Goal: Task Accomplishment & Management: Use online tool/utility

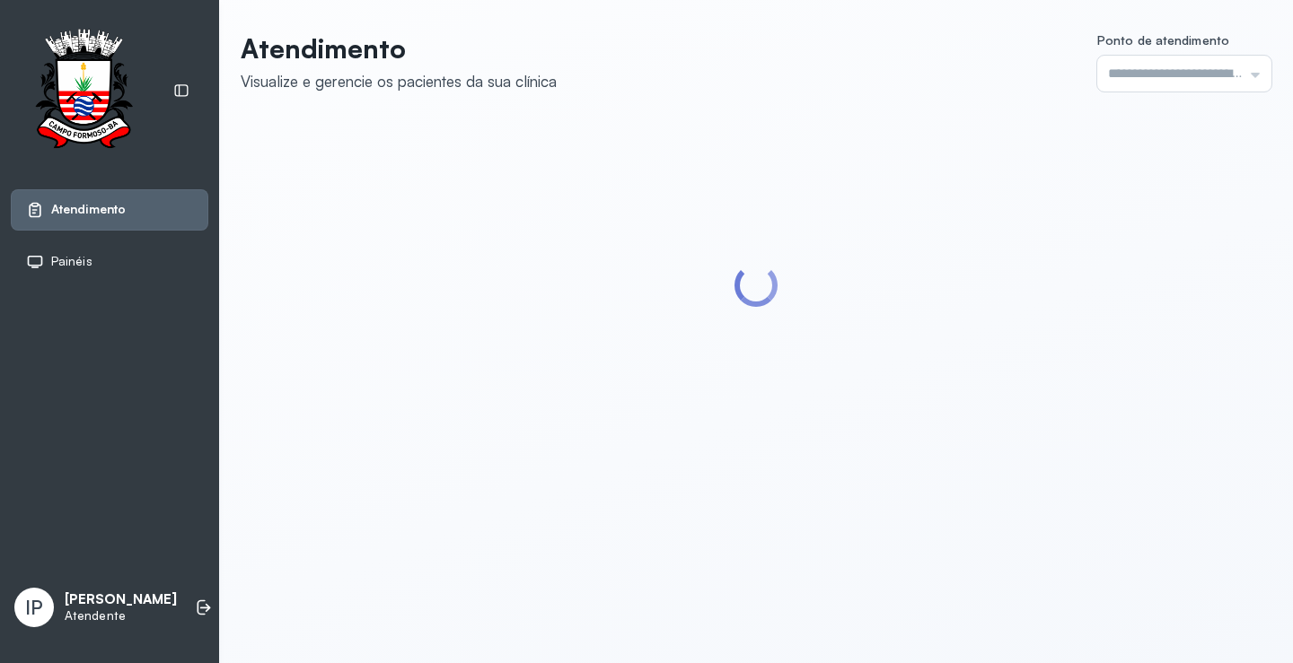
type input "*********"
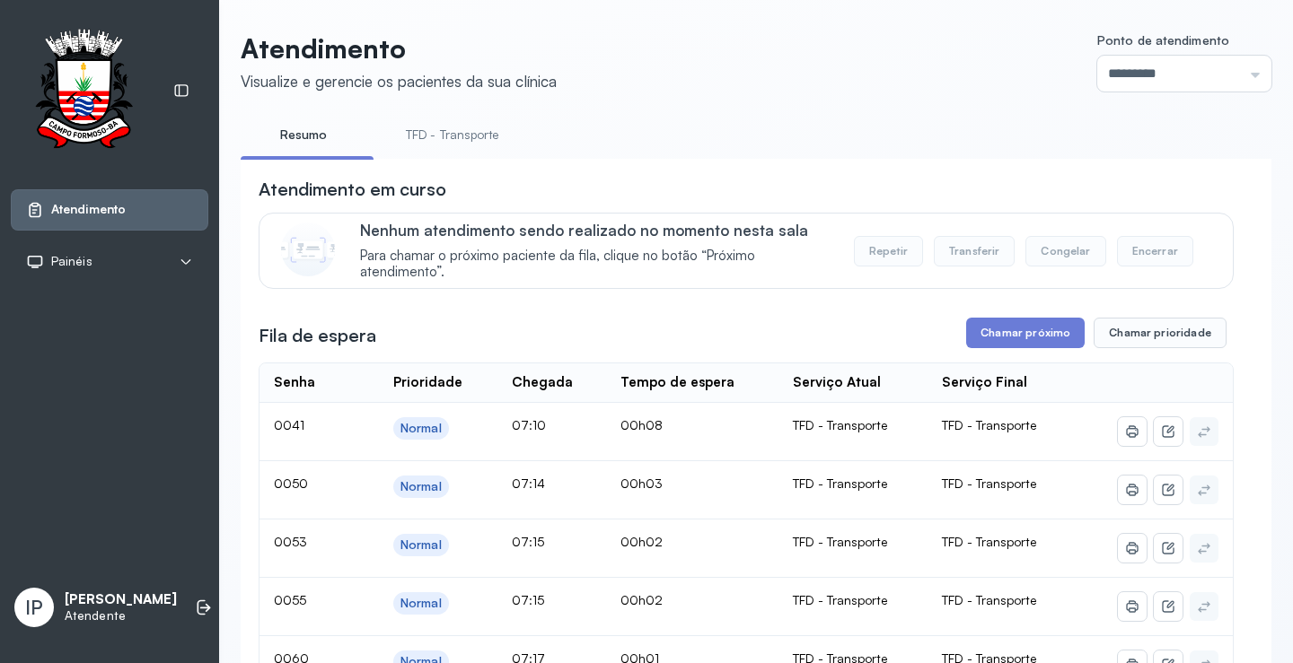
click at [443, 136] on link "TFD - Transporte" at bounding box center [452, 135] width 129 height 30
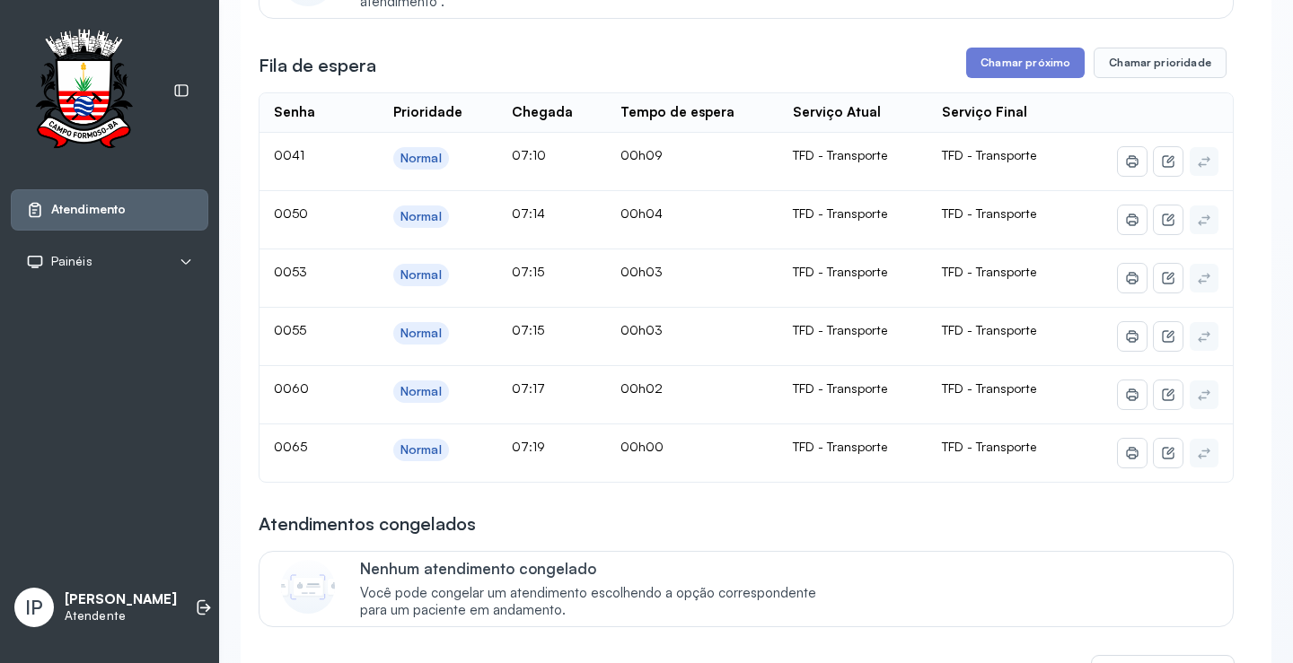
scroll to position [180, 0]
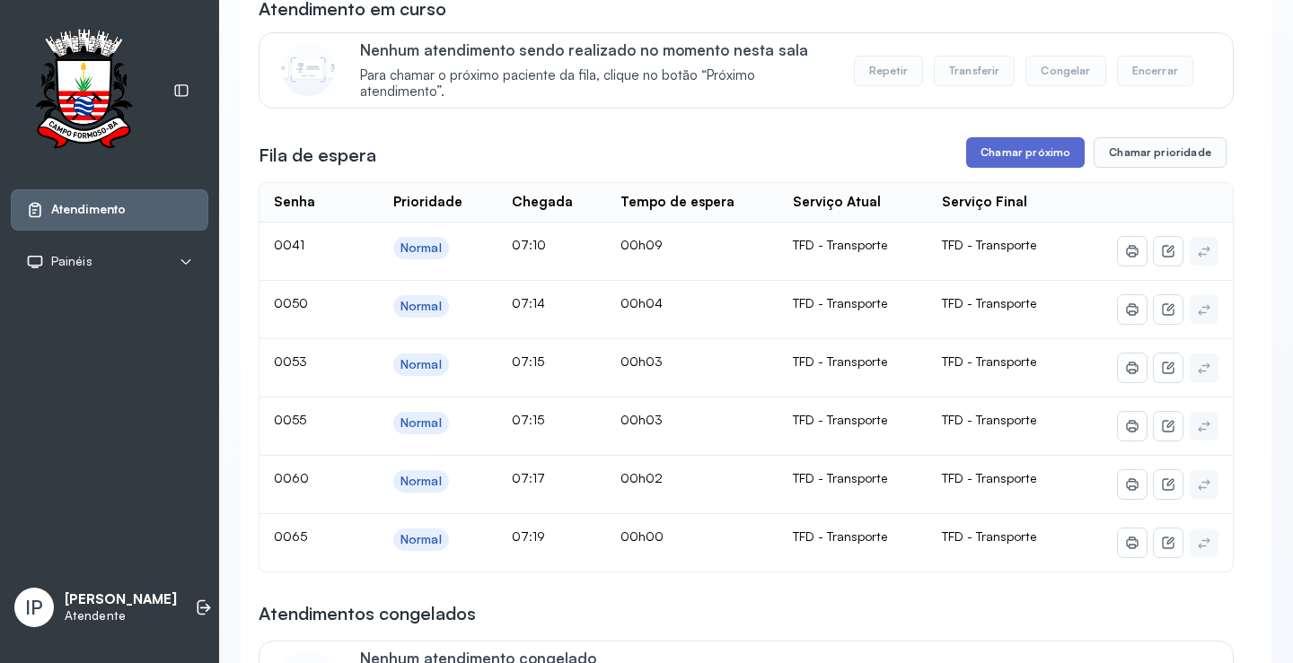
click at [982, 153] on button "Chamar próximo" at bounding box center [1025, 152] width 118 height 31
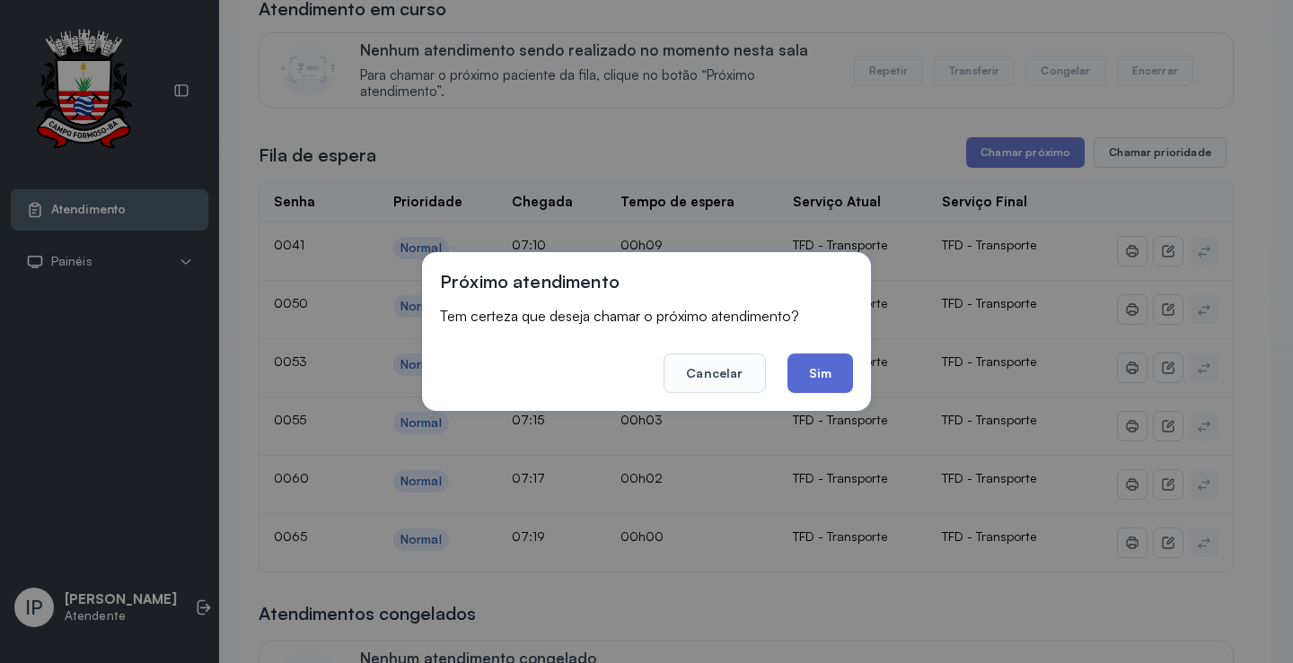
click at [797, 374] on button "Sim" at bounding box center [820, 373] width 66 height 39
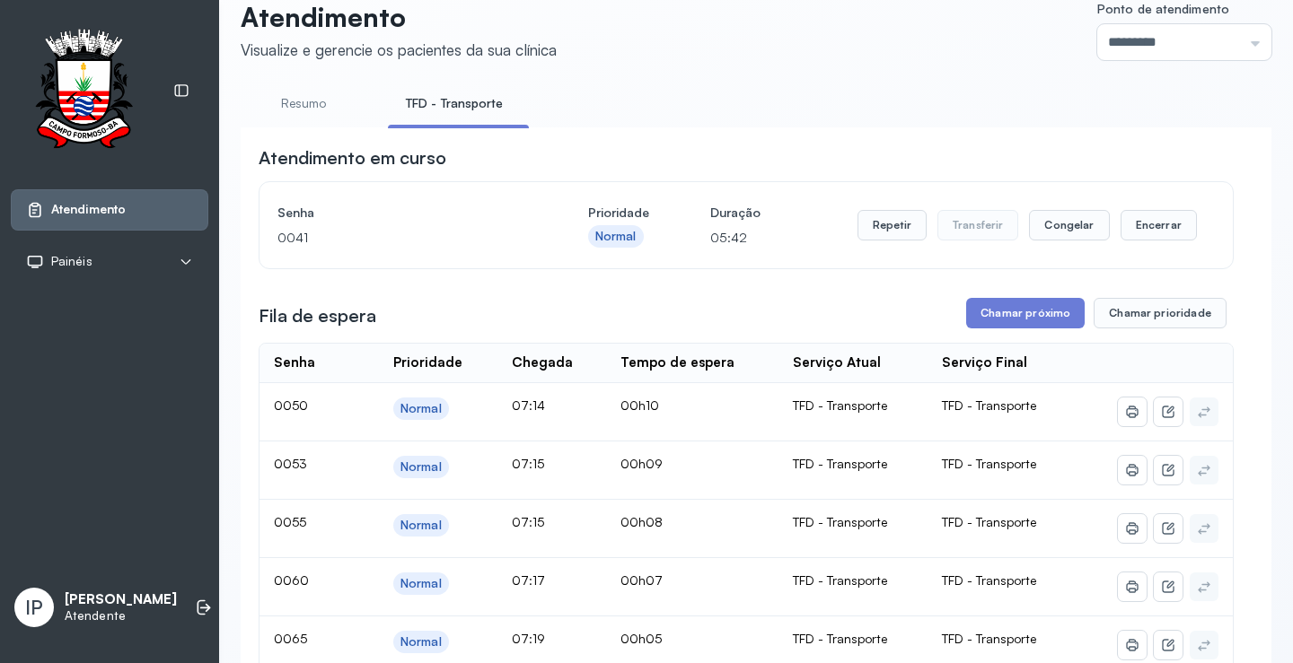
scroll to position [0, 0]
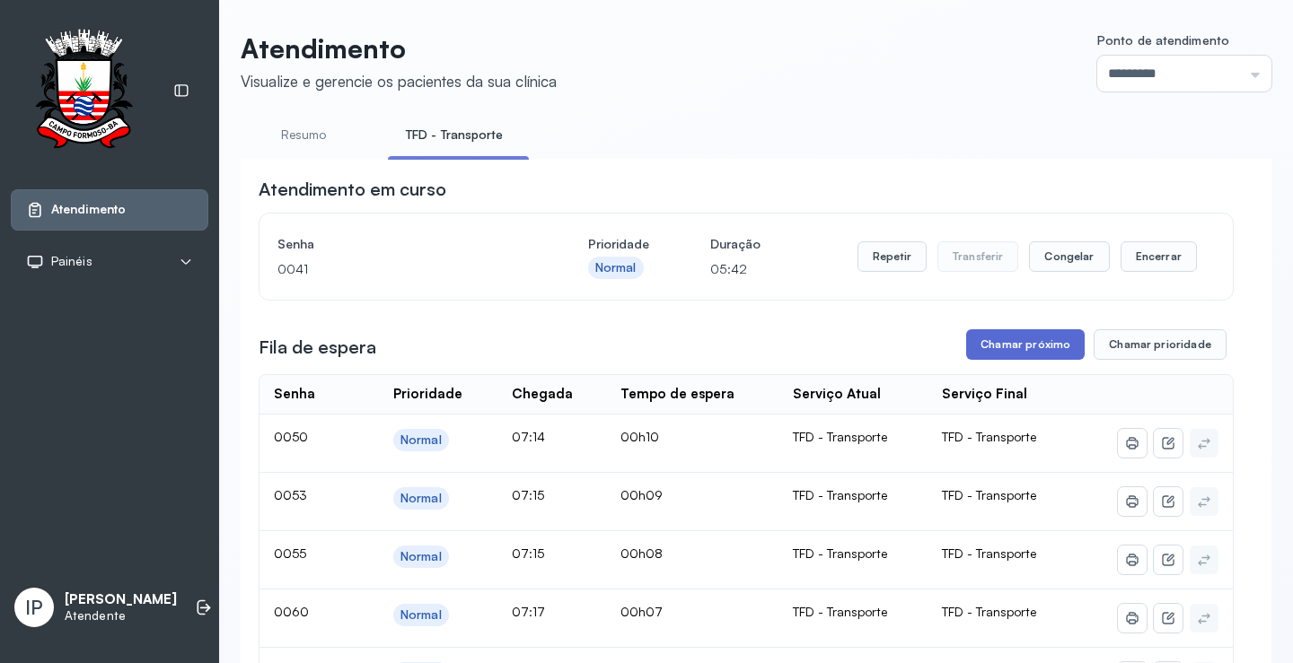
click at [1018, 352] on button "Chamar próximo" at bounding box center [1025, 344] width 118 height 31
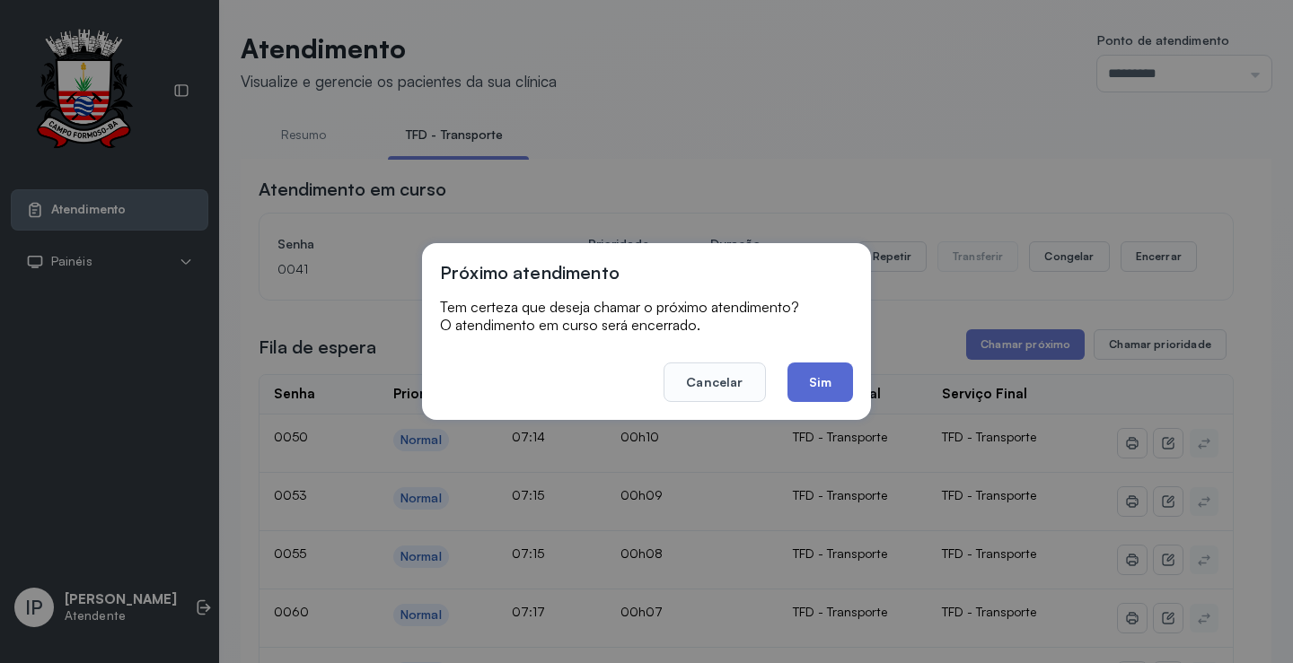
click at [819, 366] on button "Sim" at bounding box center [820, 382] width 66 height 39
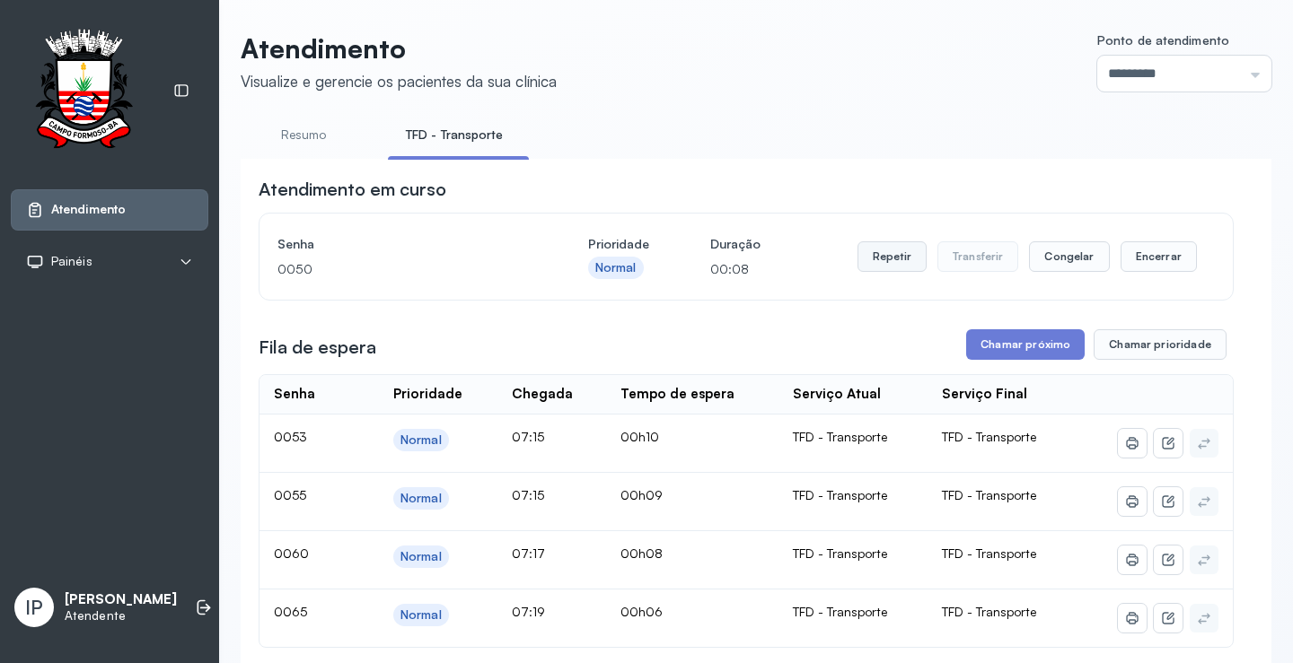
click at [881, 253] on button "Repetir" at bounding box center [891, 256] width 69 height 31
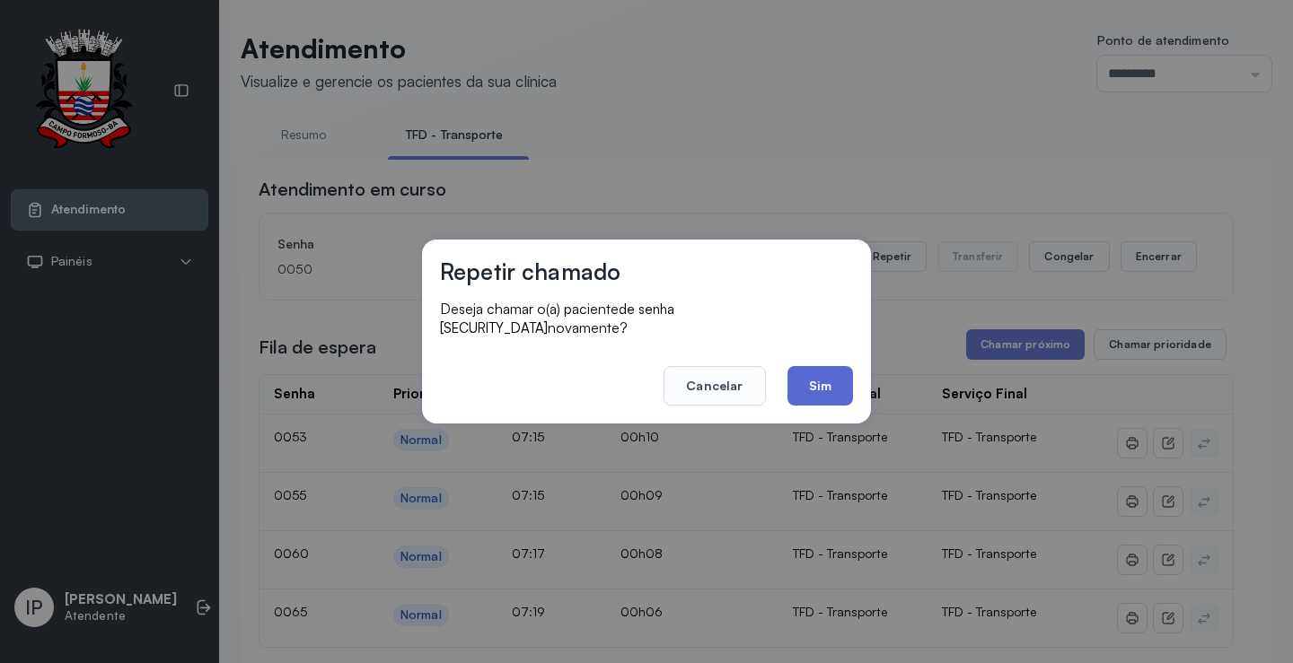
click at [816, 375] on button "Sim" at bounding box center [820, 385] width 66 height 39
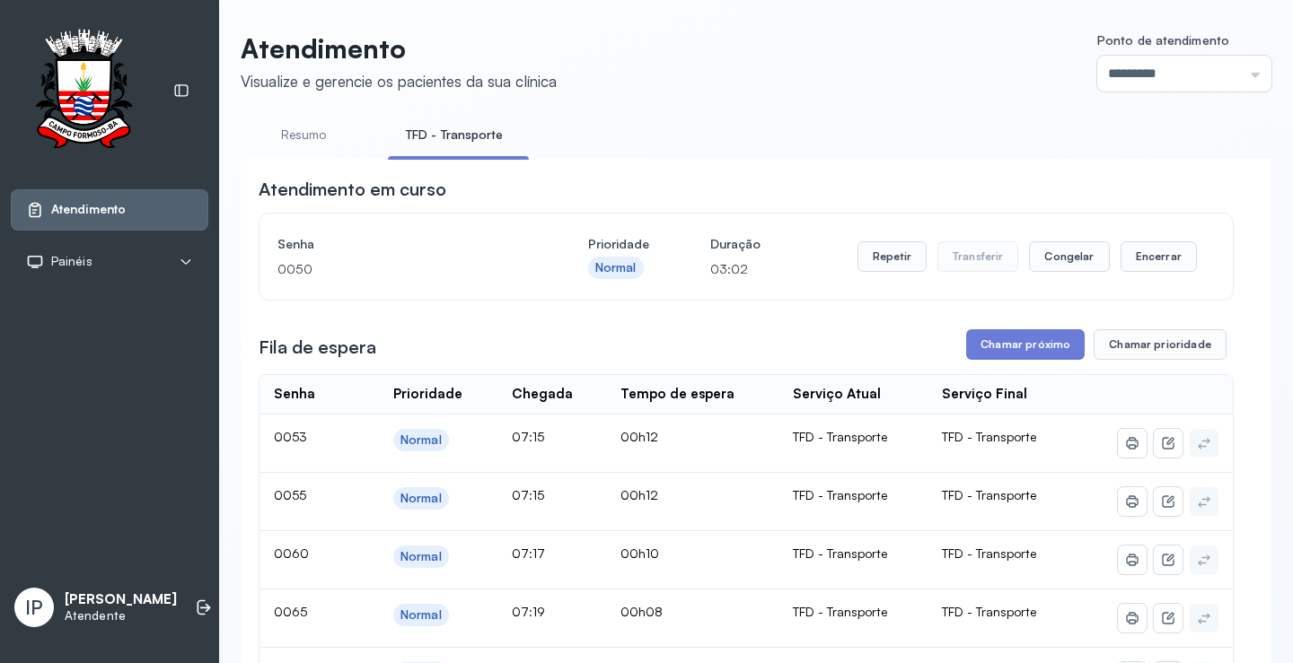
scroll to position [180, 0]
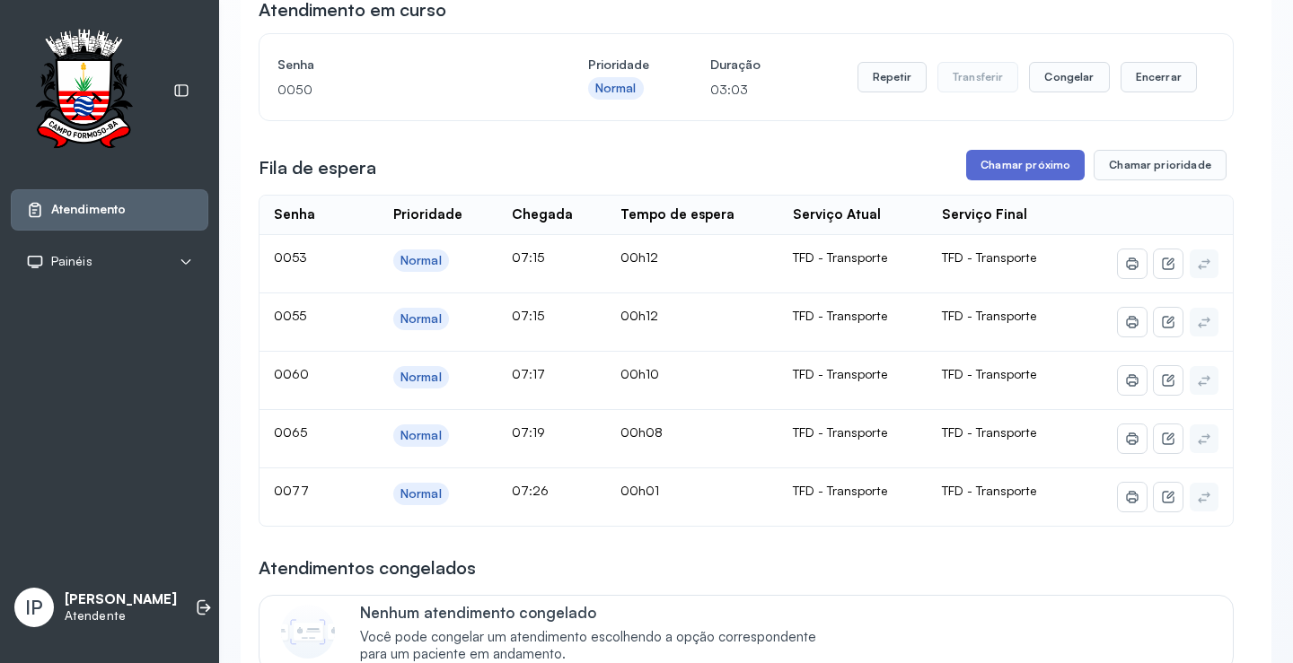
click at [1013, 168] on button "Chamar próximo" at bounding box center [1025, 165] width 118 height 31
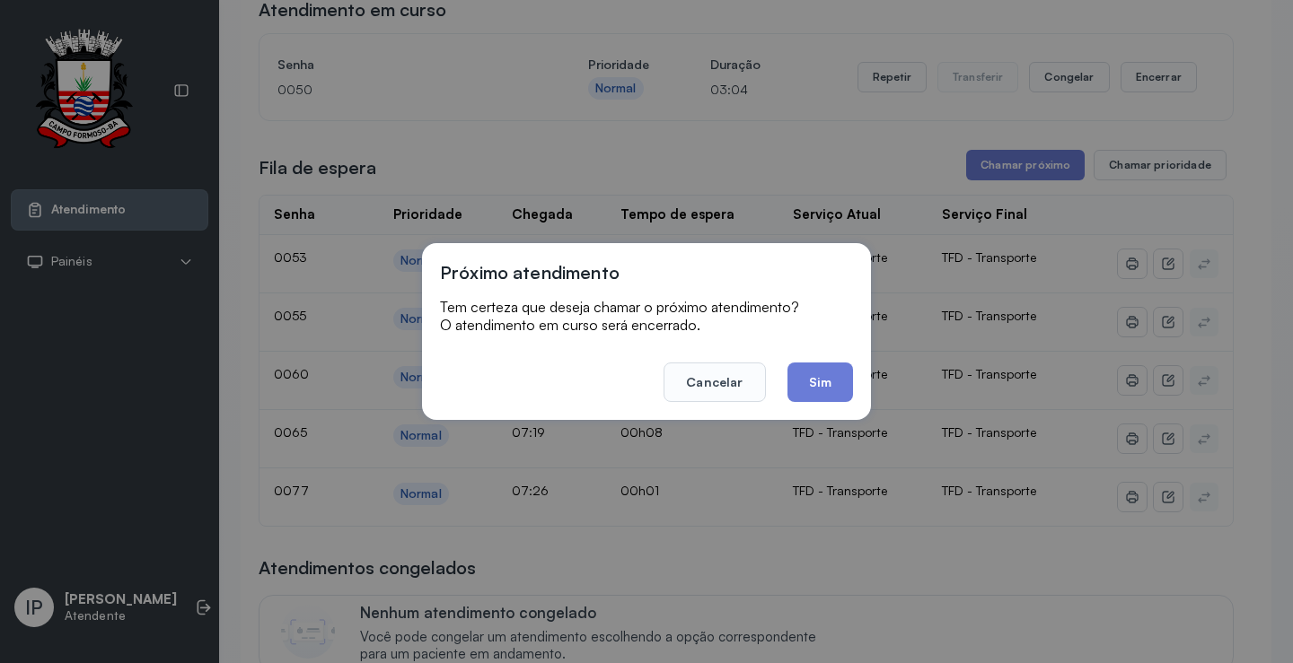
click at [829, 386] on button "Sim" at bounding box center [820, 382] width 66 height 39
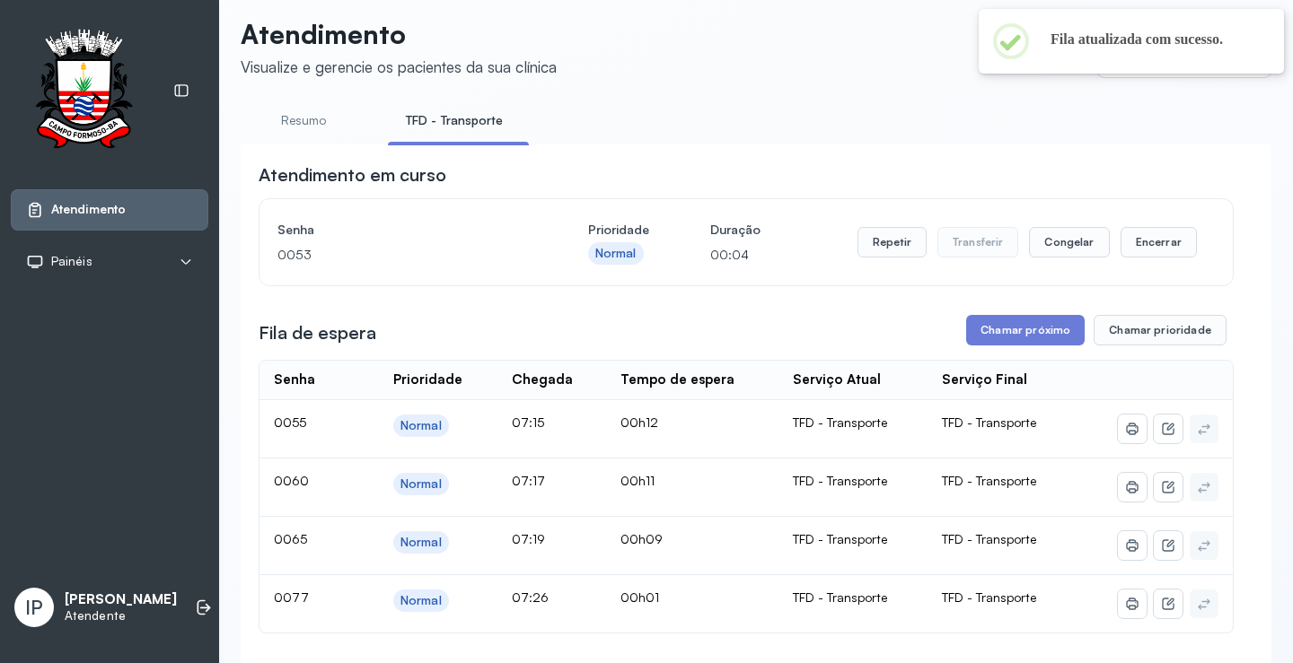
scroll to position [0, 0]
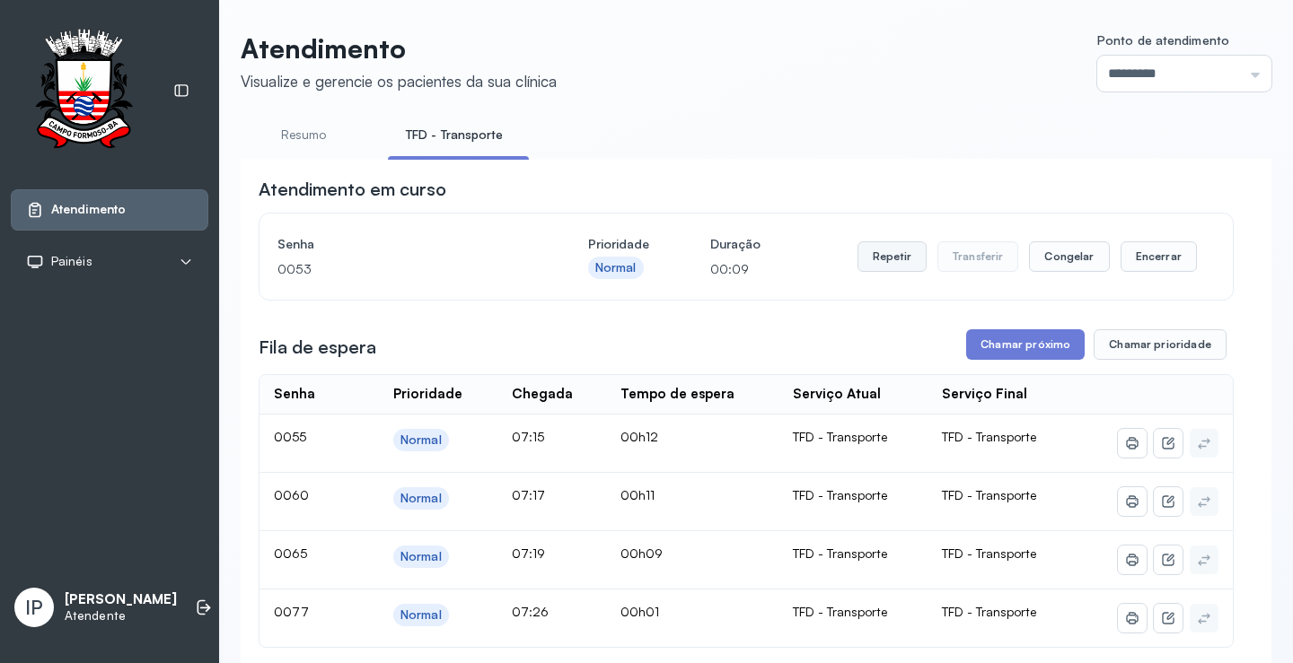
click at [899, 261] on button "Repetir" at bounding box center [891, 256] width 69 height 31
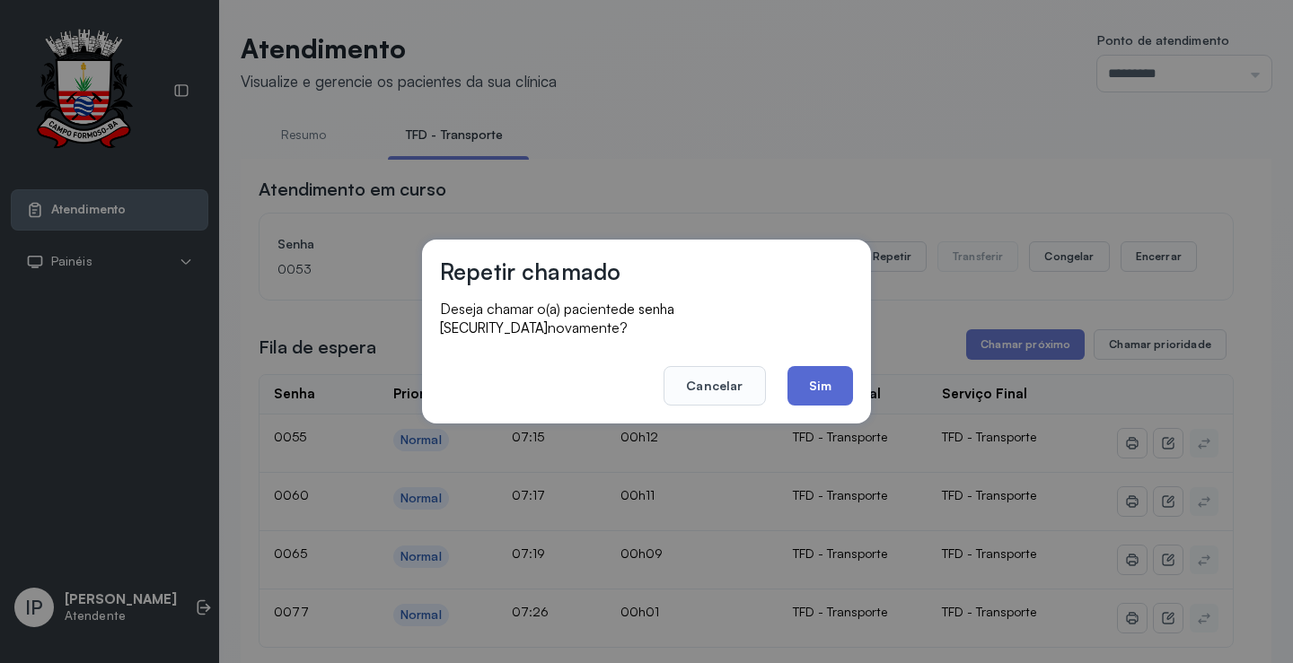
click at [825, 384] on button "Sim" at bounding box center [820, 385] width 66 height 39
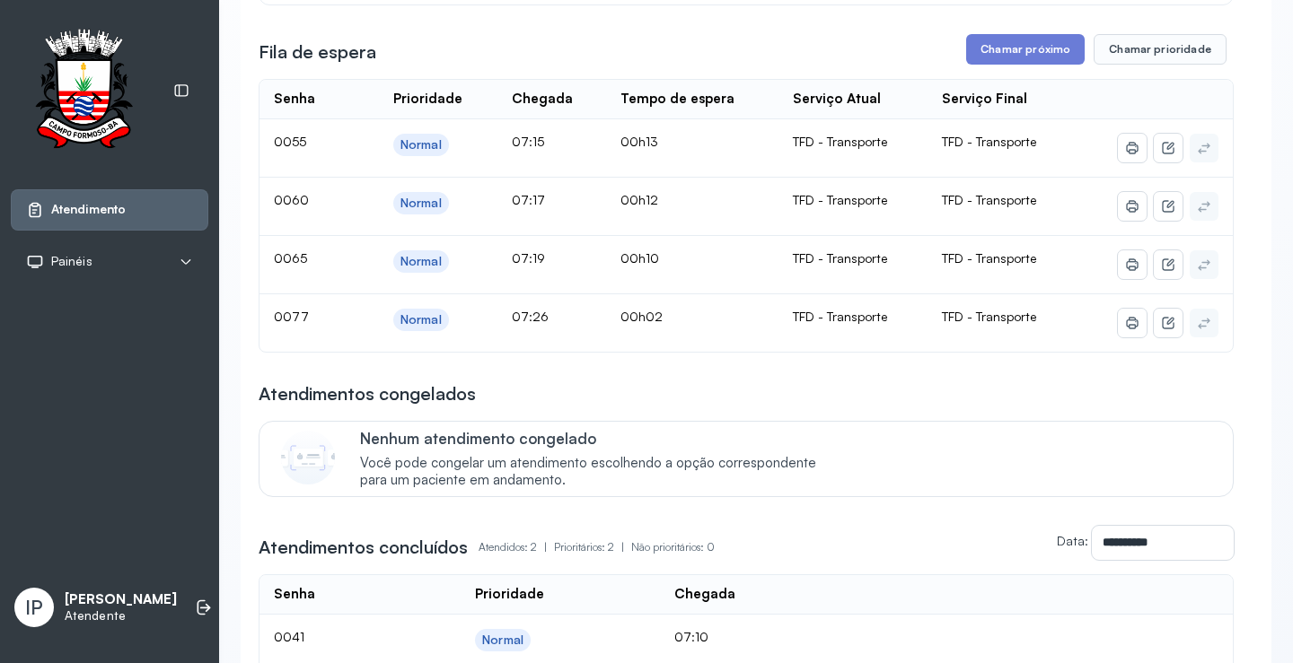
scroll to position [85, 0]
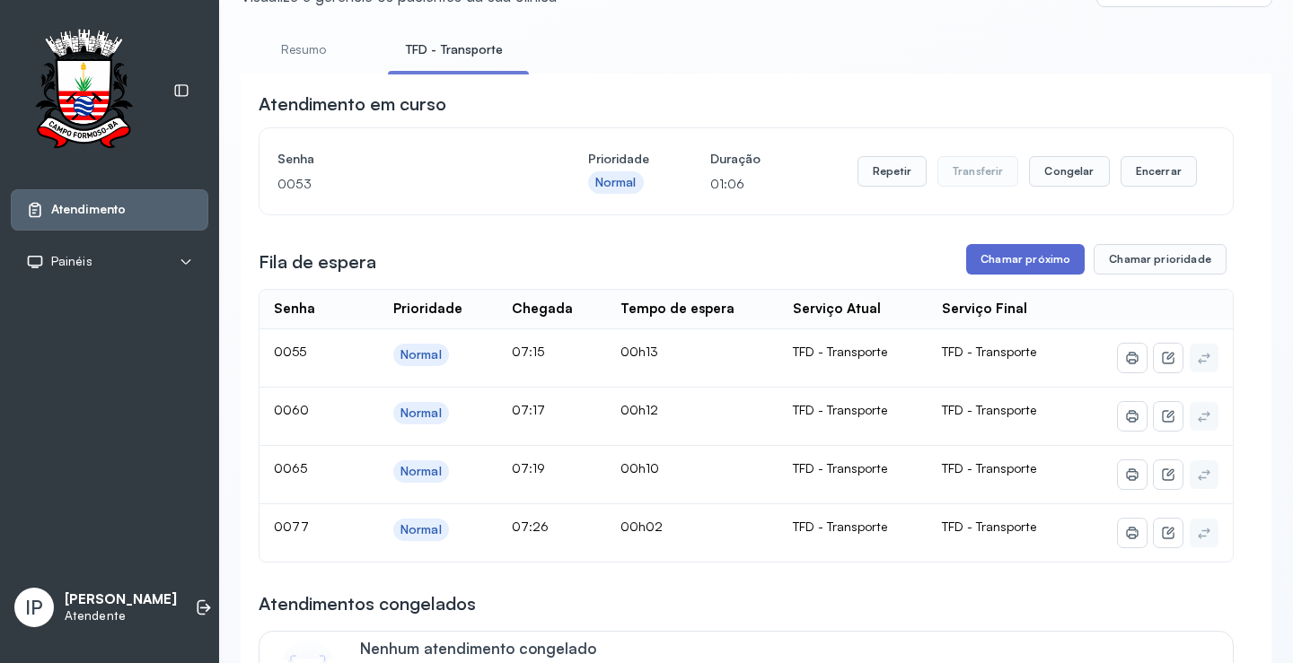
click at [996, 261] on button "Chamar próximo" at bounding box center [1025, 259] width 118 height 31
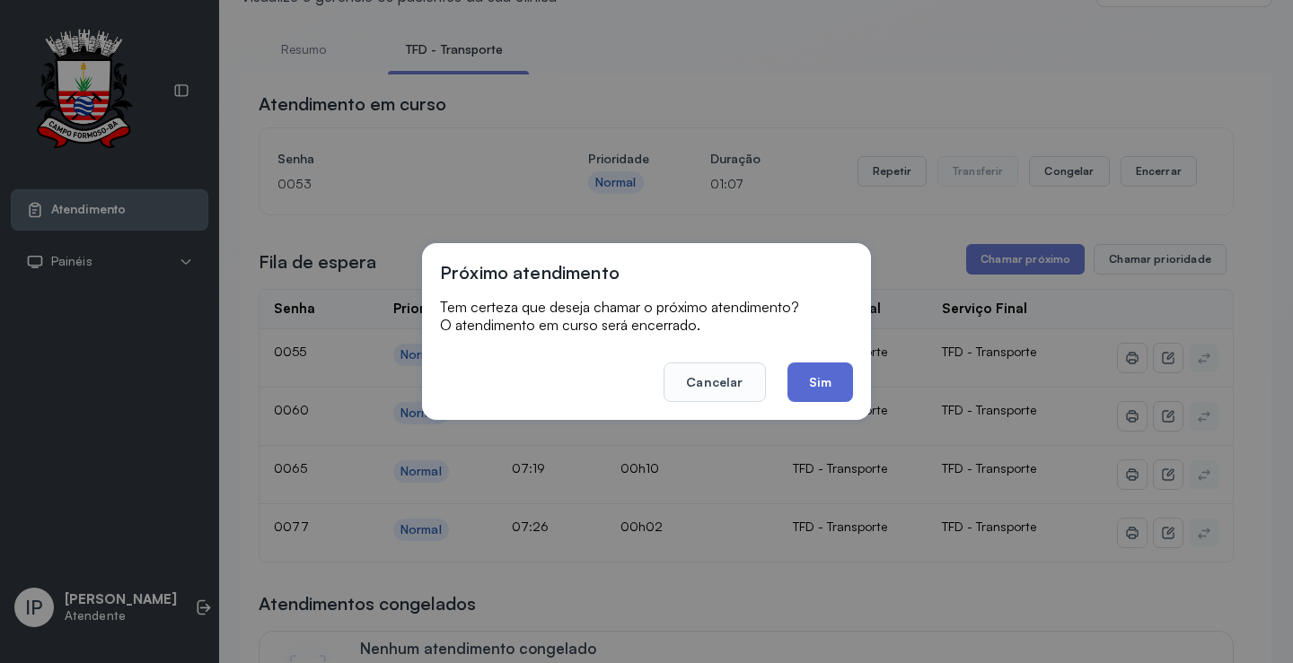
click at [824, 394] on button "Sim" at bounding box center [820, 382] width 66 height 39
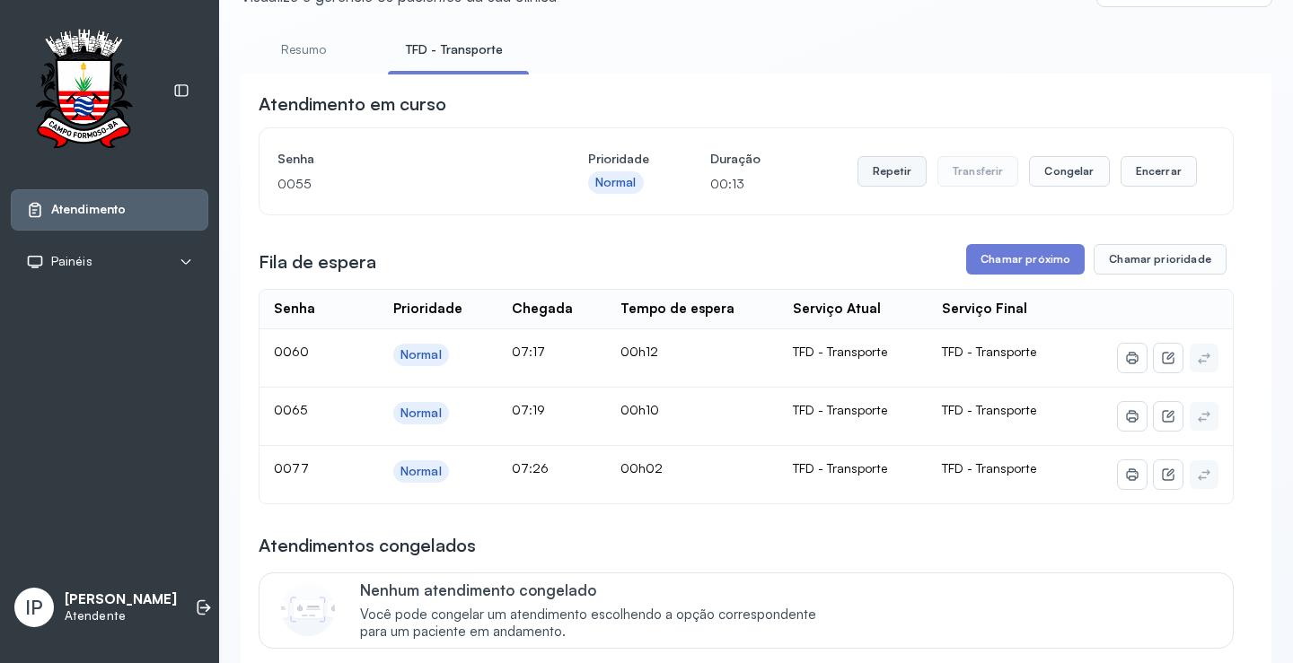
click at [883, 167] on button "Repetir" at bounding box center [891, 171] width 69 height 31
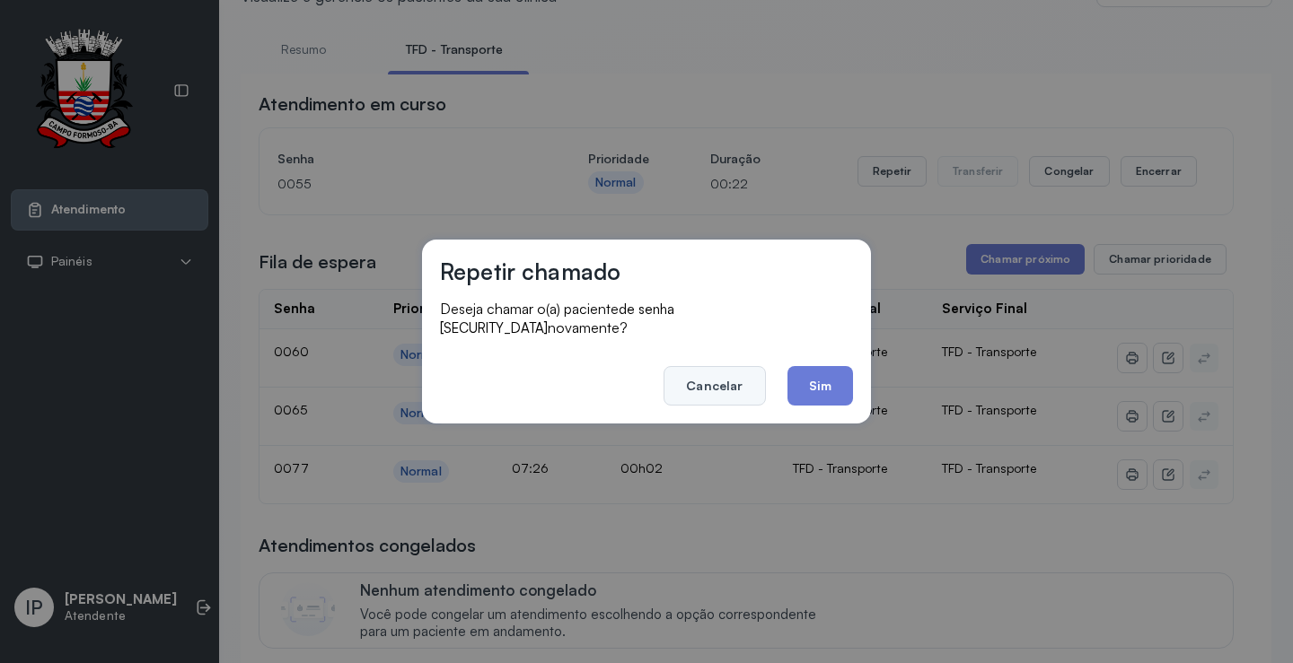
click at [737, 374] on button "Cancelar" at bounding box center [713, 385] width 101 height 39
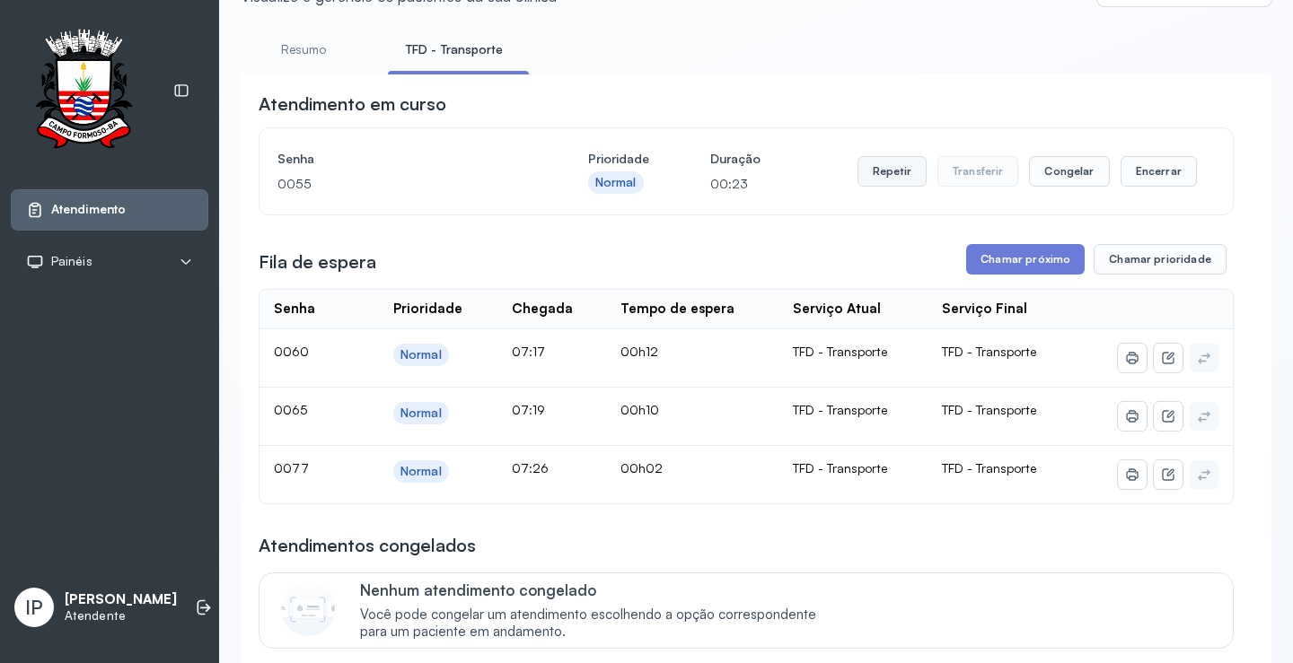
click at [890, 182] on button "Repetir" at bounding box center [891, 171] width 69 height 31
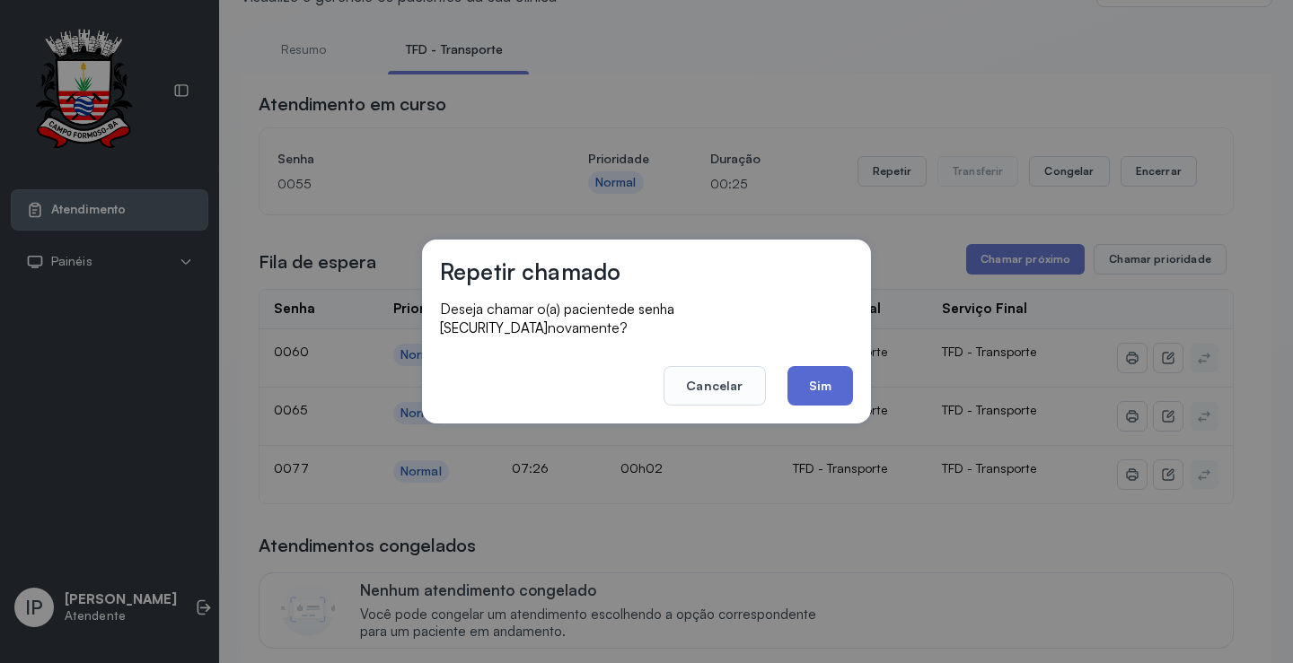
click at [822, 391] on button "Sim" at bounding box center [820, 385] width 66 height 39
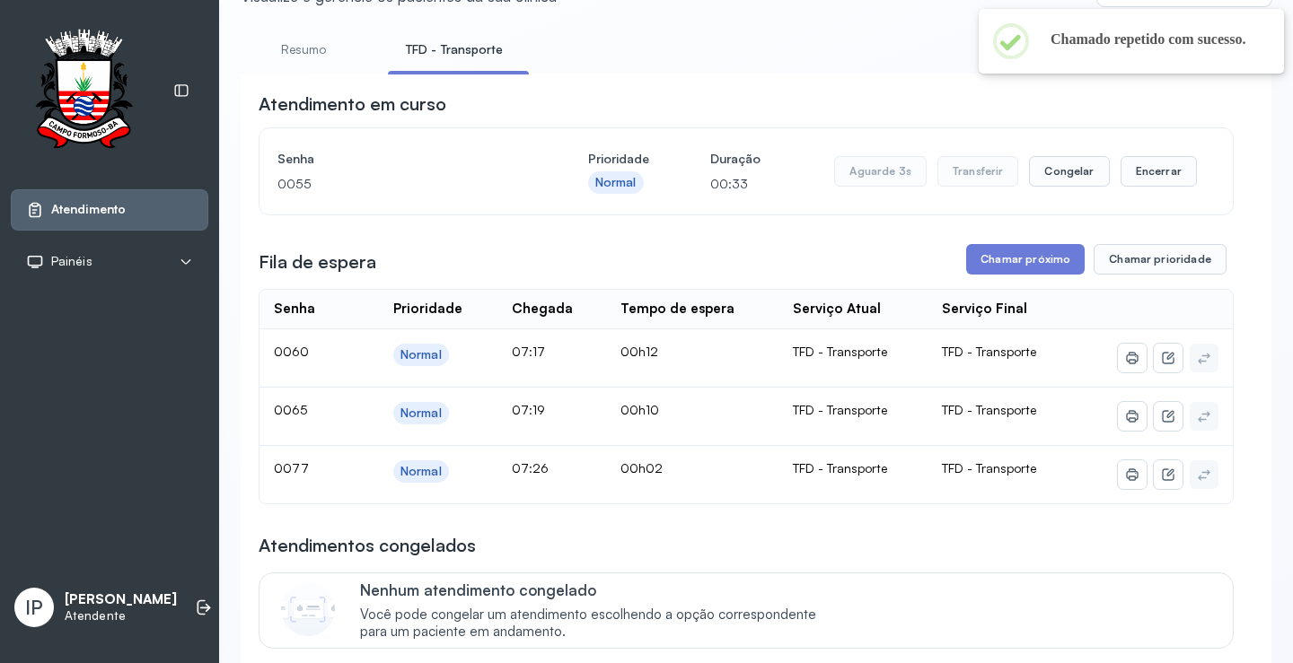
scroll to position [0, 0]
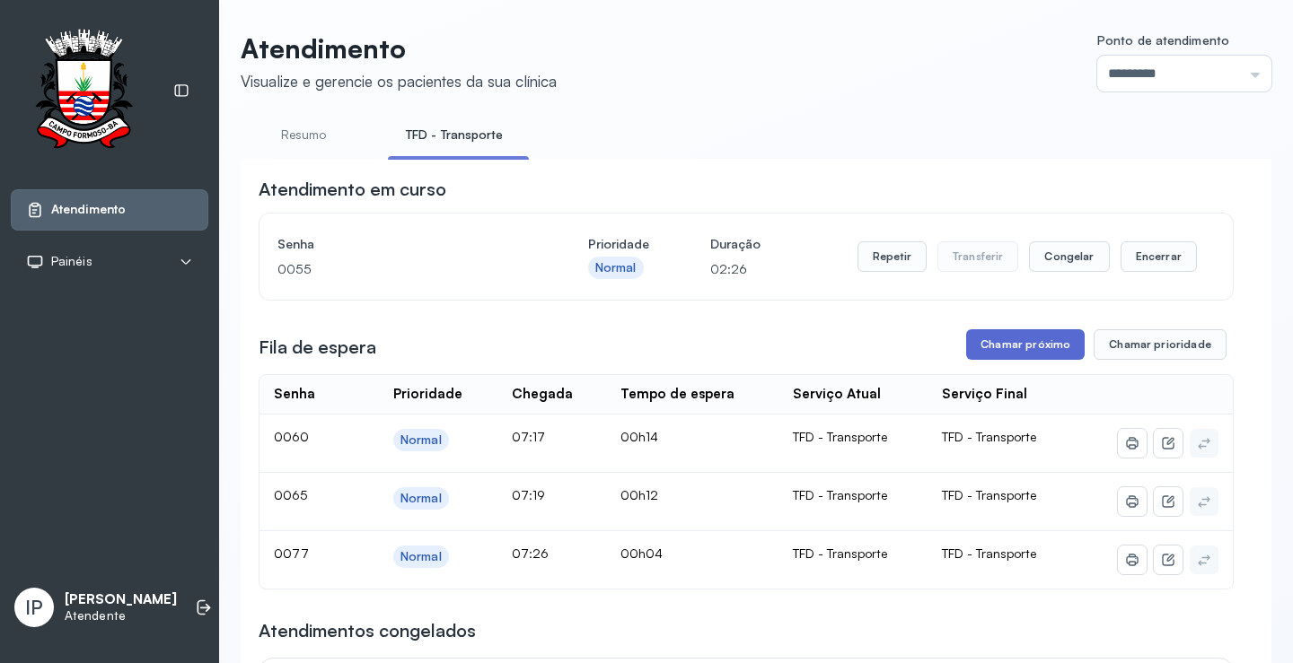
click at [1012, 340] on button "Chamar próximo" at bounding box center [1025, 344] width 118 height 31
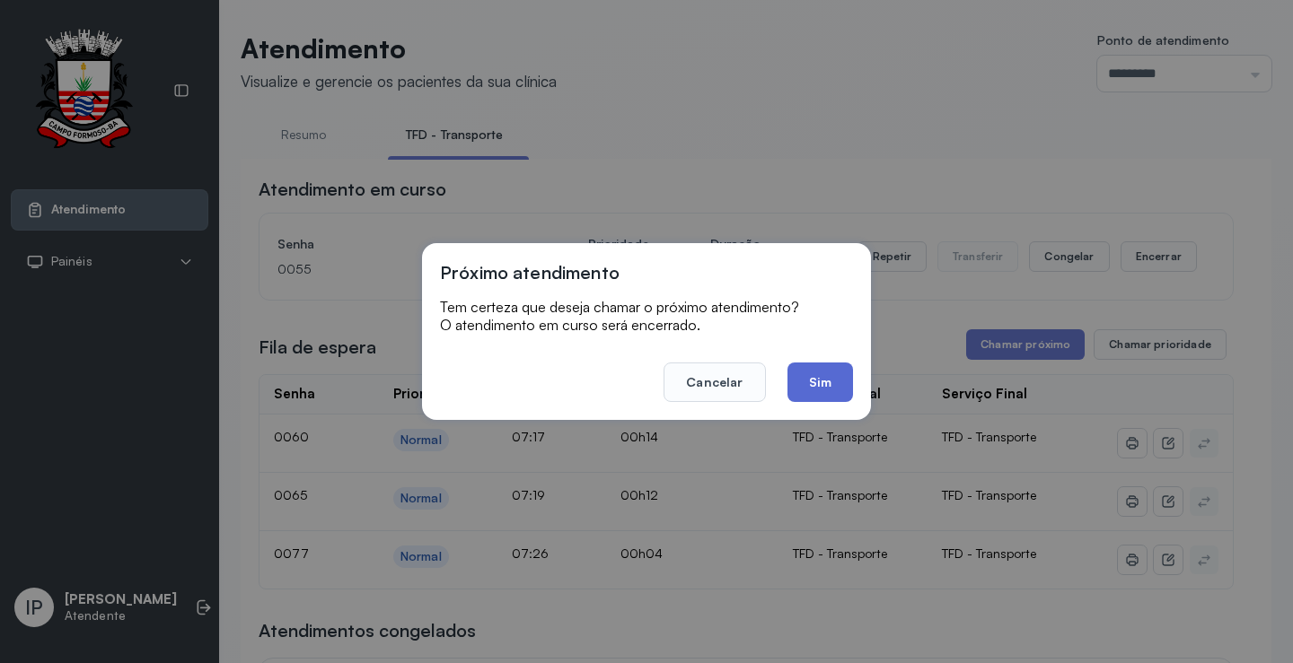
click at [826, 387] on button "Sim" at bounding box center [820, 382] width 66 height 39
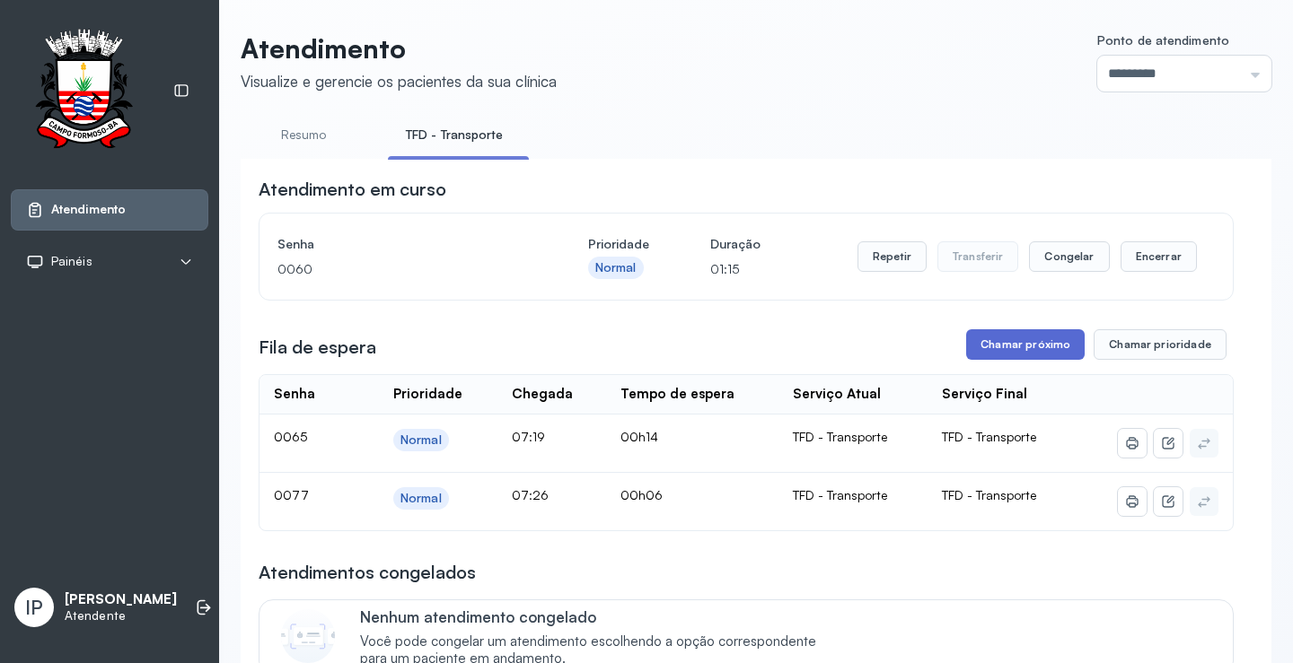
click at [988, 355] on button "Chamar próximo" at bounding box center [1025, 344] width 118 height 31
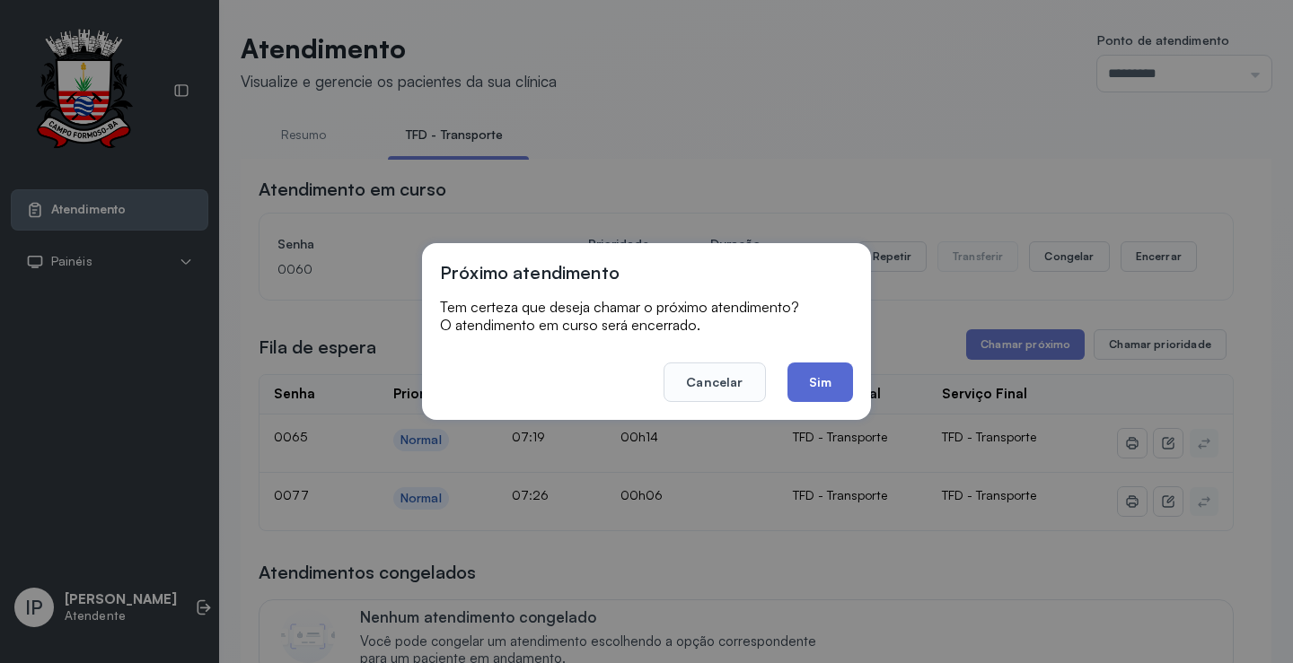
click at [804, 381] on button "Sim" at bounding box center [820, 382] width 66 height 39
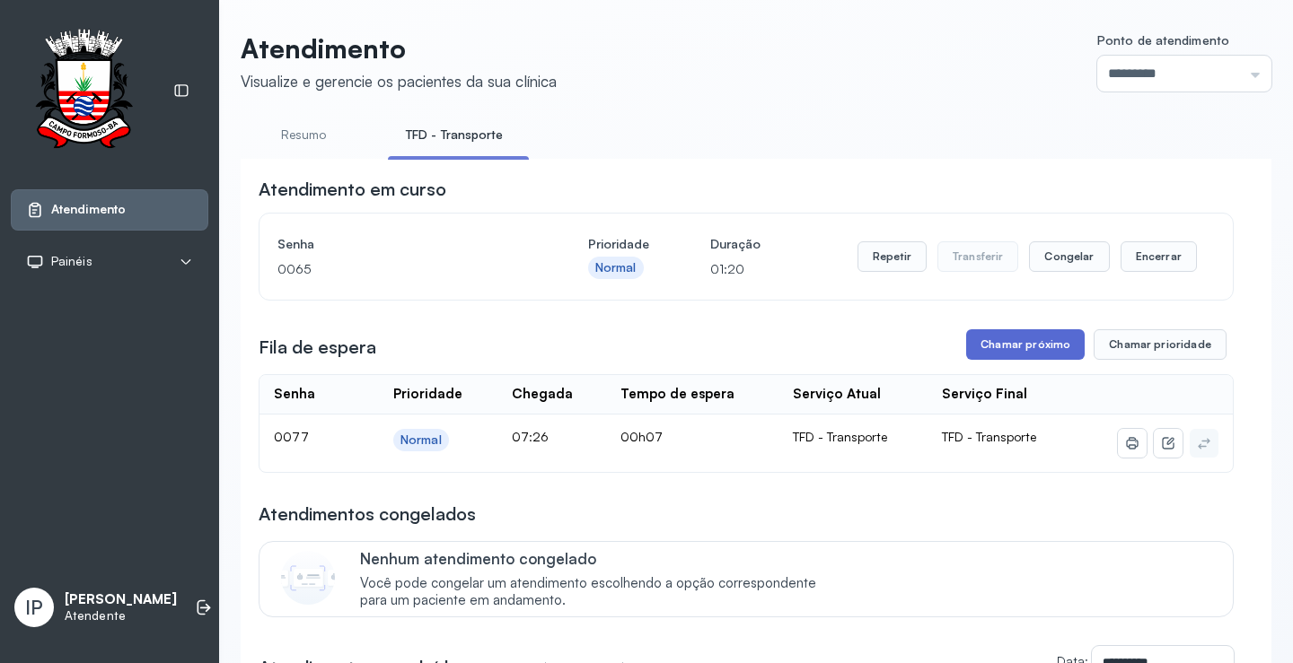
click at [982, 349] on button "Chamar próximo" at bounding box center [1025, 344] width 118 height 31
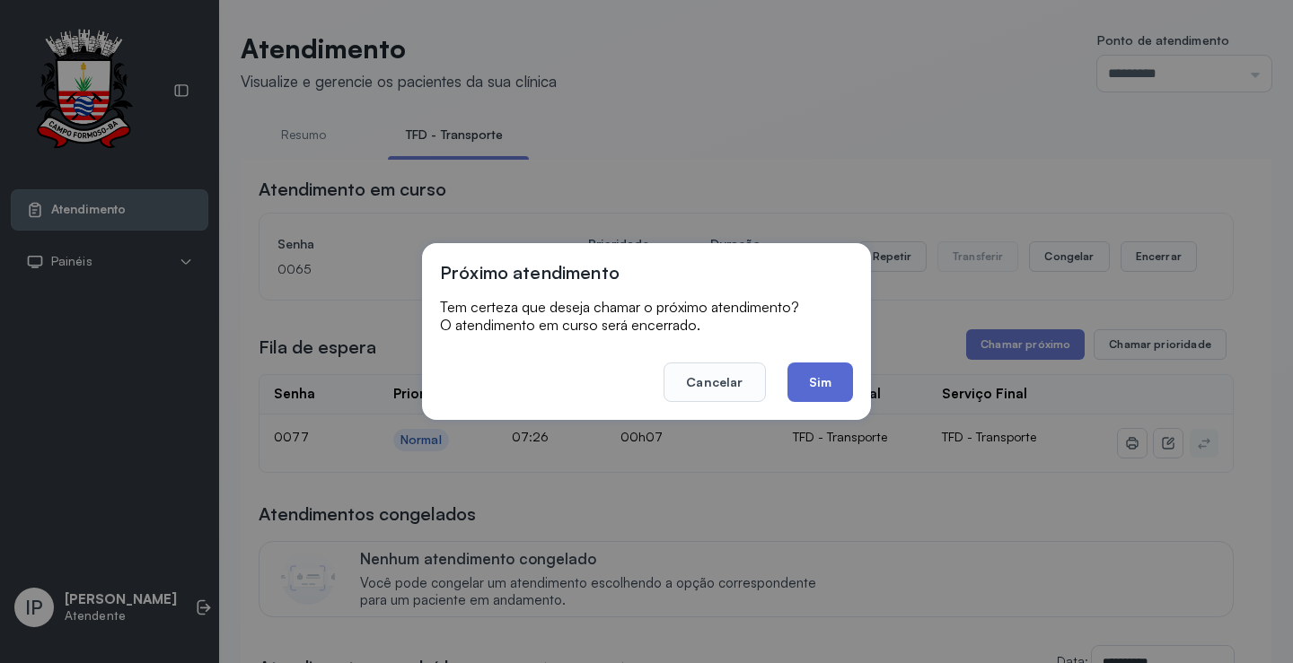
click at [812, 375] on button "Sim" at bounding box center [820, 382] width 66 height 39
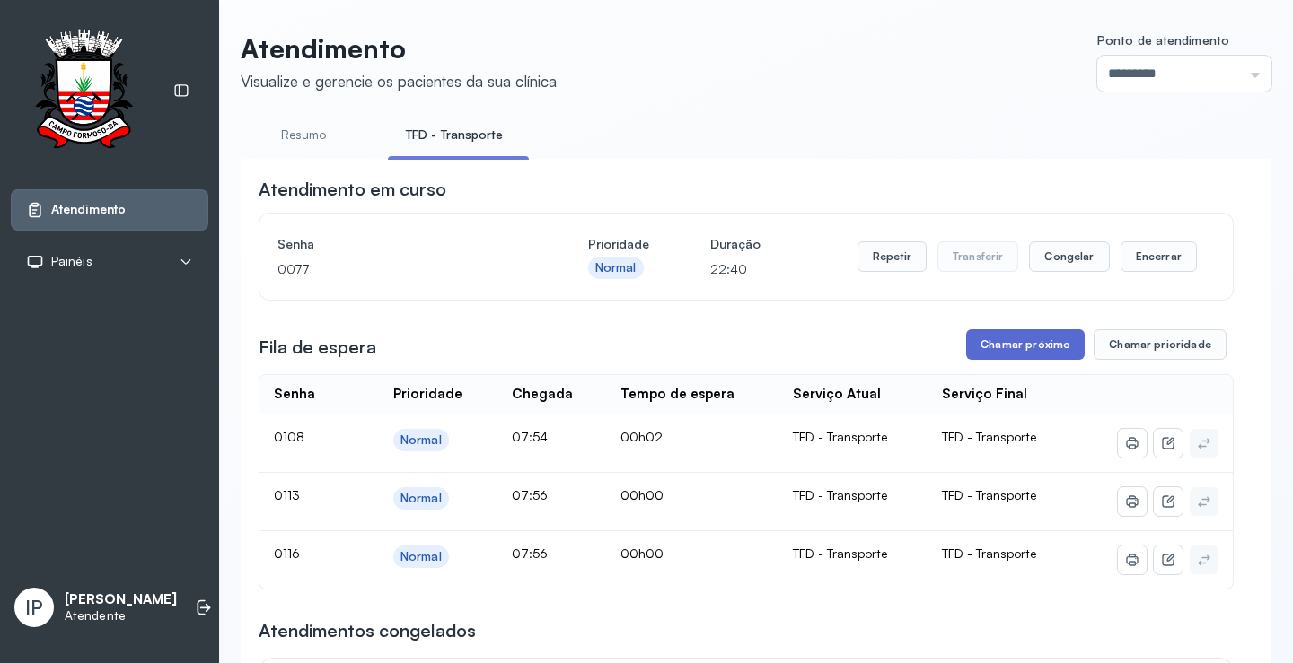
click at [1013, 346] on button "Chamar próximo" at bounding box center [1025, 344] width 118 height 31
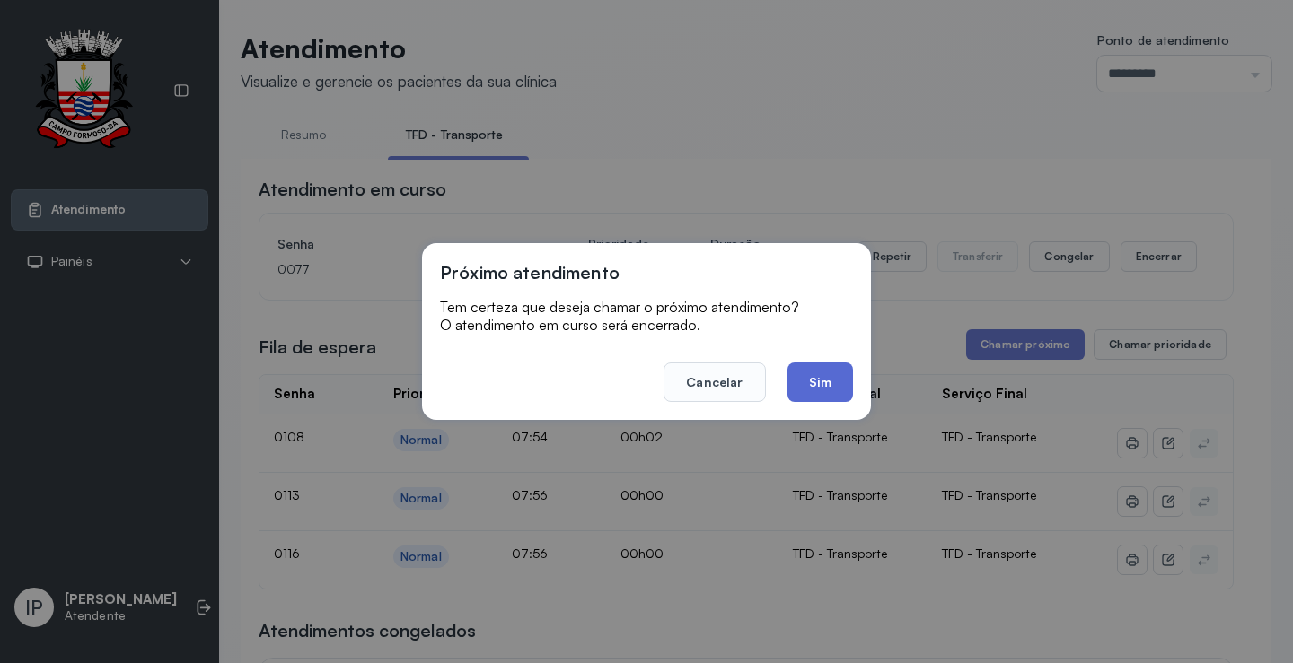
click at [827, 373] on button "Sim" at bounding box center [820, 382] width 66 height 39
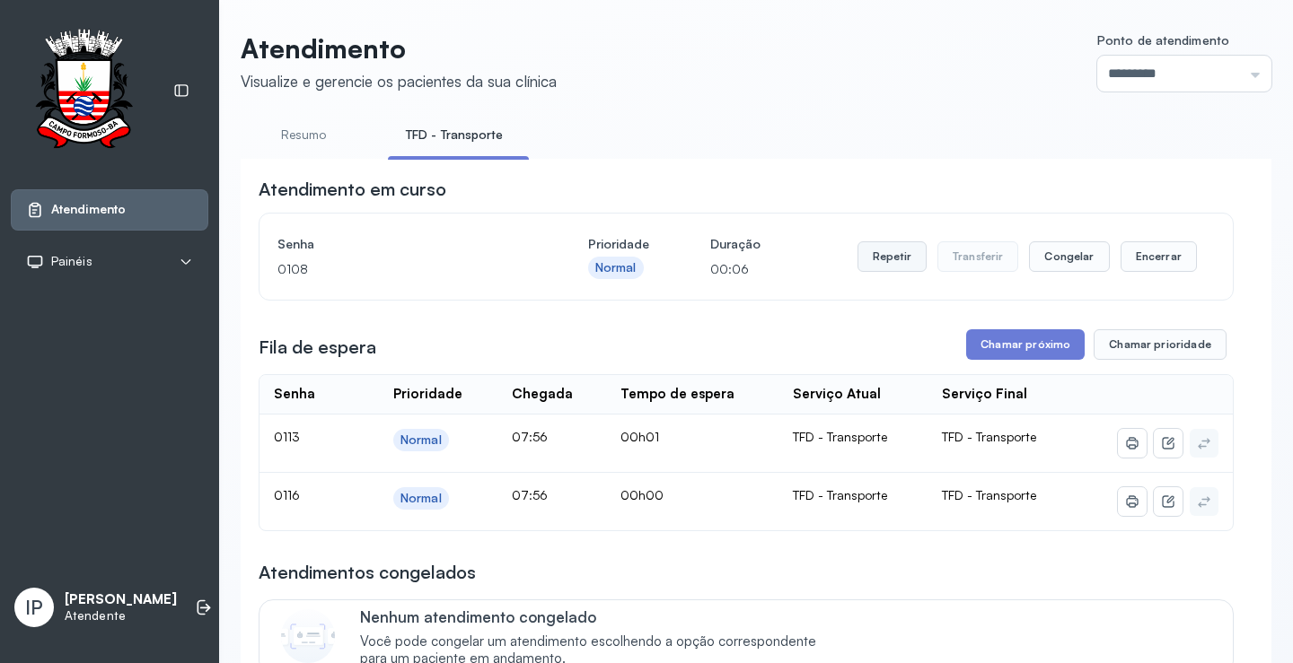
click at [886, 259] on button "Repetir" at bounding box center [891, 256] width 69 height 31
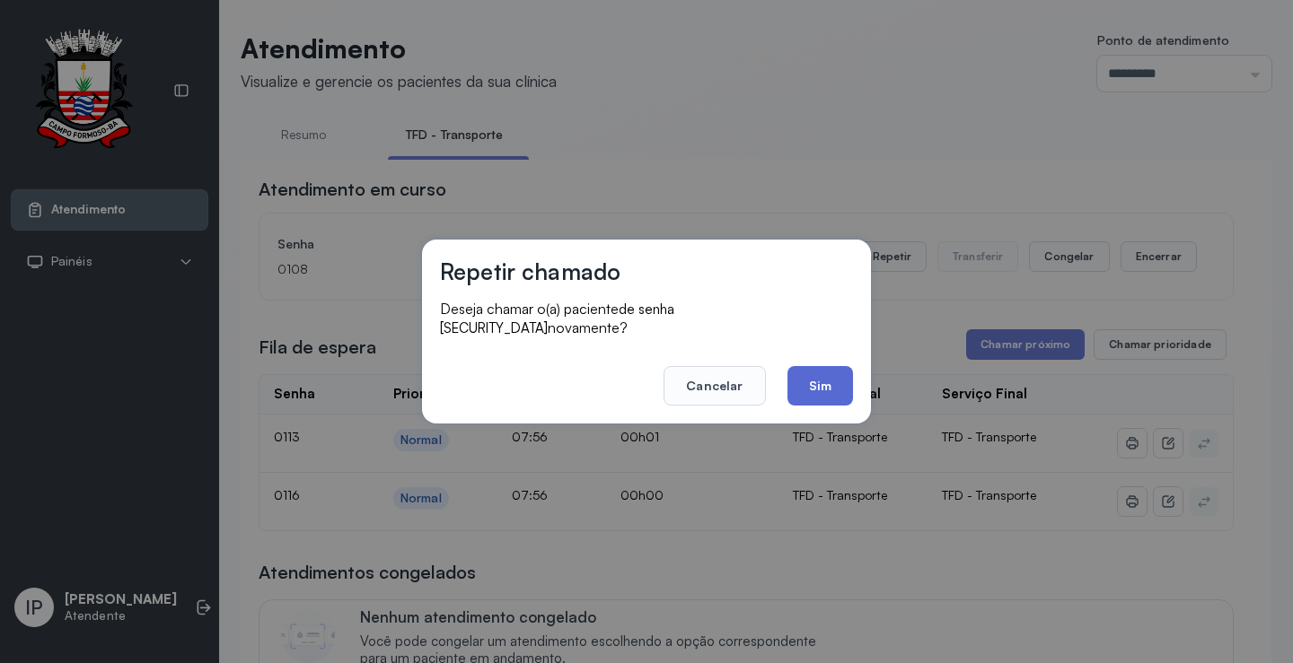
click at [803, 368] on button "Sim" at bounding box center [820, 385] width 66 height 39
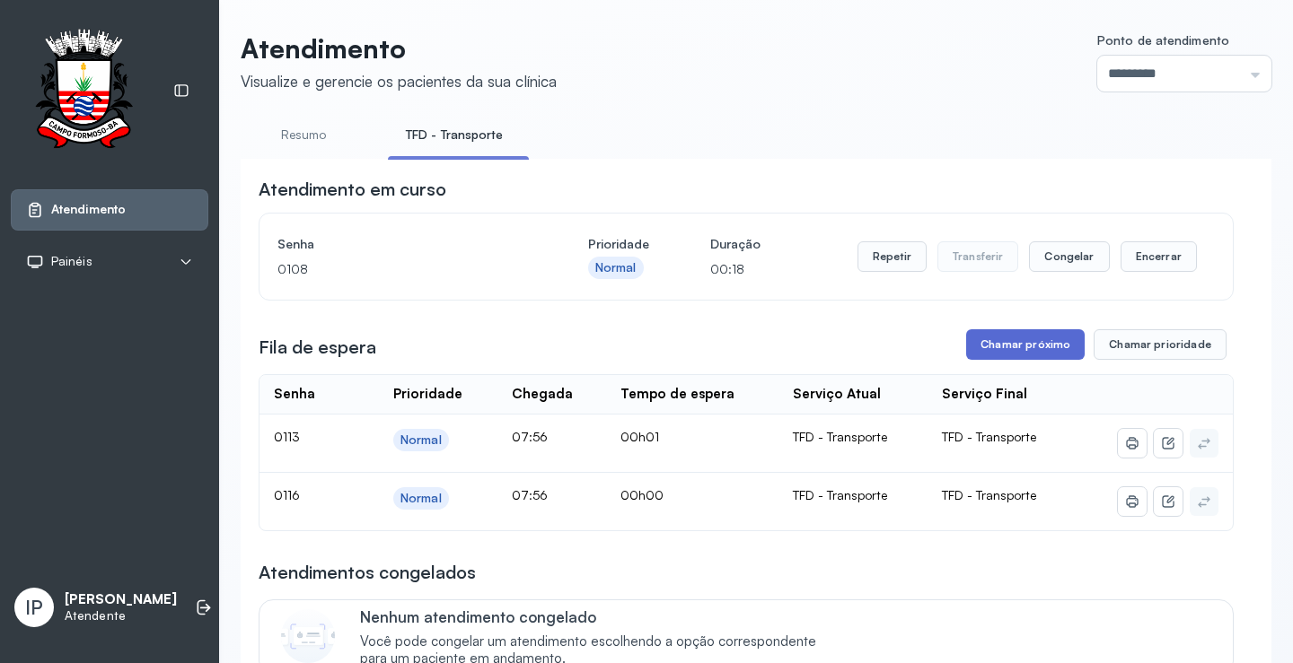
click at [1022, 346] on button "Chamar próximo" at bounding box center [1025, 344] width 118 height 31
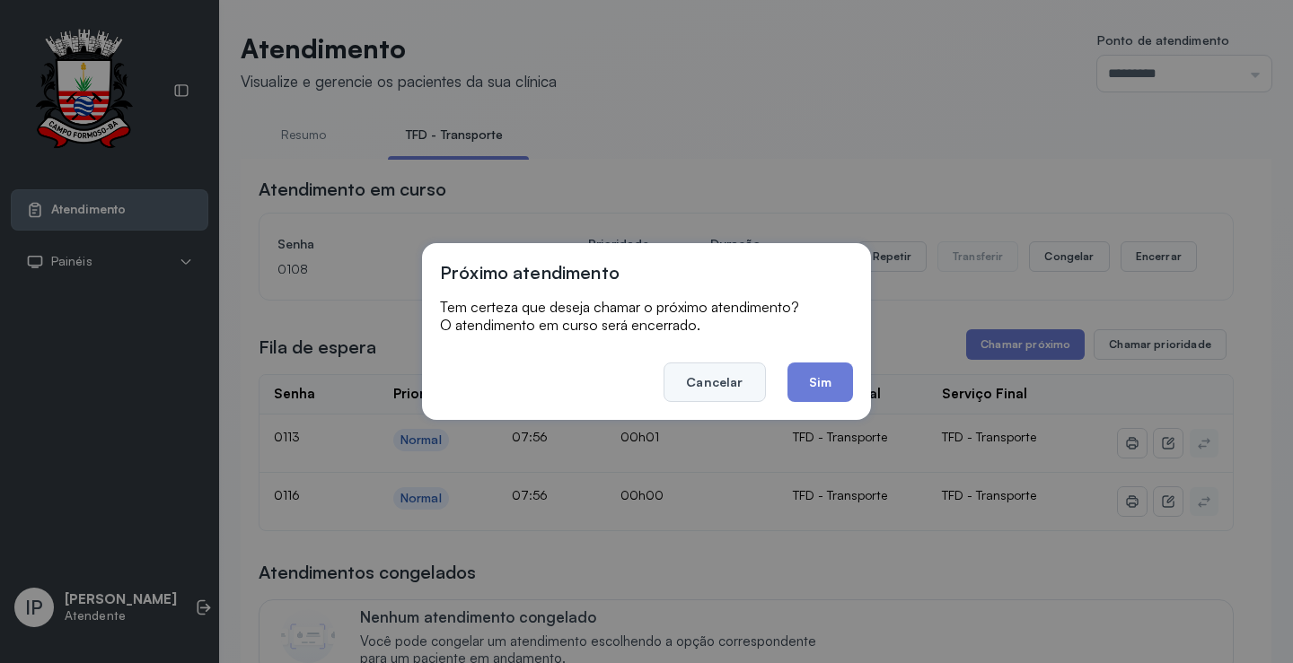
click at [723, 387] on button "Cancelar" at bounding box center [713, 382] width 101 height 39
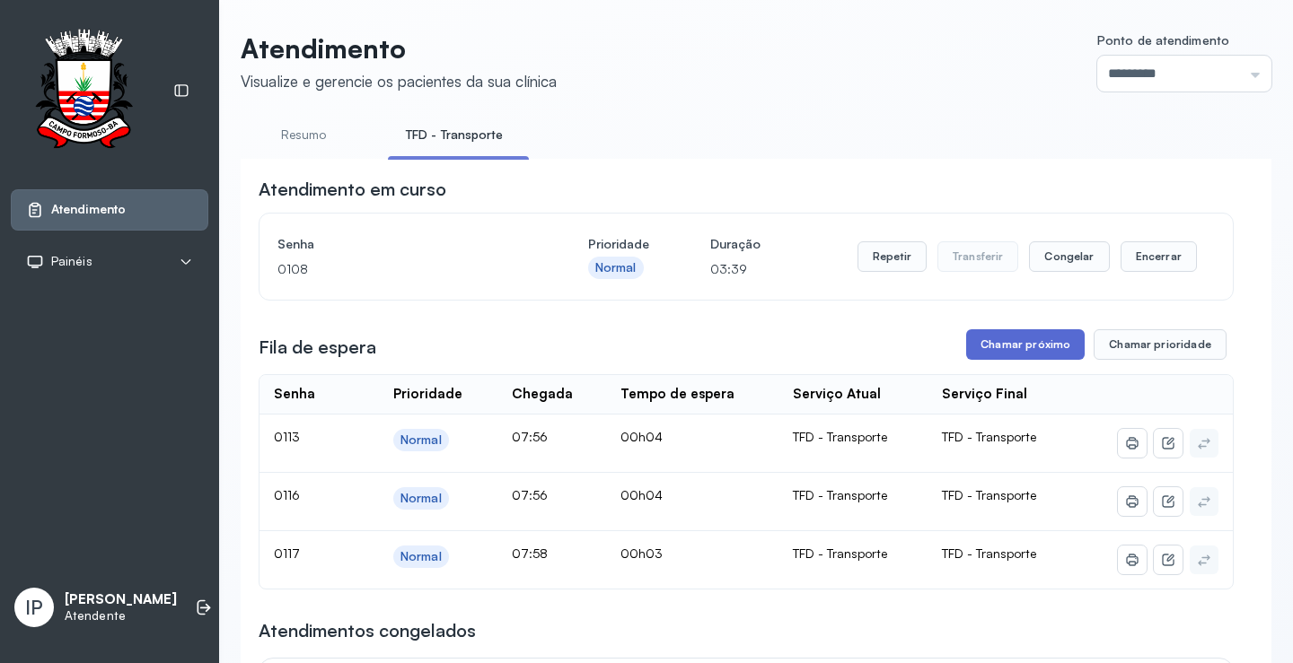
click at [969, 347] on button "Chamar próximo" at bounding box center [1025, 344] width 118 height 31
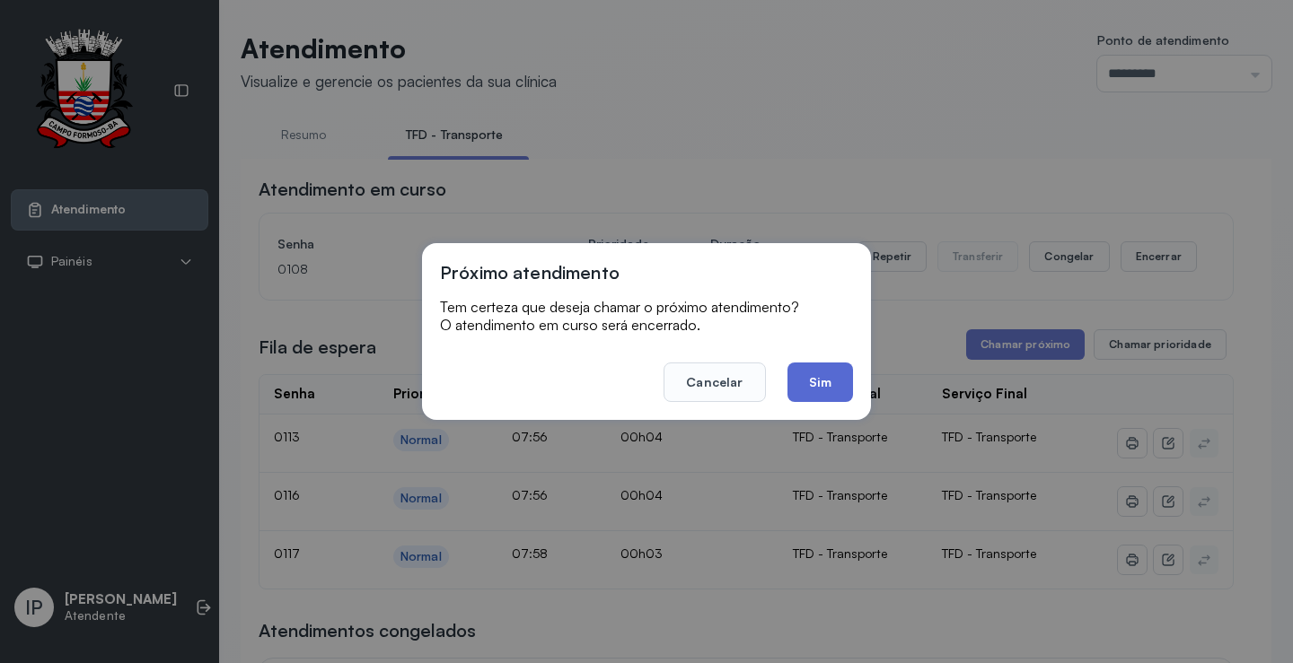
click at [819, 371] on button "Sim" at bounding box center [820, 382] width 66 height 39
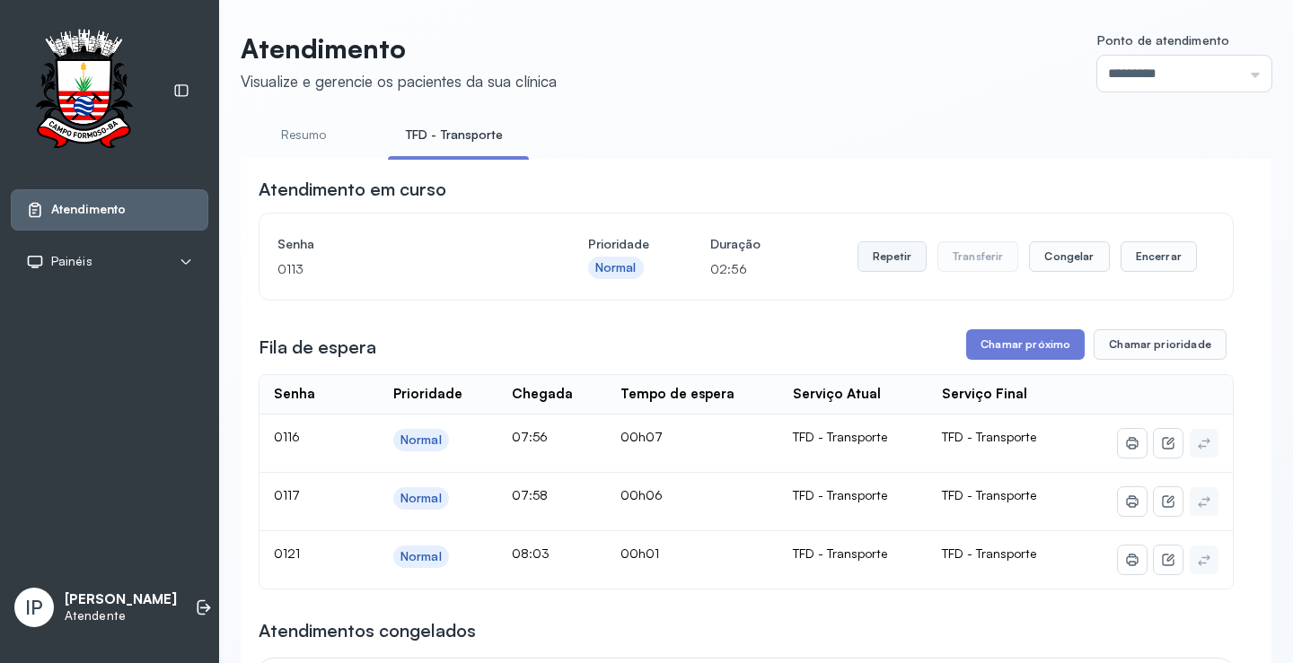
click at [871, 246] on button "Repetir" at bounding box center [891, 256] width 69 height 31
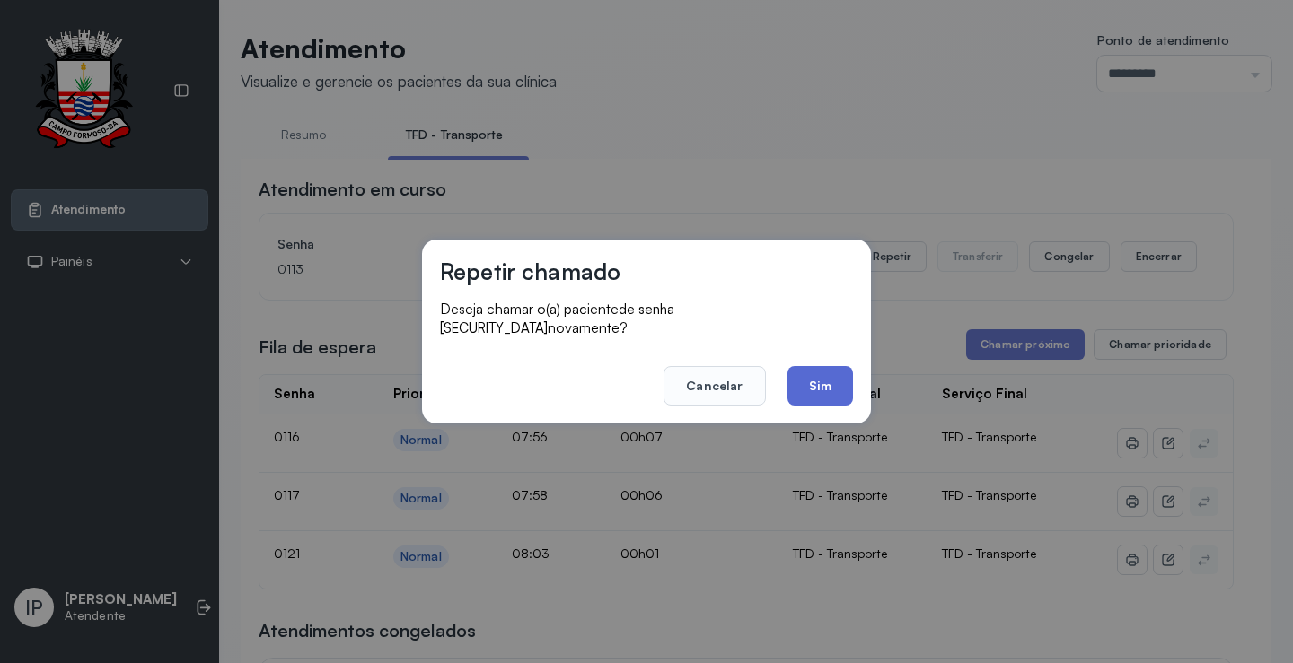
click at [809, 366] on button "Sim" at bounding box center [820, 385] width 66 height 39
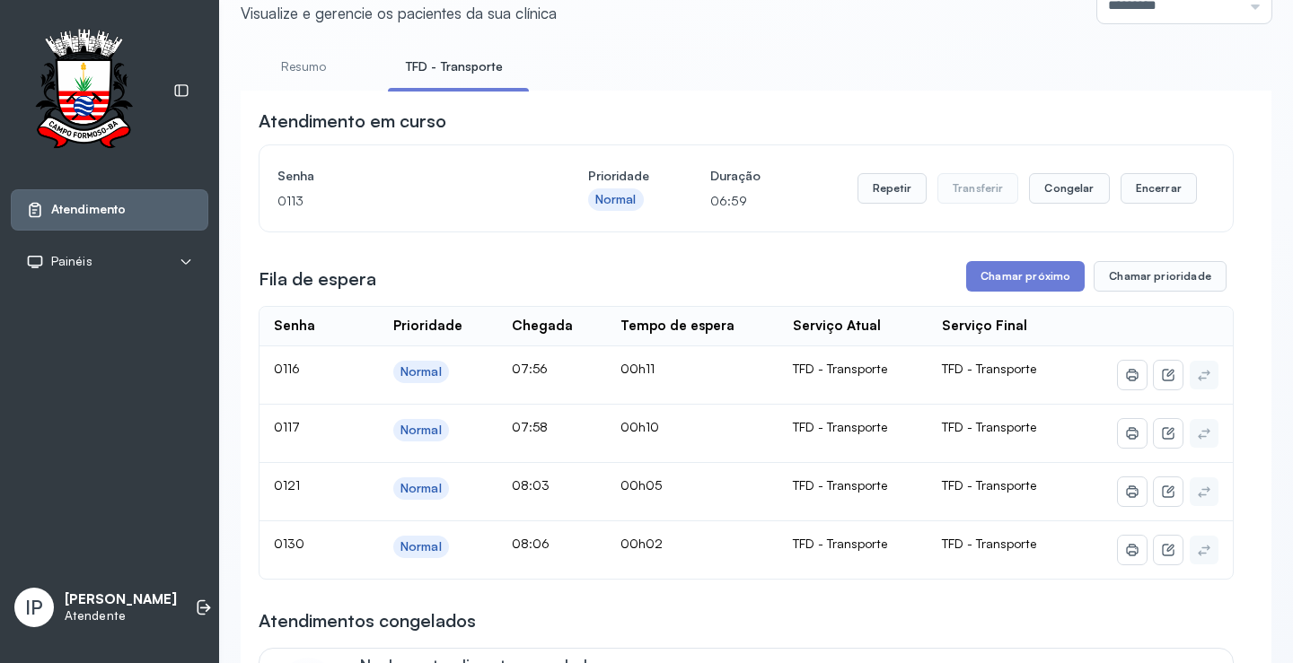
scroll to position [269, 0]
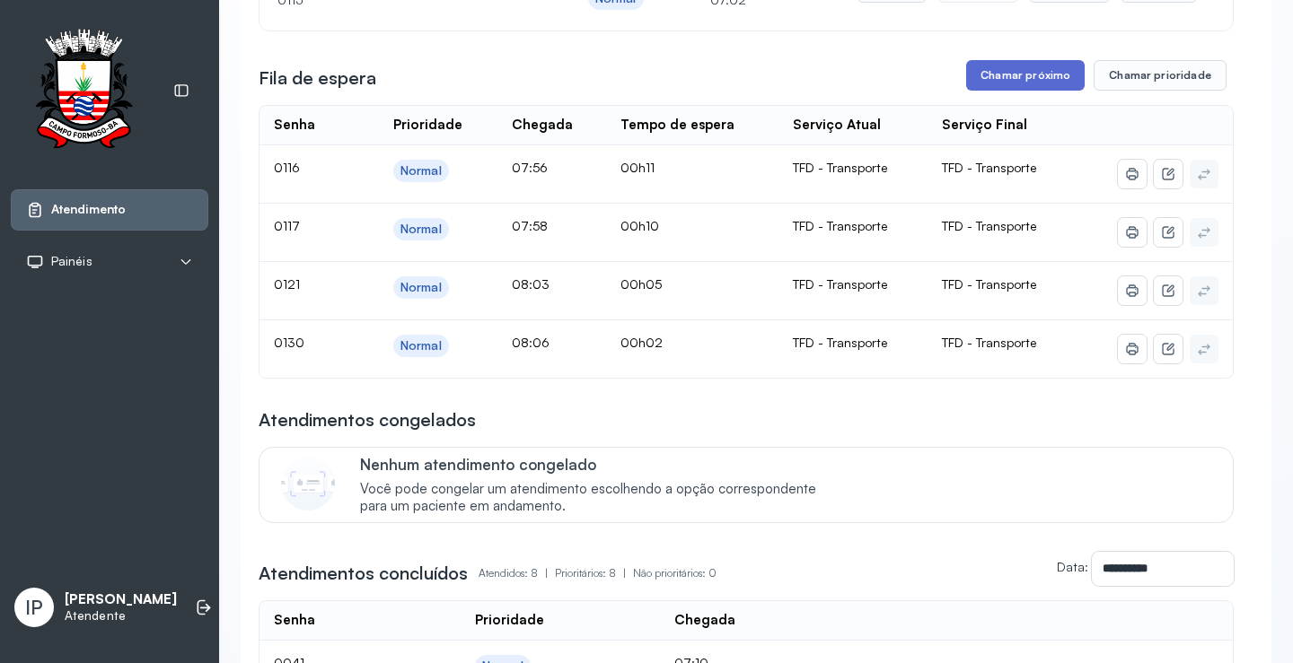
click at [991, 79] on button "Chamar próximo" at bounding box center [1025, 75] width 118 height 31
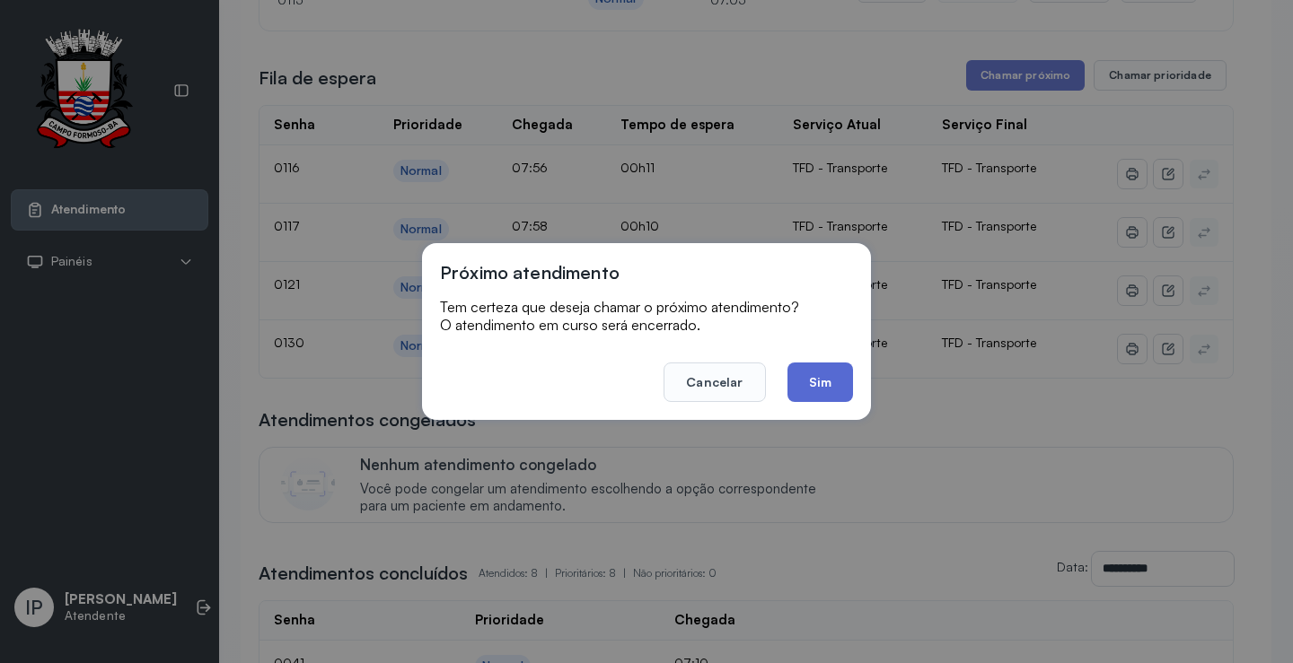
click at [807, 370] on button "Sim" at bounding box center [820, 382] width 66 height 39
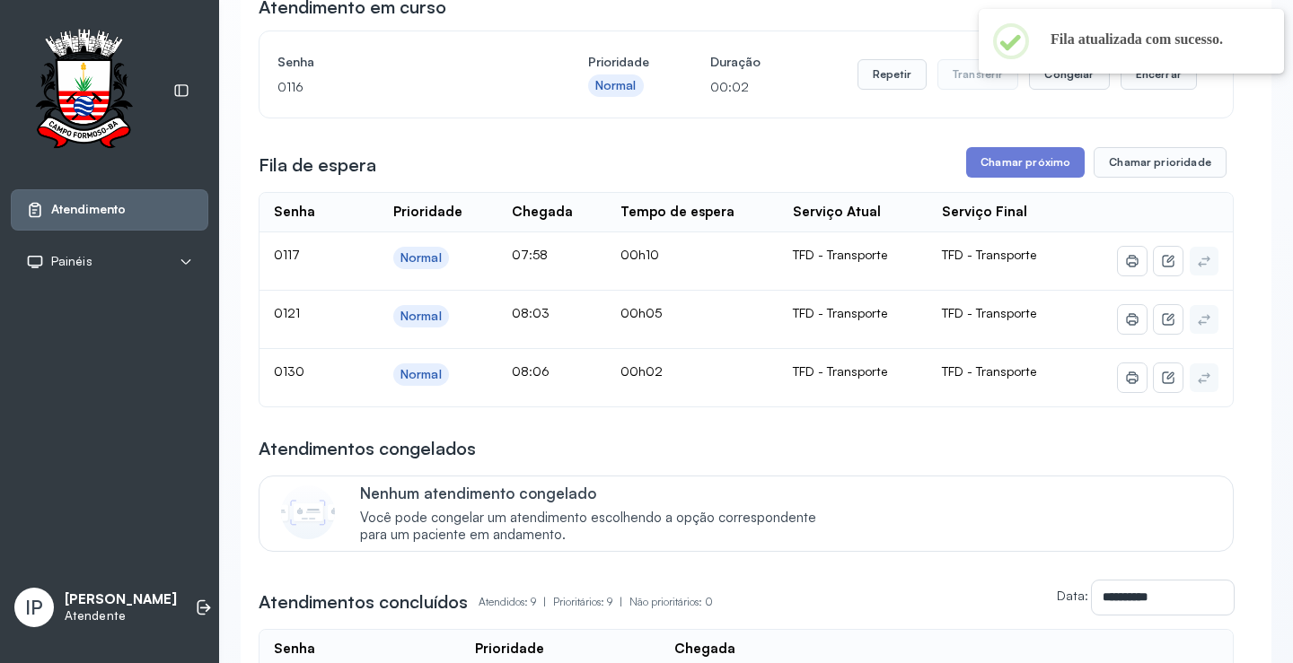
scroll to position [0, 0]
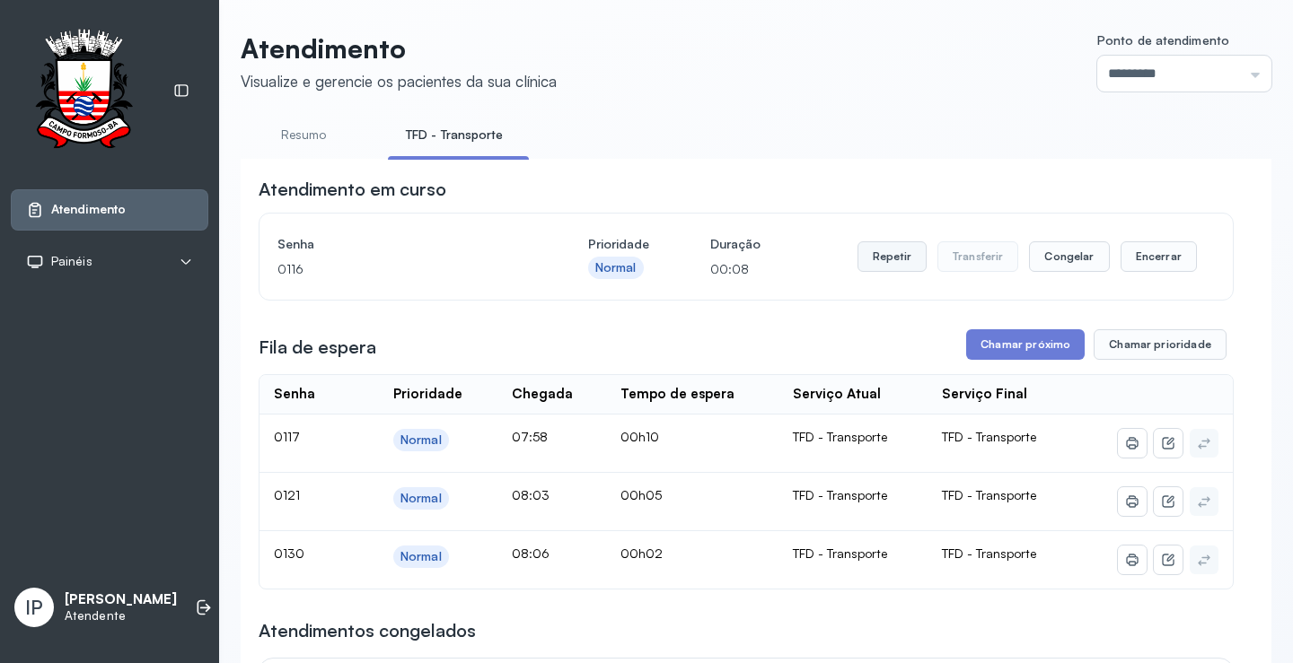
click at [886, 252] on button "Repetir" at bounding box center [891, 256] width 69 height 31
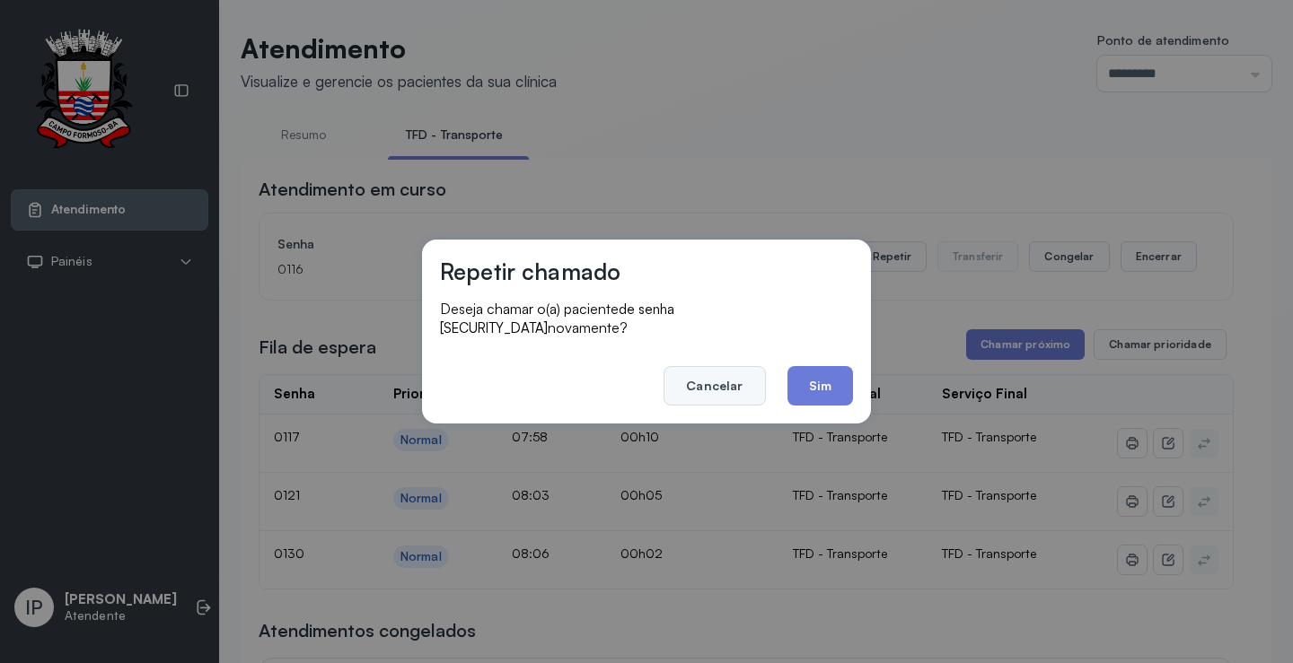
click at [746, 374] on button "Cancelar" at bounding box center [713, 385] width 101 height 39
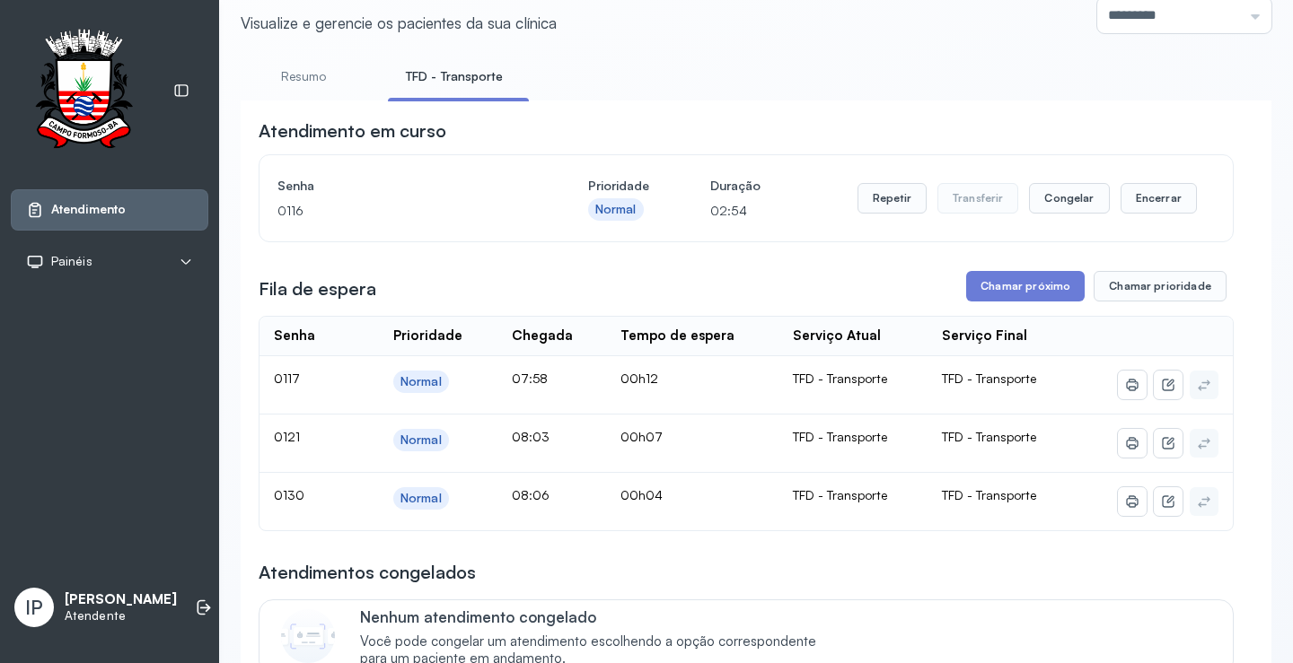
scroll to position [90, 0]
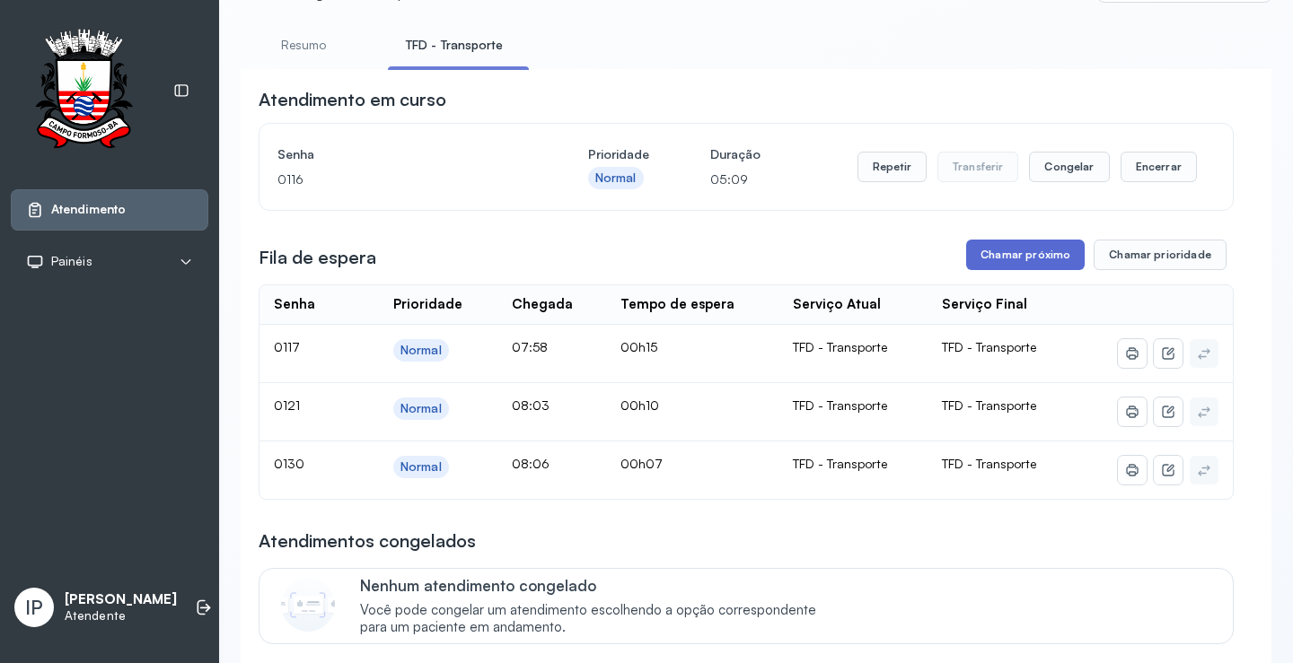
click at [1039, 264] on button "Chamar próximo" at bounding box center [1025, 255] width 118 height 31
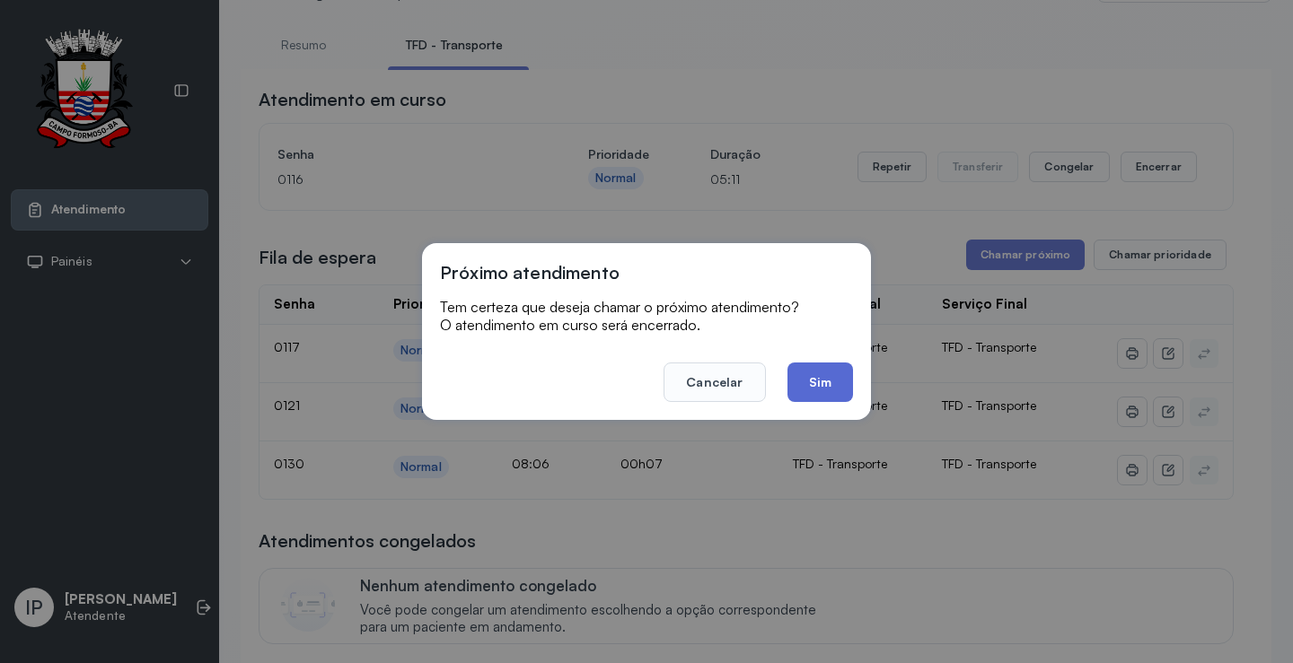
click at [829, 391] on button "Sim" at bounding box center [820, 382] width 66 height 39
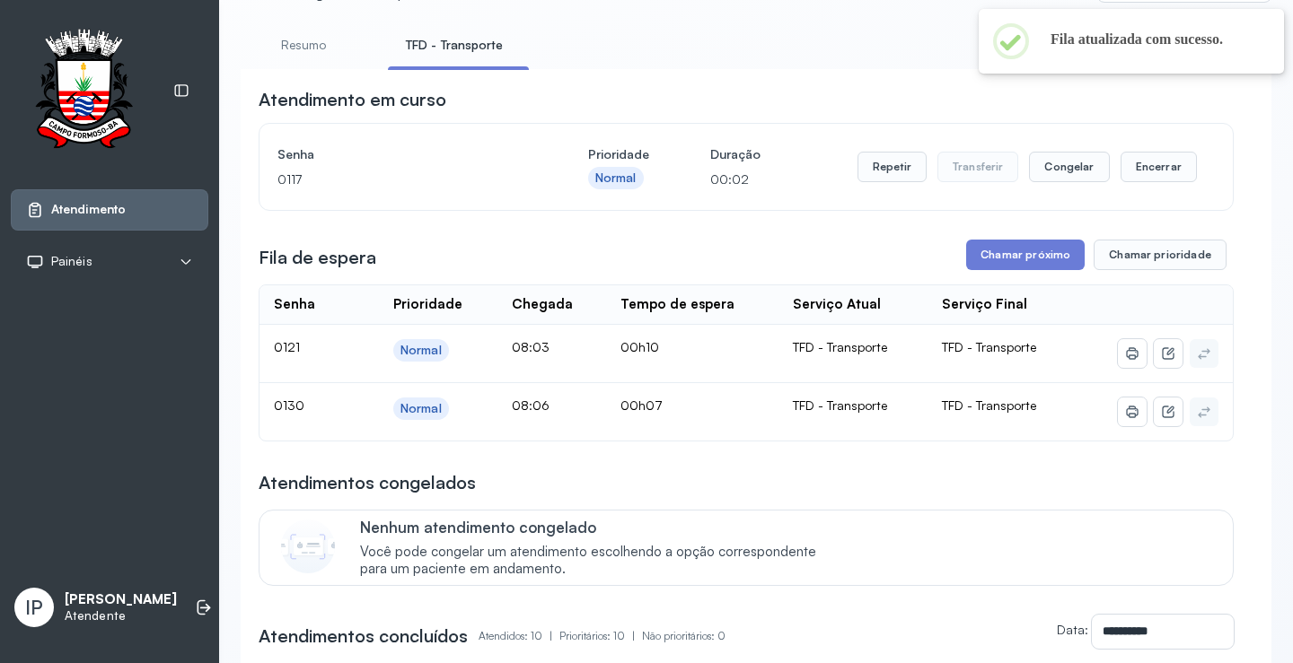
scroll to position [0, 0]
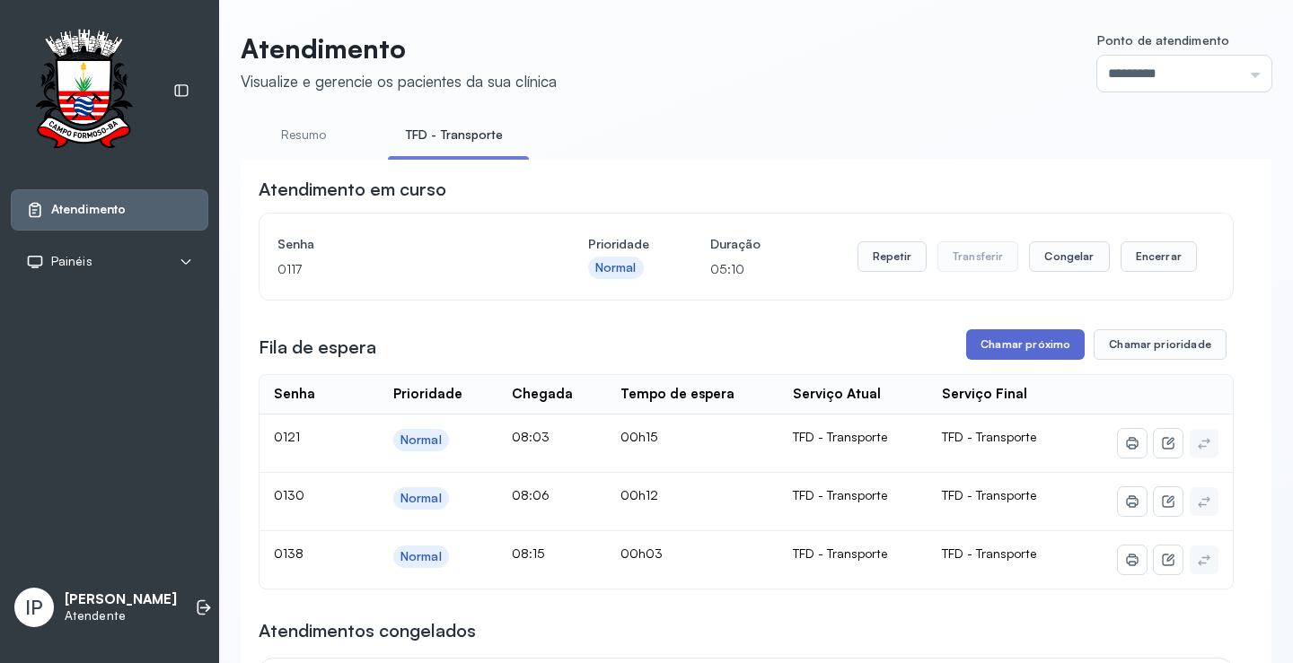
click at [1033, 336] on button "Chamar próximo" at bounding box center [1025, 344] width 118 height 31
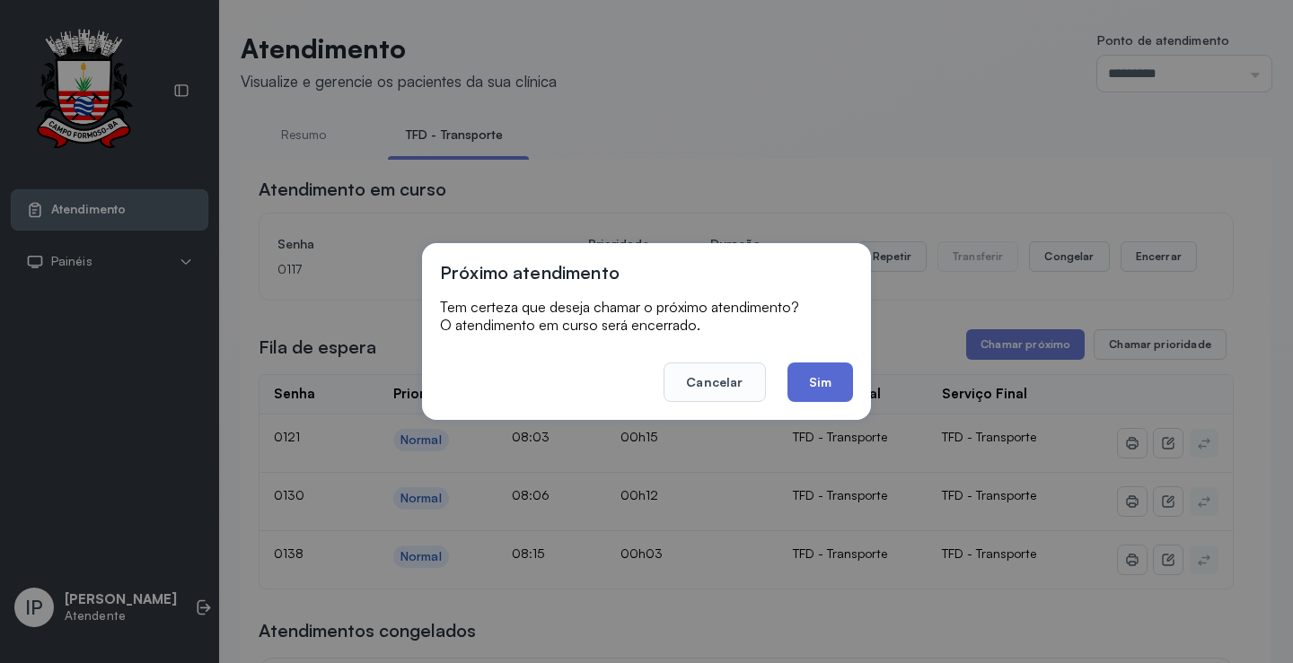
click at [839, 383] on button "Sim" at bounding box center [820, 382] width 66 height 39
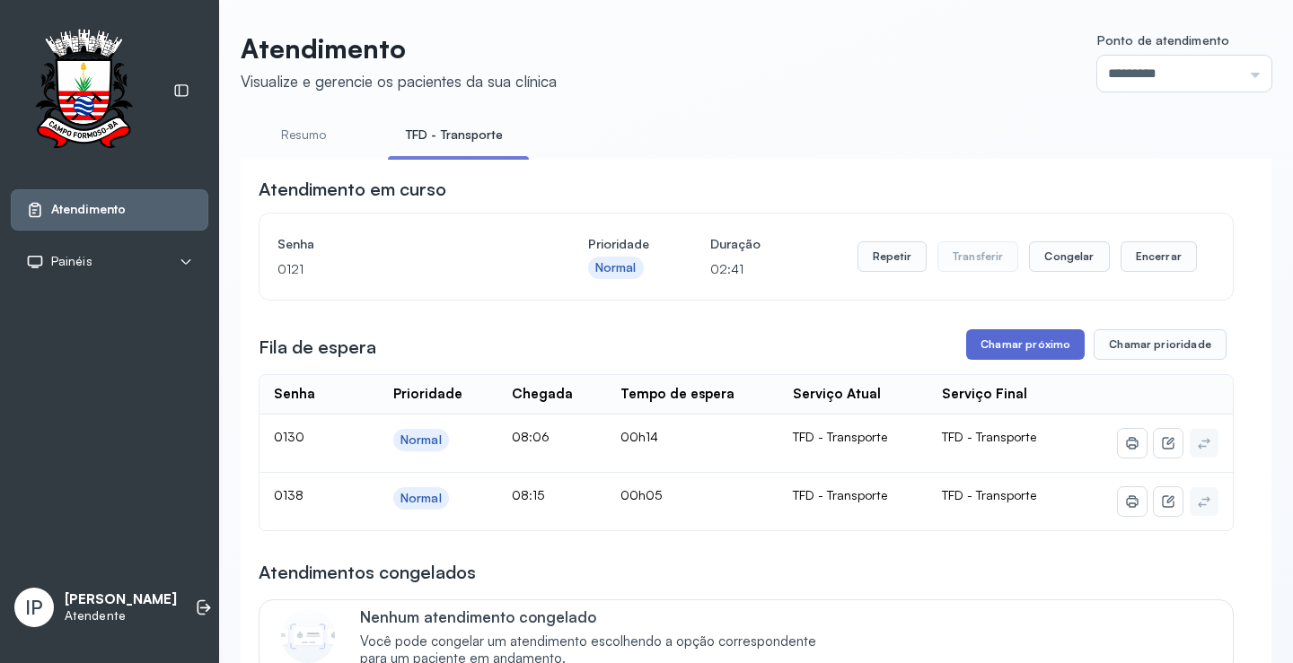
click at [1027, 346] on button "Chamar próximo" at bounding box center [1025, 344] width 118 height 31
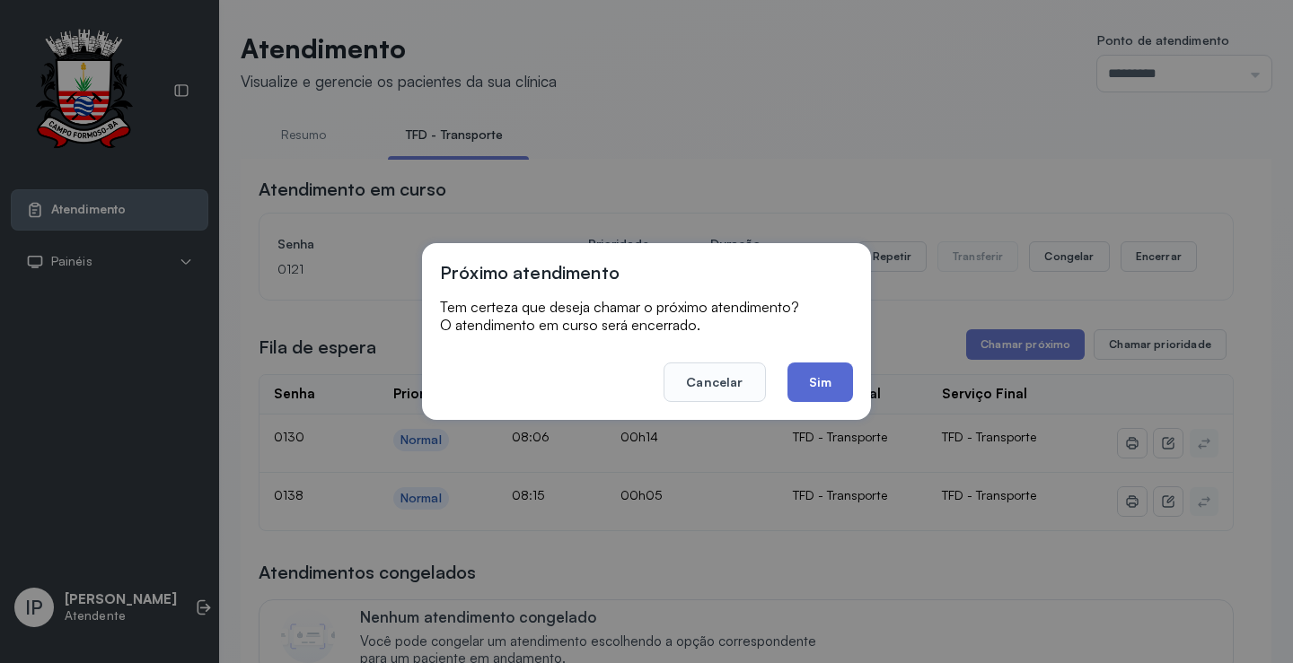
click at [799, 373] on button "Sim" at bounding box center [820, 382] width 66 height 39
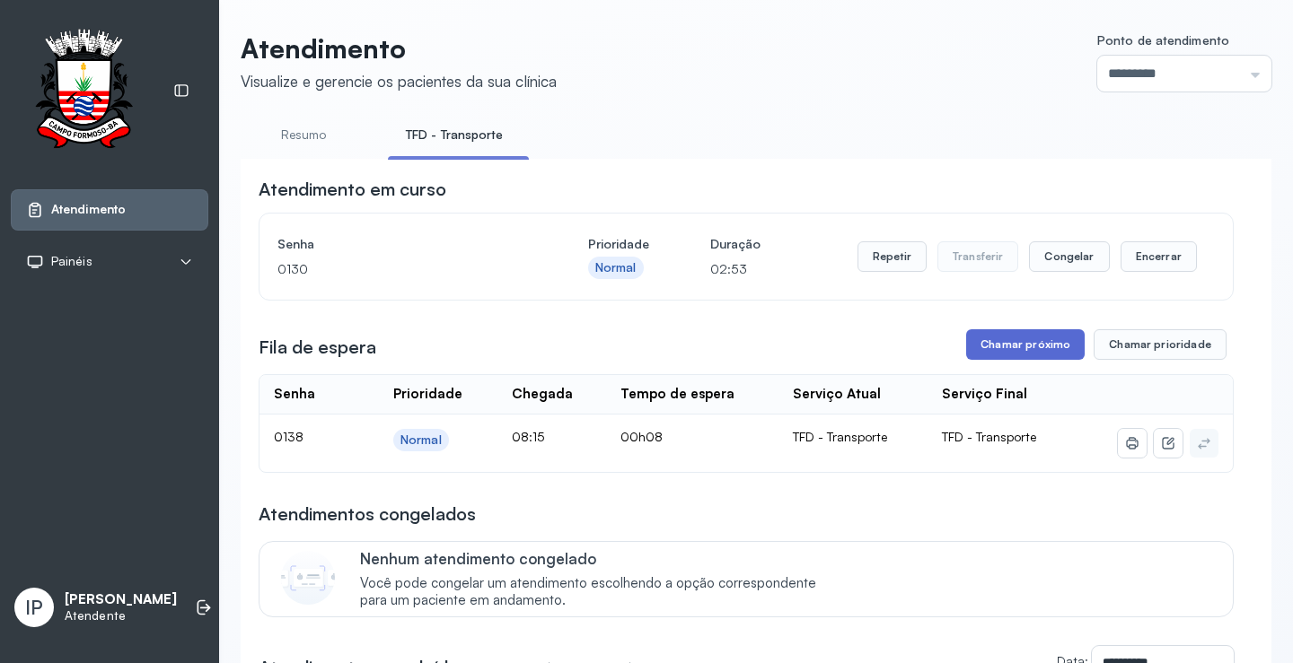
click at [1036, 355] on button "Chamar próximo" at bounding box center [1025, 344] width 118 height 31
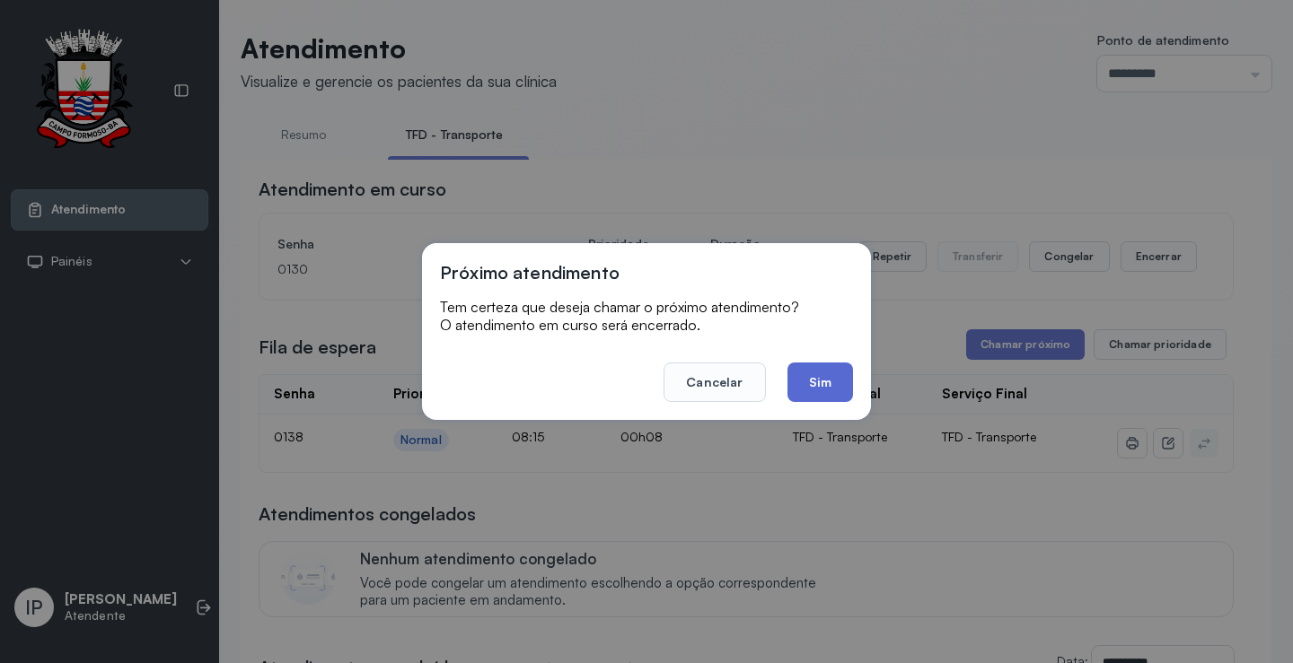
click at [810, 386] on button "Sim" at bounding box center [820, 382] width 66 height 39
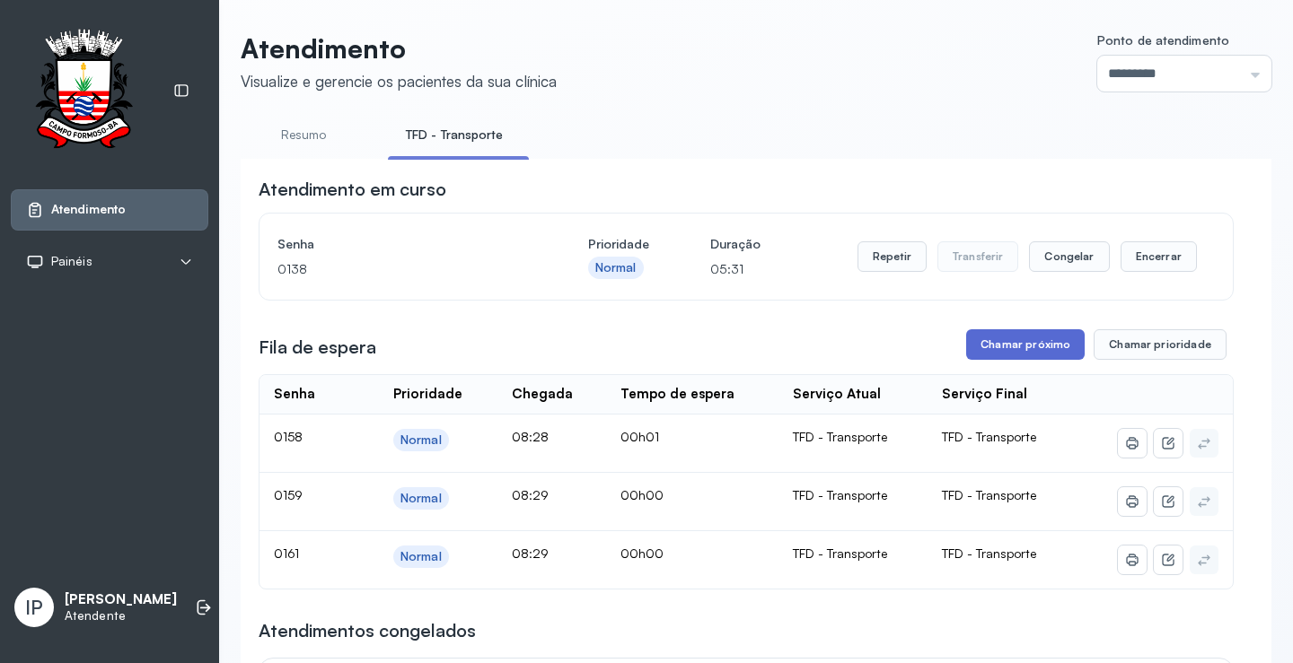
click at [1055, 335] on button "Chamar próximo" at bounding box center [1025, 344] width 118 height 31
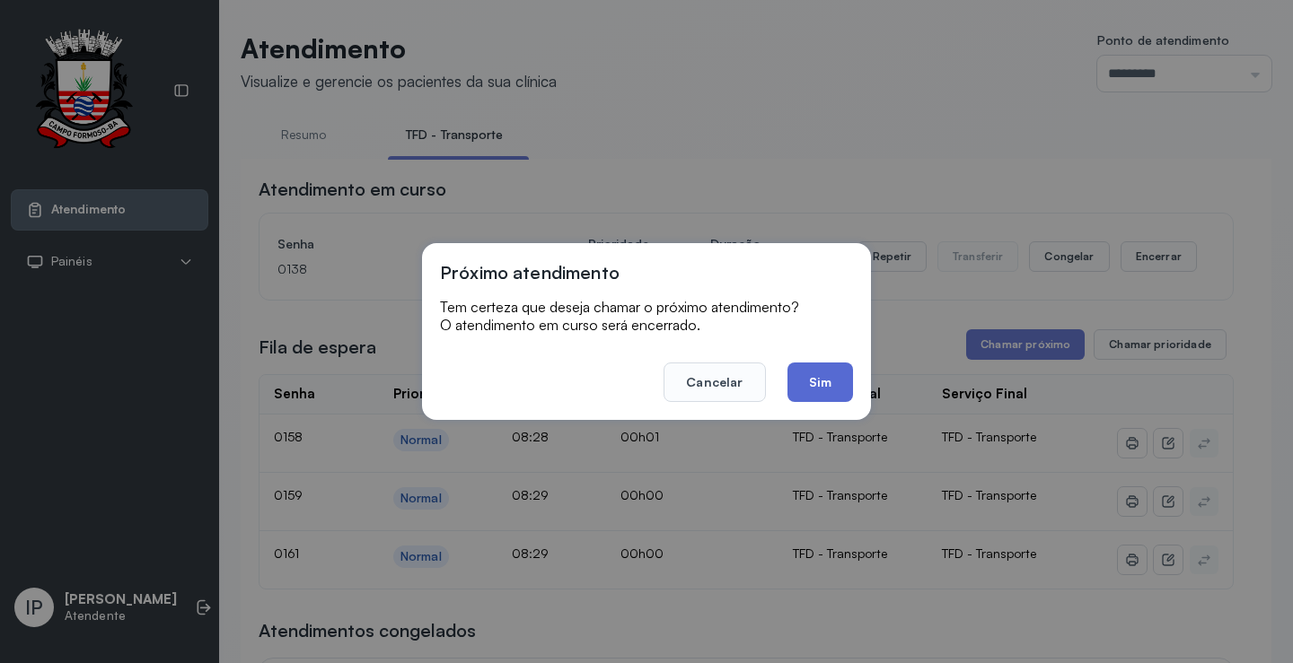
click at [810, 374] on button "Sim" at bounding box center [820, 382] width 66 height 39
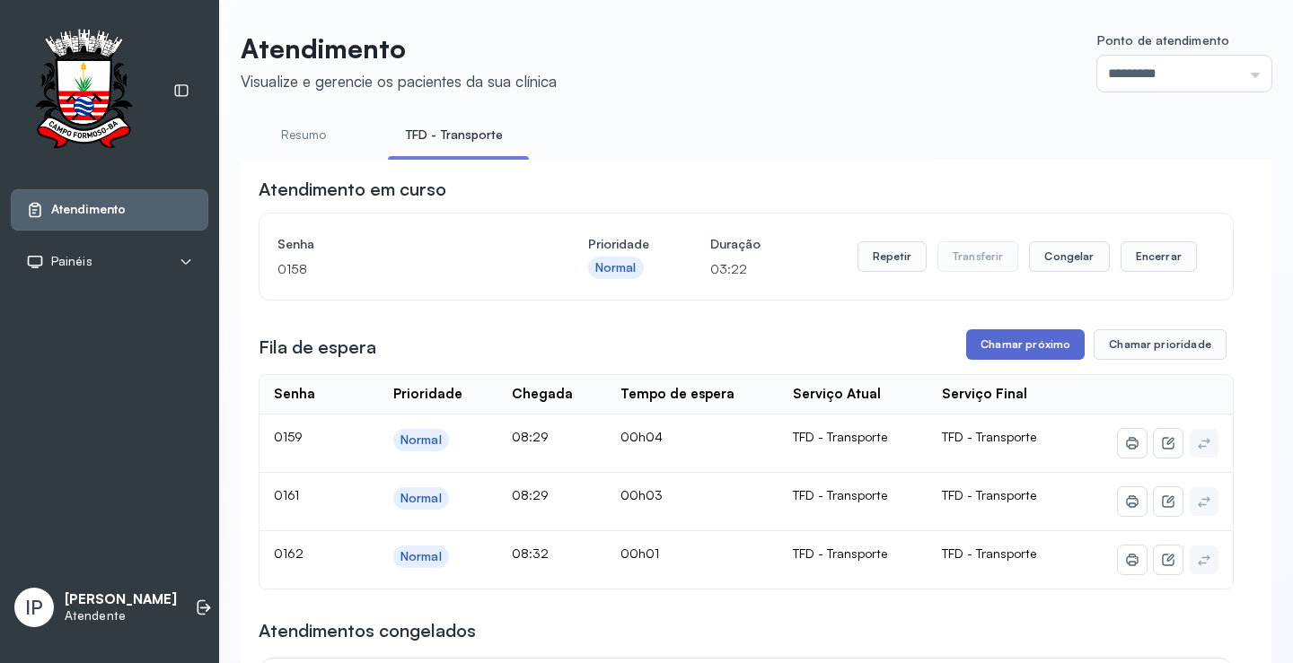
click at [1043, 346] on button "Chamar próximo" at bounding box center [1025, 344] width 118 height 31
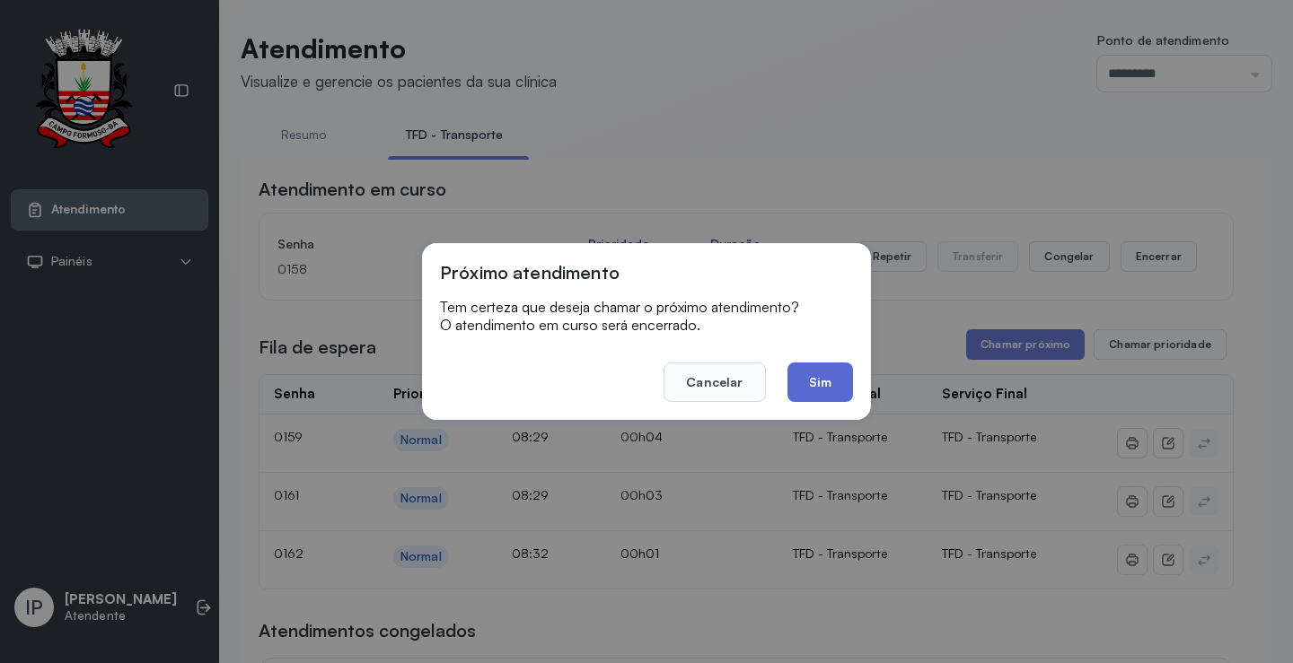
click at [831, 377] on button "Sim" at bounding box center [820, 382] width 66 height 39
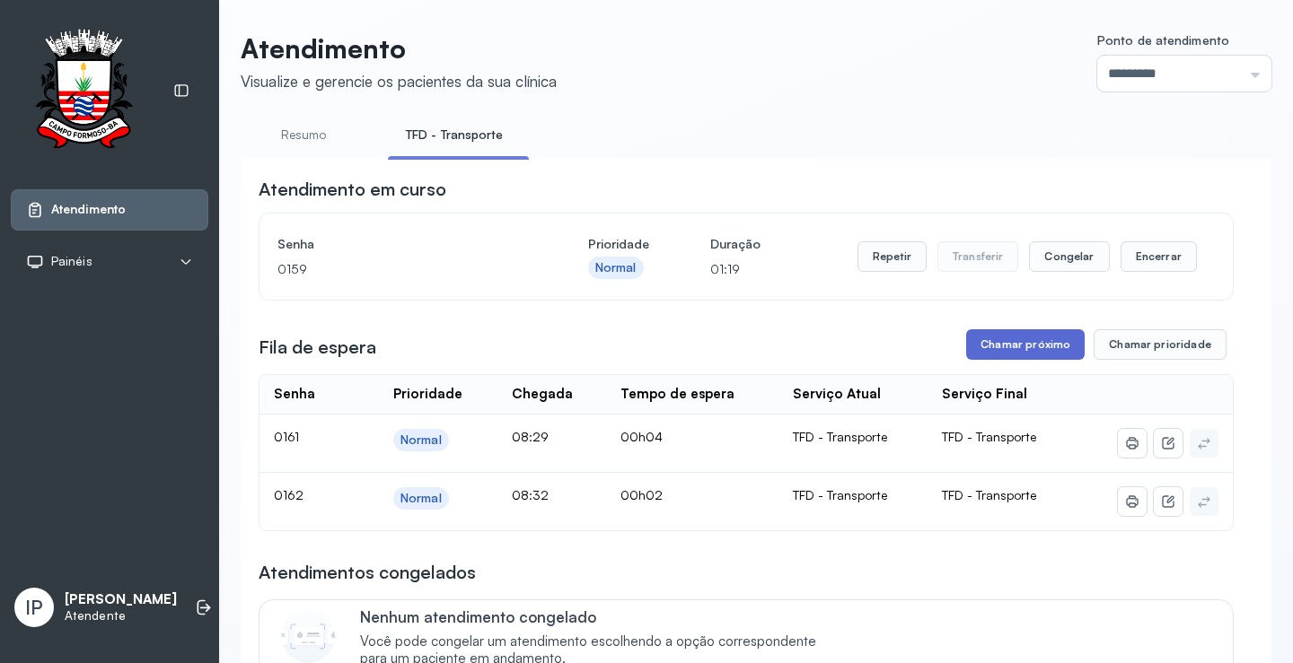
click at [978, 344] on button "Chamar próximo" at bounding box center [1025, 344] width 118 height 31
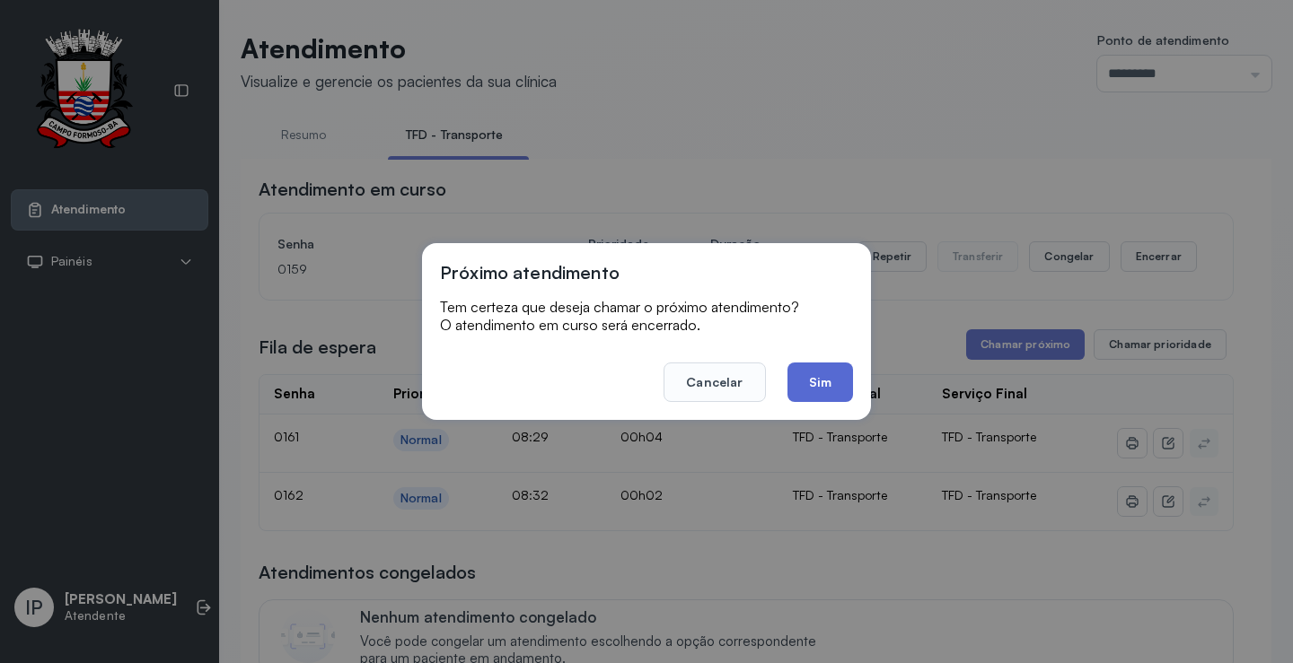
click at [822, 388] on button "Sim" at bounding box center [820, 382] width 66 height 39
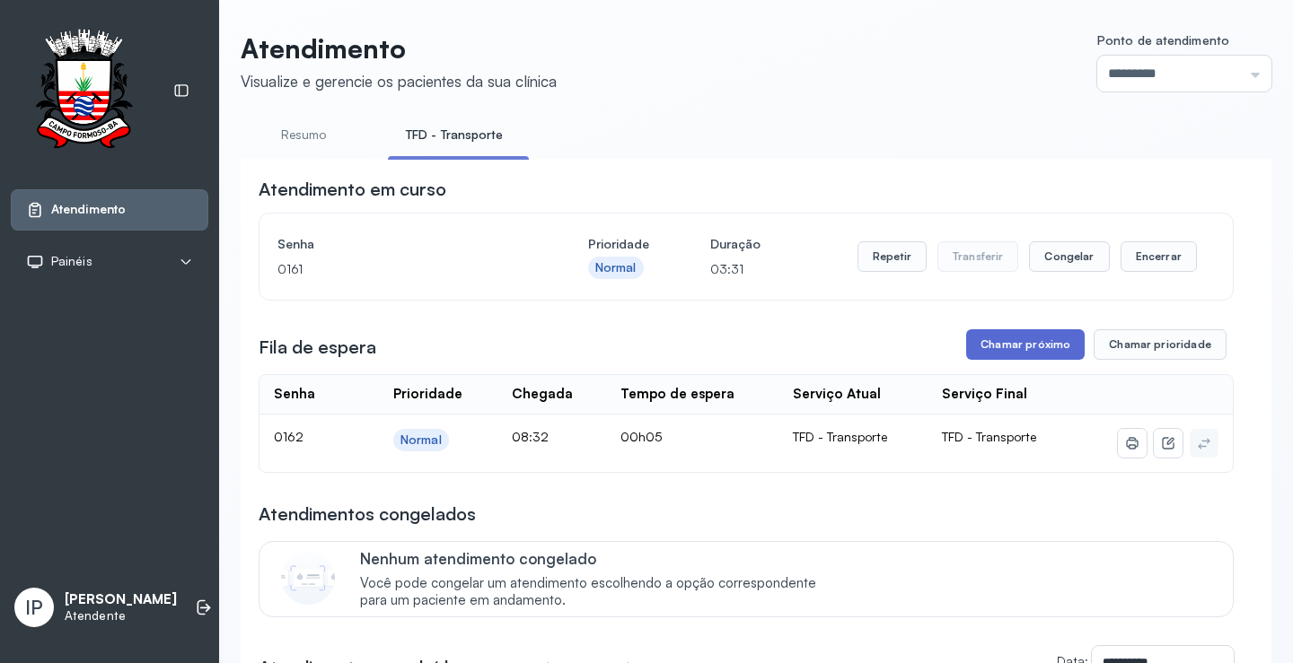
click at [988, 339] on button "Chamar próximo" at bounding box center [1025, 344] width 118 height 31
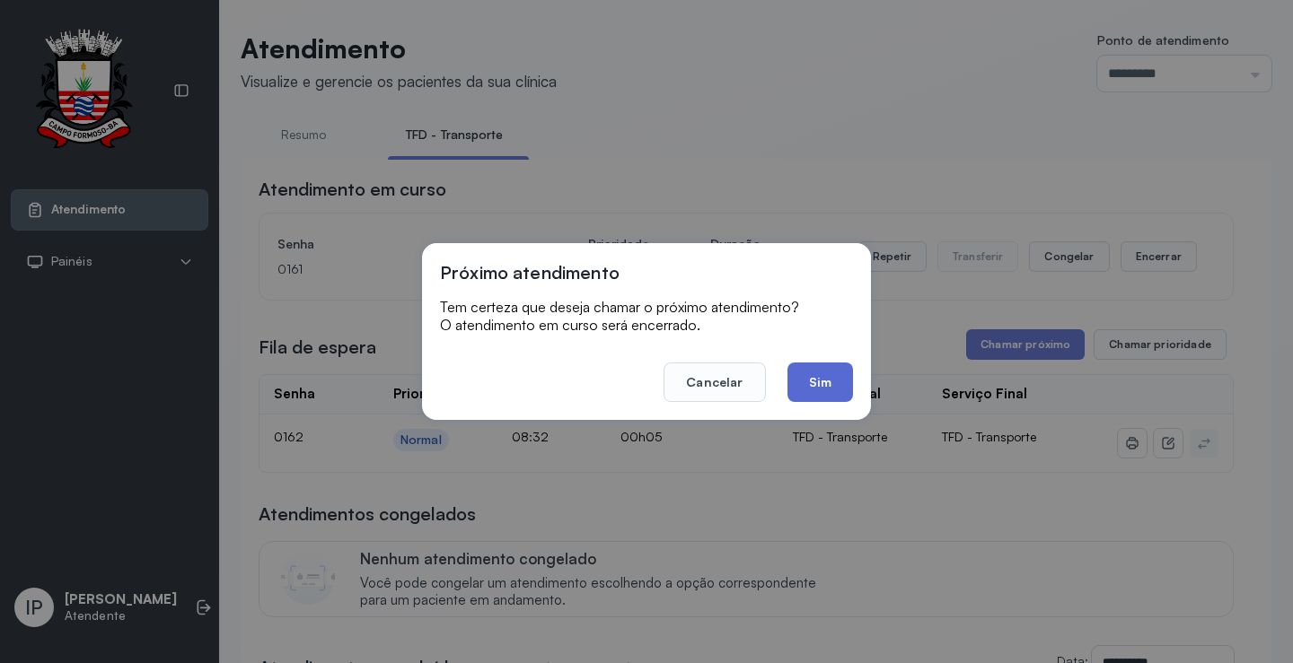
click at [809, 373] on button "Sim" at bounding box center [820, 382] width 66 height 39
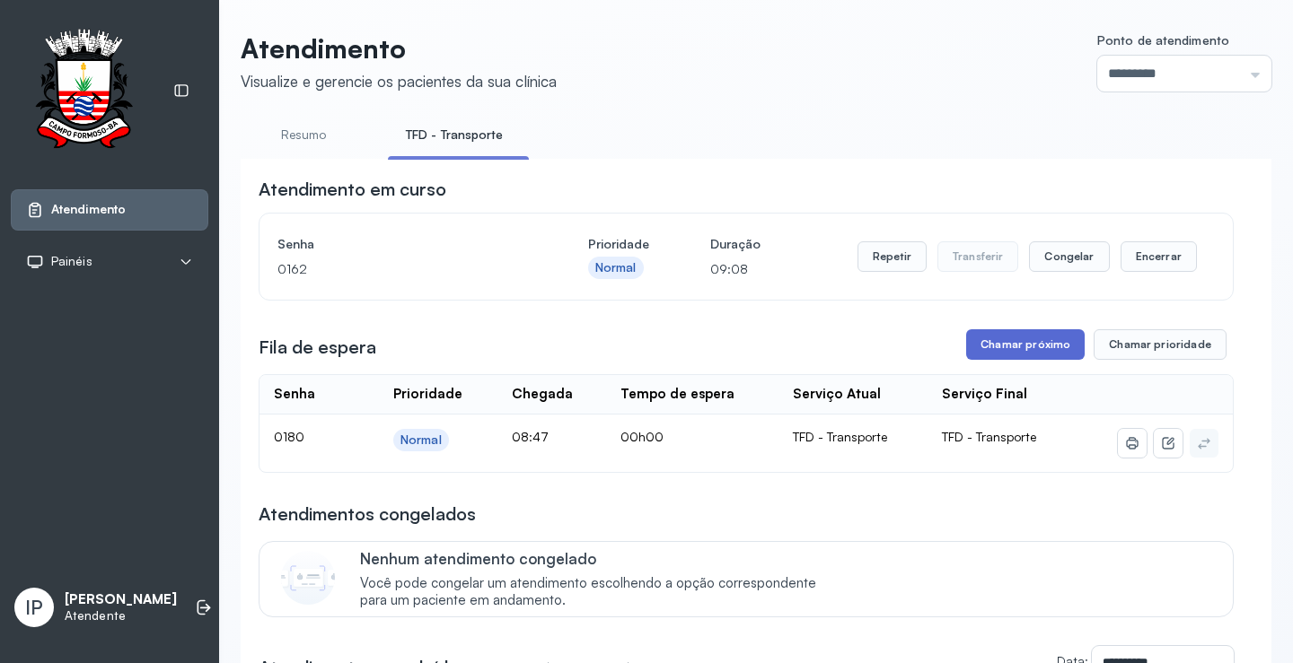
click at [1050, 348] on button "Chamar próximo" at bounding box center [1025, 344] width 118 height 31
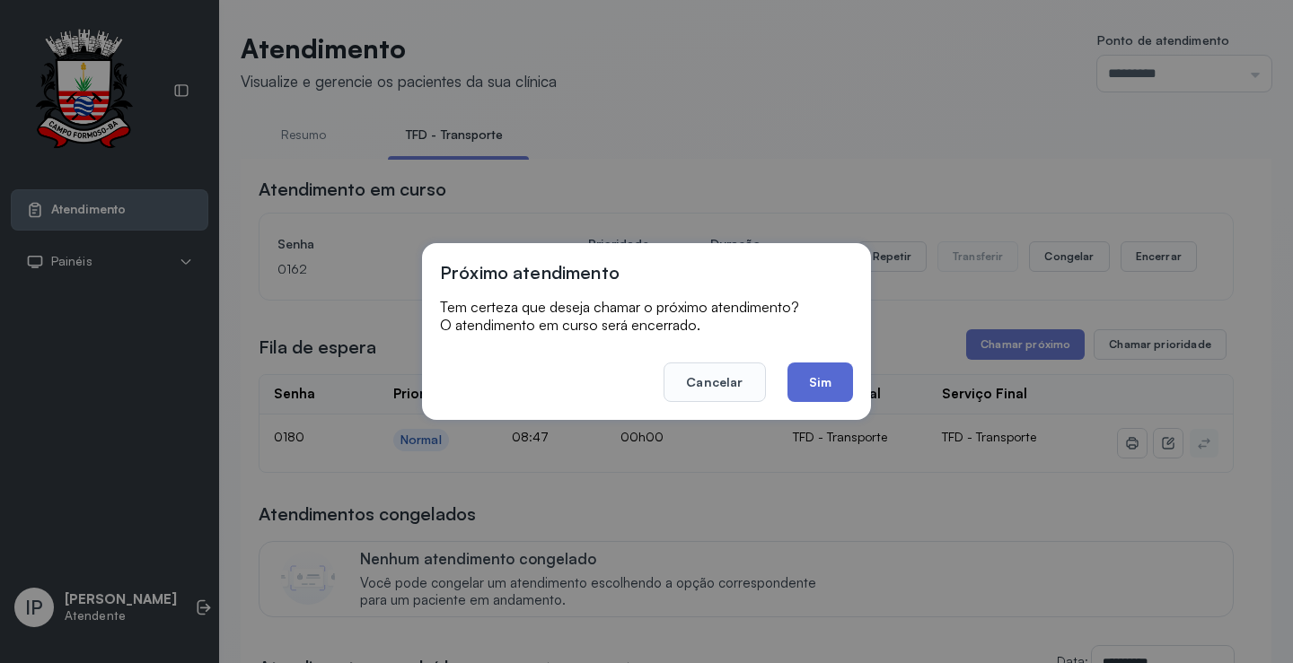
click at [812, 374] on button "Sim" at bounding box center [820, 382] width 66 height 39
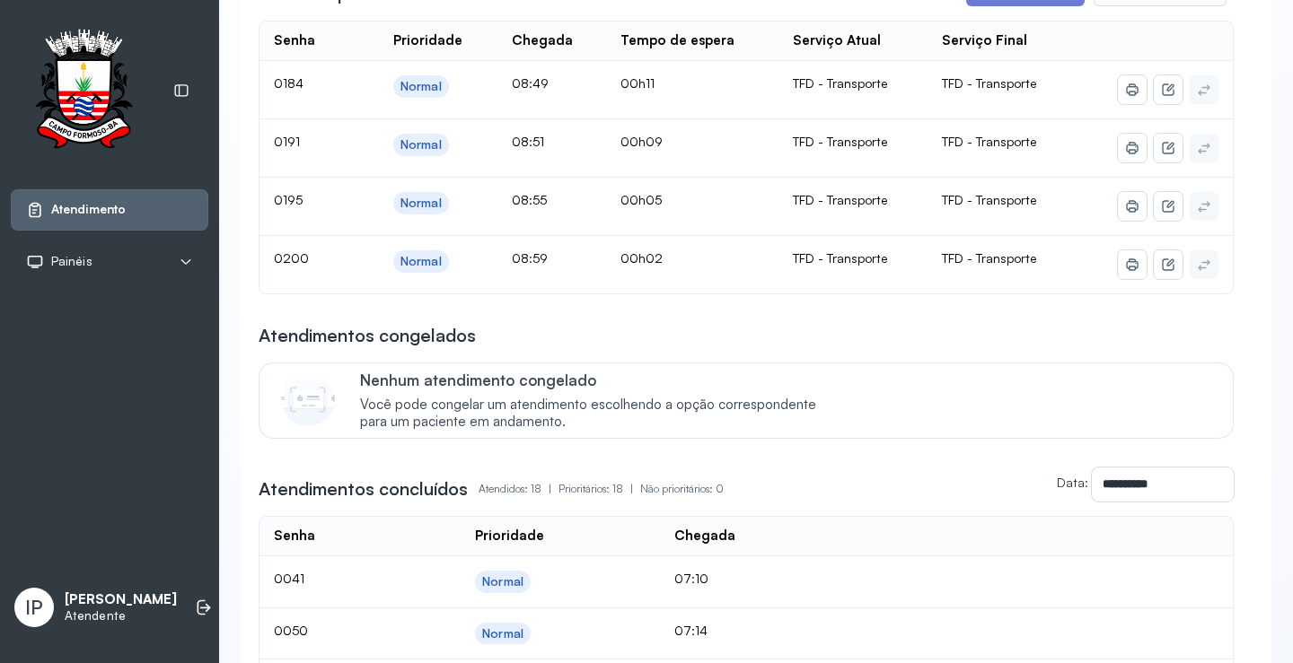
scroll to position [90, 0]
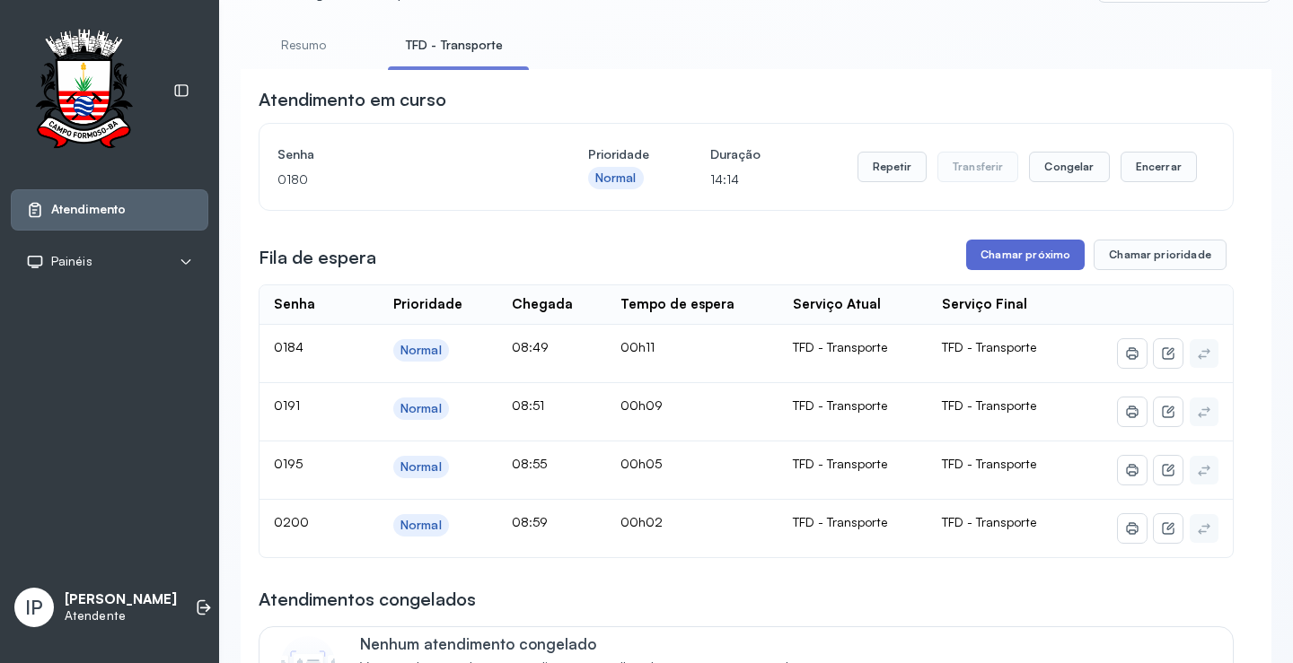
click at [1031, 251] on button "Chamar próximo" at bounding box center [1025, 255] width 118 height 31
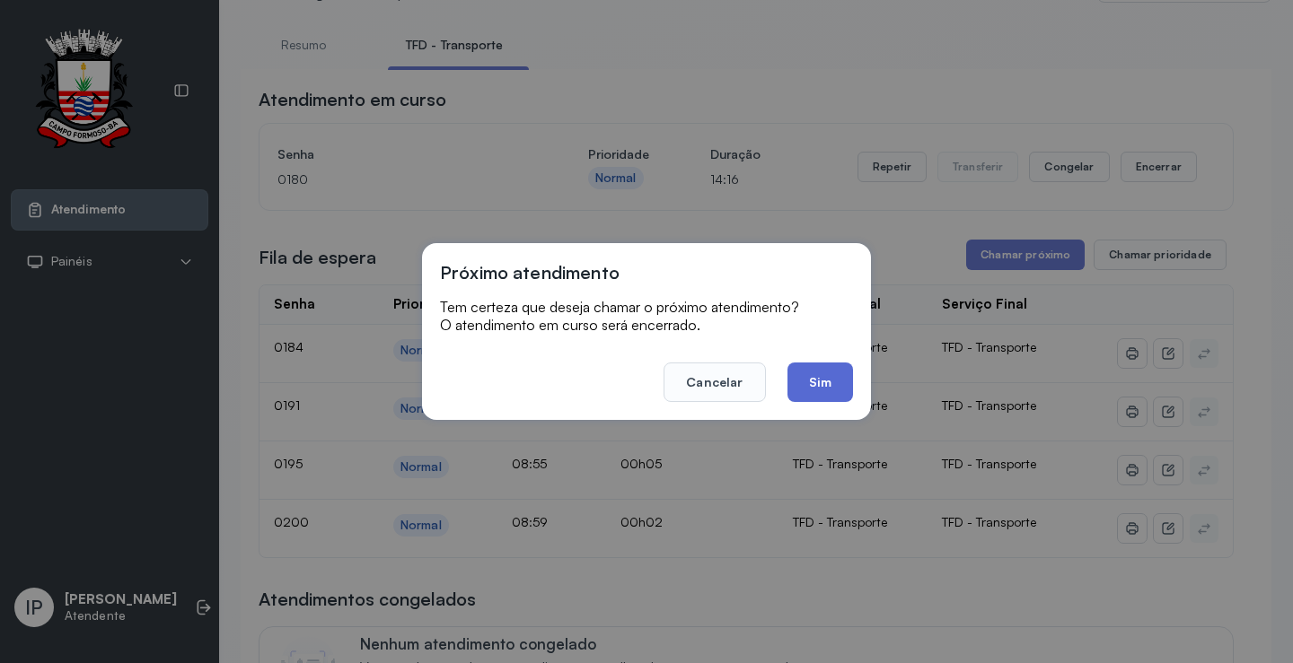
click at [818, 389] on button "Sim" at bounding box center [820, 382] width 66 height 39
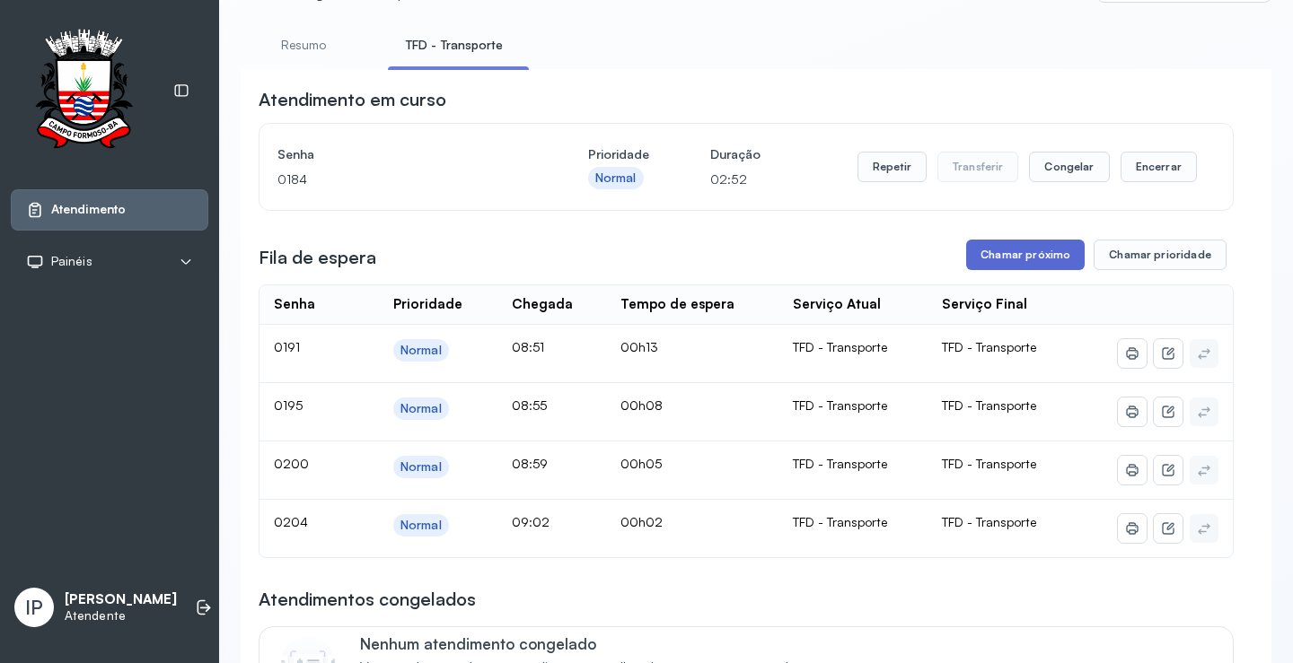
click at [984, 264] on button "Chamar próximo" at bounding box center [1025, 255] width 118 height 31
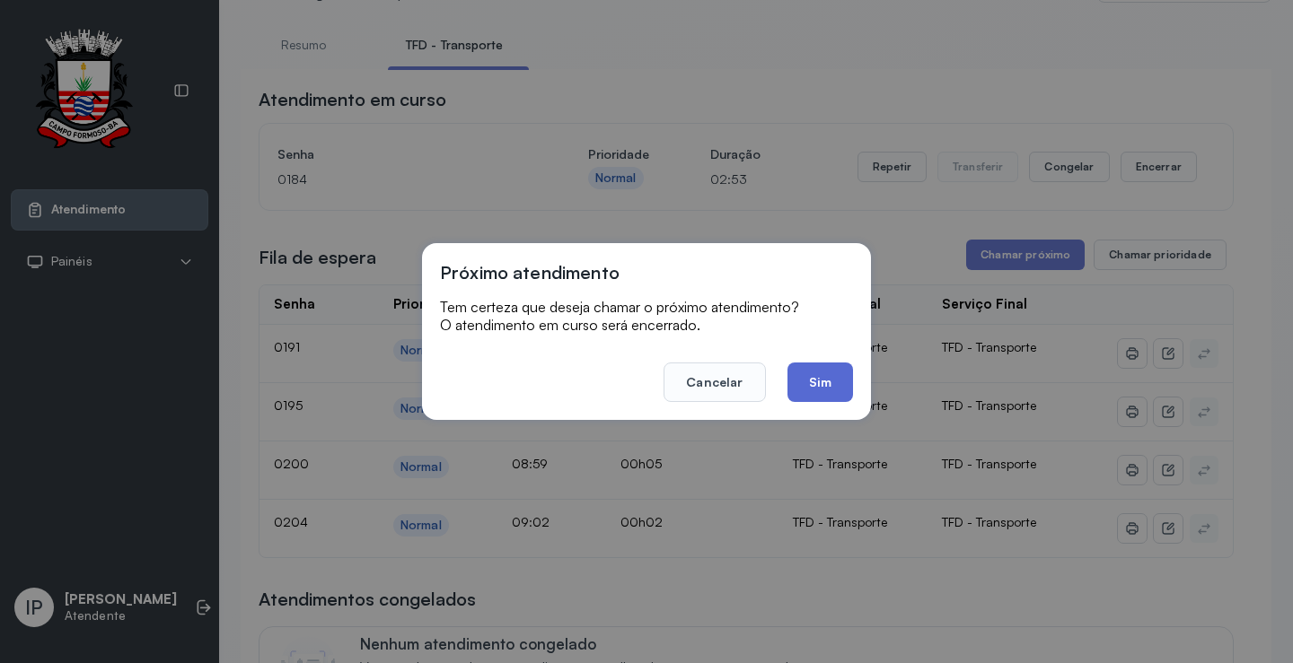
click at [823, 372] on button "Sim" at bounding box center [820, 382] width 66 height 39
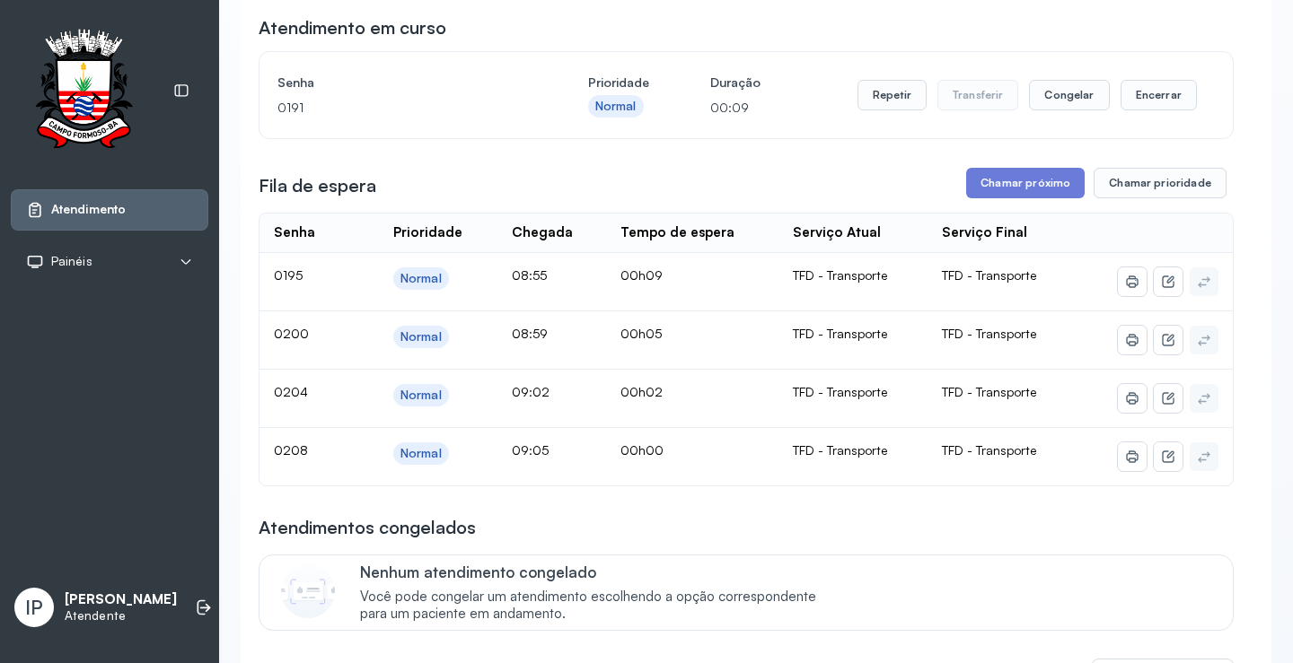
scroll to position [1, 0]
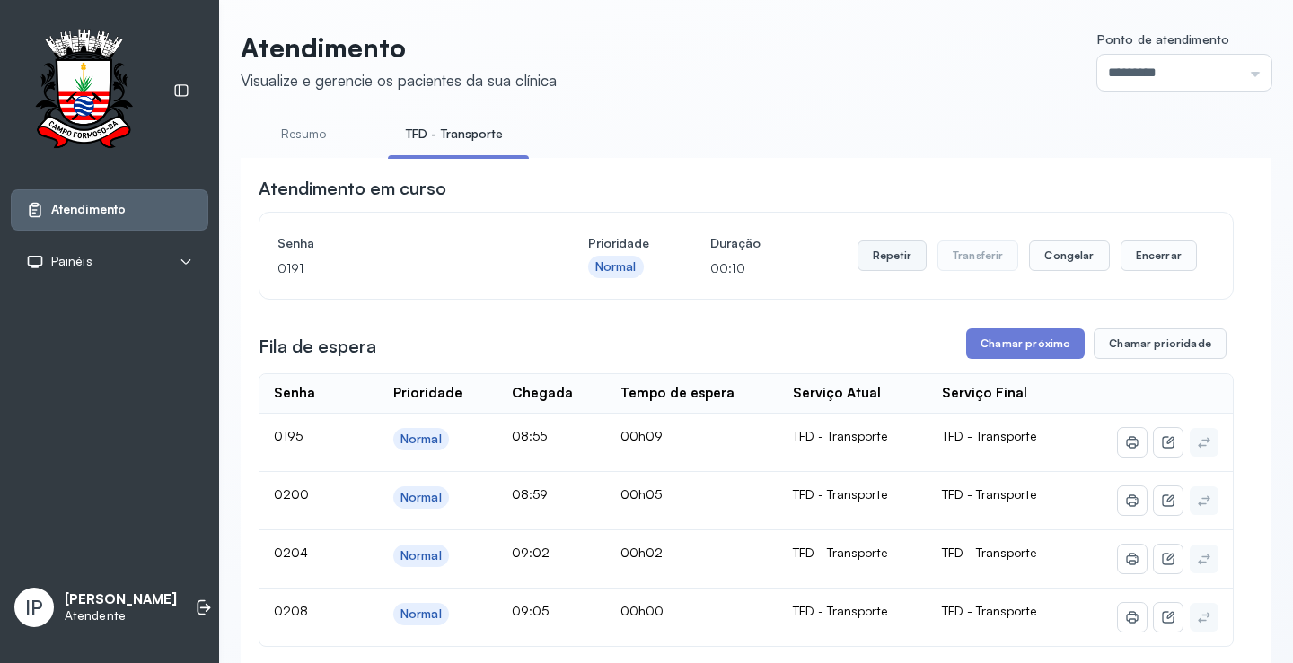
click at [879, 253] on button "Repetir" at bounding box center [891, 256] width 69 height 31
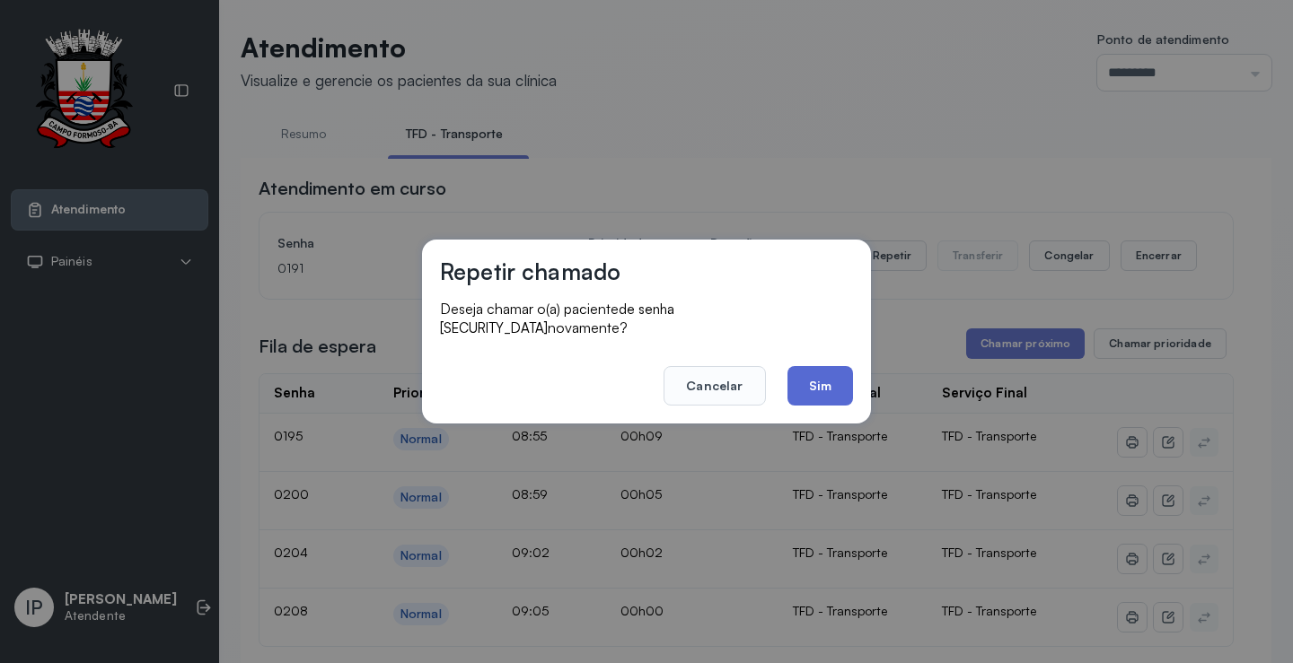
click at [827, 366] on button "Sim" at bounding box center [820, 385] width 66 height 39
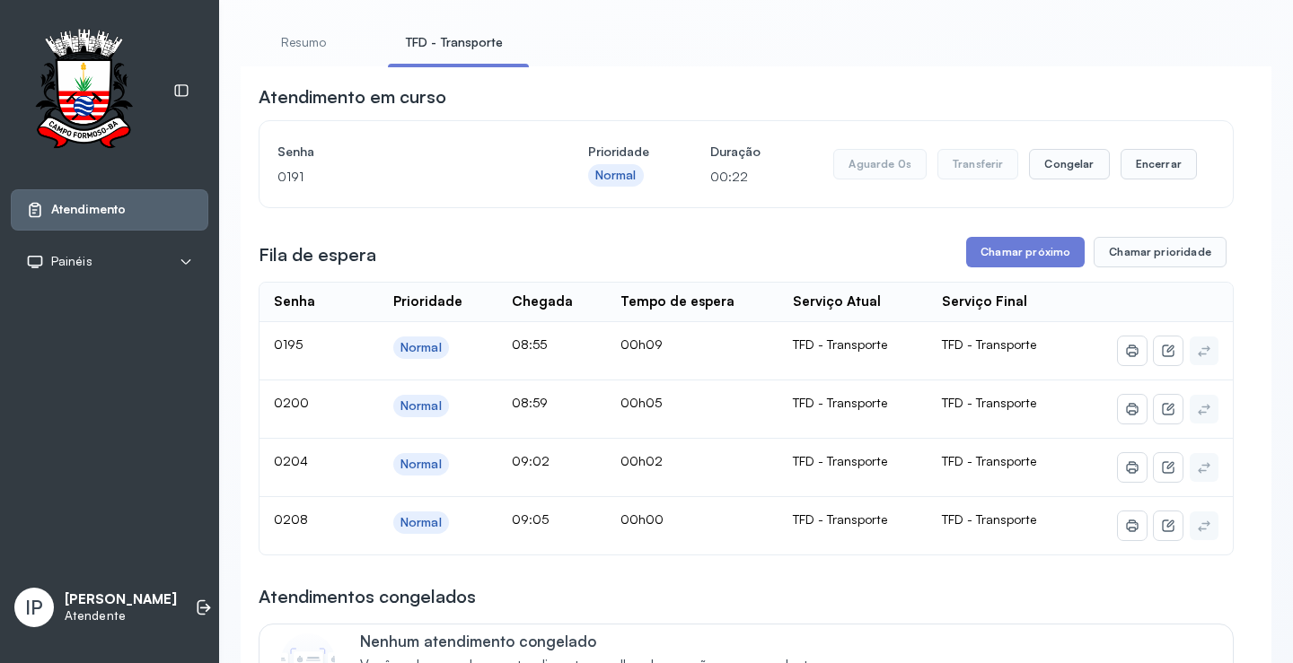
scroll to position [91, 0]
click at [1008, 253] on button "Chamar próximo" at bounding box center [1025, 254] width 118 height 31
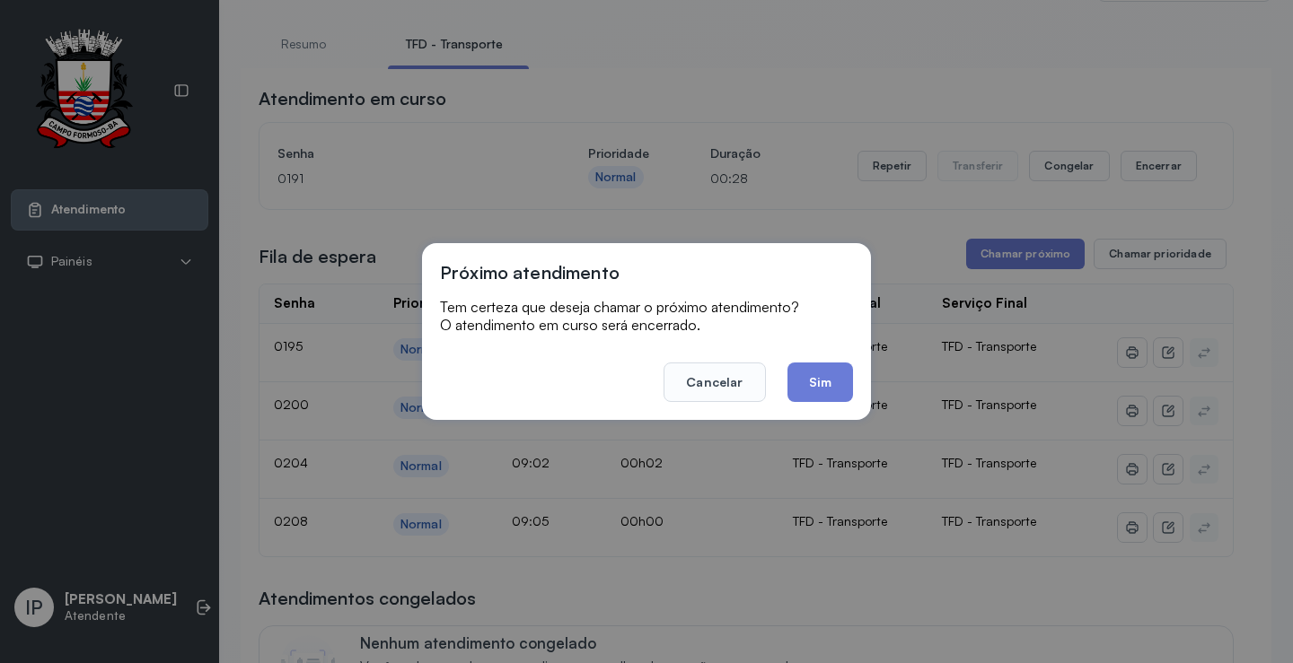
click at [784, 373] on footer "Cancelar Sim" at bounding box center [646, 370] width 413 height 65
click at [804, 370] on button "Sim" at bounding box center [820, 382] width 66 height 39
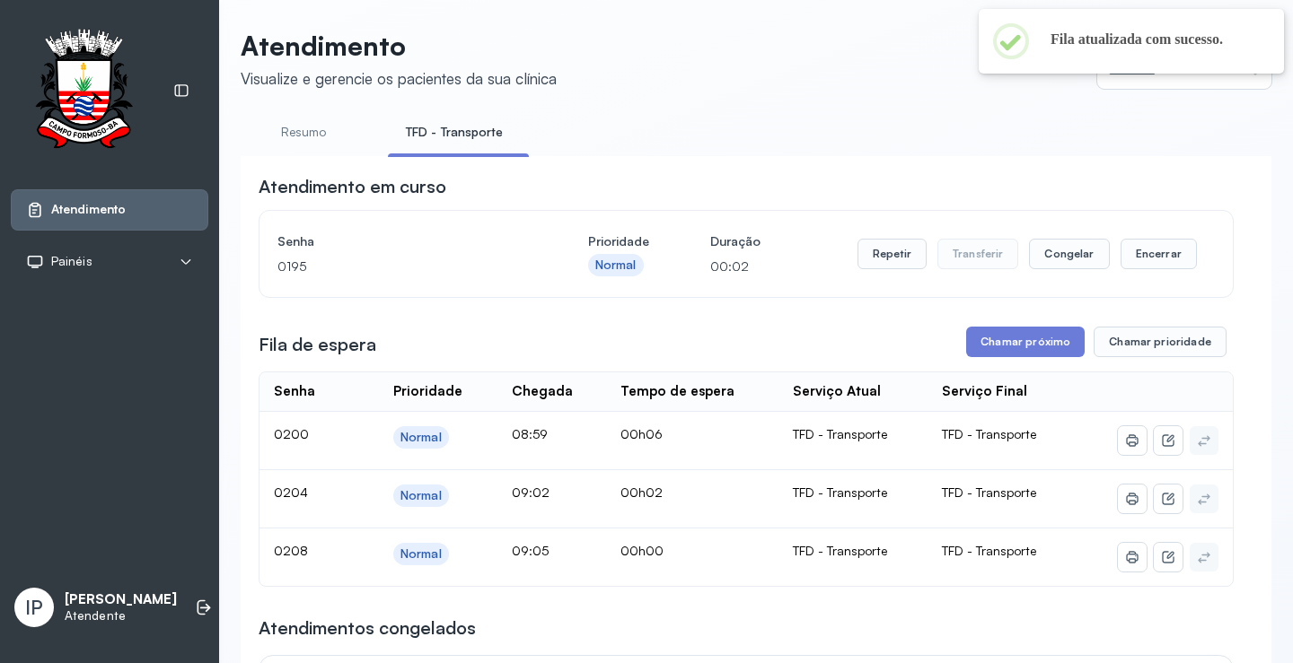
scroll to position [0, 0]
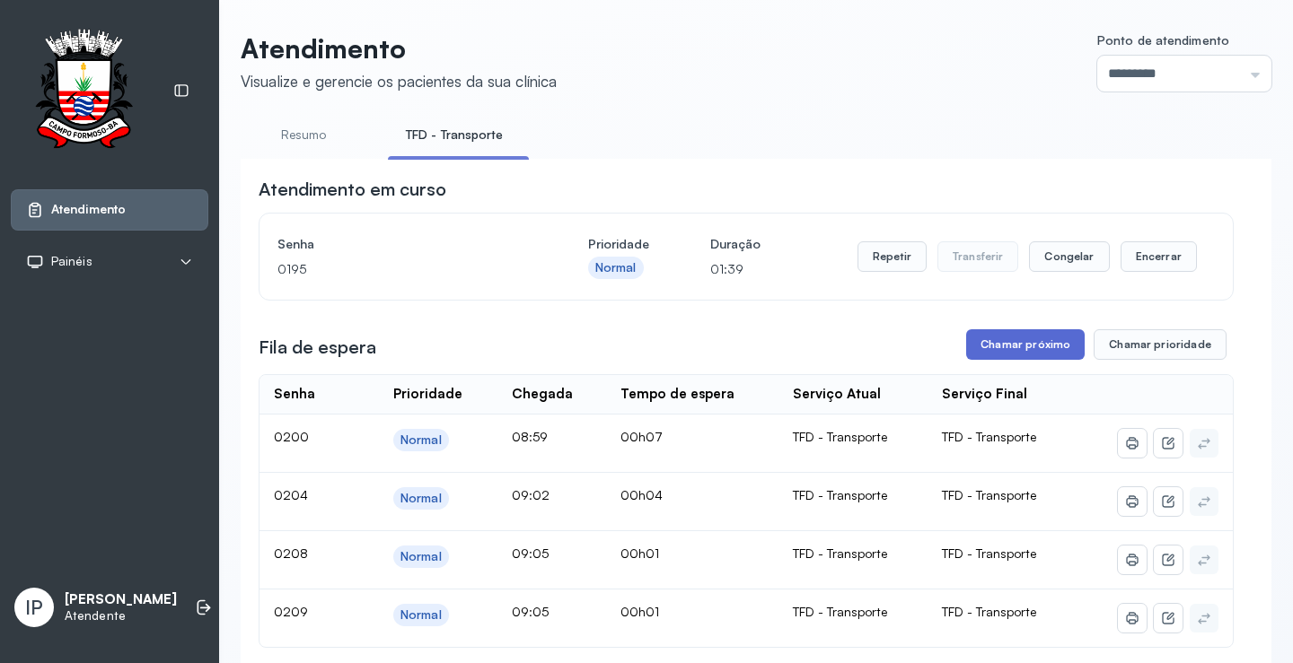
click at [969, 352] on button "Chamar próximo" at bounding box center [1025, 344] width 118 height 31
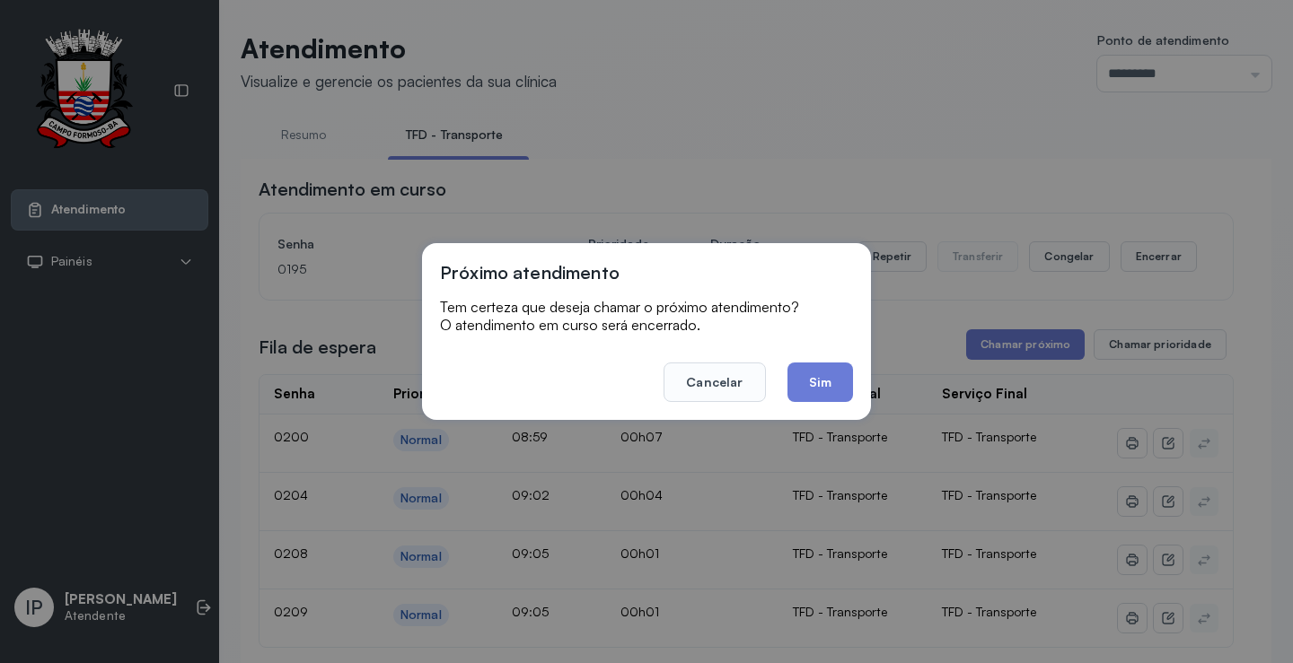
click at [857, 376] on div "Próximo atendimento Tem certeza que deseja chamar o próximo atendimento? O aten…" at bounding box center [646, 331] width 449 height 177
click at [837, 381] on button "Sim" at bounding box center [820, 382] width 66 height 39
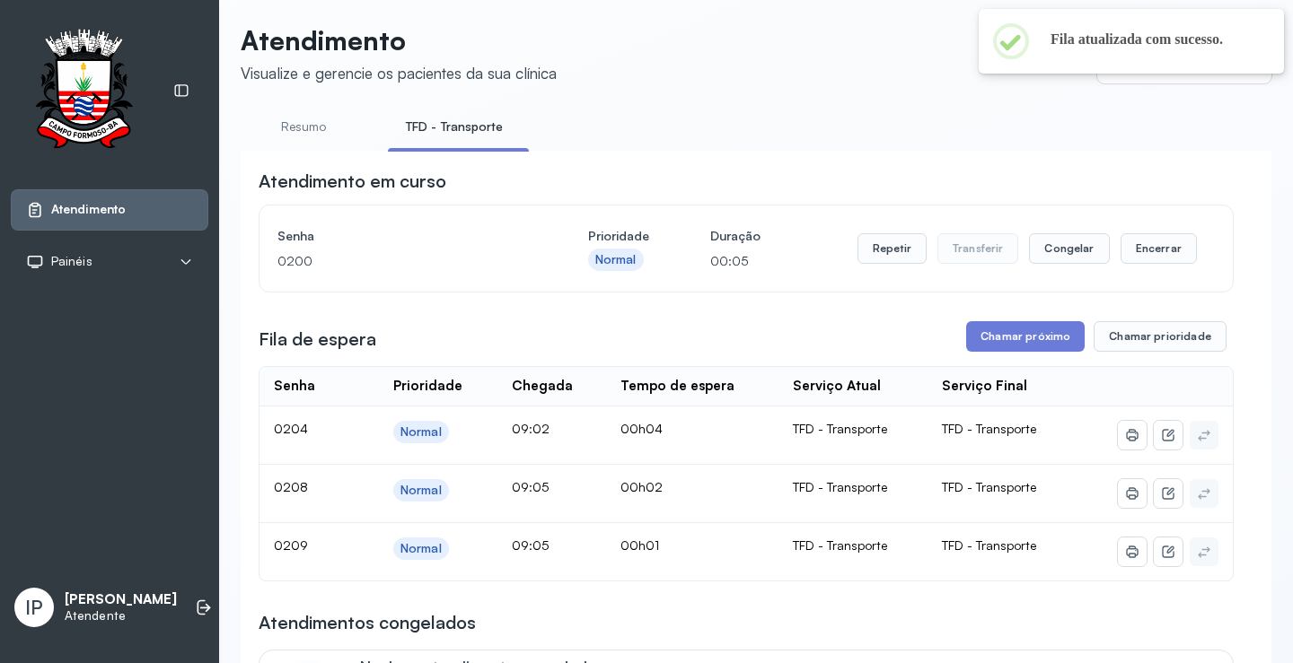
scroll to position [1, 0]
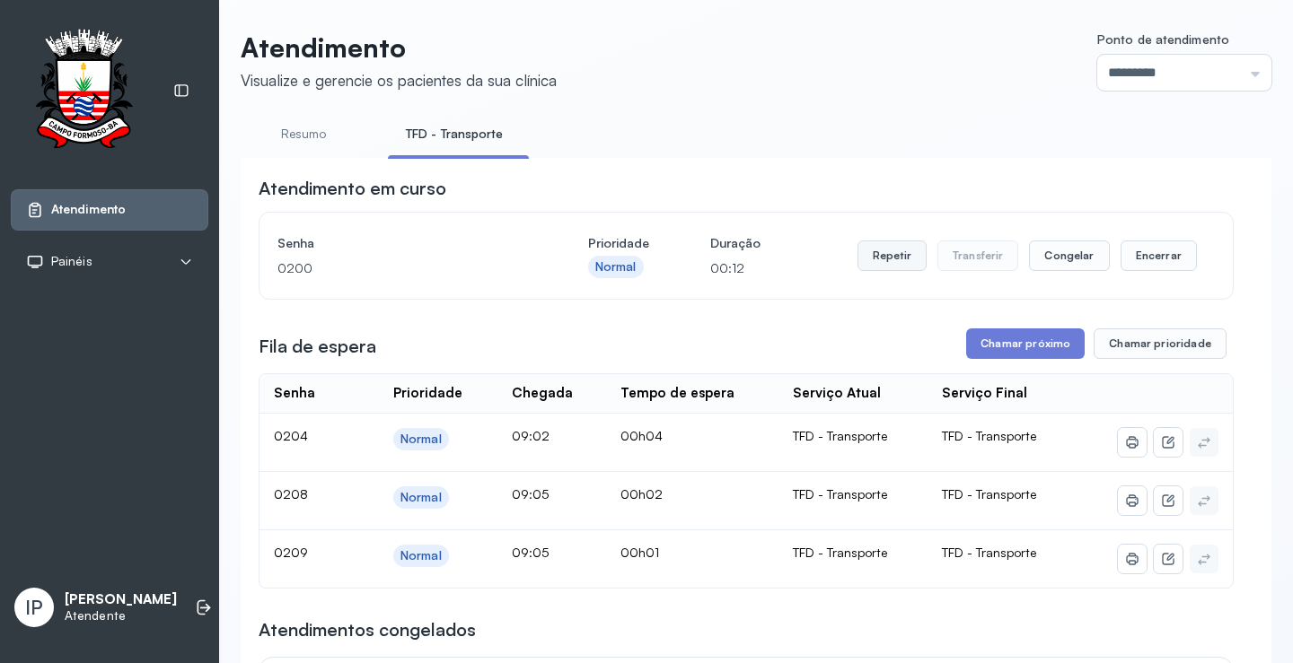
click at [883, 250] on button "Repetir" at bounding box center [891, 256] width 69 height 31
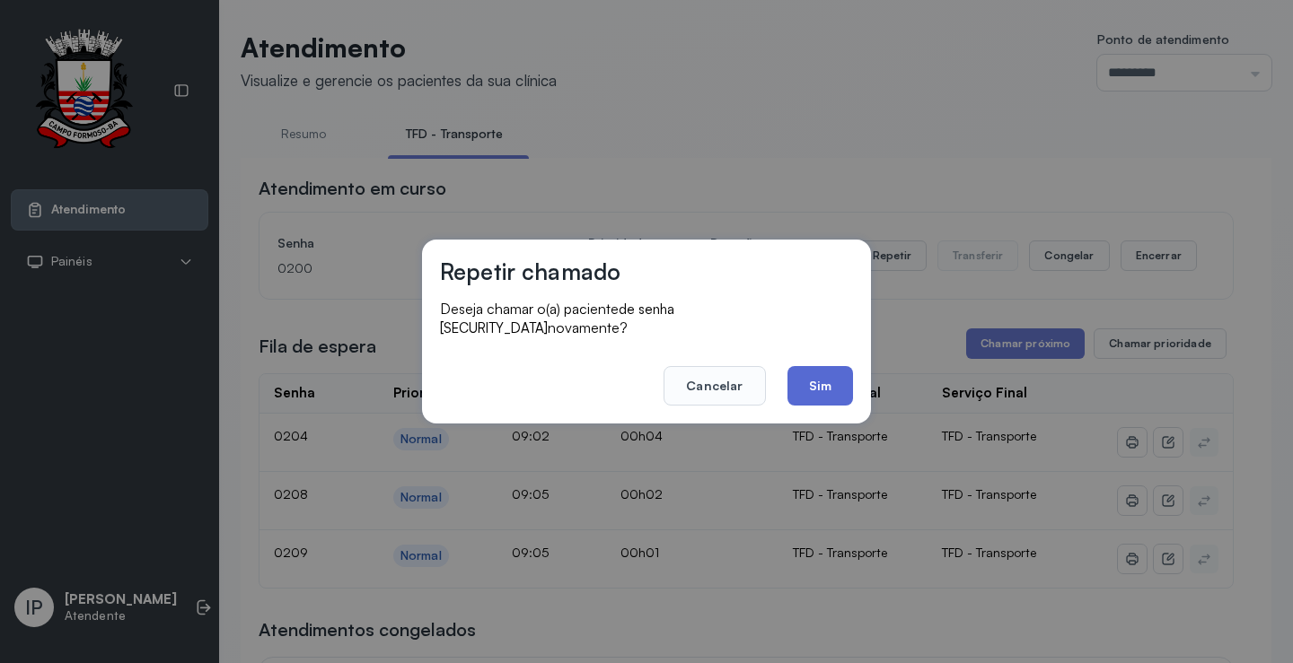
click at [822, 376] on button "Sim" at bounding box center [820, 385] width 66 height 39
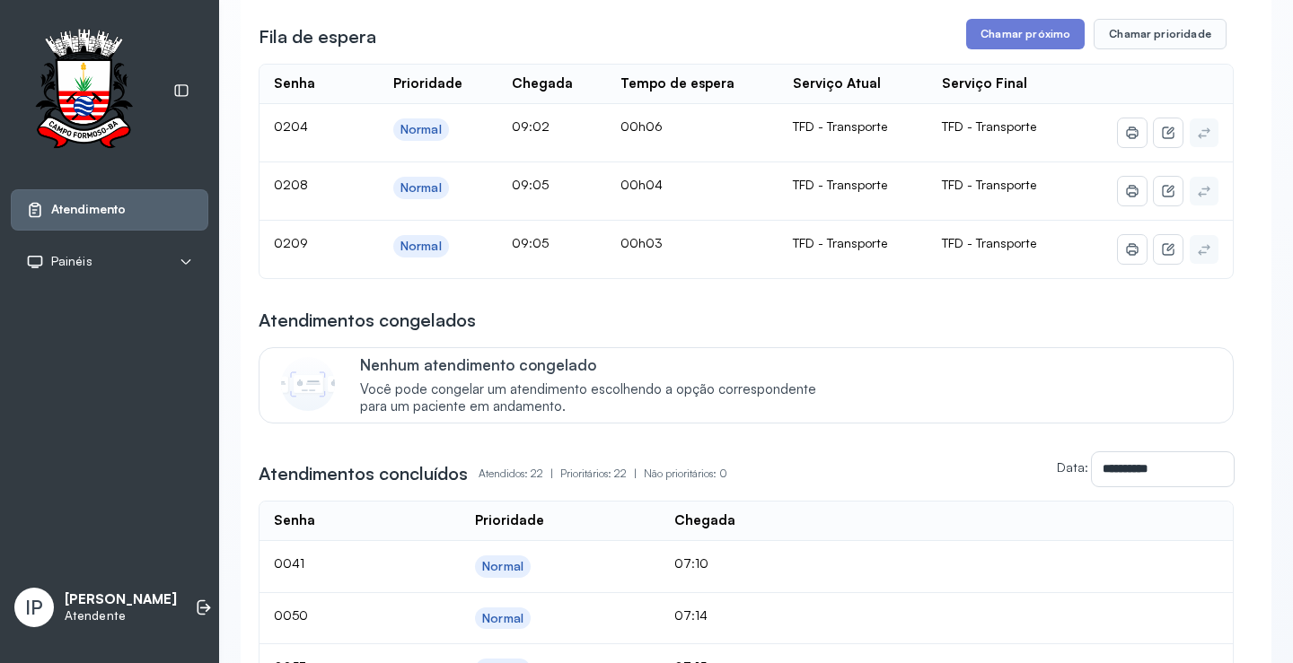
scroll to position [270, 0]
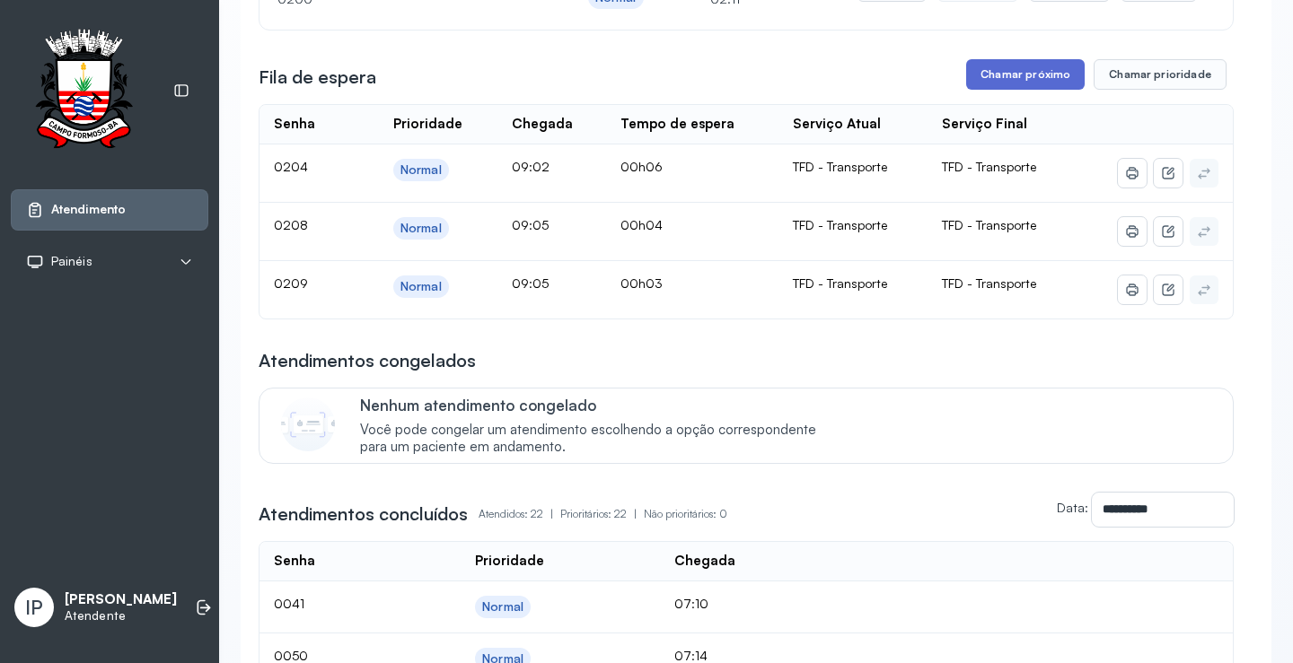
click at [995, 90] on button "Chamar próximo" at bounding box center [1025, 74] width 118 height 31
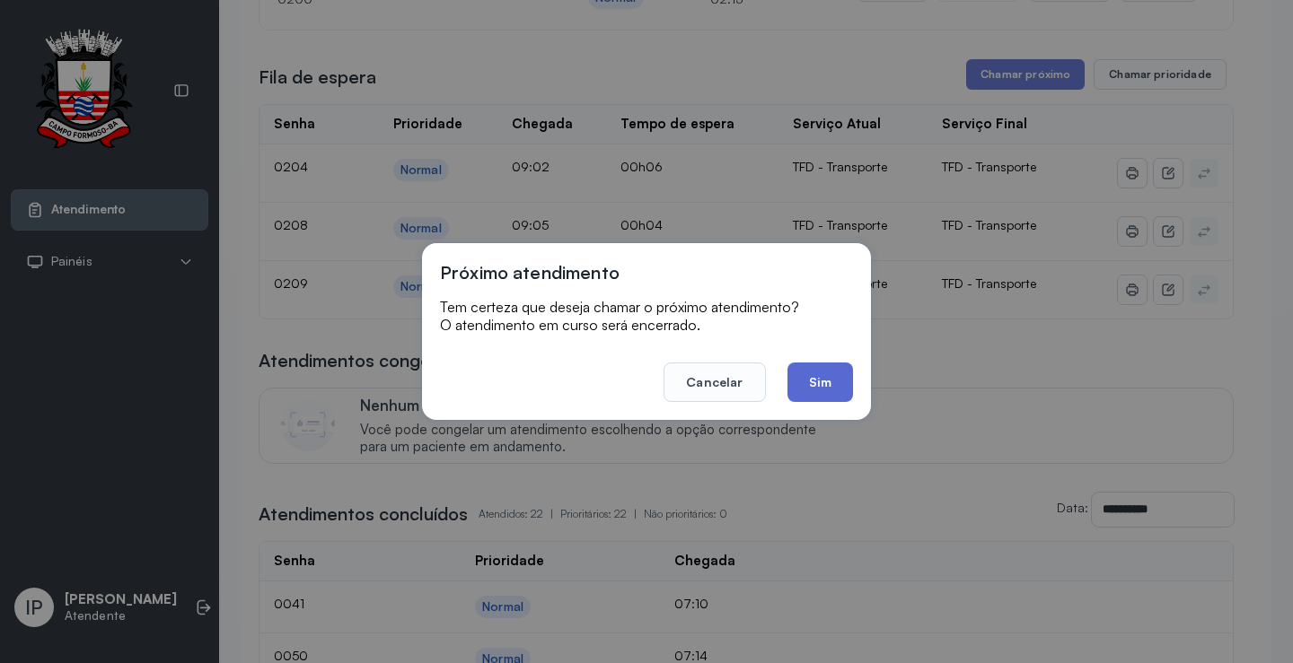
click at [796, 378] on button "Sim" at bounding box center [820, 382] width 66 height 39
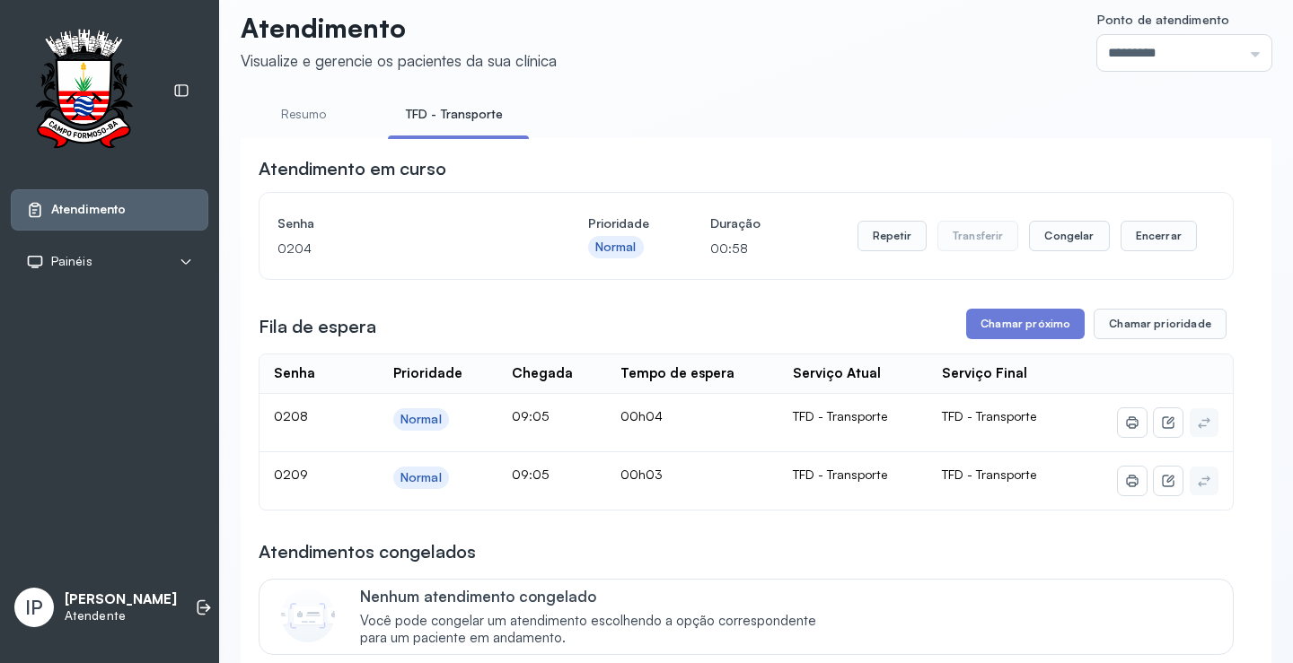
scroll to position [1, 0]
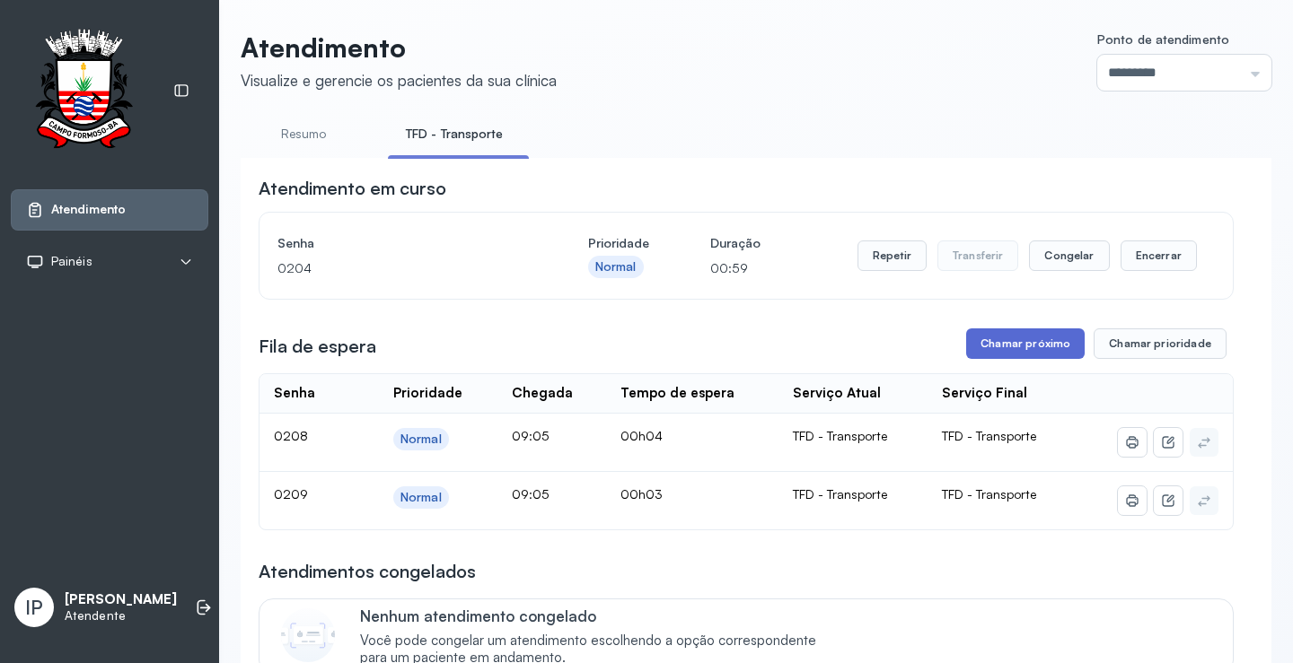
click at [1013, 349] on button "Chamar próximo" at bounding box center [1025, 344] width 118 height 31
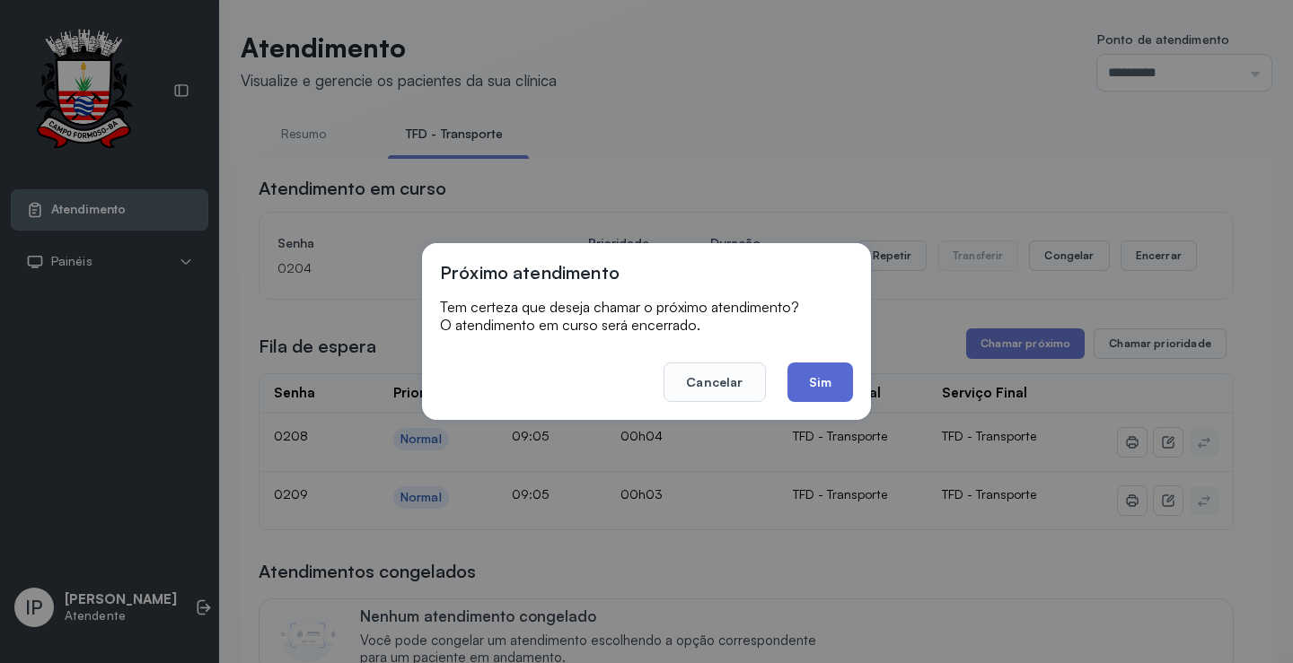
click at [826, 376] on button "Sim" at bounding box center [820, 382] width 66 height 39
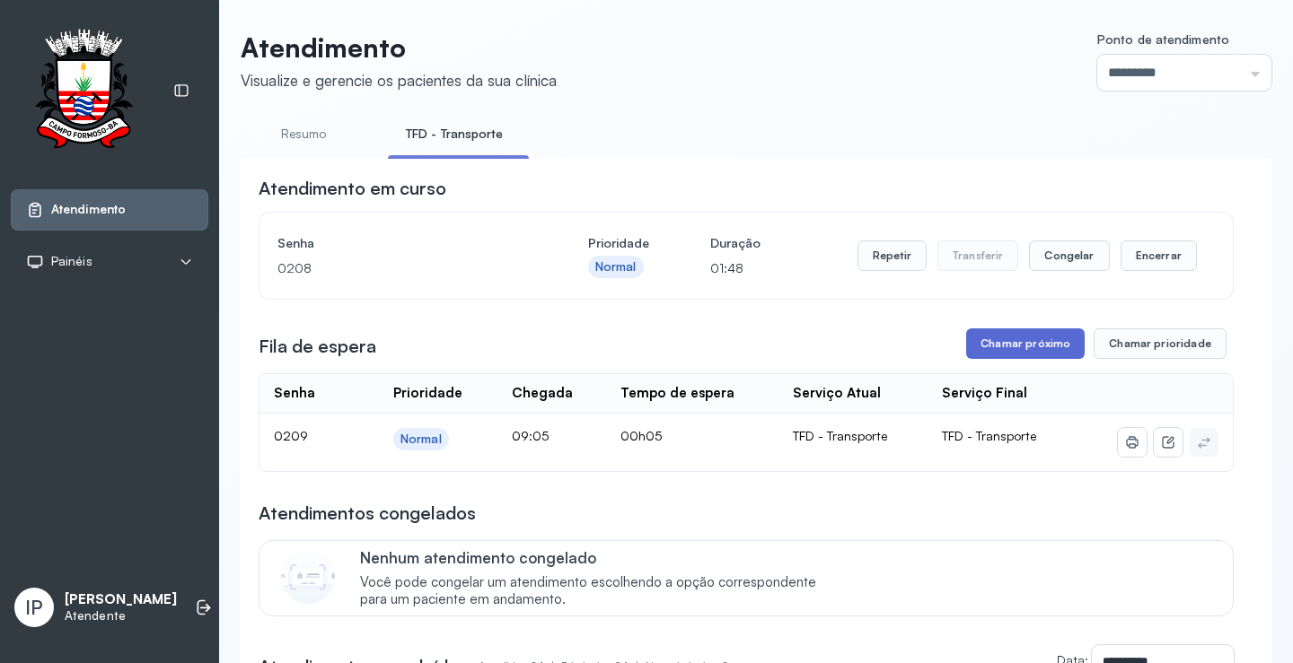
click at [1011, 337] on button "Chamar próximo" at bounding box center [1025, 344] width 118 height 31
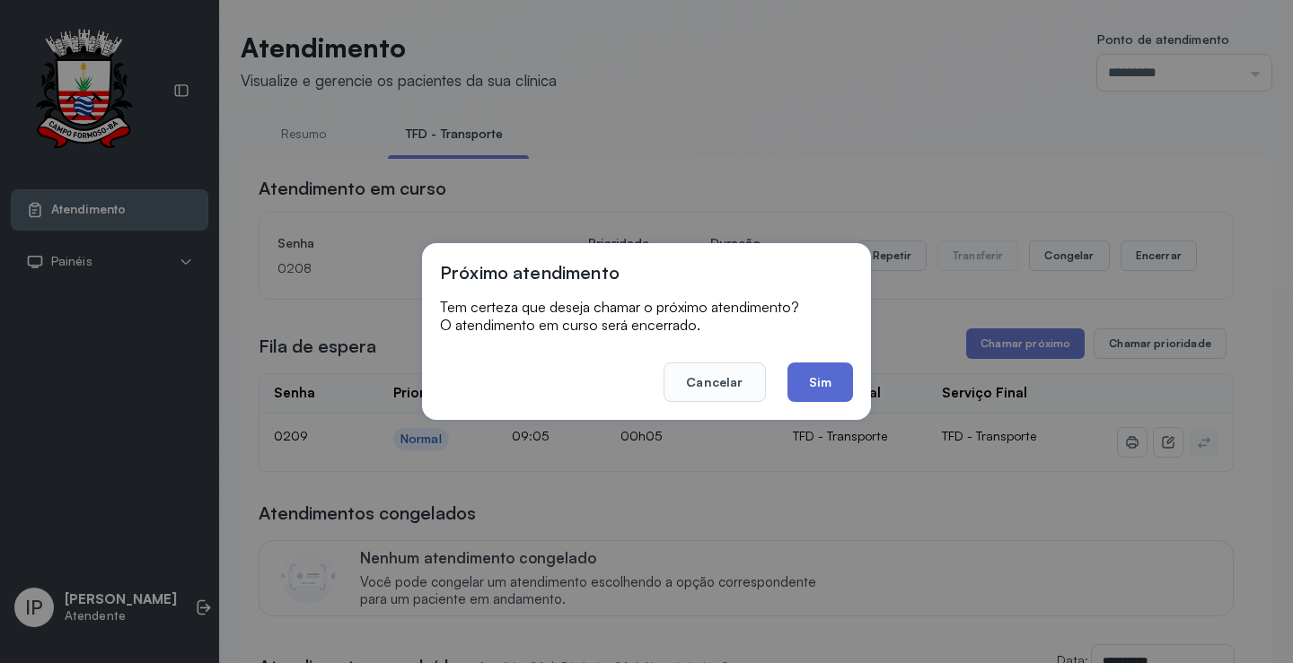
click at [825, 376] on button "Sim" at bounding box center [820, 382] width 66 height 39
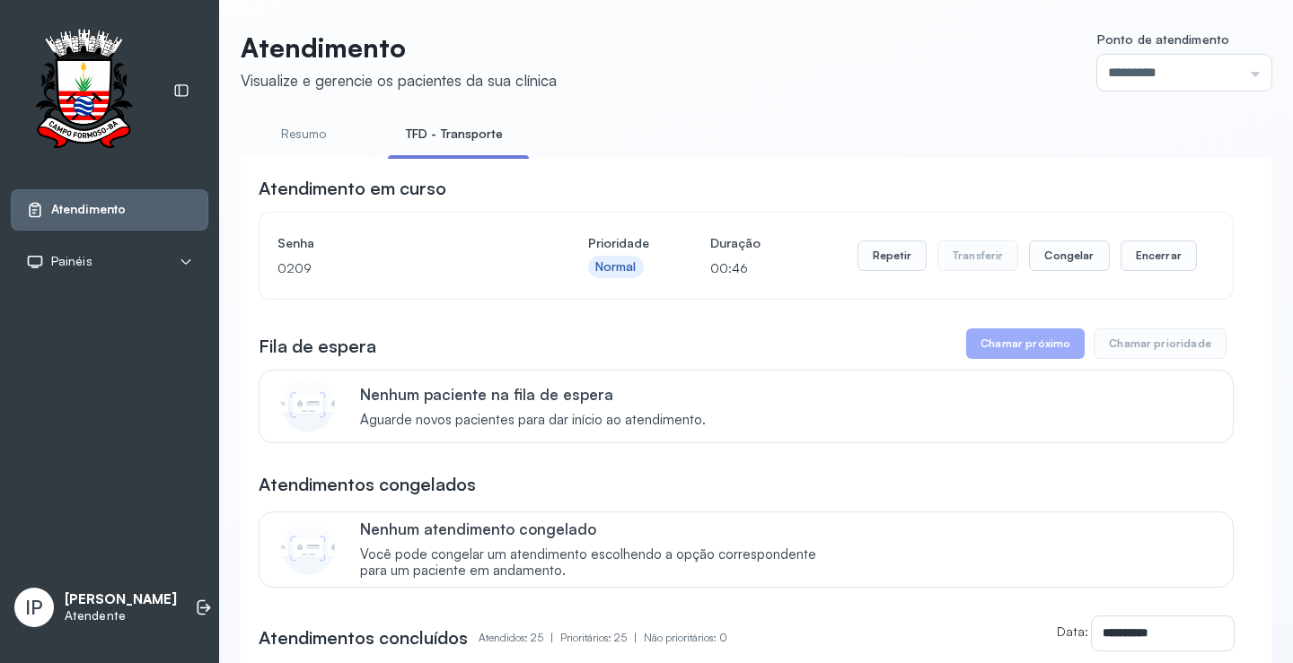
scroll to position [0, 0]
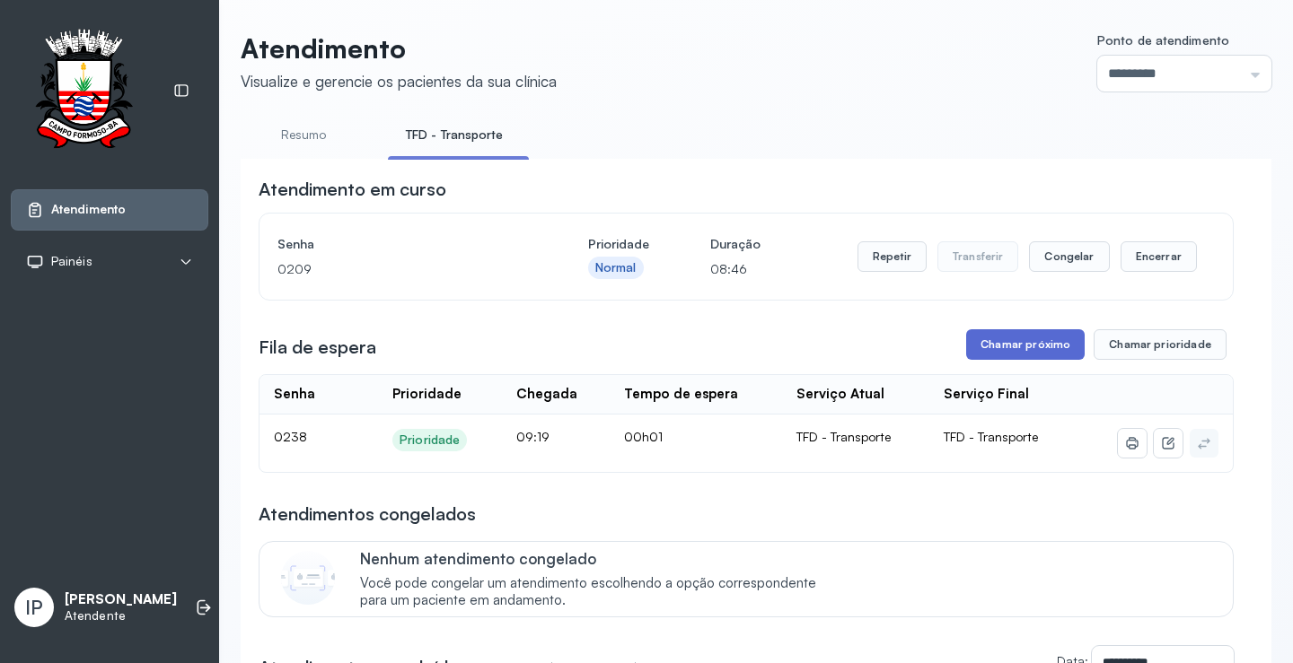
click at [1053, 344] on button "Chamar próximo" at bounding box center [1025, 344] width 118 height 31
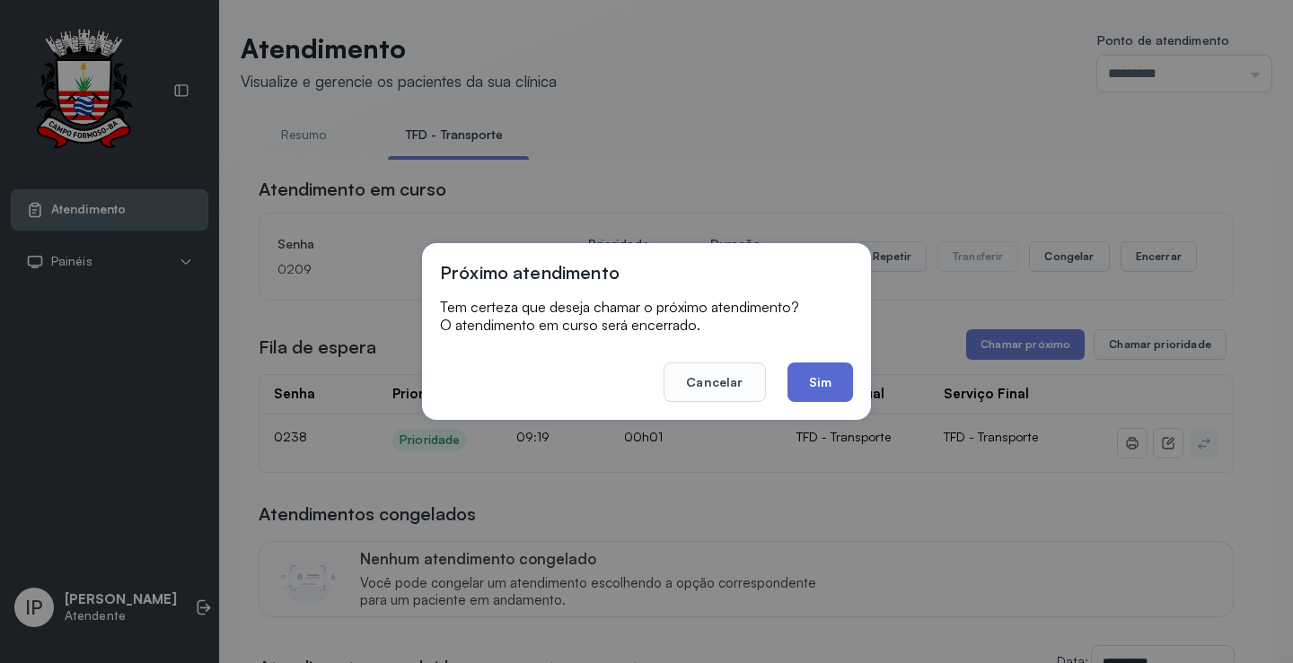
click at [841, 377] on button "Sim" at bounding box center [820, 382] width 66 height 39
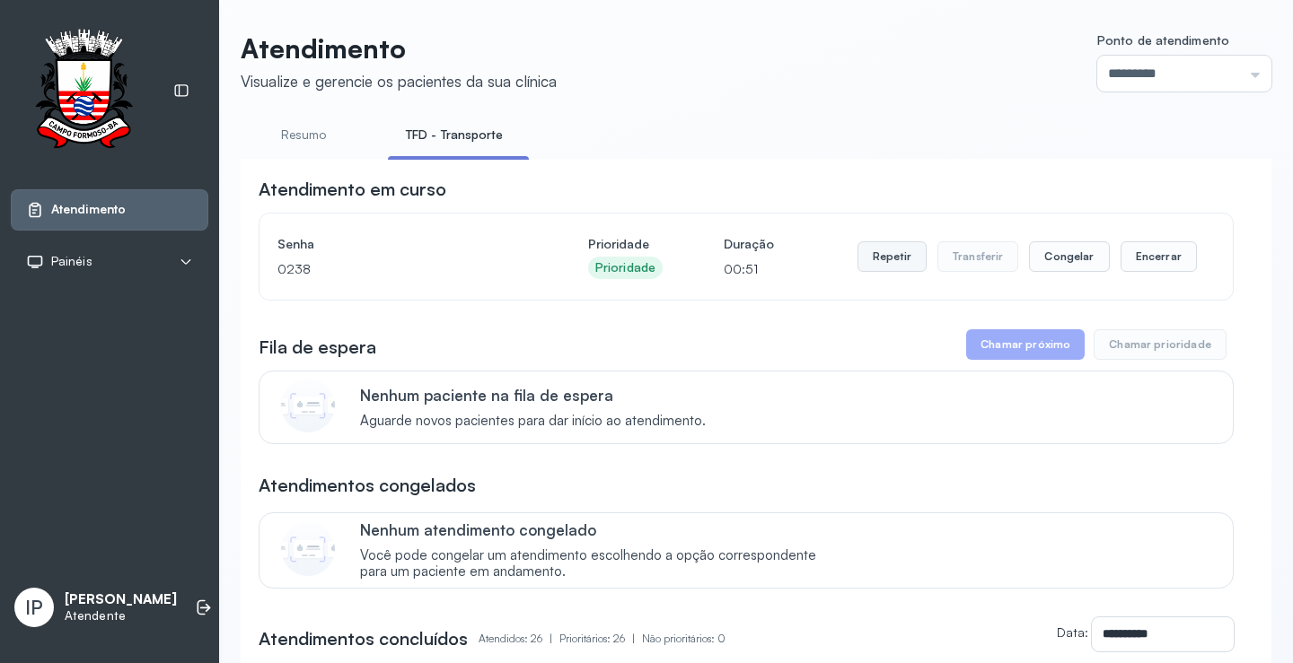
click at [891, 259] on button "Repetir" at bounding box center [891, 256] width 69 height 31
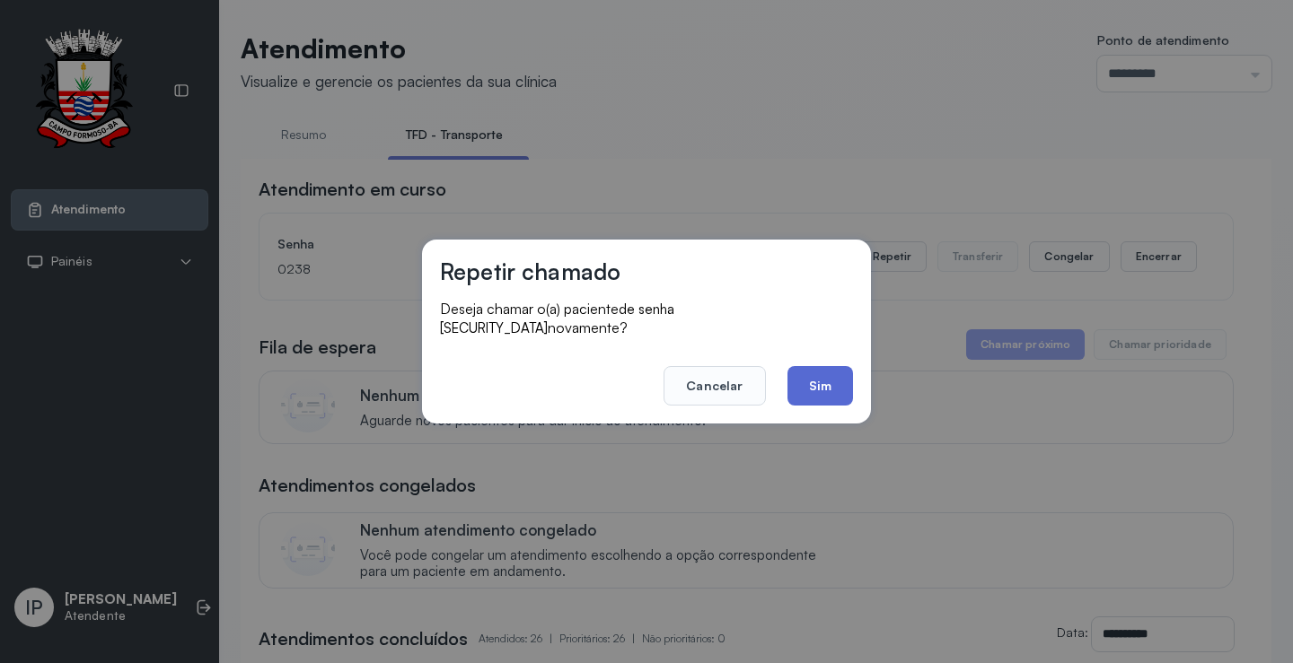
click at [810, 372] on button "Sim" at bounding box center [820, 385] width 66 height 39
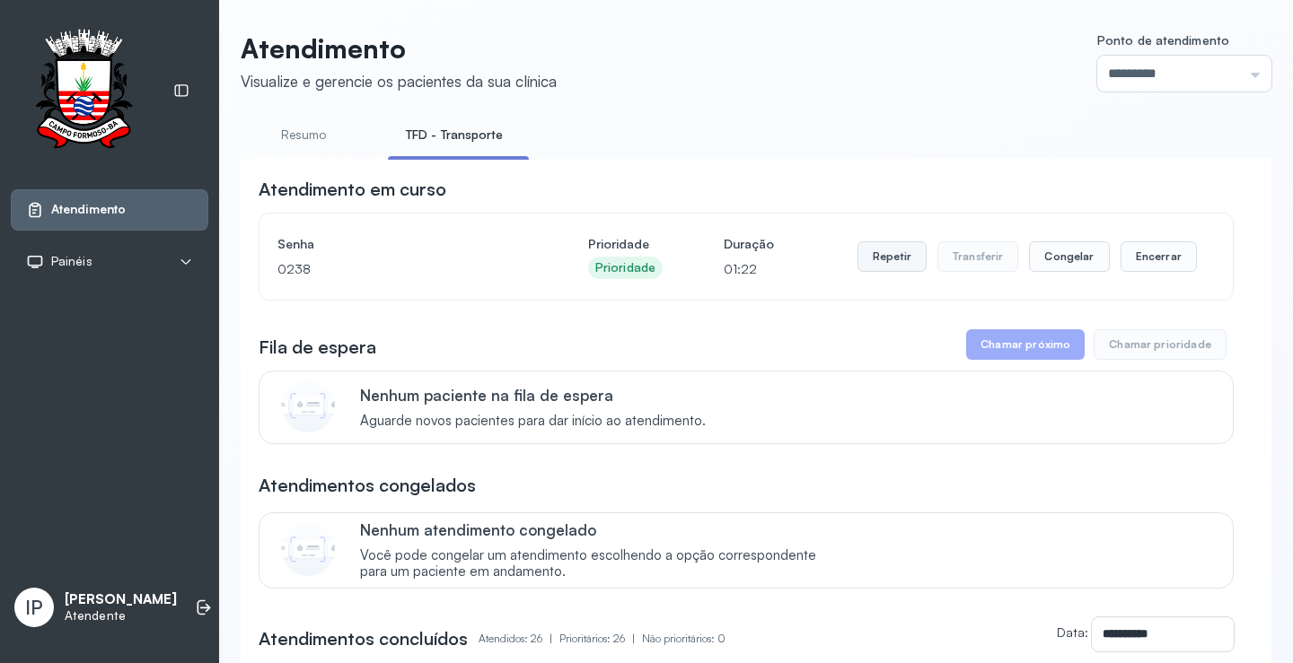
click at [857, 269] on button "Repetir" at bounding box center [891, 256] width 69 height 31
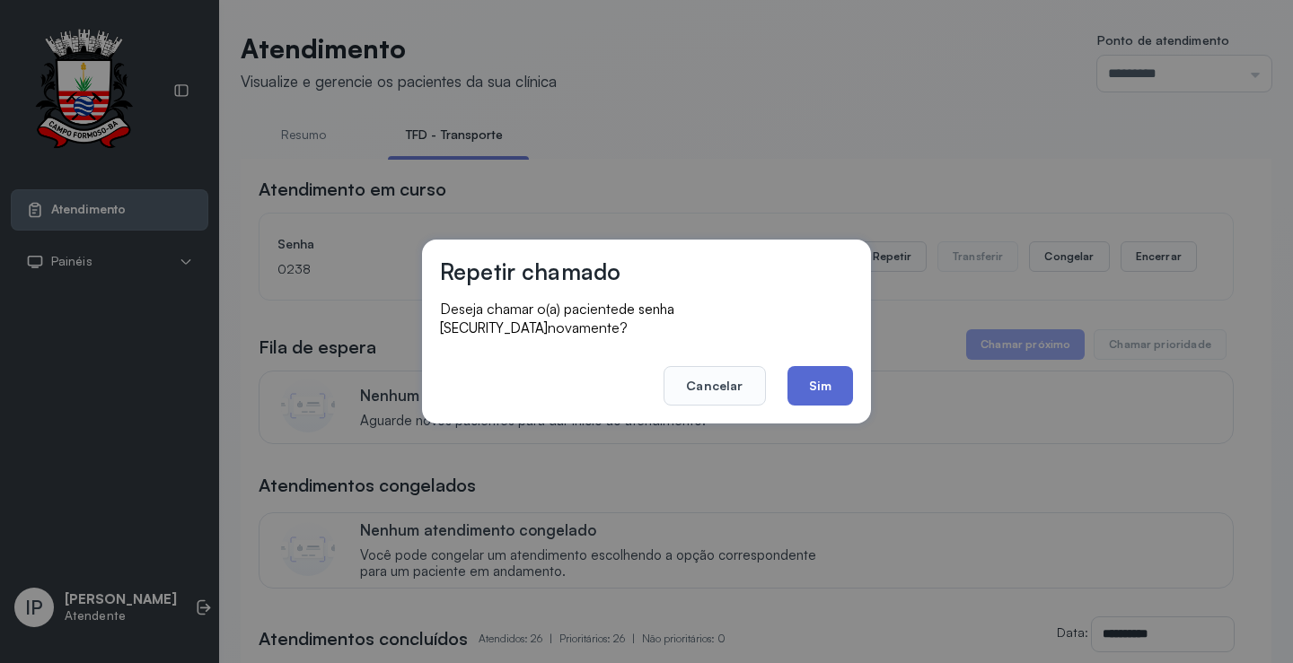
click at [830, 373] on button "Sim" at bounding box center [820, 385] width 66 height 39
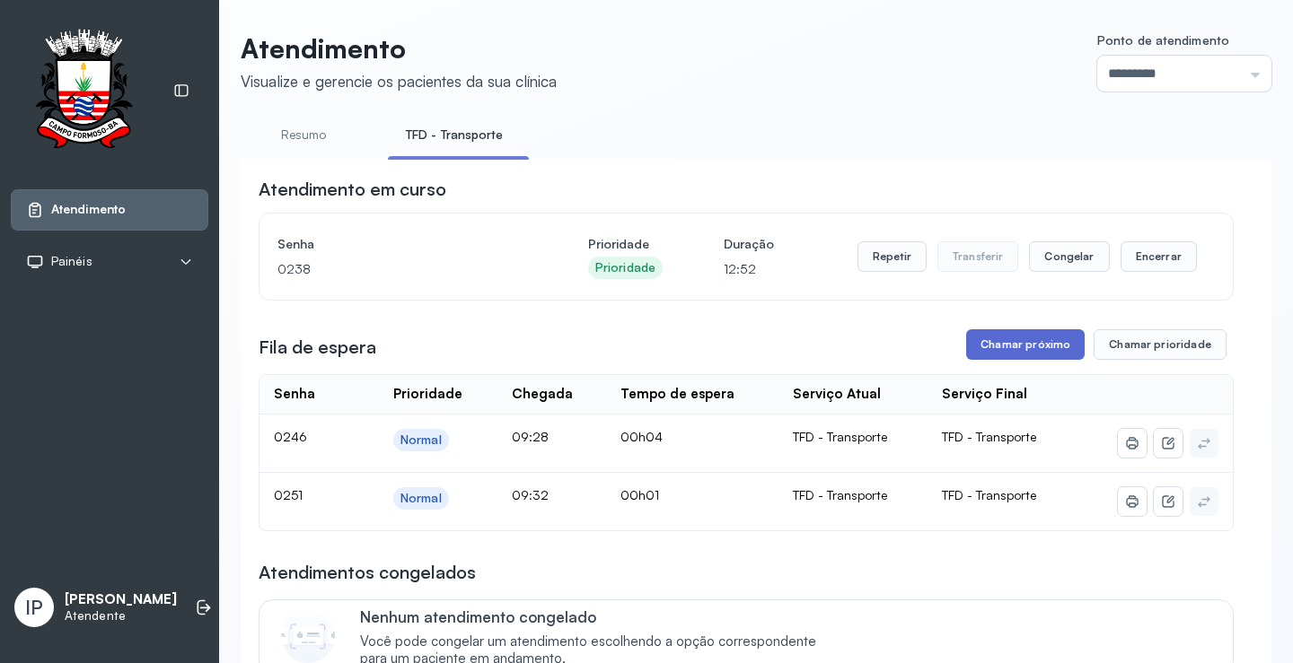
click at [1005, 350] on button "Chamar próximo" at bounding box center [1025, 344] width 118 height 31
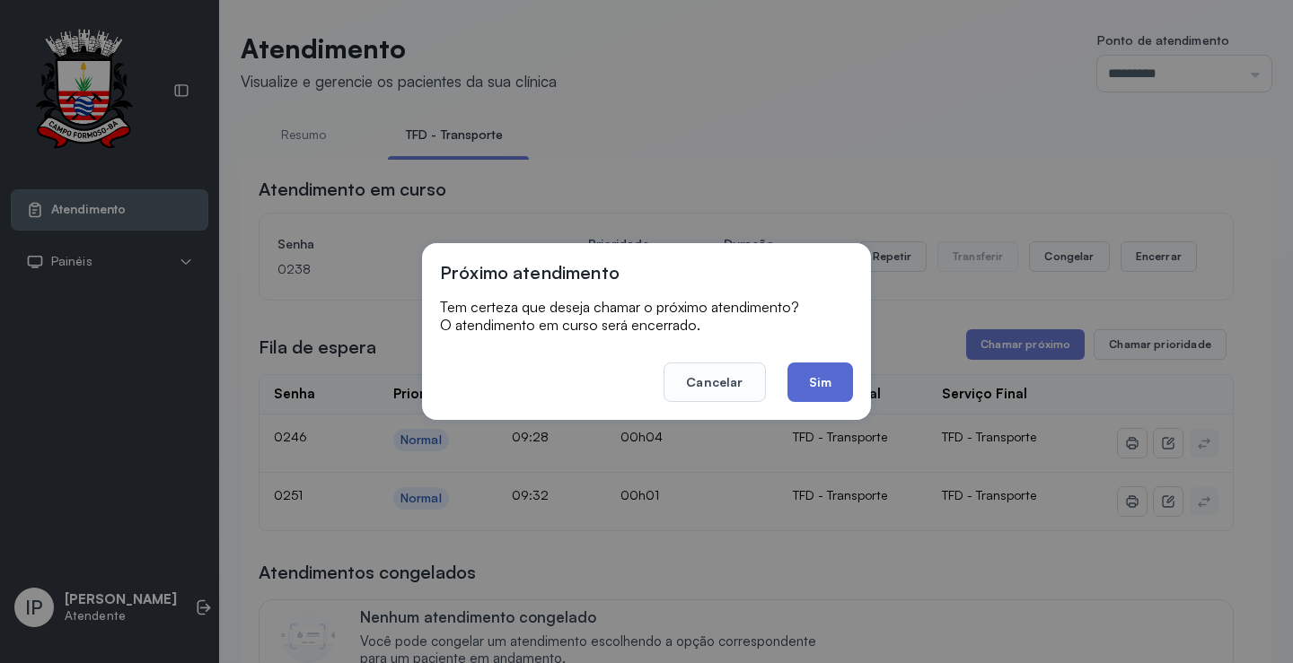
click at [826, 379] on button "Sim" at bounding box center [820, 382] width 66 height 39
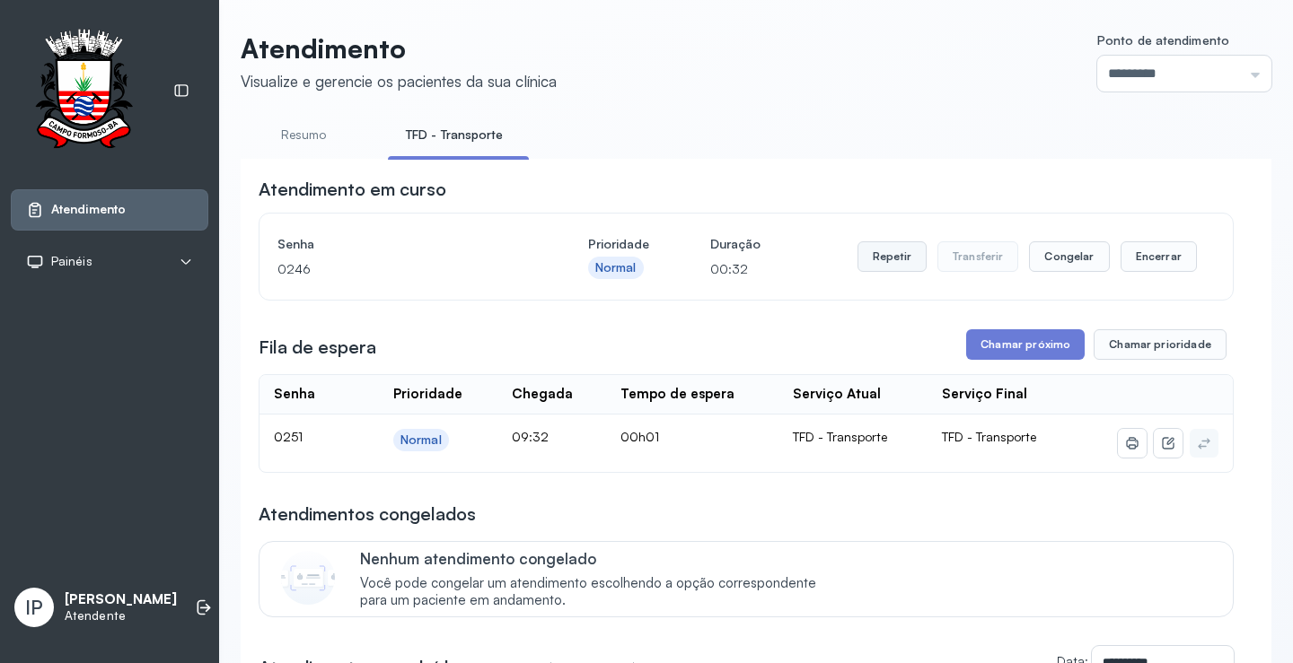
click at [879, 260] on button "Repetir" at bounding box center [891, 256] width 69 height 31
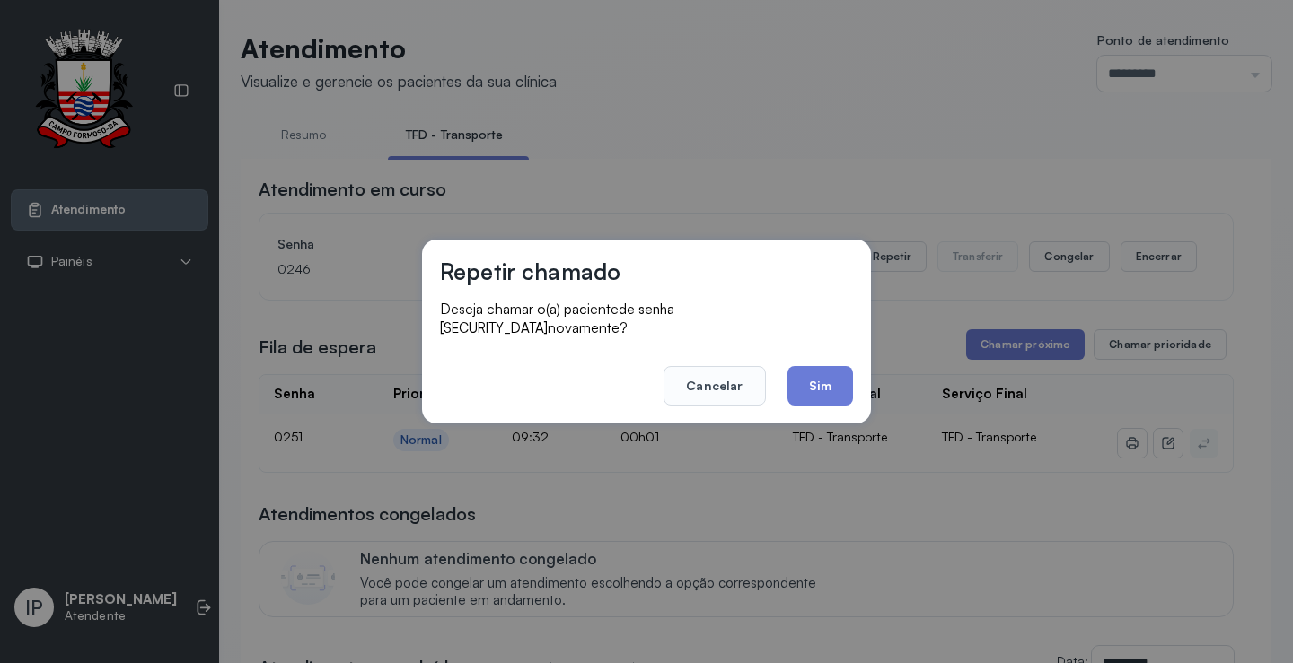
click at [829, 385] on button "Sim" at bounding box center [820, 385] width 66 height 39
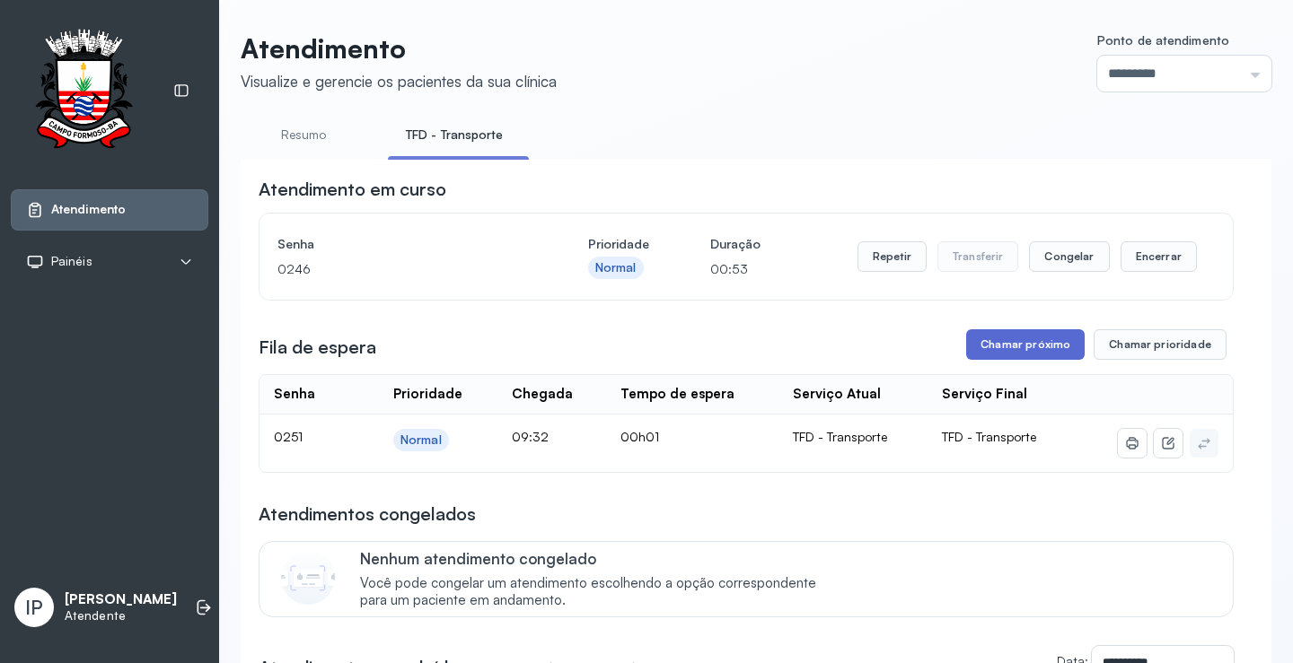
click at [1030, 334] on button "Chamar próximo" at bounding box center [1025, 344] width 118 height 31
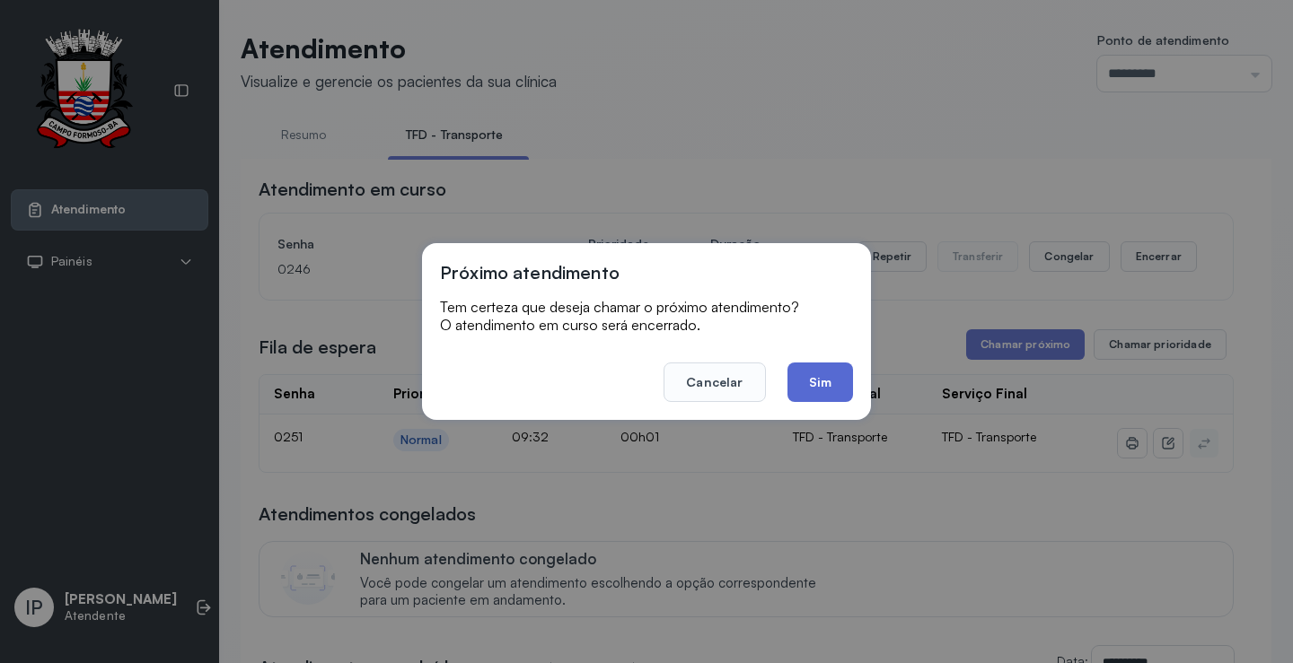
click at [791, 389] on button "Sim" at bounding box center [820, 382] width 66 height 39
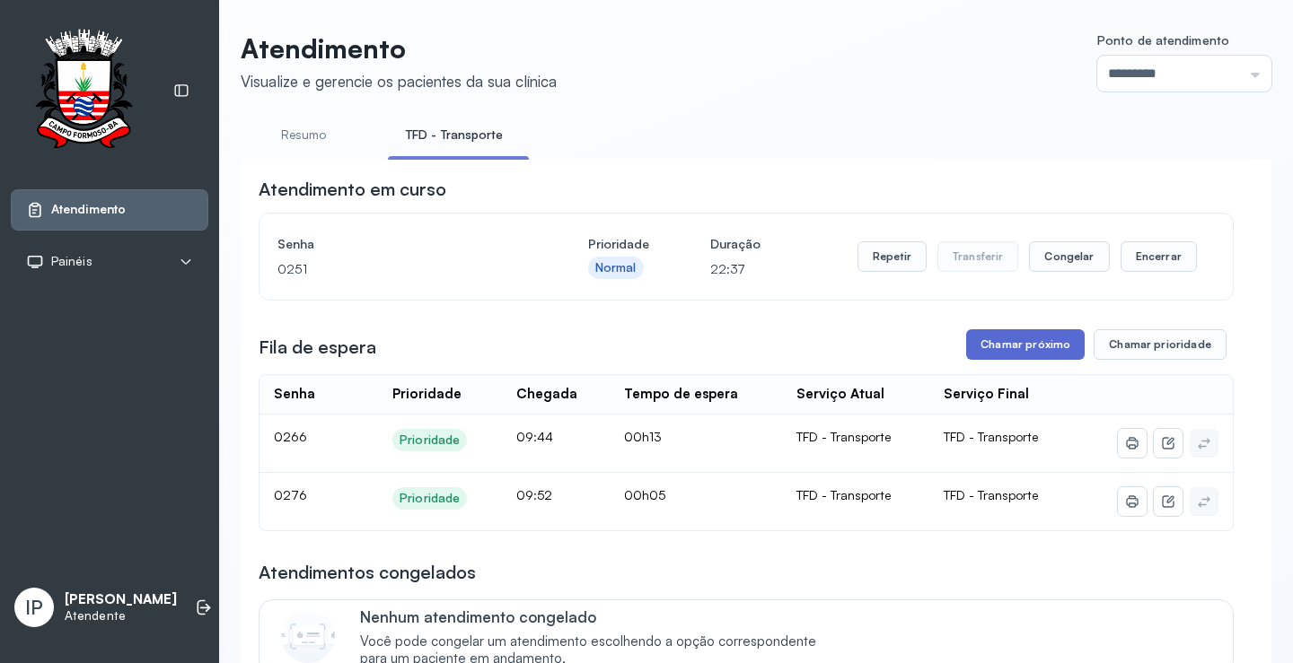
click at [1012, 339] on button "Chamar próximo" at bounding box center [1025, 344] width 118 height 31
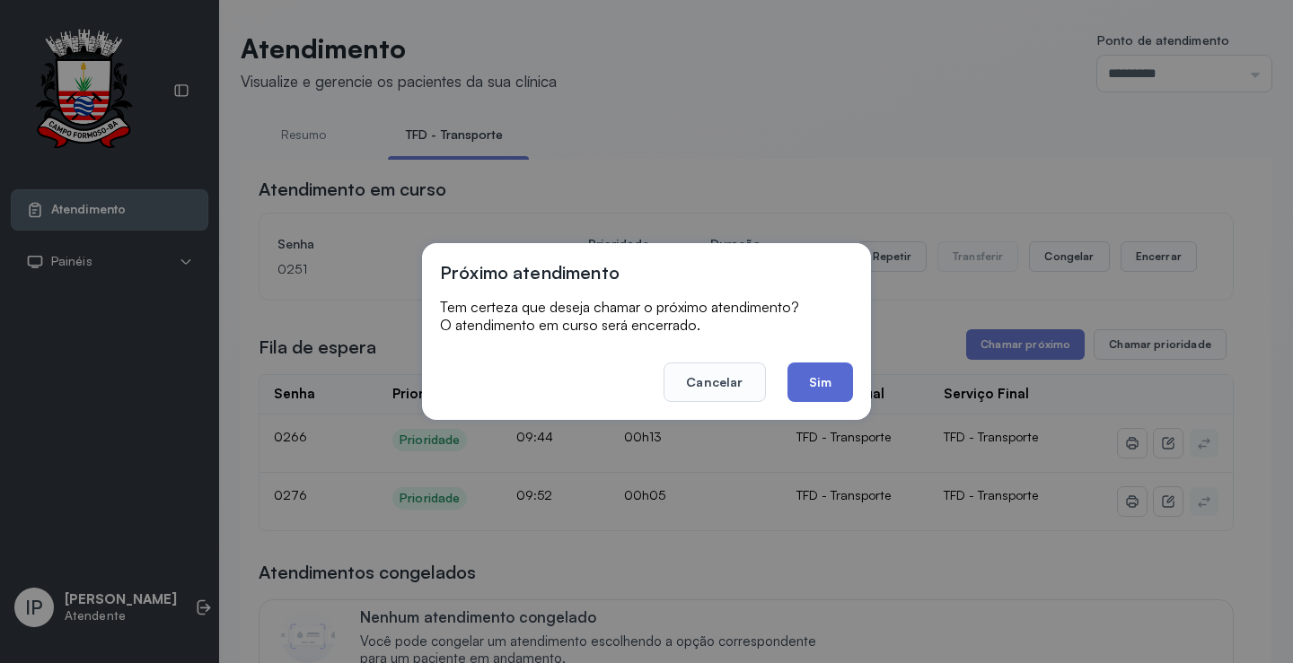
click at [821, 365] on button "Sim" at bounding box center [820, 382] width 66 height 39
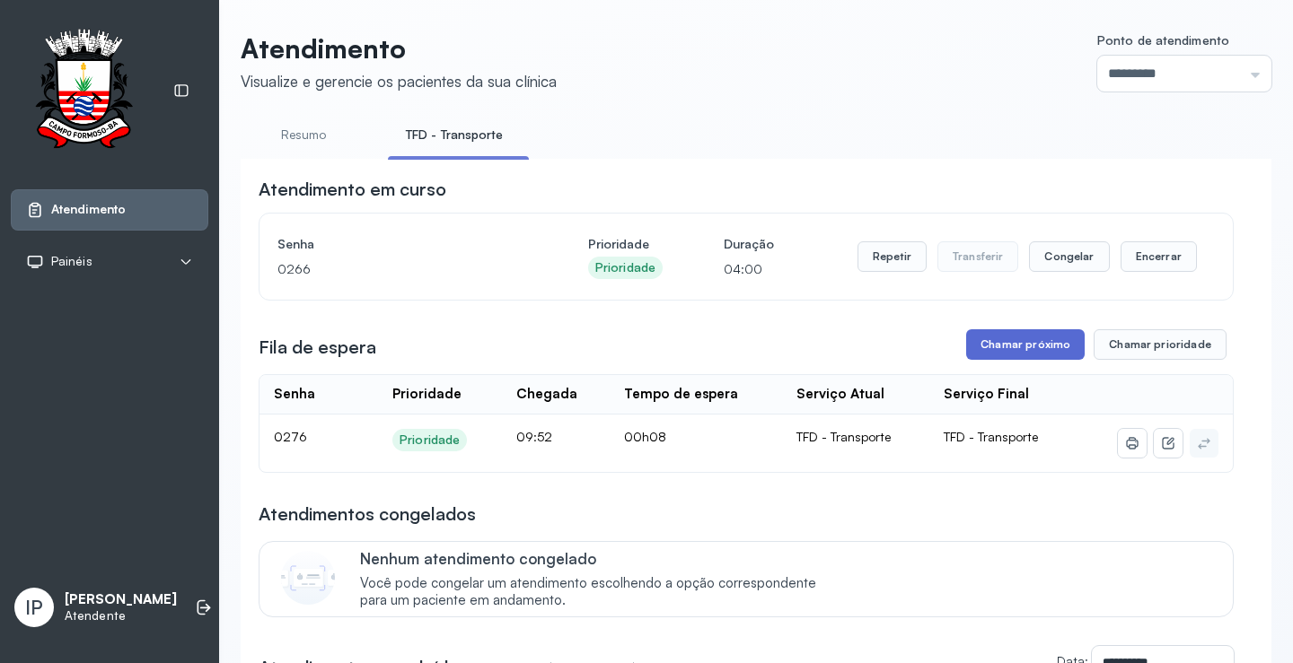
click at [1001, 346] on button "Chamar próximo" at bounding box center [1025, 344] width 118 height 31
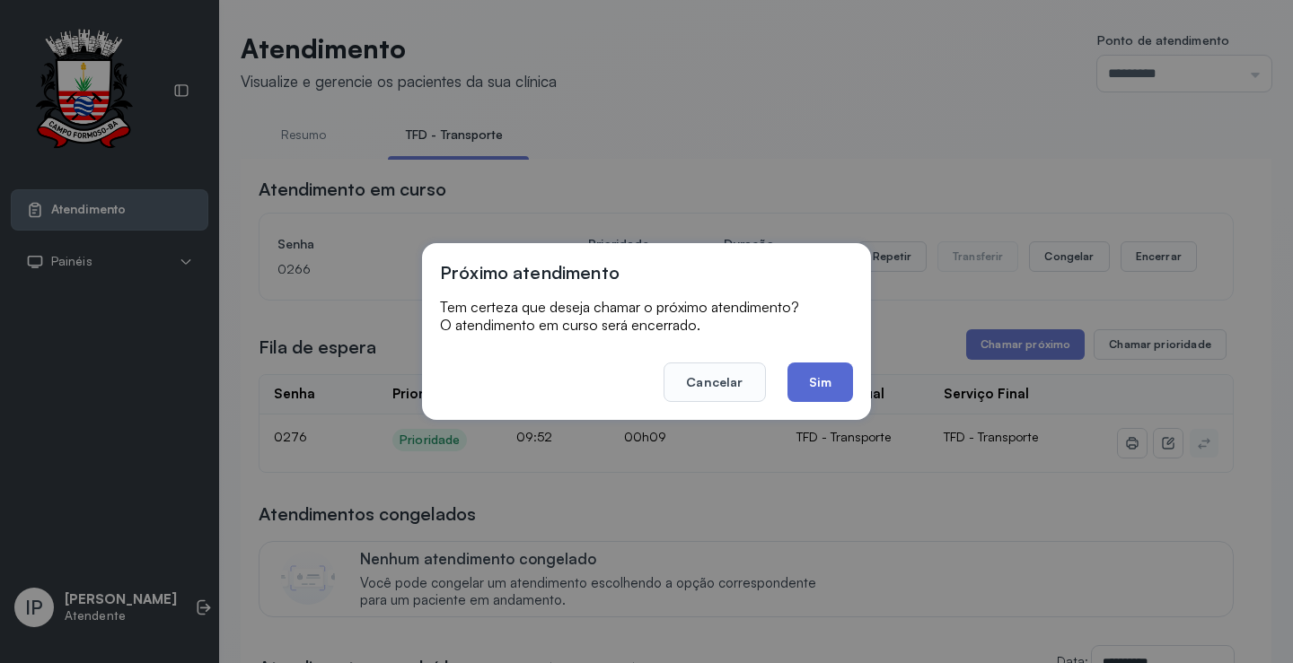
click at [811, 372] on button "Sim" at bounding box center [820, 382] width 66 height 39
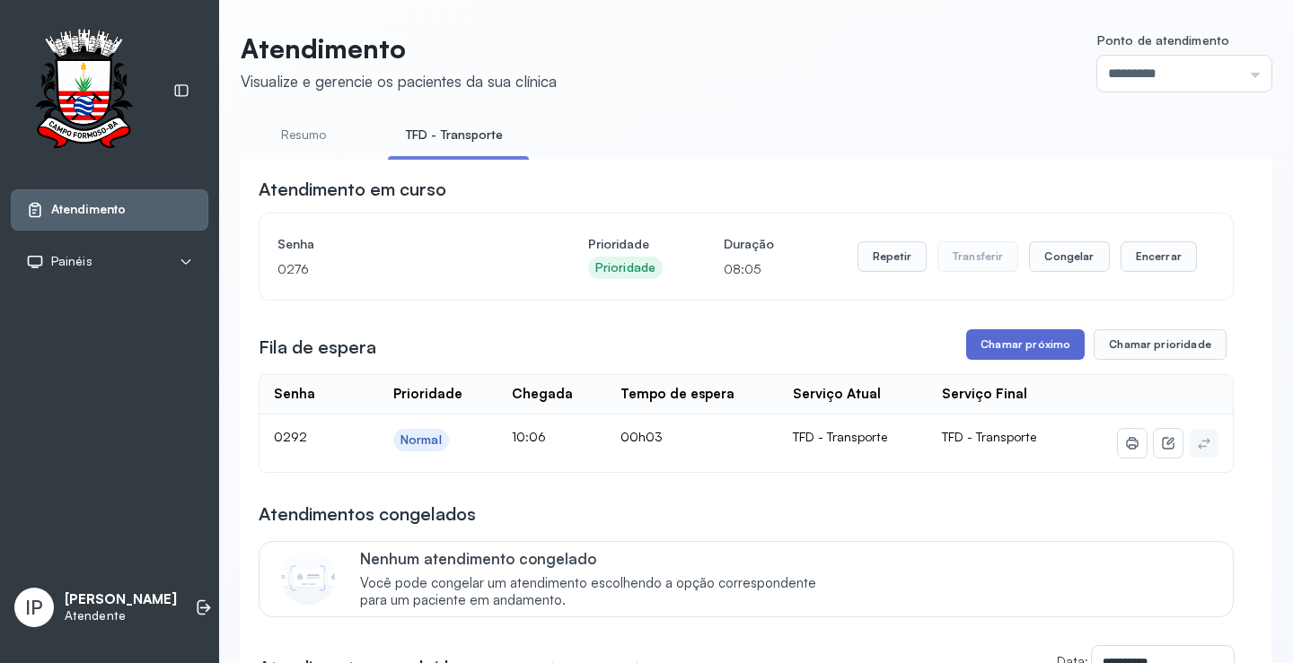
click at [1030, 346] on button "Chamar próximo" at bounding box center [1025, 344] width 118 height 31
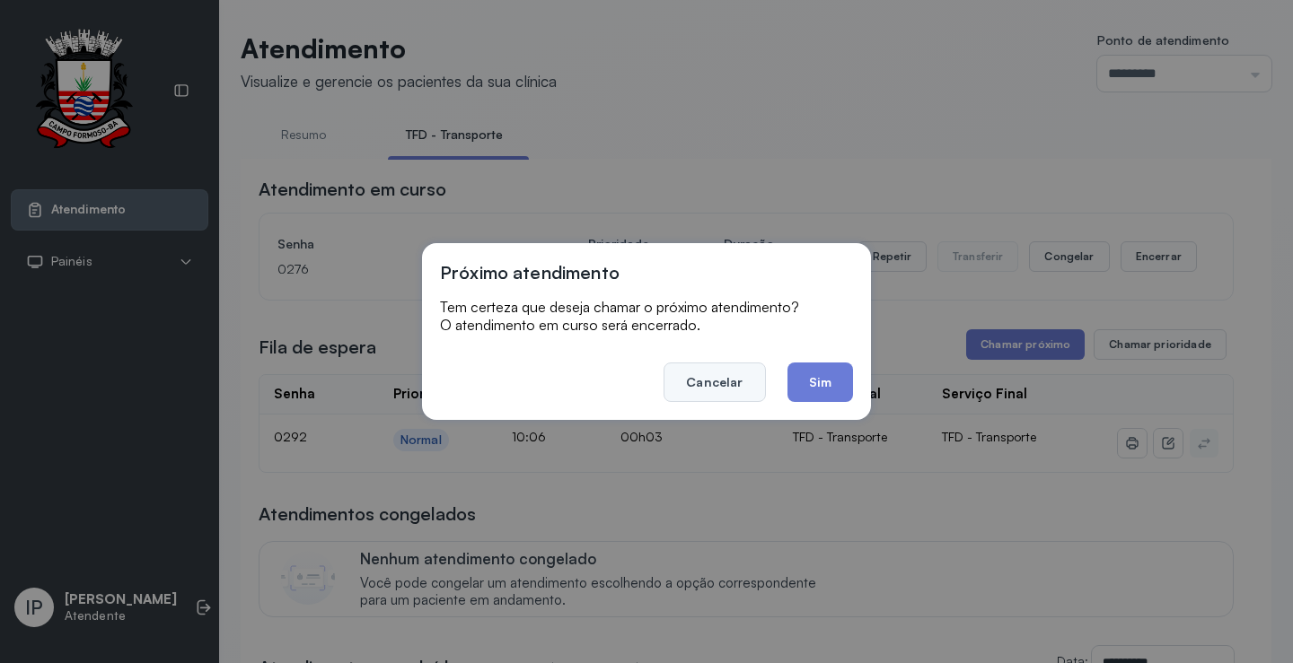
click at [756, 374] on button "Cancelar" at bounding box center [713, 382] width 101 height 39
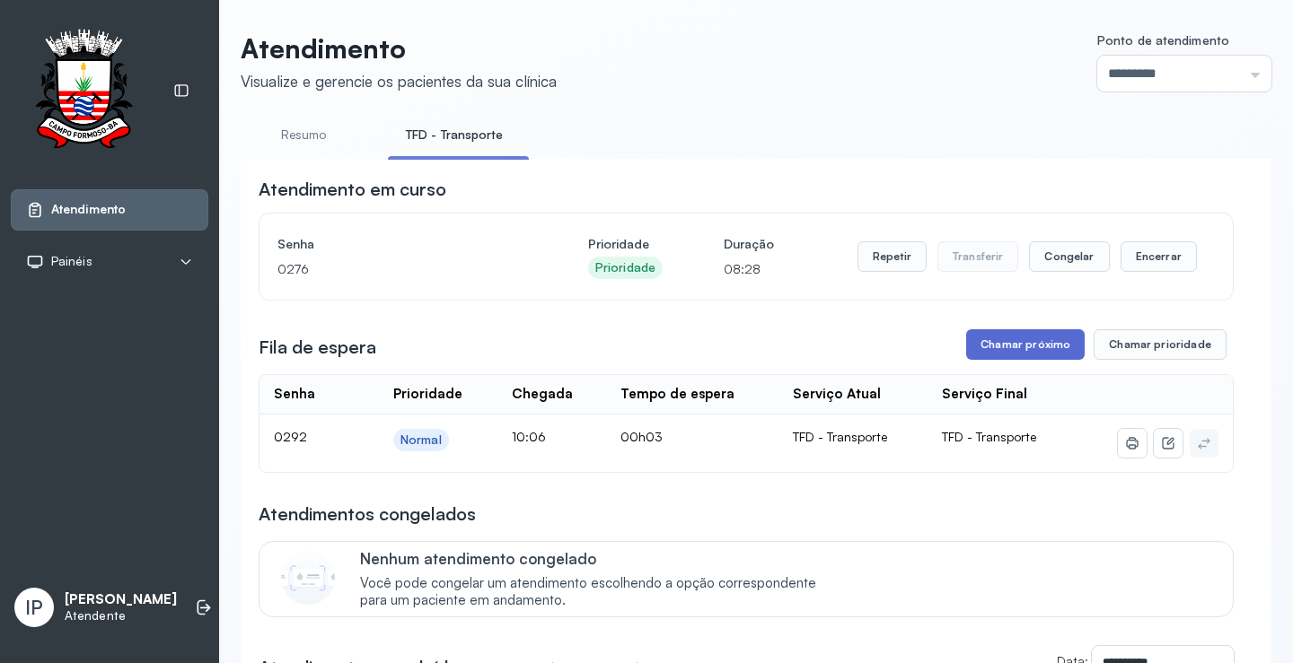
click at [1024, 342] on button "Chamar próximo" at bounding box center [1025, 344] width 118 height 31
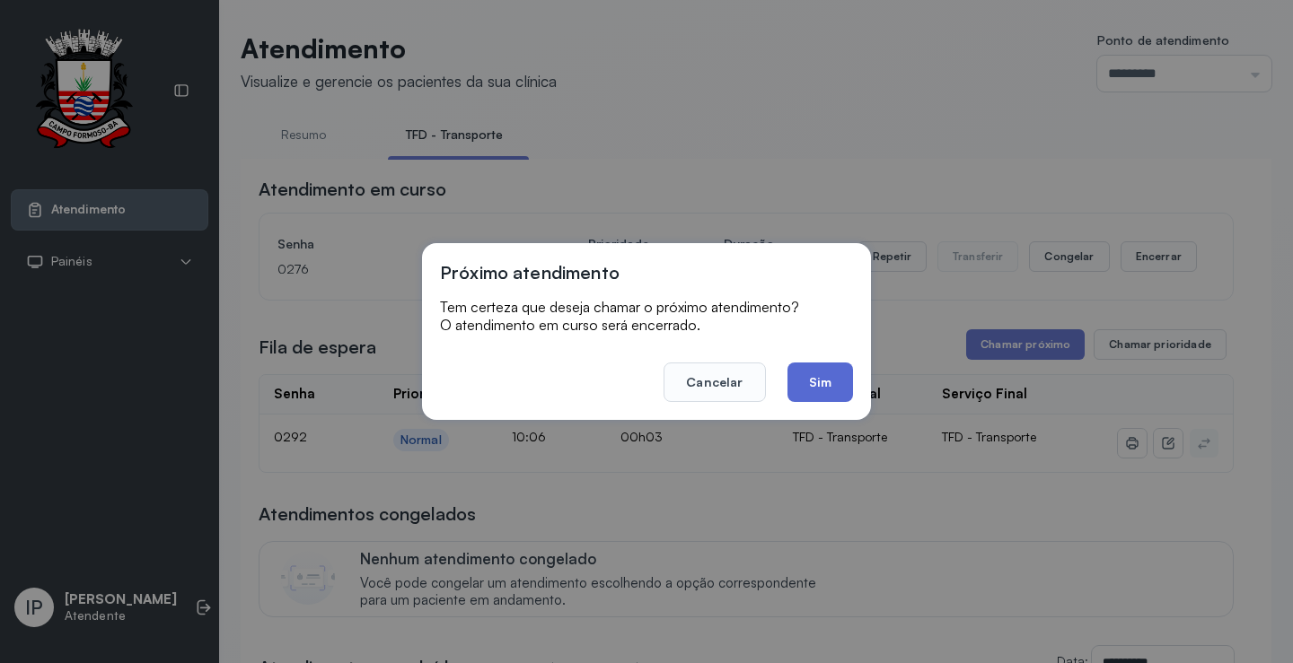
click at [803, 385] on button "Sim" at bounding box center [820, 382] width 66 height 39
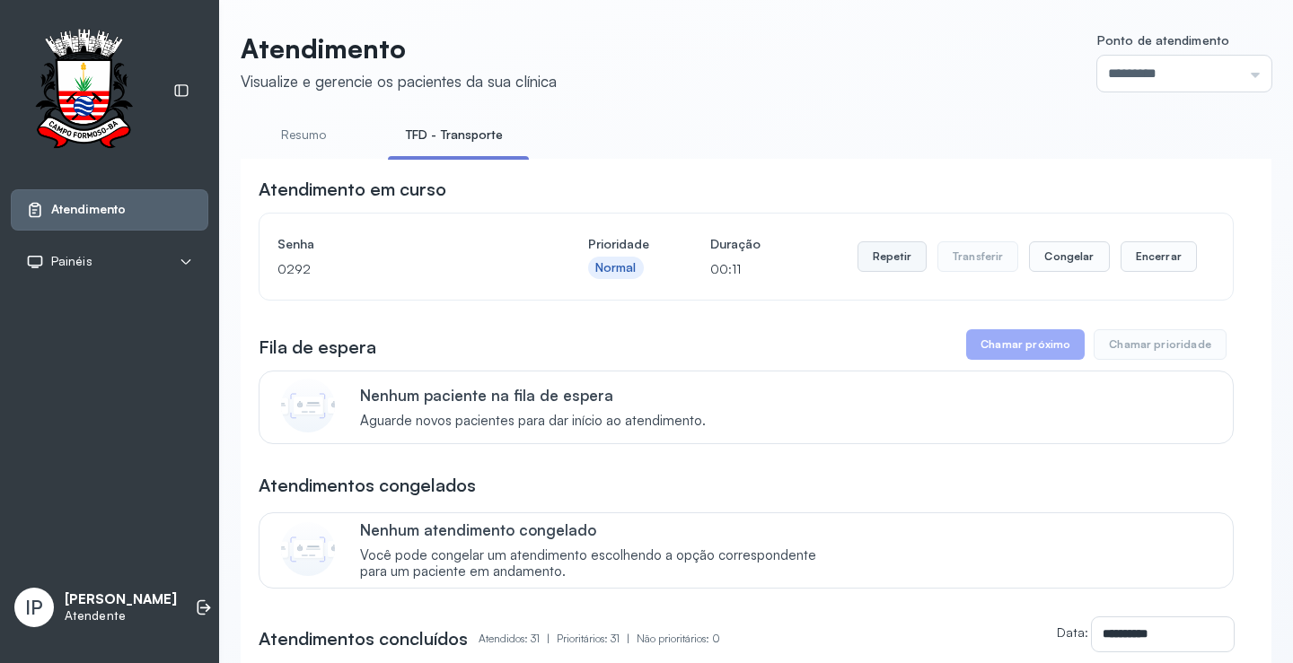
click at [881, 267] on button "Repetir" at bounding box center [891, 256] width 69 height 31
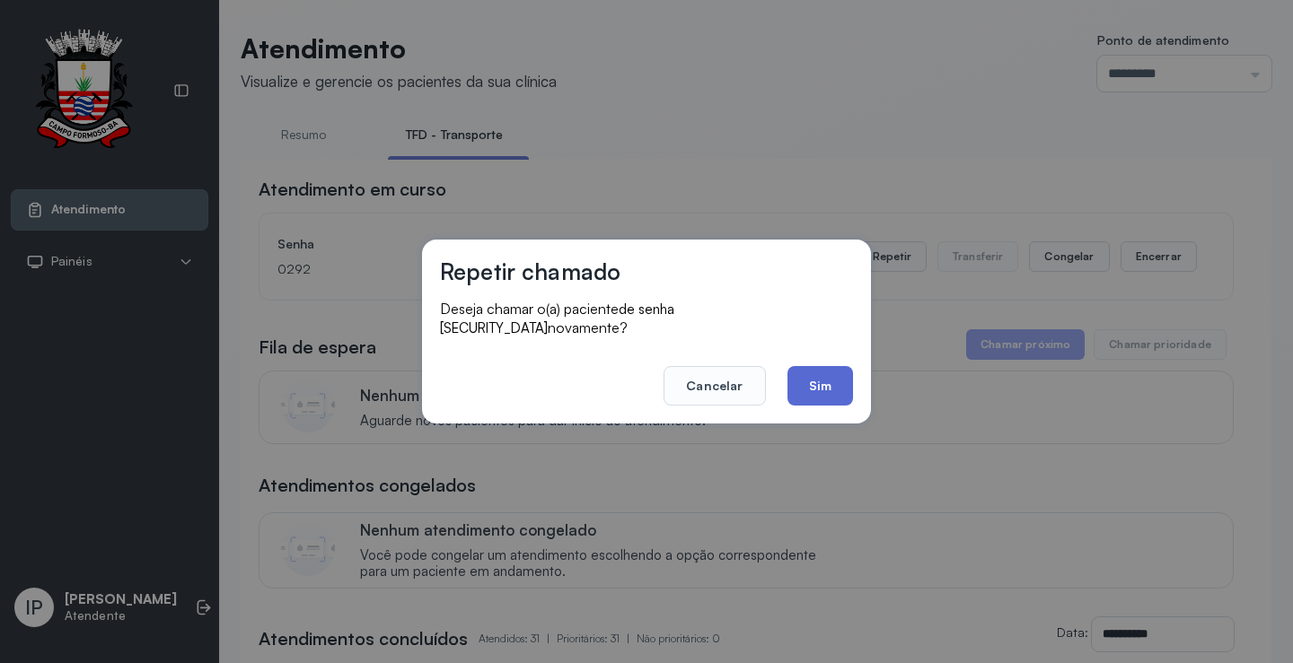
click at [819, 381] on button "Sim" at bounding box center [820, 385] width 66 height 39
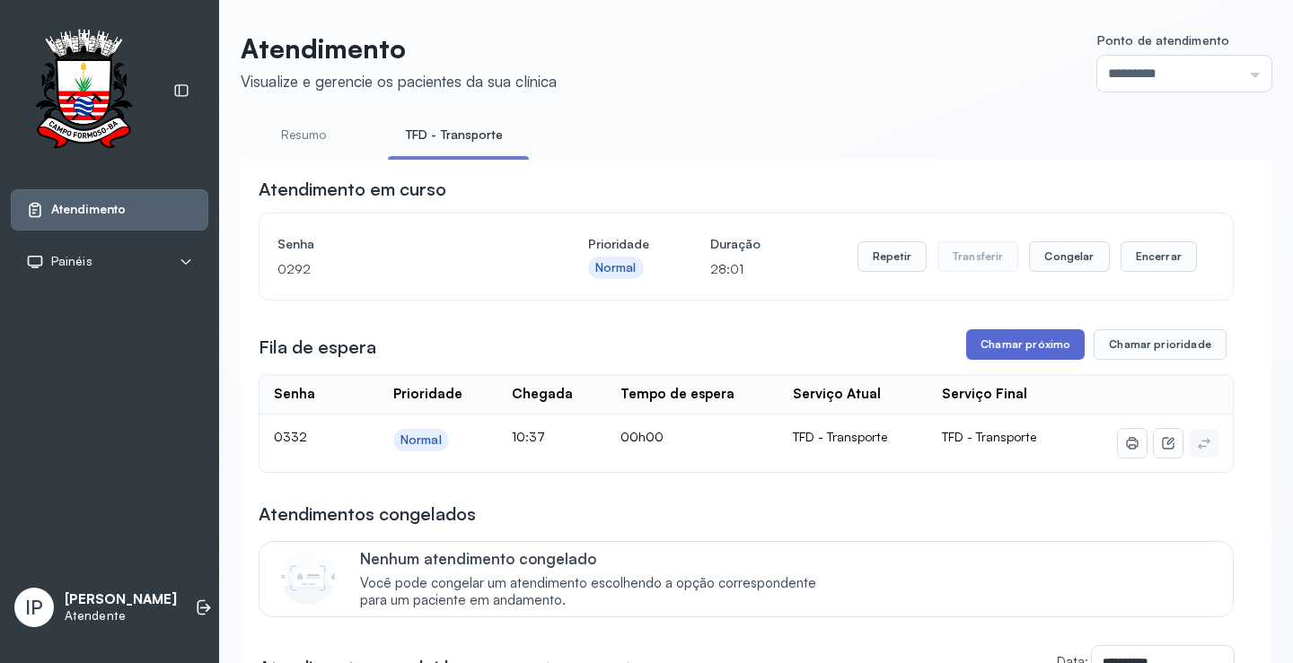
click at [970, 355] on button "Chamar próximo" at bounding box center [1025, 344] width 118 height 31
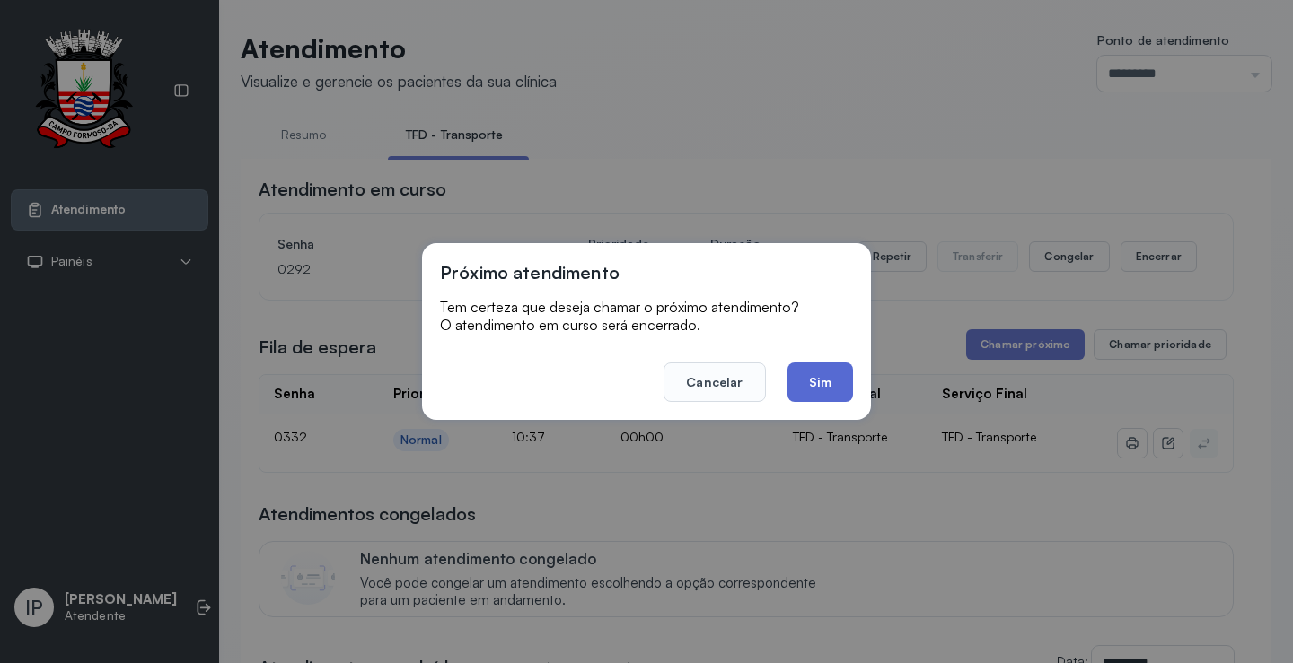
click at [803, 389] on button "Sim" at bounding box center [820, 382] width 66 height 39
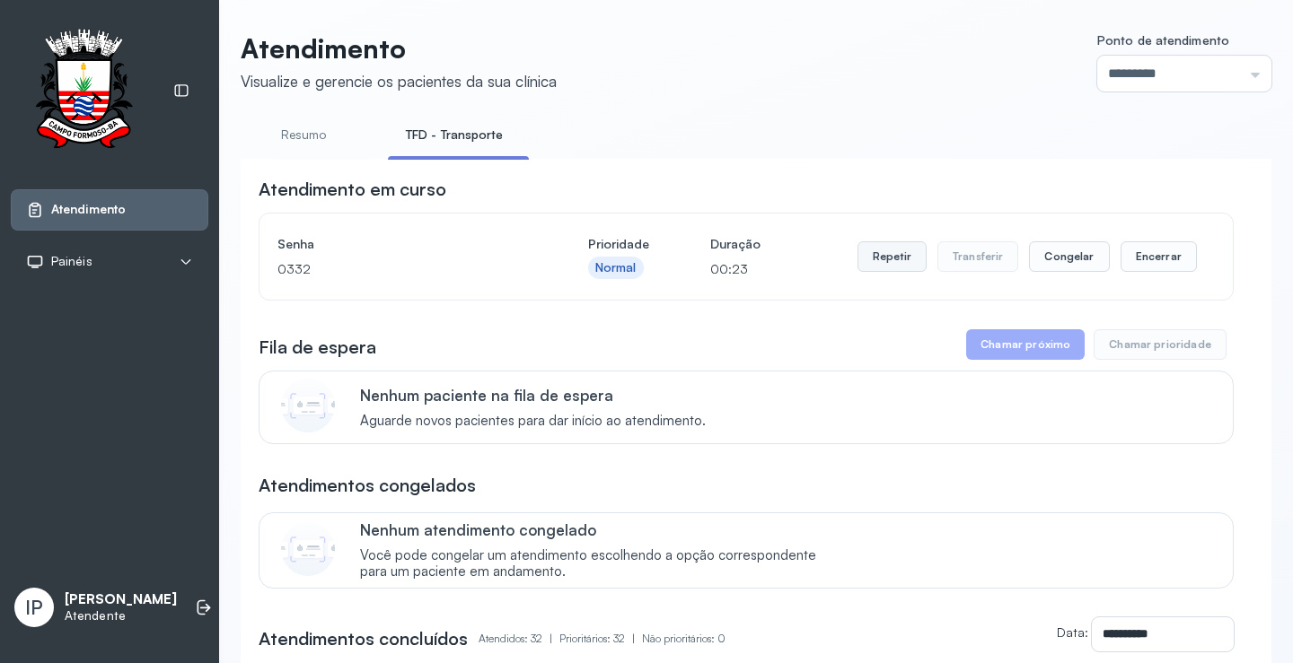
click at [893, 253] on button "Repetir" at bounding box center [891, 256] width 69 height 31
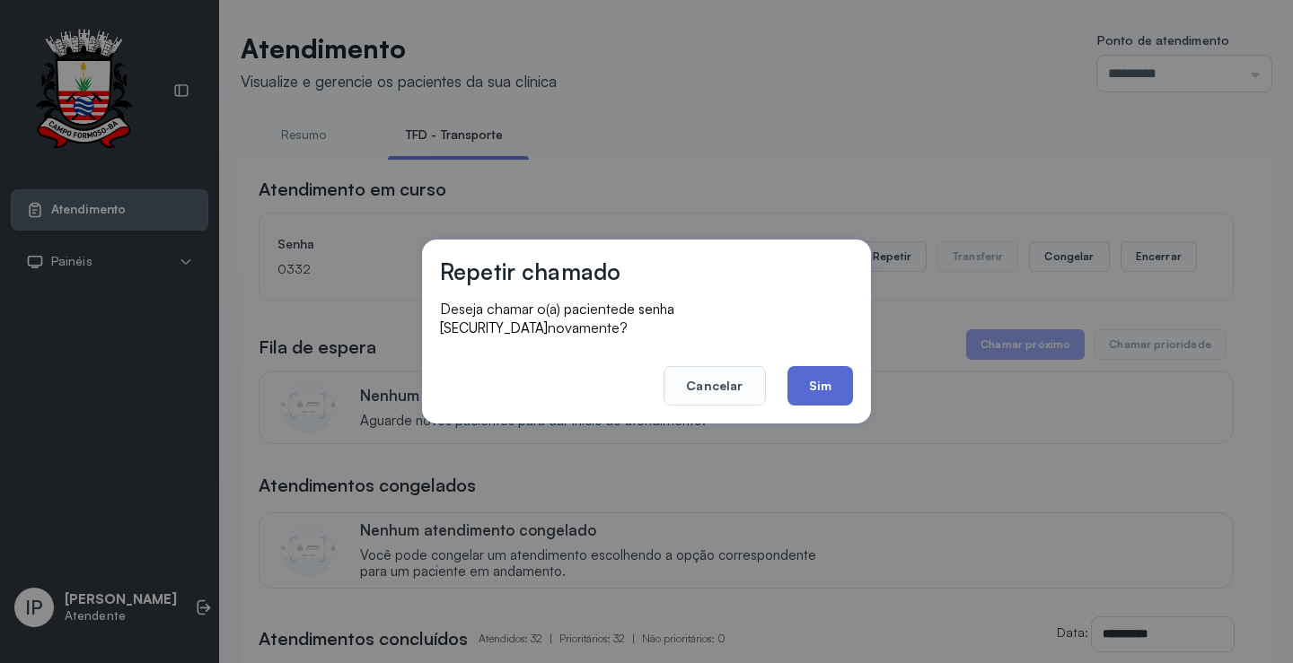
click at [815, 366] on button "Sim" at bounding box center [820, 385] width 66 height 39
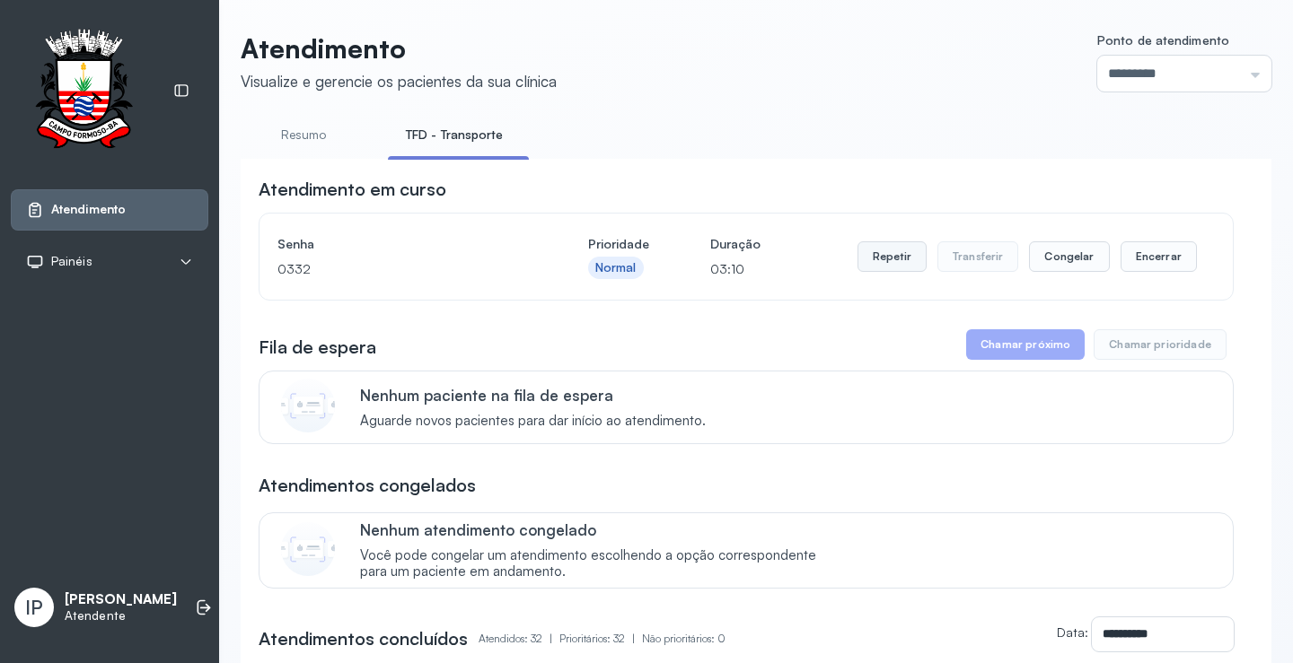
click at [875, 262] on button "Repetir" at bounding box center [891, 256] width 69 height 31
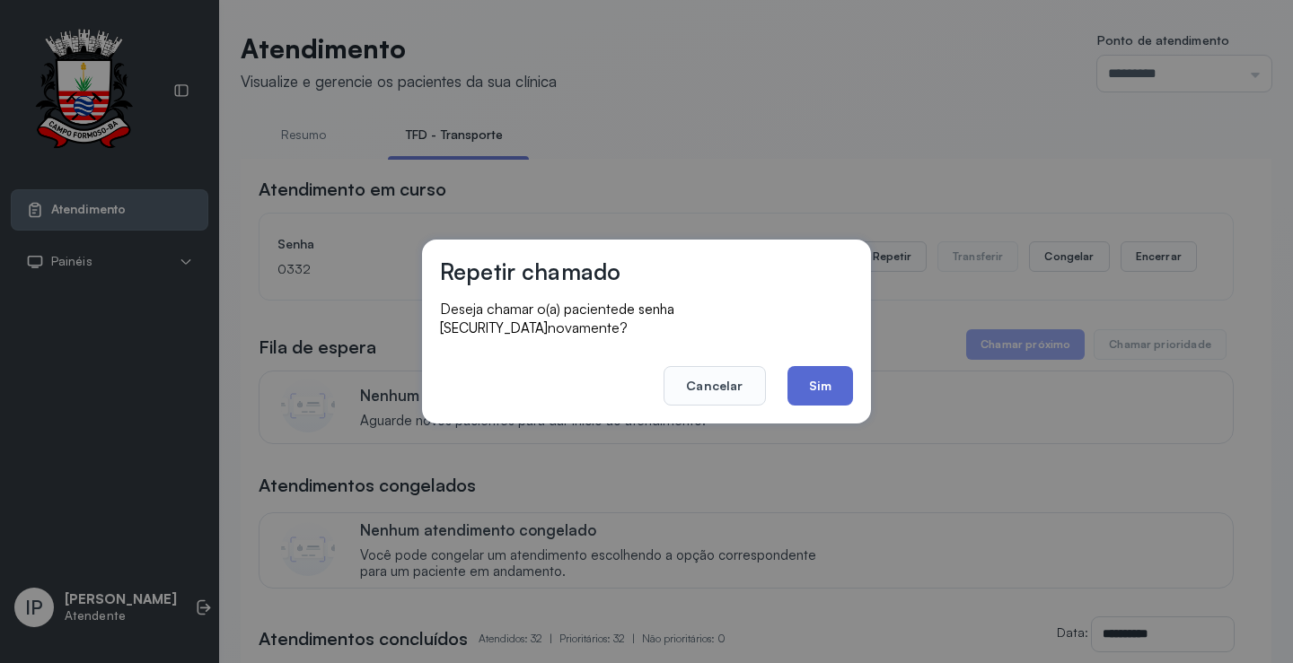
click at [803, 387] on button "Sim" at bounding box center [820, 385] width 66 height 39
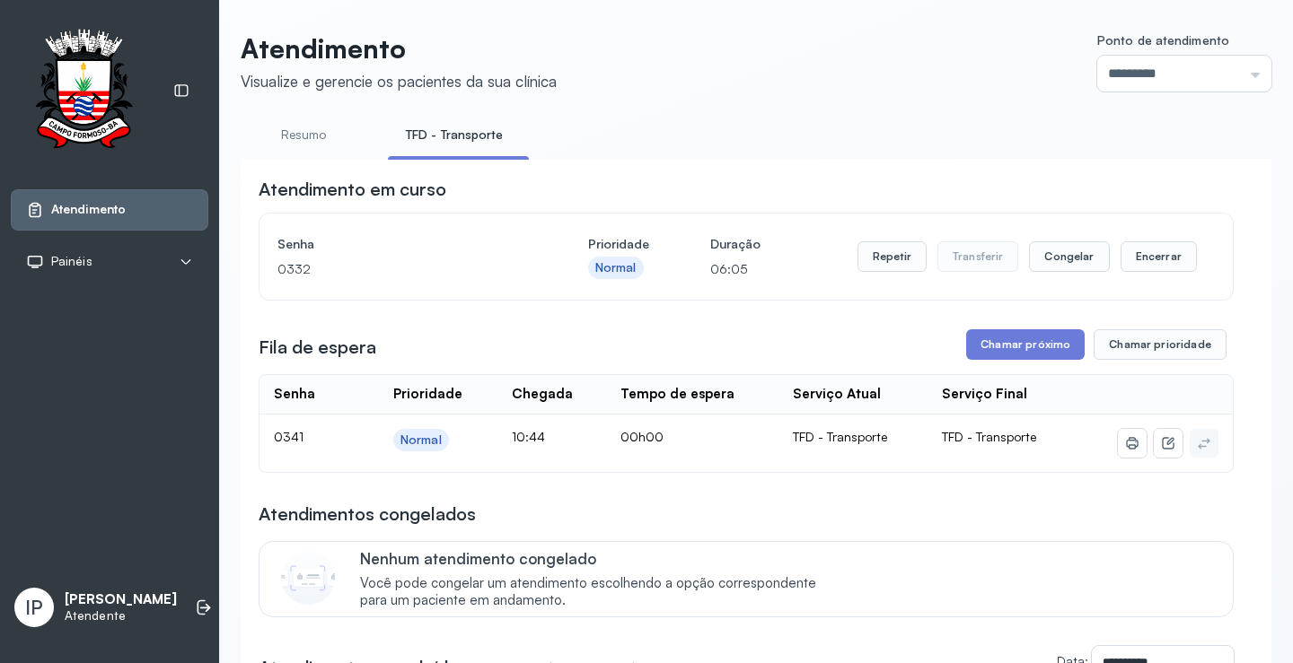
click at [1015, 340] on button "Chamar próximo" at bounding box center [1025, 344] width 118 height 31
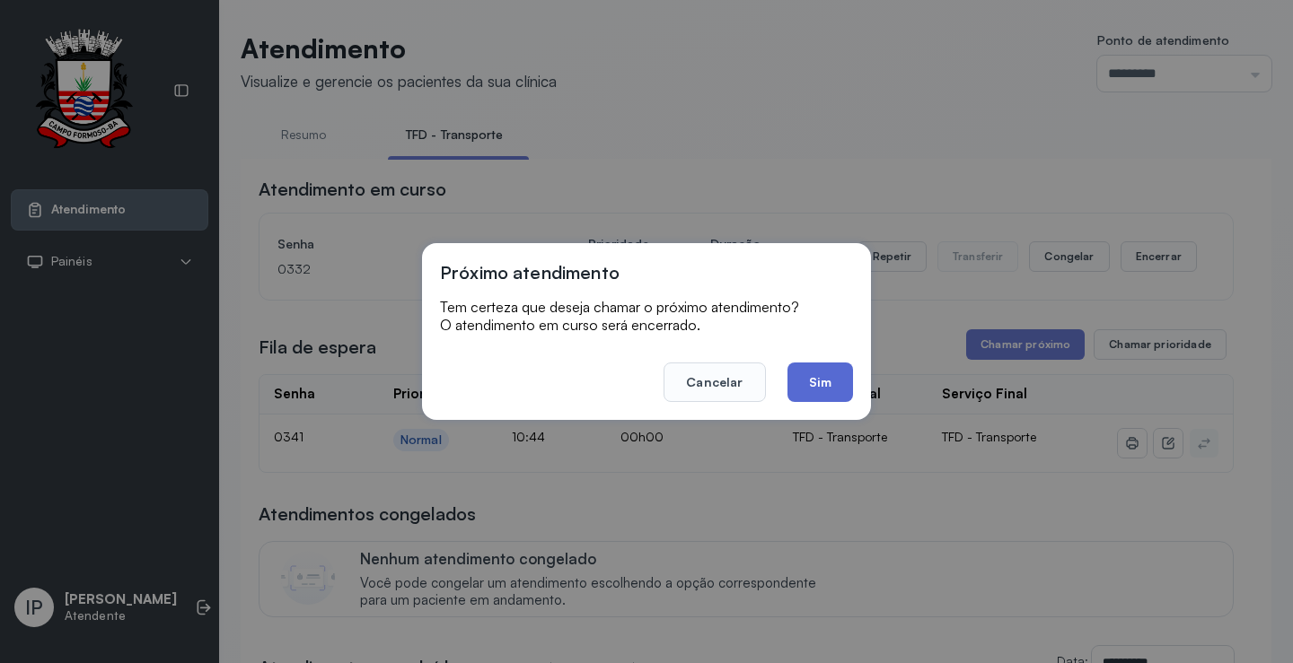
click at [824, 385] on button "Sim" at bounding box center [820, 382] width 66 height 39
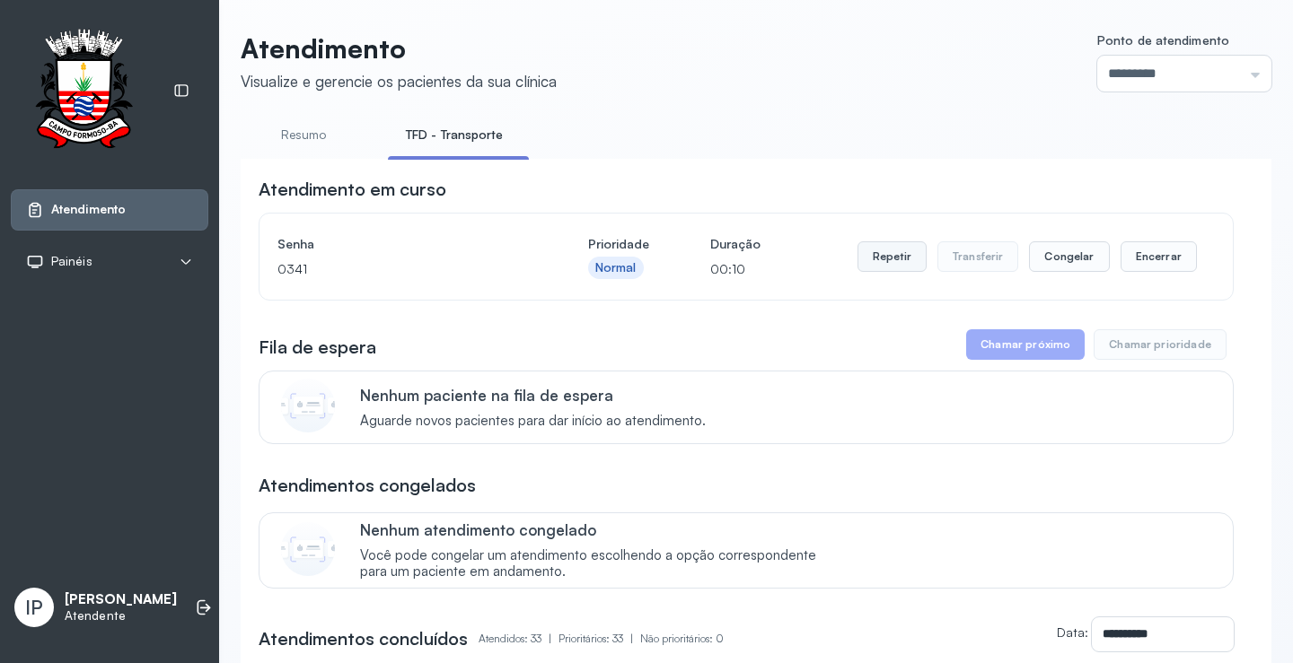
click at [880, 258] on button "Repetir" at bounding box center [891, 256] width 69 height 31
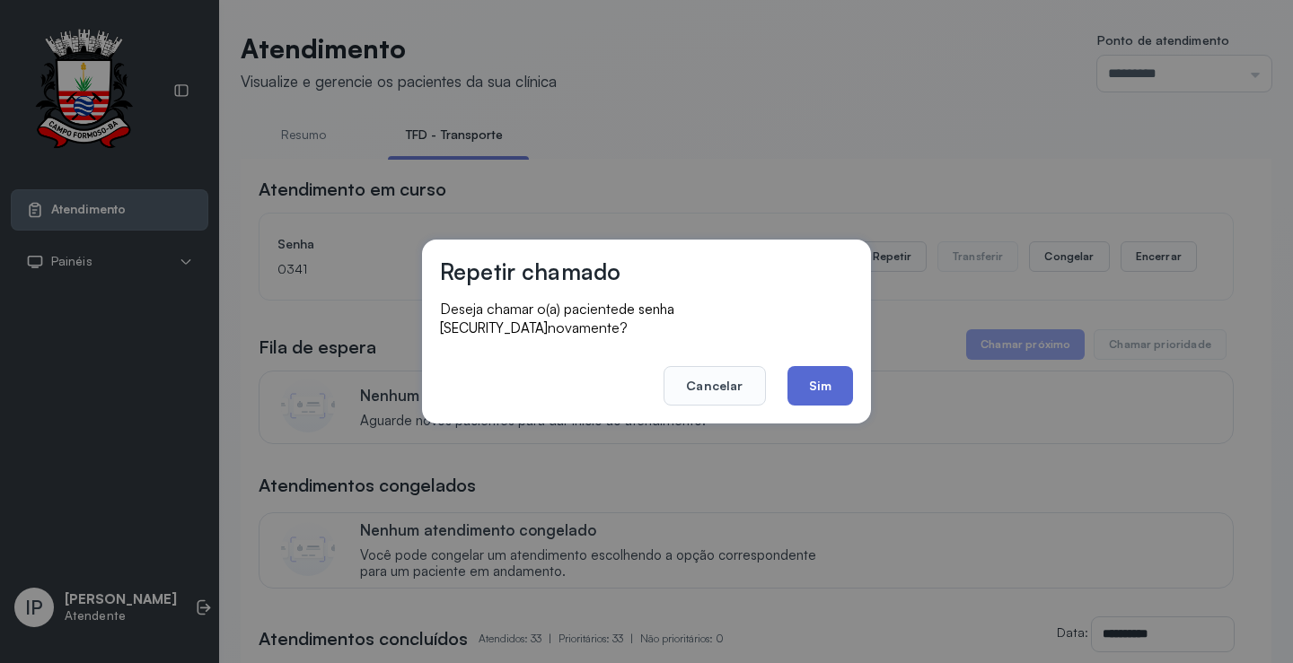
click at [804, 376] on button "Sim" at bounding box center [820, 385] width 66 height 39
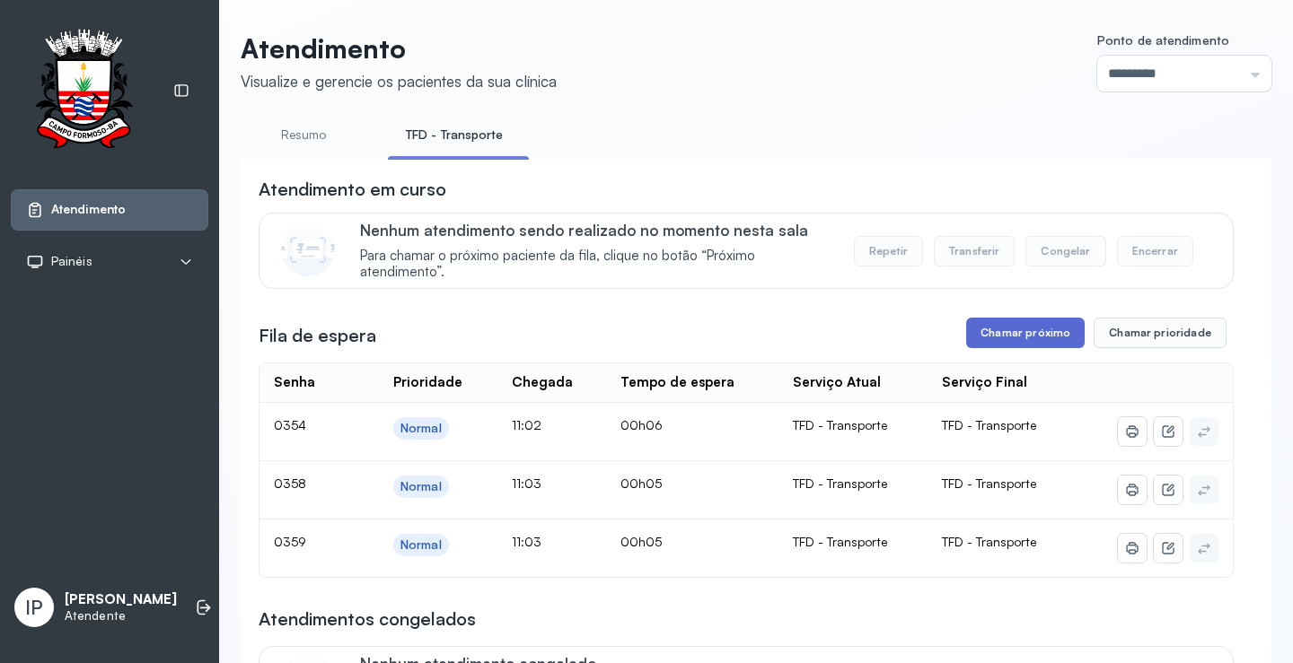
click at [1032, 325] on button "Chamar próximo" at bounding box center [1025, 333] width 118 height 31
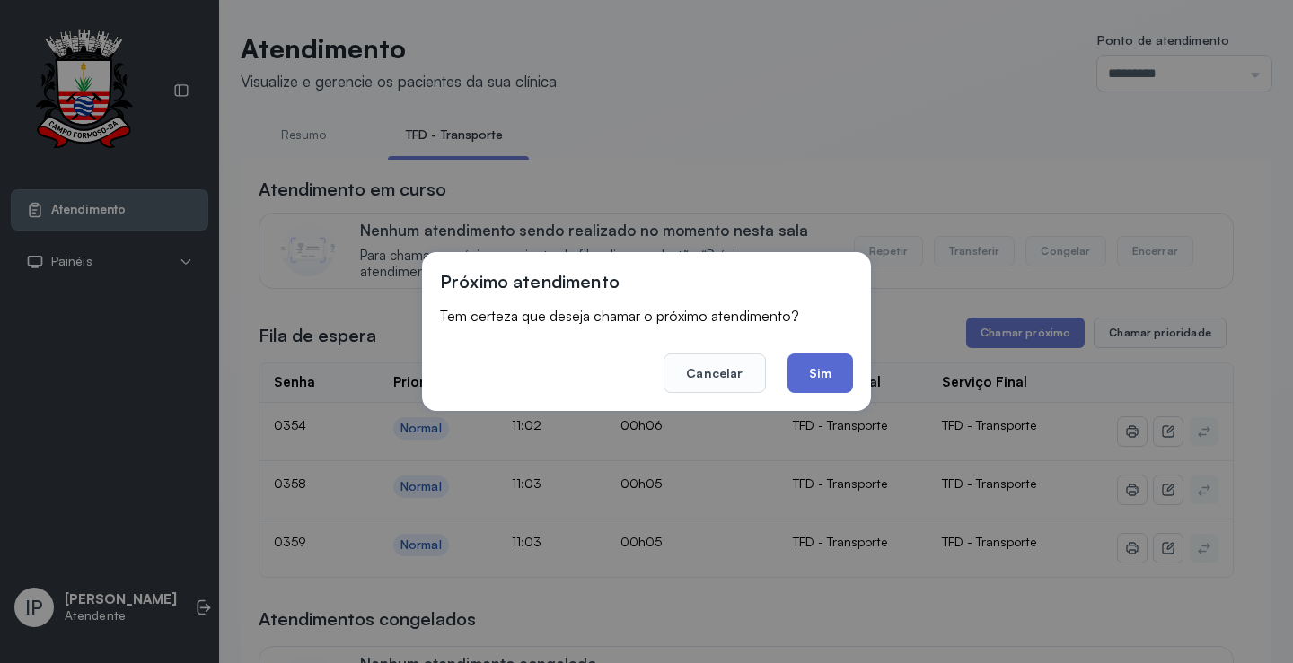
click at [818, 381] on button "Sim" at bounding box center [820, 373] width 66 height 39
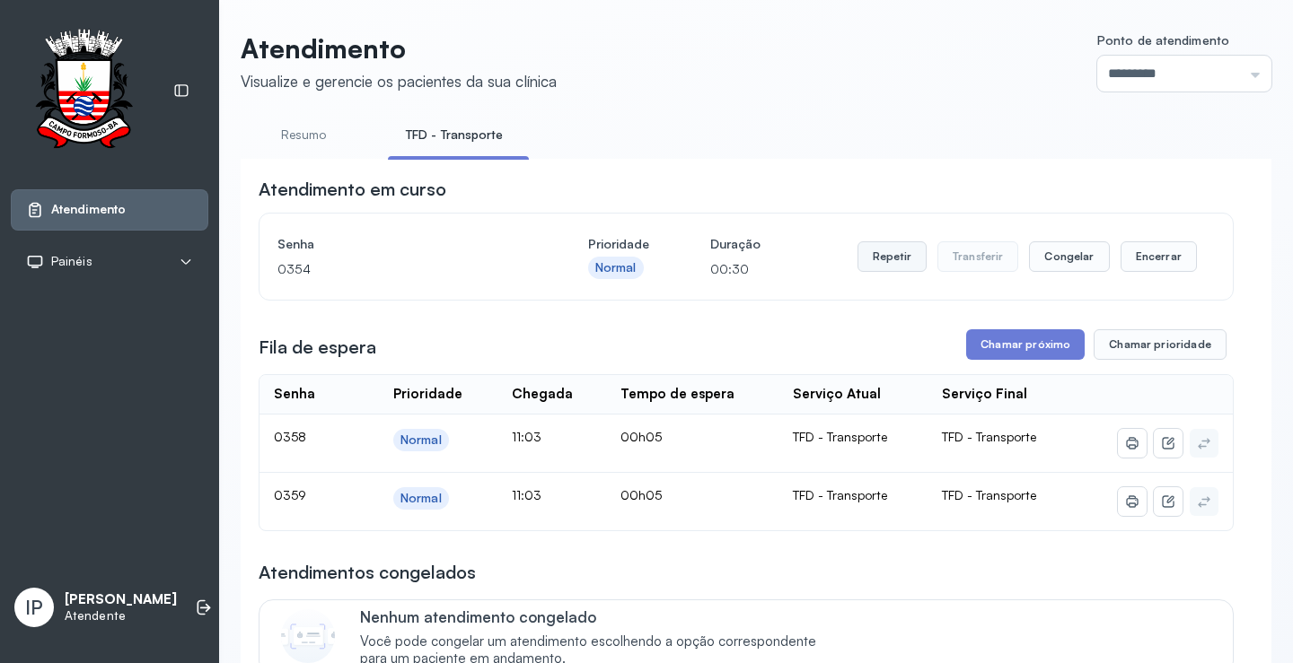
click at [881, 263] on button "Repetir" at bounding box center [891, 256] width 69 height 31
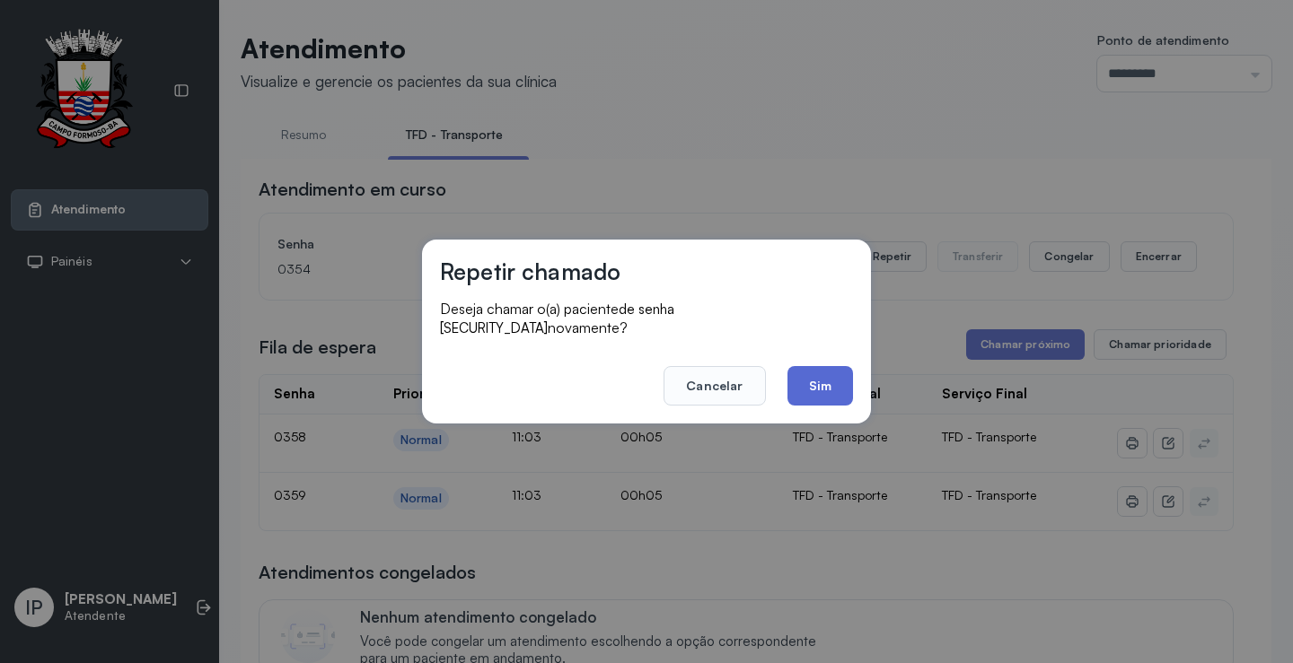
click at [819, 389] on button "Sim" at bounding box center [820, 385] width 66 height 39
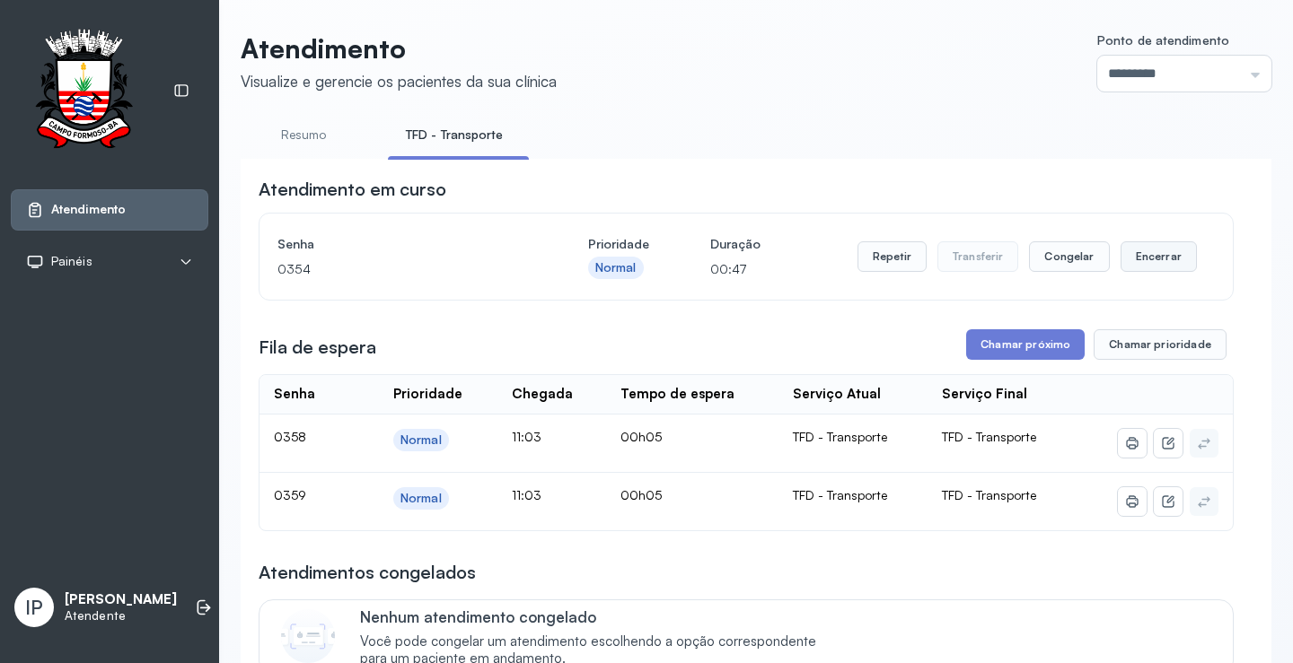
click at [1154, 257] on button "Encerrar" at bounding box center [1158, 256] width 76 height 31
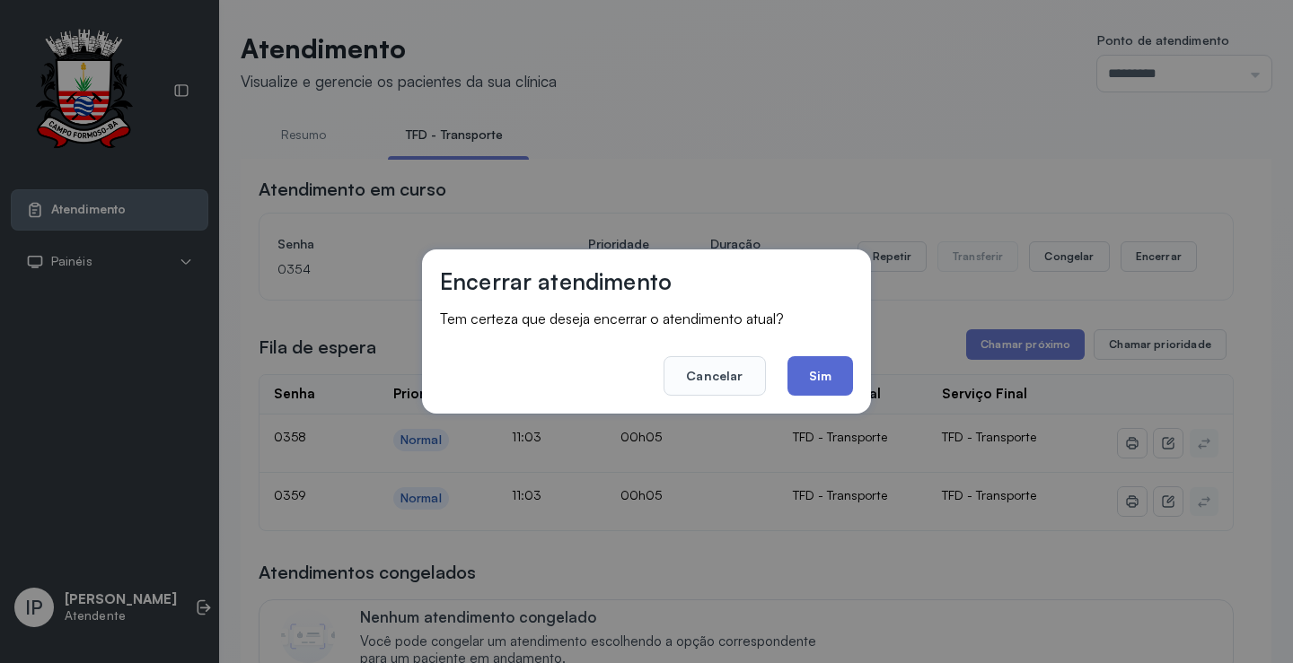
click at [820, 381] on button "Sim" at bounding box center [820, 375] width 66 height 39
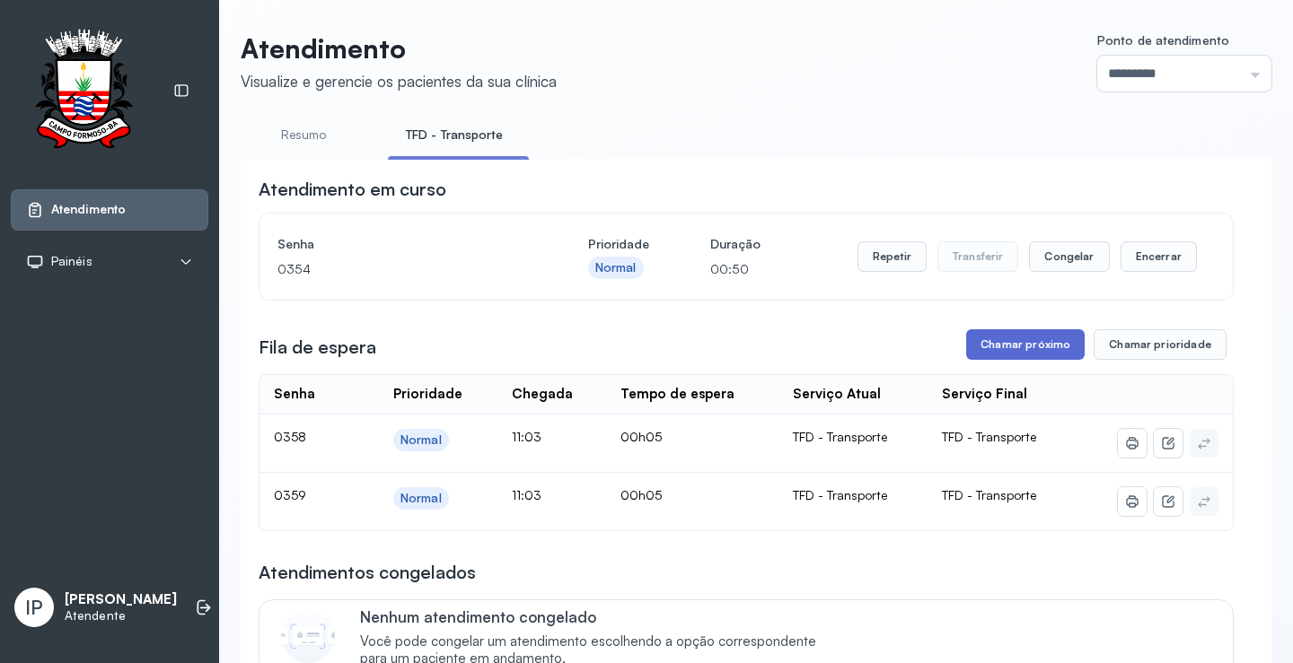
click at [1022, 346] on button "Chamar próximo" at bounding box center [1025, 344] width 118 height 31
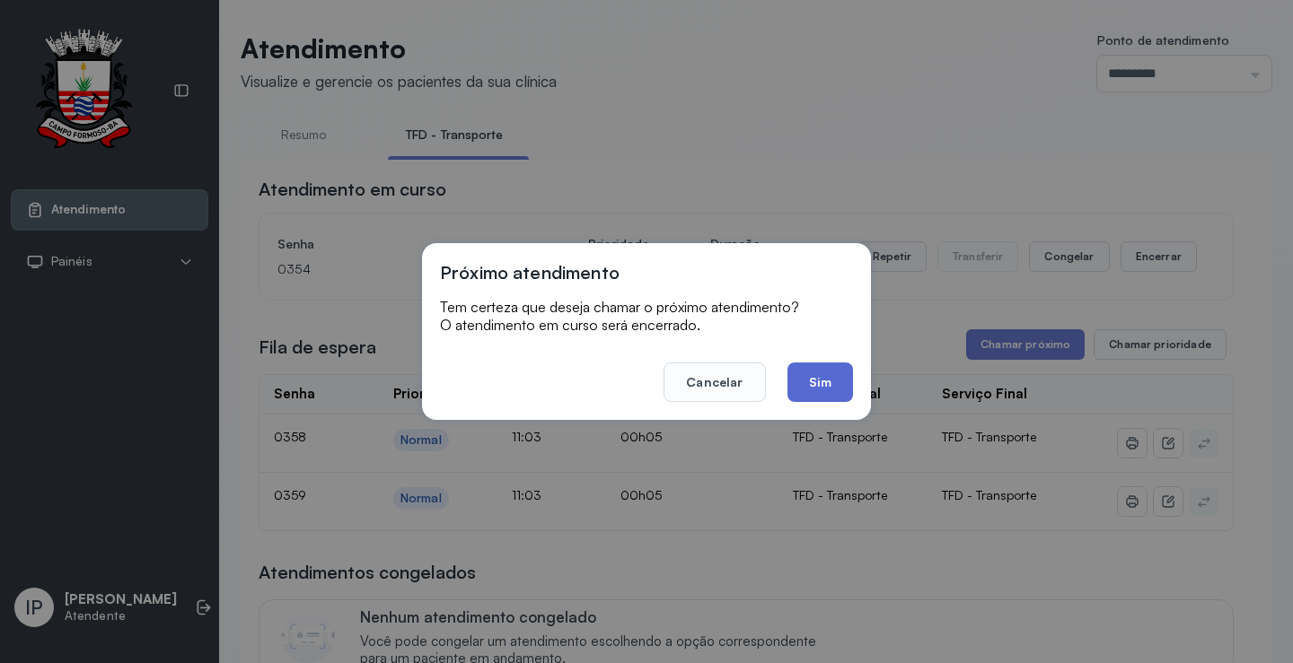
click at [837, 386] on button "Sim" at bounding box center [820, 382] width 66 height 39
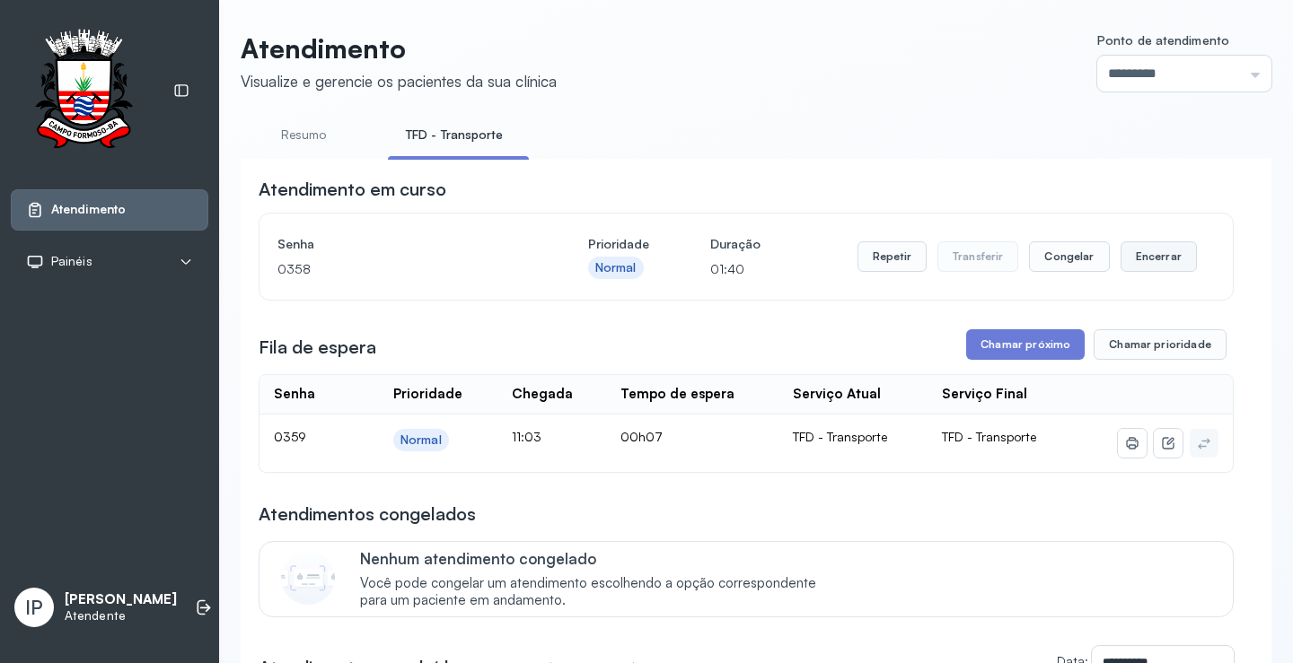
click at [1130, 255] on button "Encerrar" at bounding box center [1158, 256] width 76 height 31
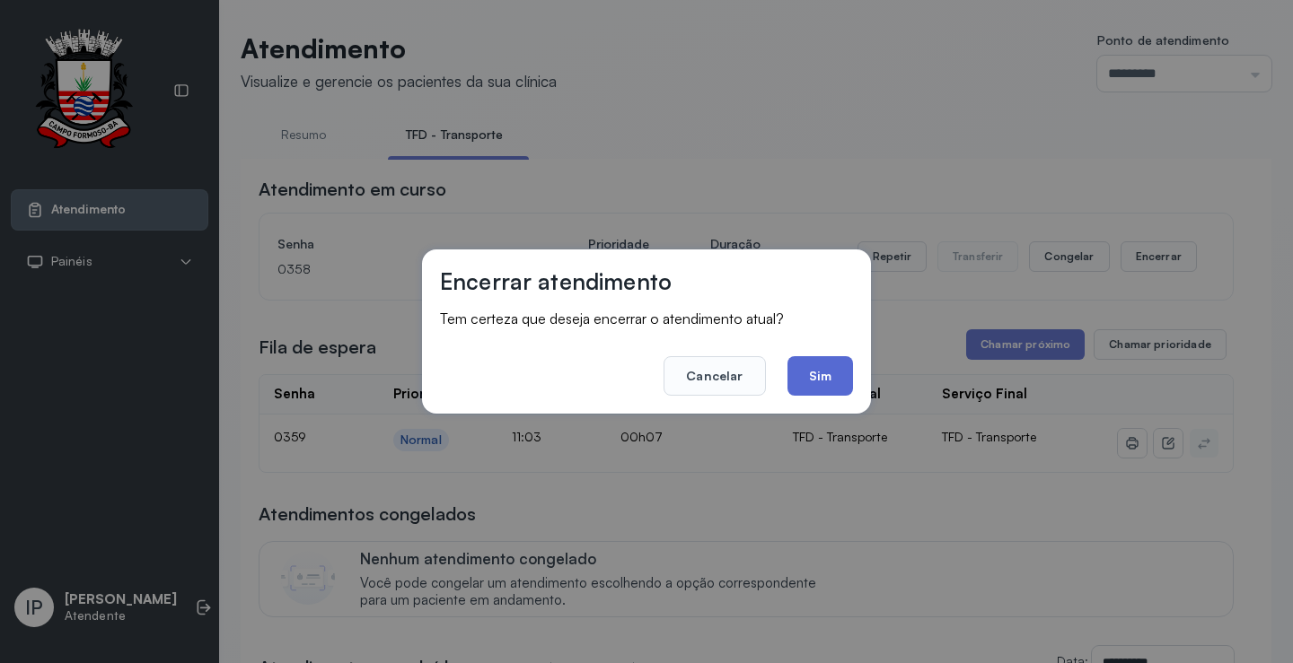
click at [823, 381] on button "Sim" at bounding box center [820, 375] width 66 height 39
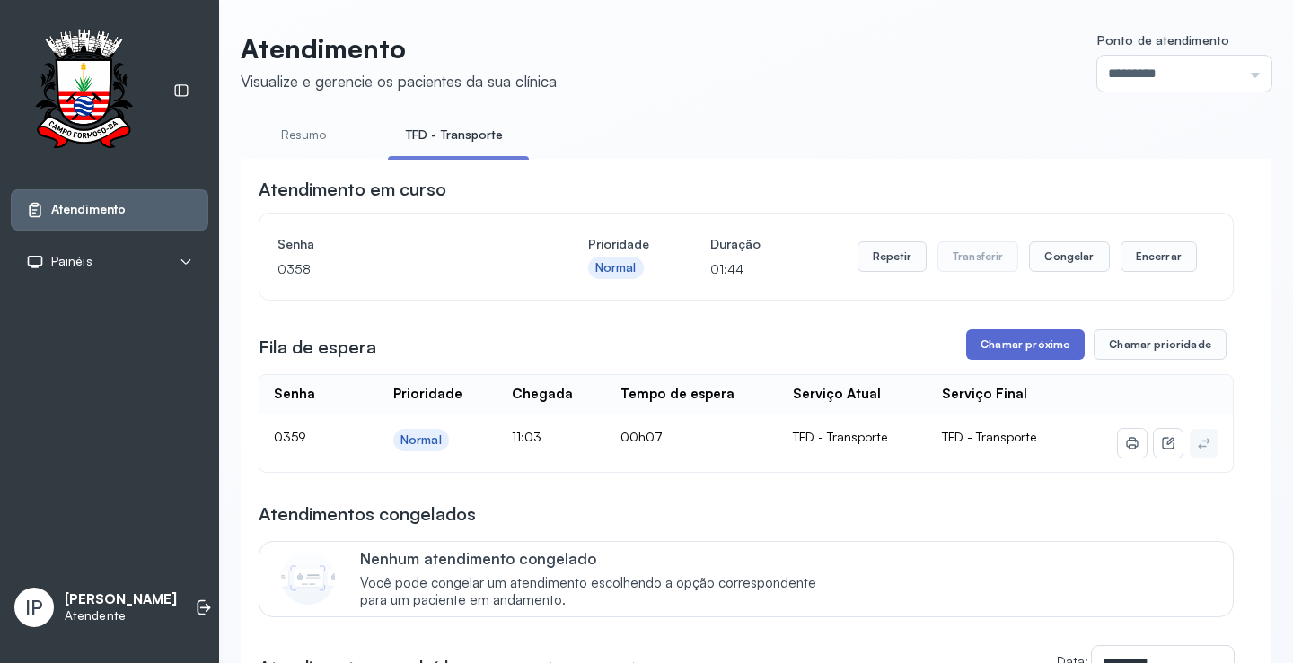
click at [1000, 345] on button "Chamar próximo" at bounding box center [1025, 344] width 118 height 31
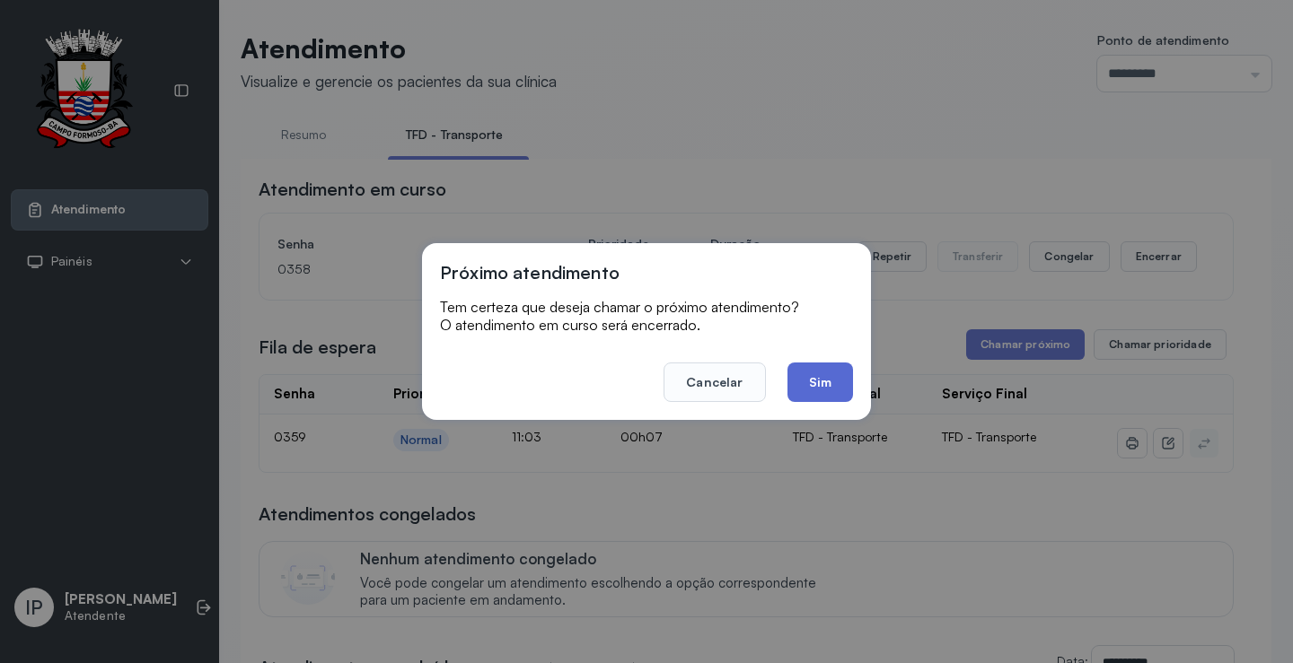
click at [833, 387] on button "Sim" at bounding box center [820, 382] width 66 height 39
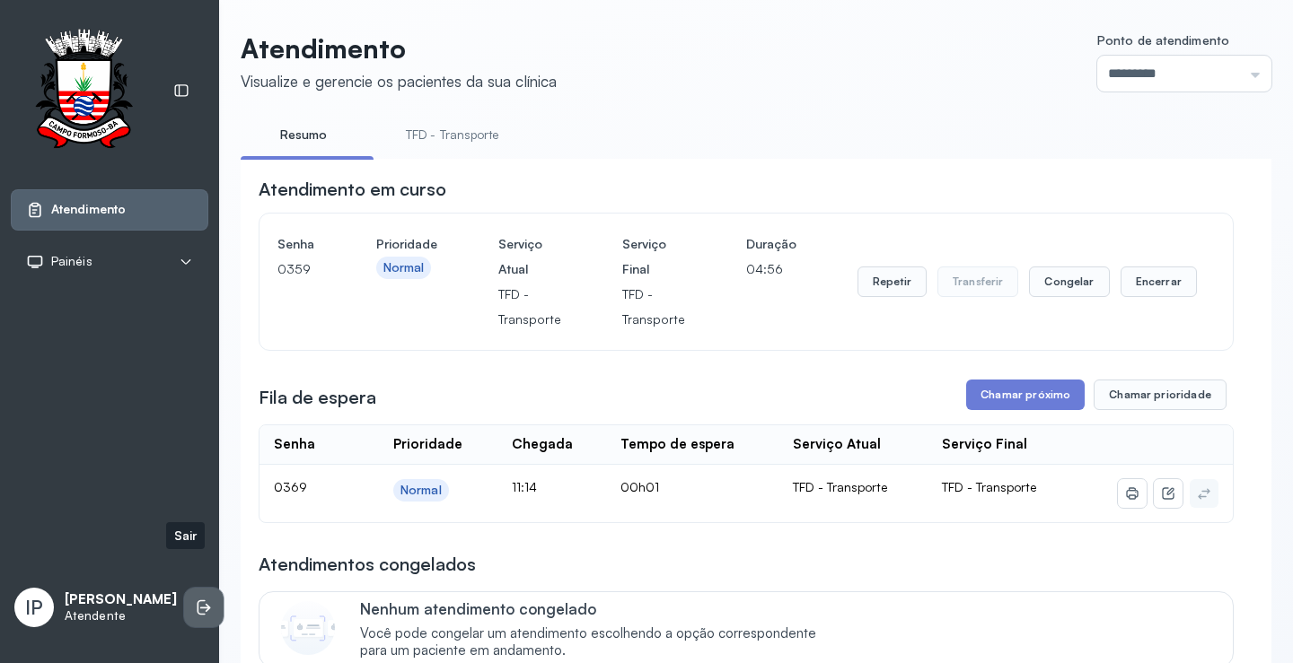
click at [195, 599] on icon at bounding box center [204, 608] width 18 height 18
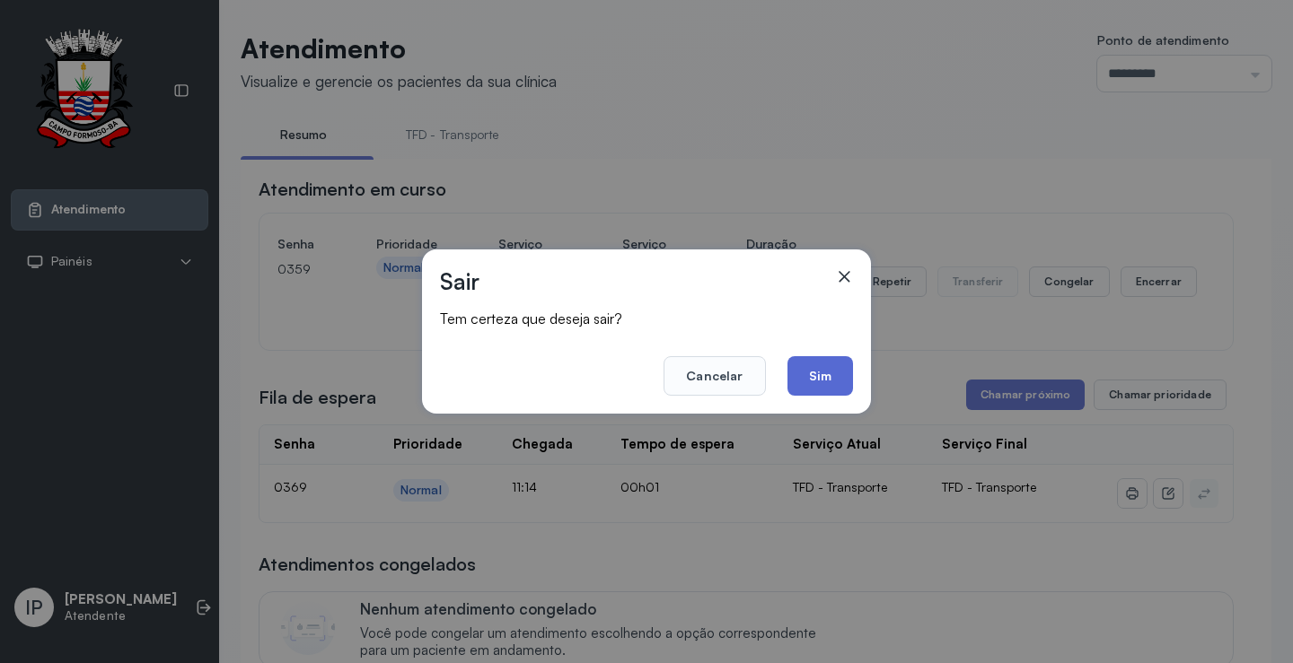
click at [826, 369] on button "Sim" at bounding box center [820, 375] width 66 height 39
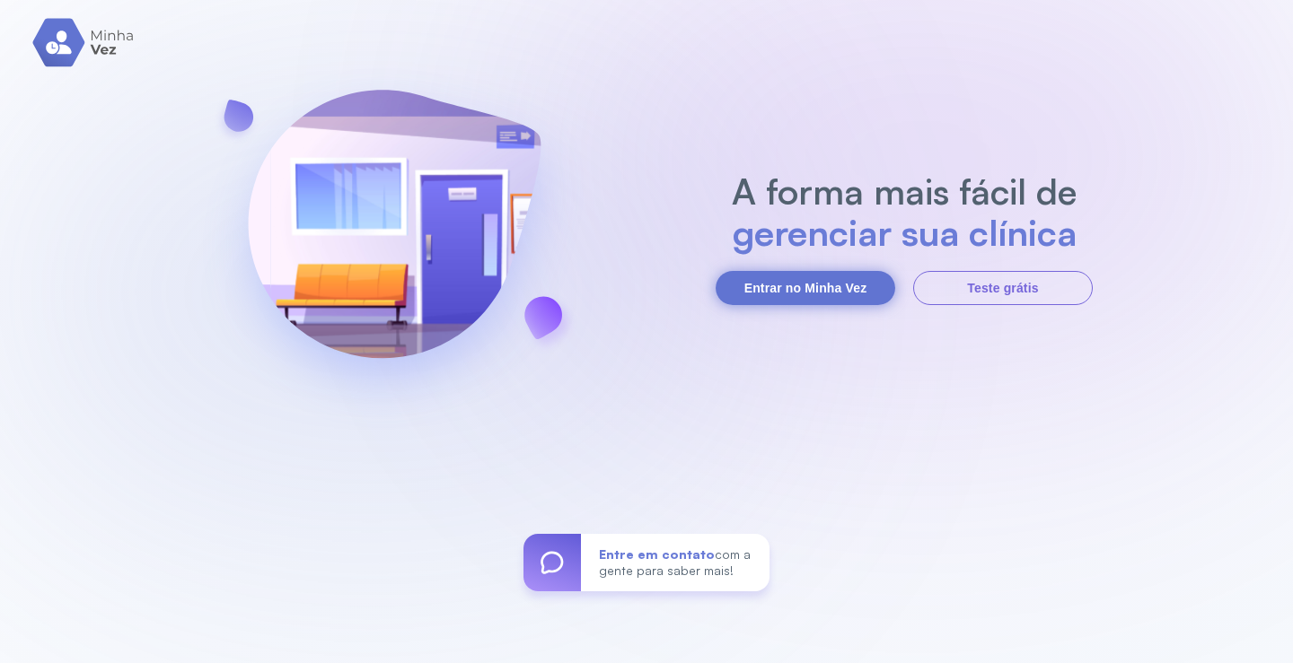
click at [810, 283] on button "Entrar no Minha Vez" at bounding box center [805, 288] width 180 height 34
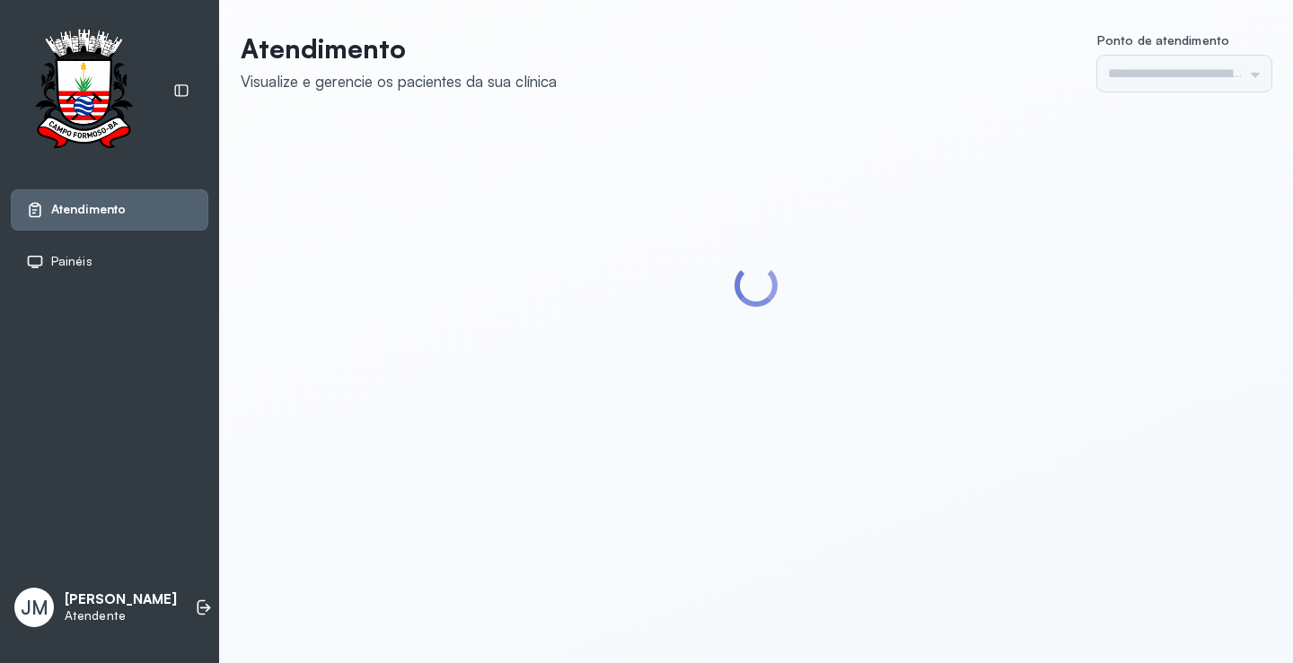
type input "*********"
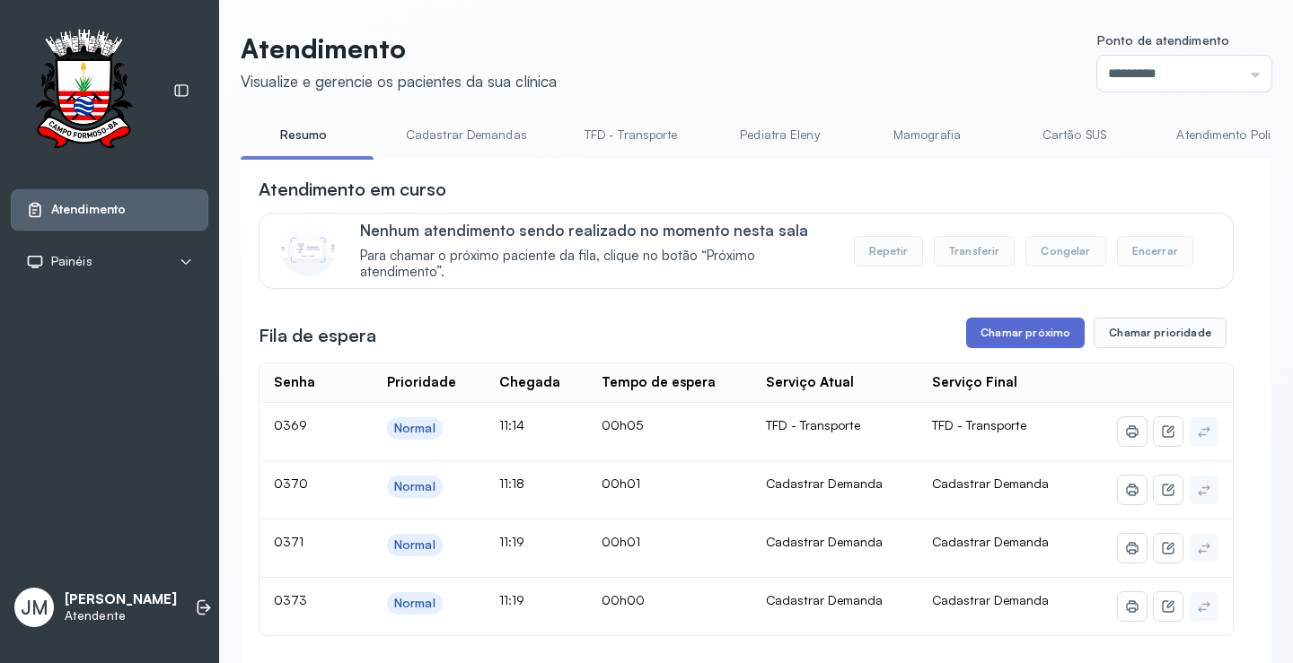
click at [1022, 336] on button "Chamar próximo" at bounding box center [1025, 333] width 118 height 31
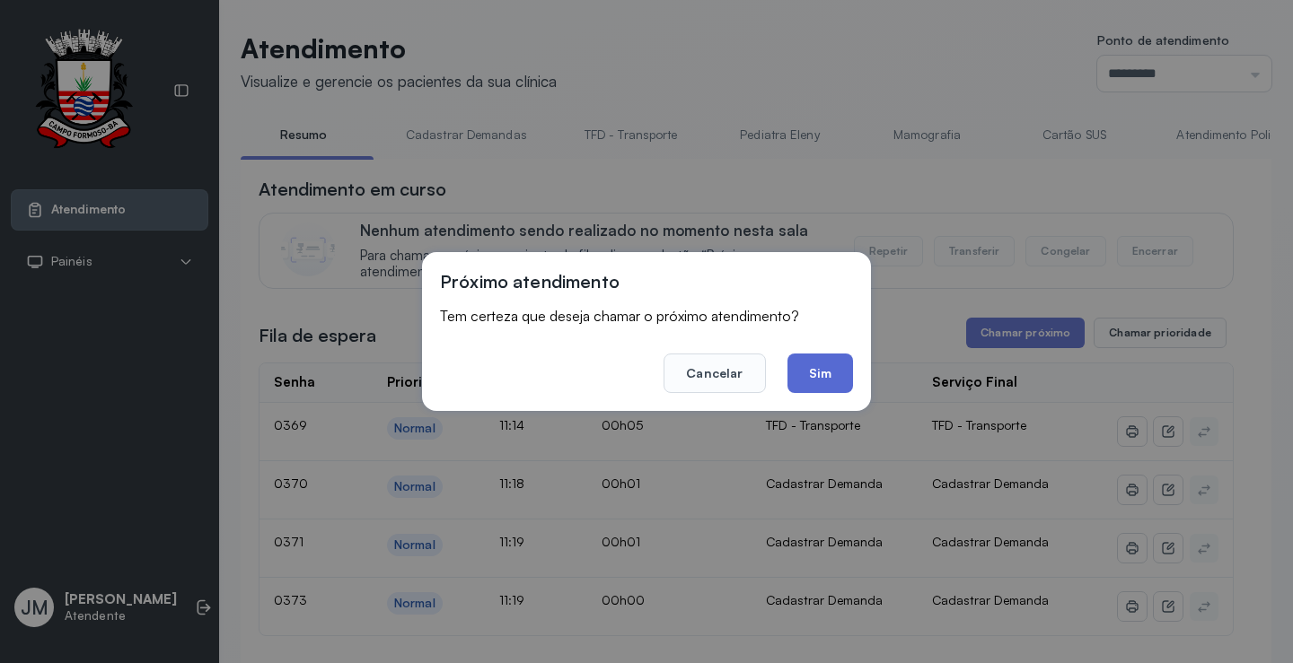
click at [834, 367] on button "Sim" at bounding box center [820, 373] width 66 height 39
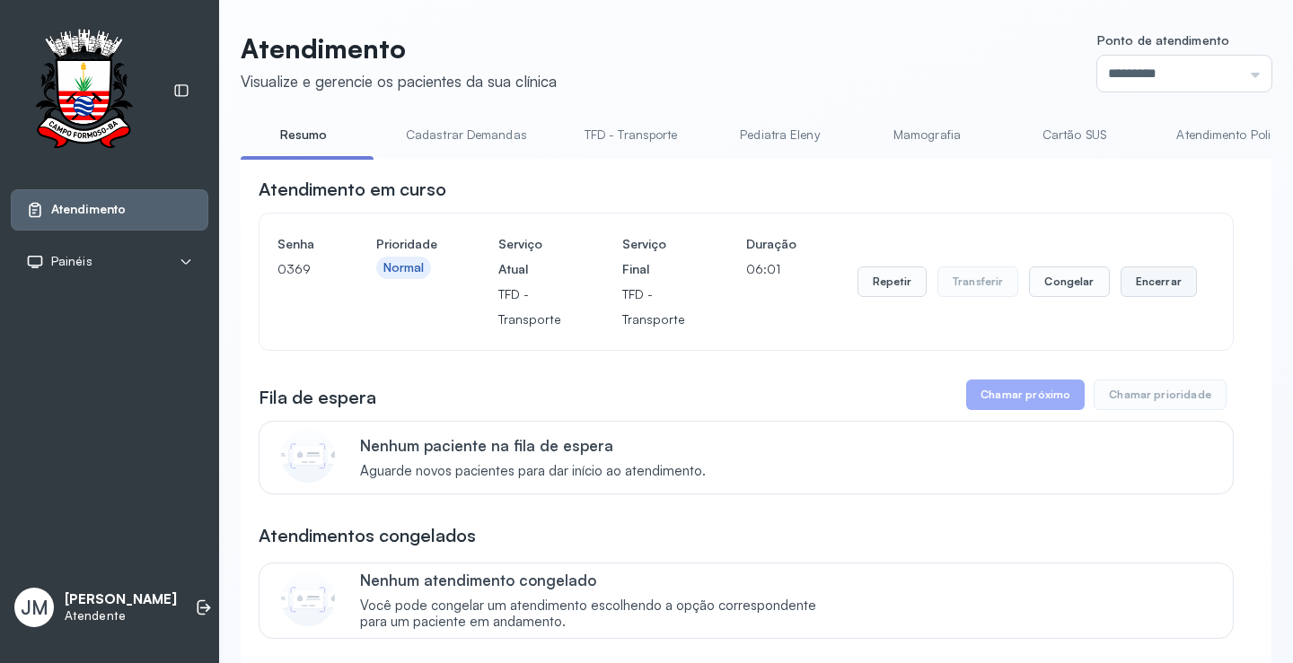
click at [1154, 279] on button "Encerrar" at bounding box center [1158, 282] width 76 height 31
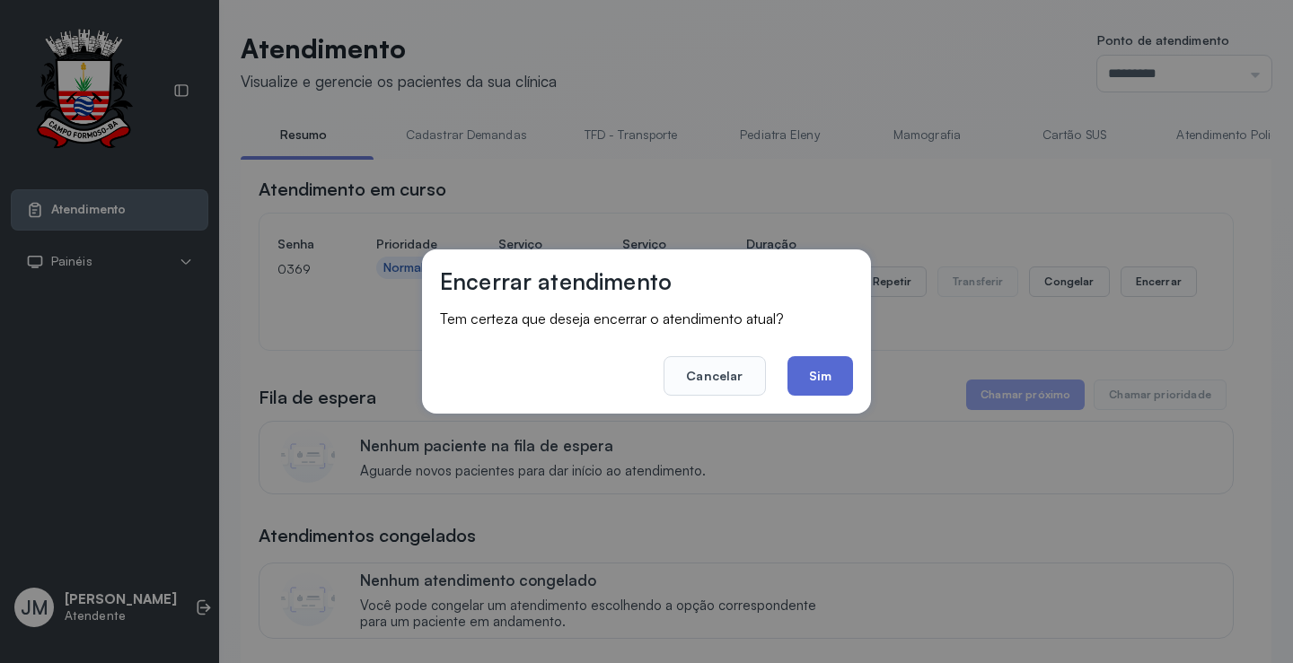
click at [843, 374] on button "Sim" at bounding box center [820, 375] width 66 height 39
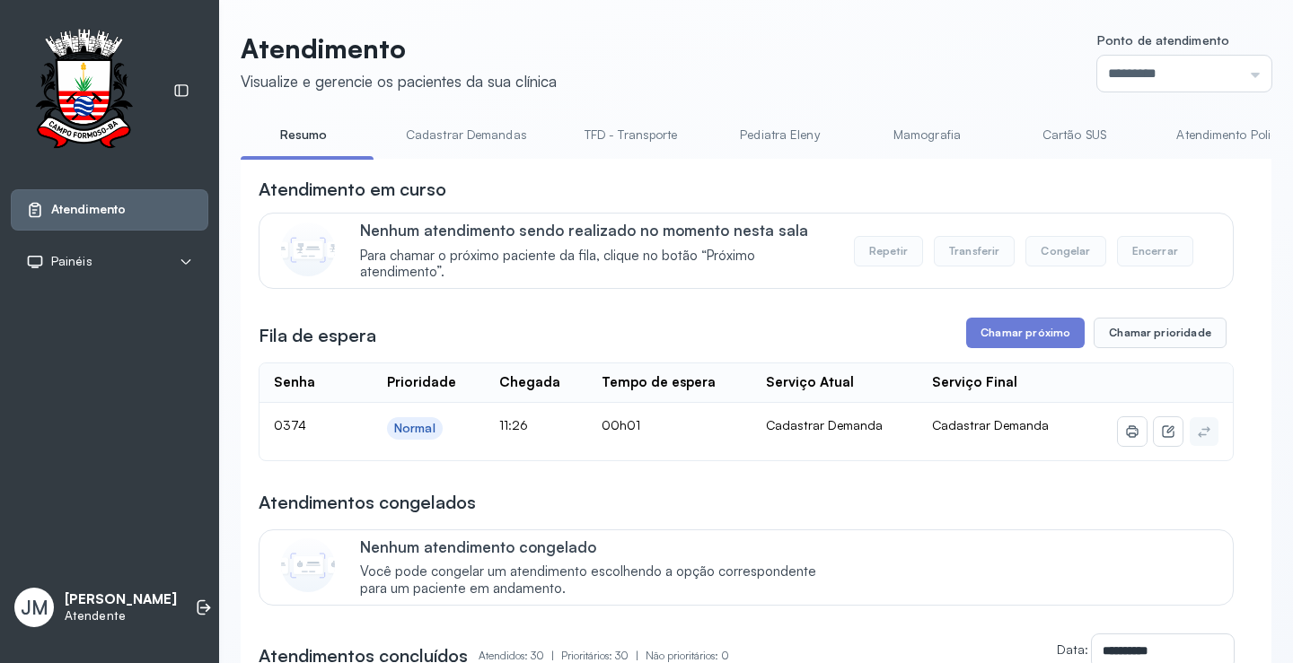
click at [636, 130] on link "TFD - Transporte" at bounding box center [630, 135] width 129 height 30
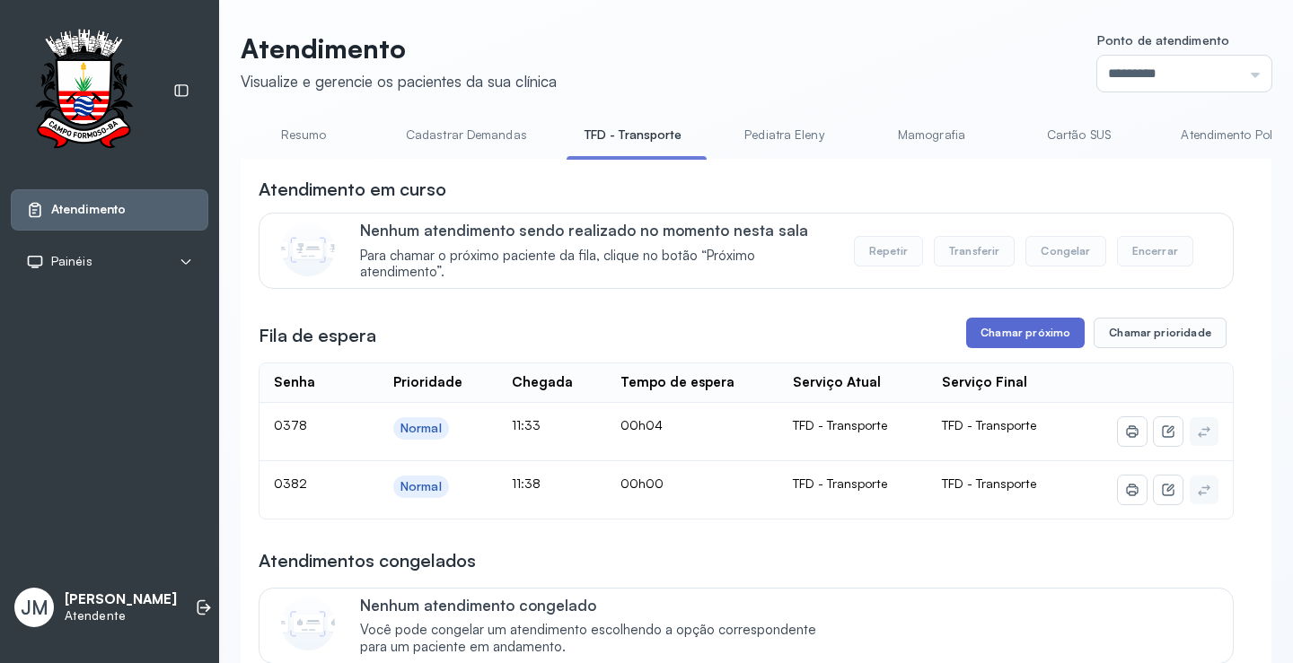
click at [979, 333] on button "Chamar próximo" at bounding box center [1025, 333] width 118 height 31
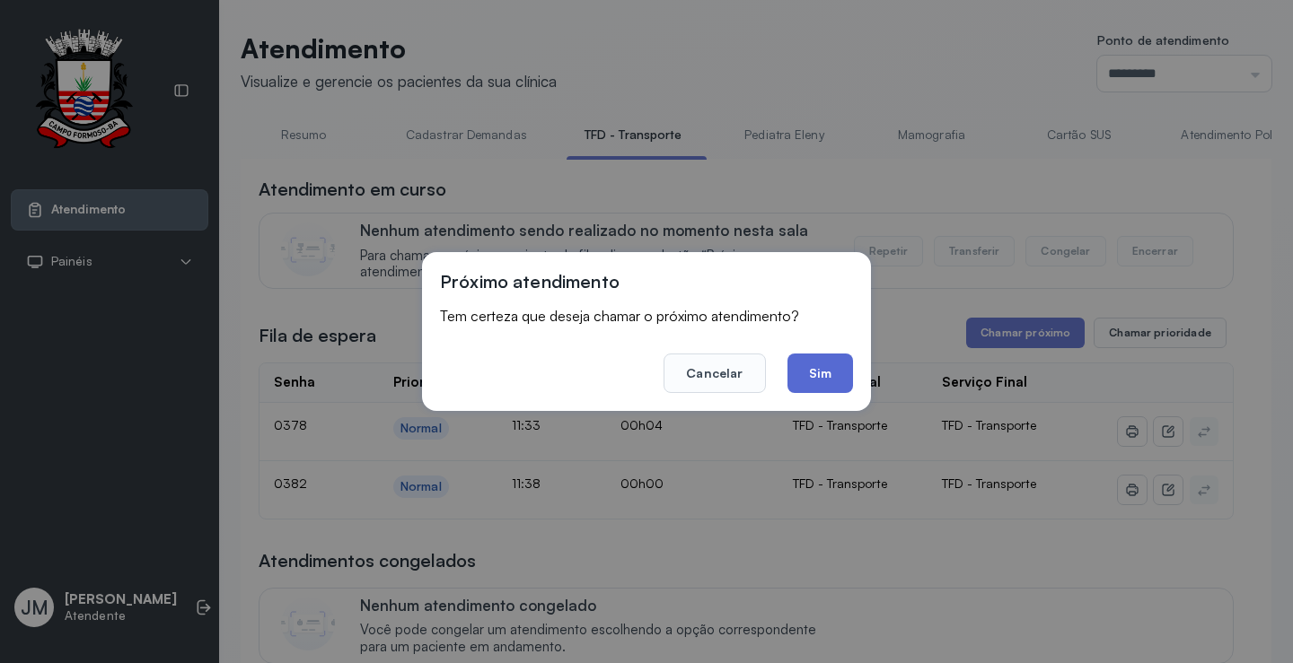
click at [816, 372] on button "Sim" at bounding box center [820, 373] width 66 height 39
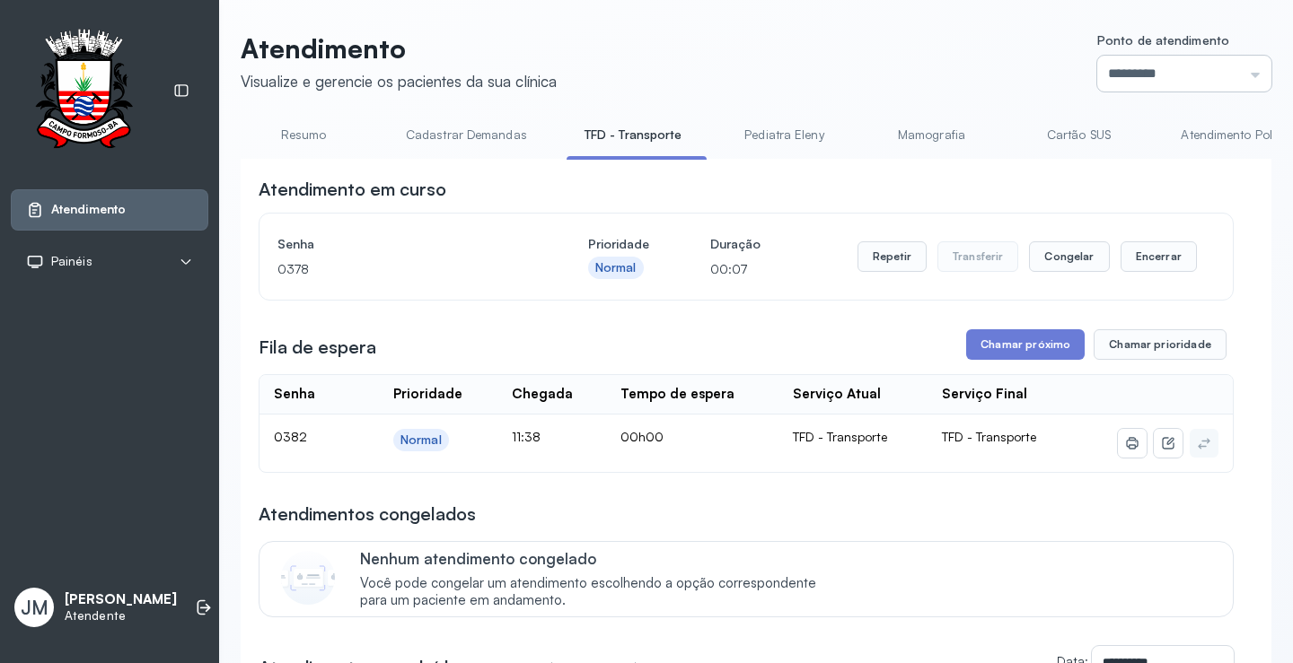
click at [1239, 72] on input "*********" at bounding box center [1184, 74] width 174 height 36
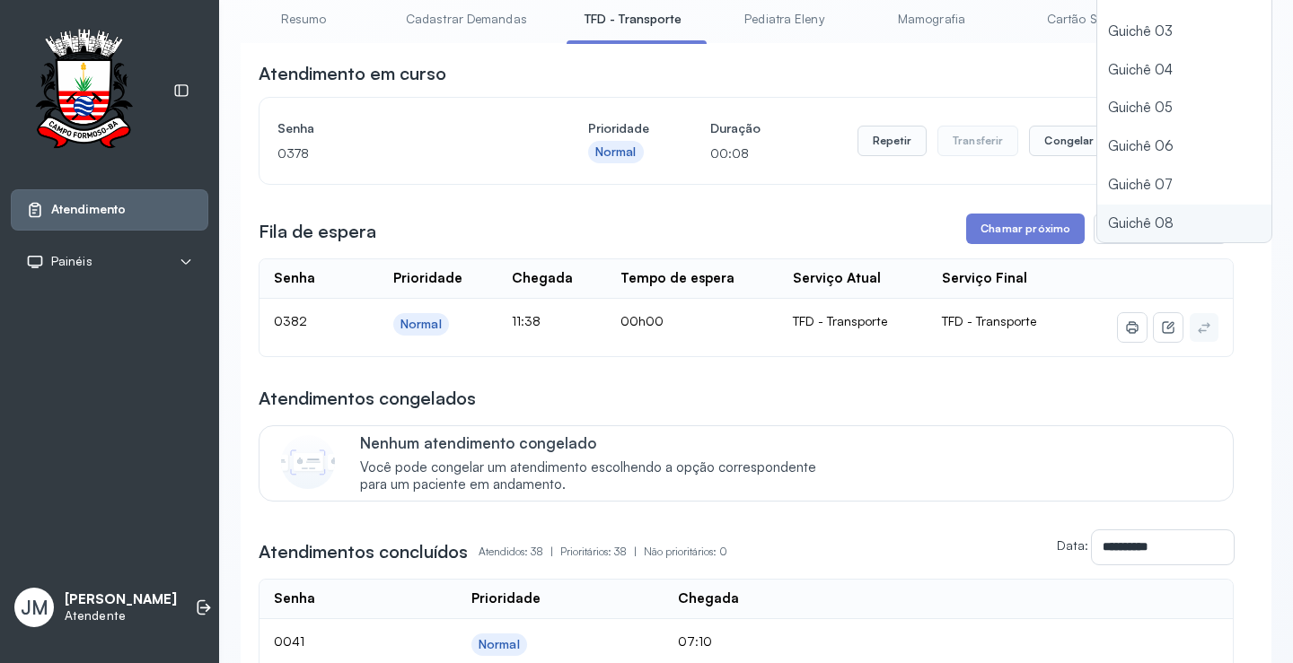
scroll to position [269, 0]
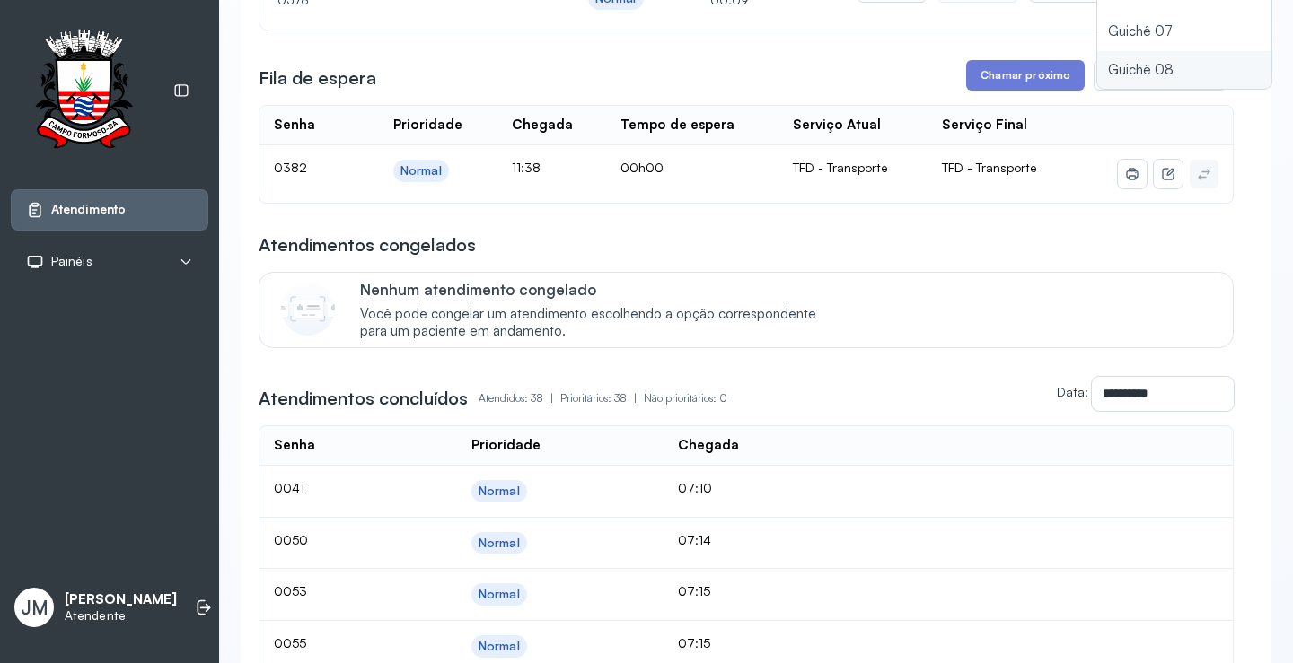
type input "*********"
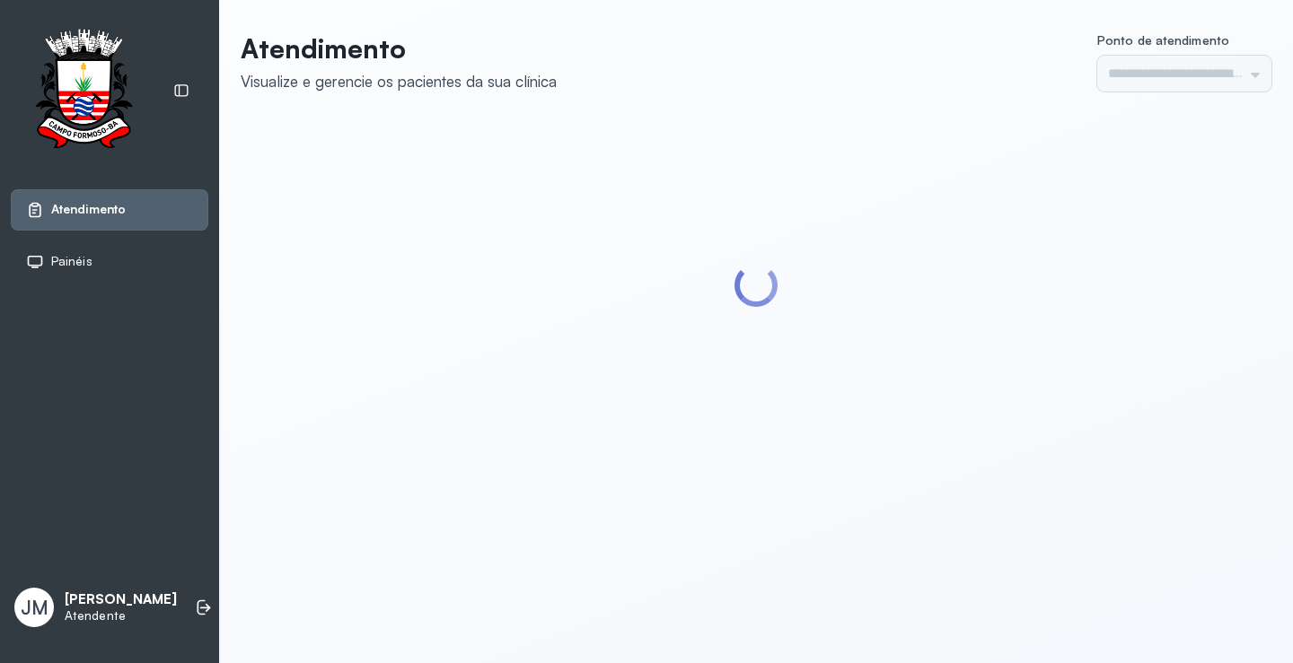
type input "*********"
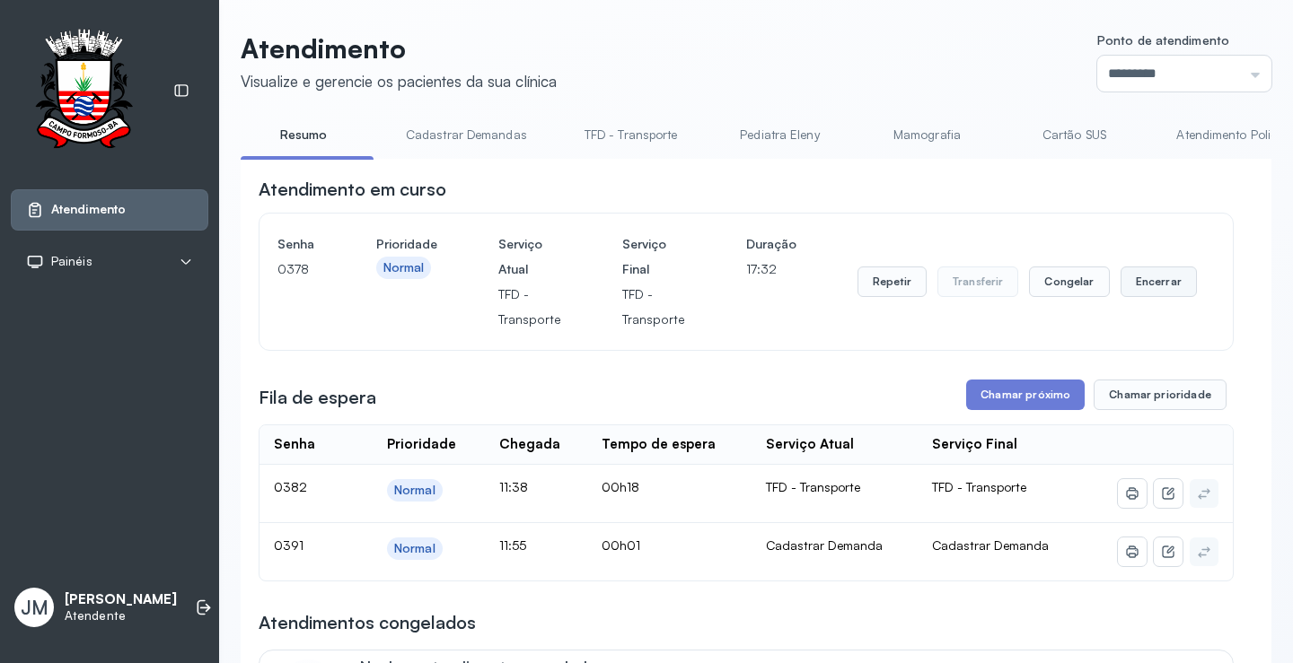
click at [1132, 285] on button "Encerrar" at bounding box center [1158, 282] width 76 height 31
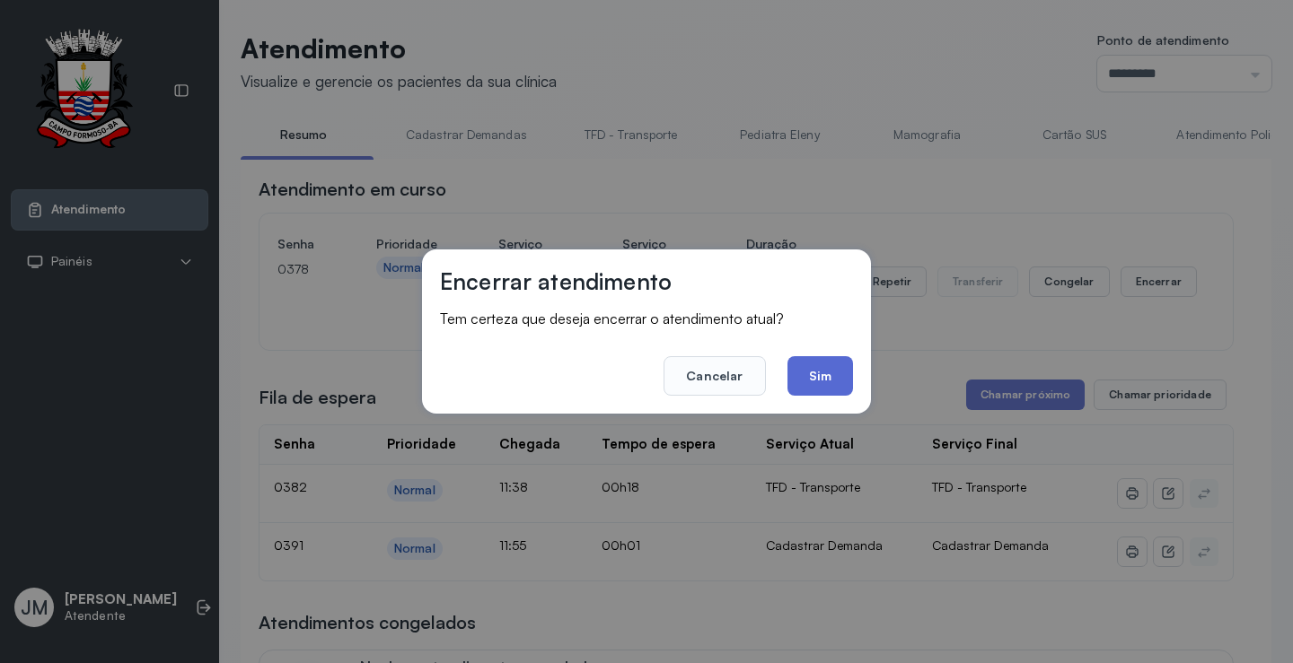
click at [805, 374] on button "Sim" at bounding box center [820, 375] width 66 height 39
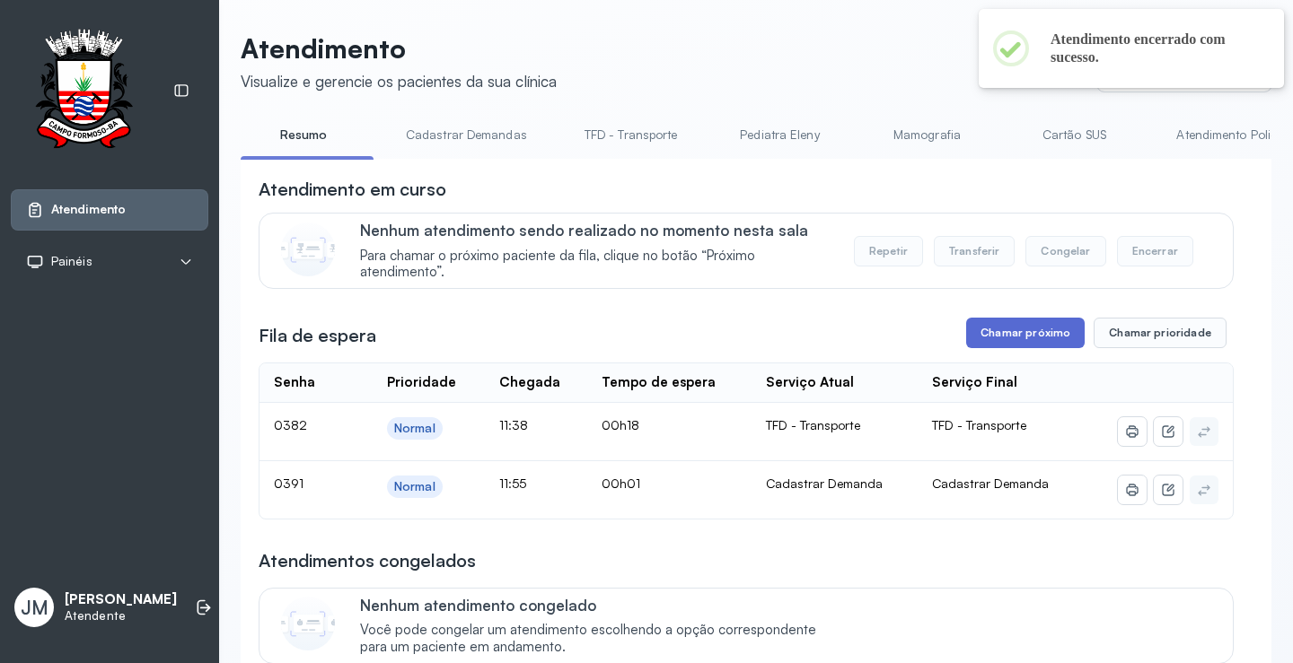
click at [1030, 329] on button "Chamar próximo" at bounding box center [1025, 333] width 118 height 31
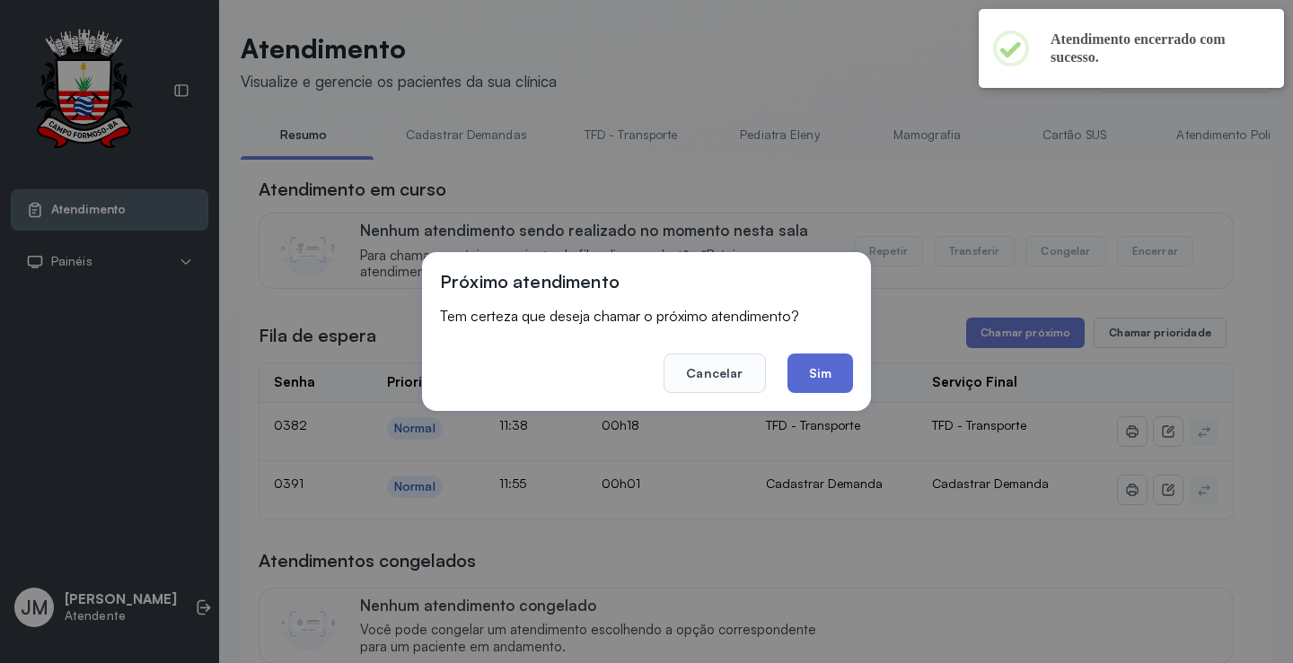
click at [830, 381] on button "Sim" at bounding box center [820, 373] width 66 height 39
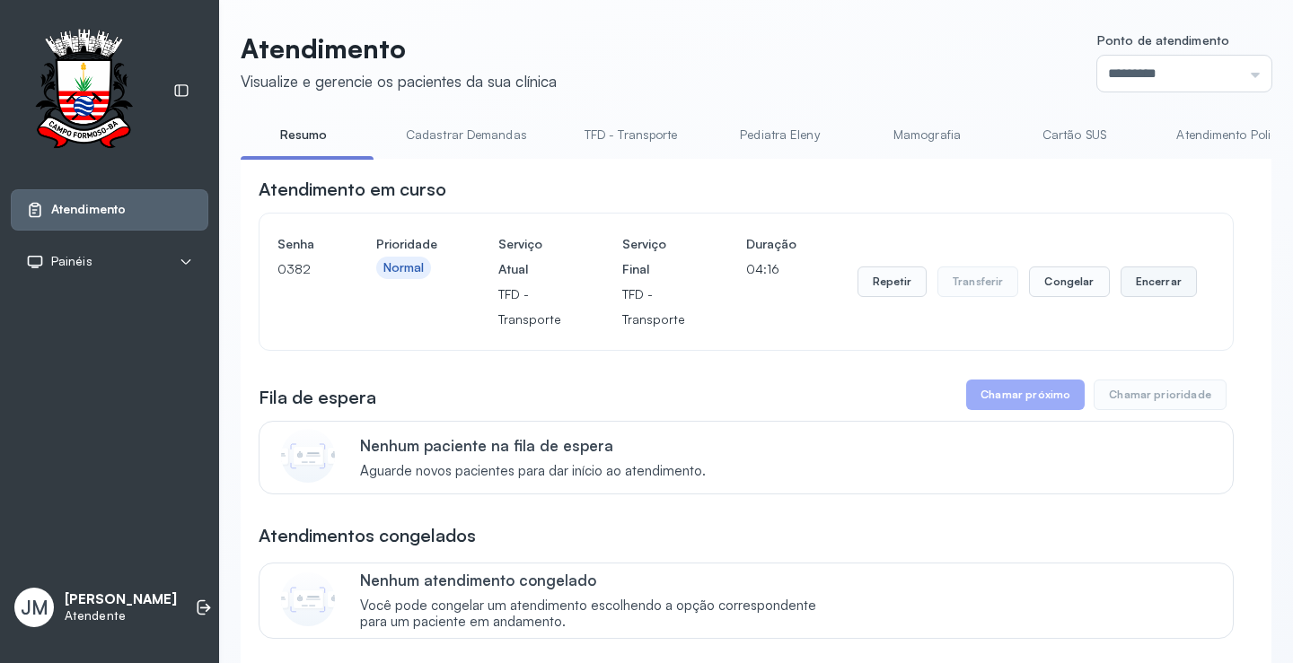
click at [1146, 285] on button "Encerrar" at bounding box center [1158, 282] width 76 height 31
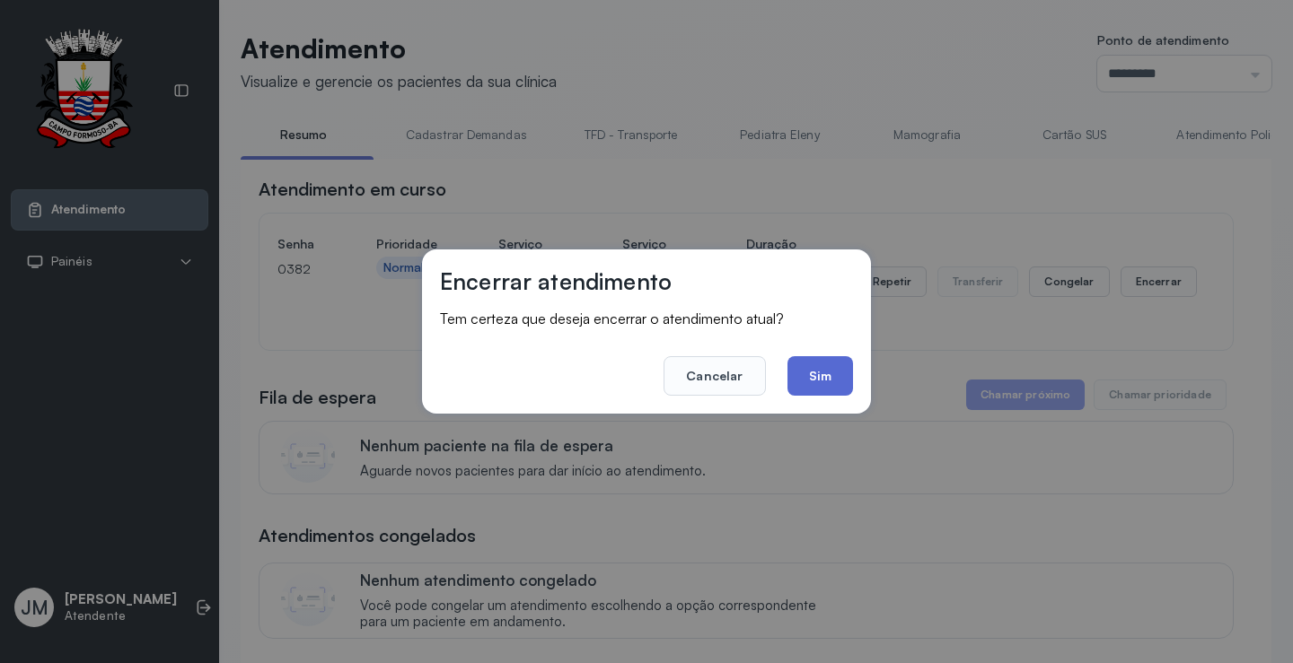
click at [832, 373] on button "Sim" at bounding box center [820, 375] width 66 height 39
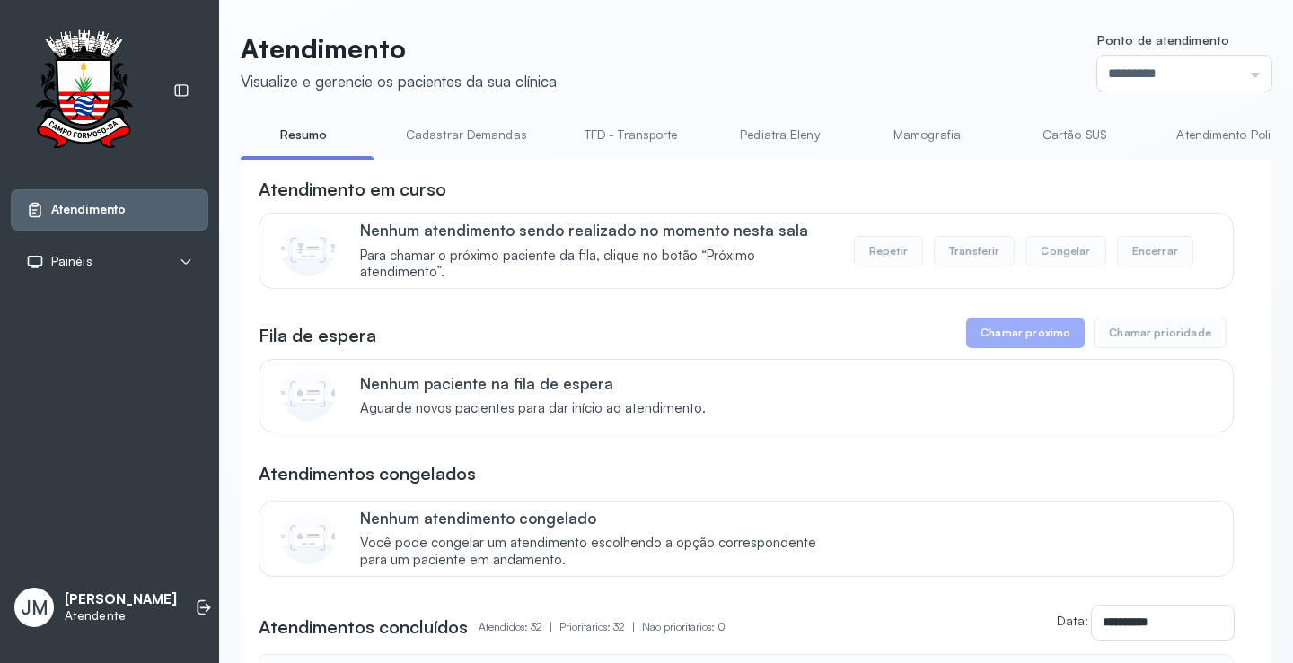
click at [636, 129] on link "TFD - Transporte" at bounding box center [630, 135] width 129 height 30
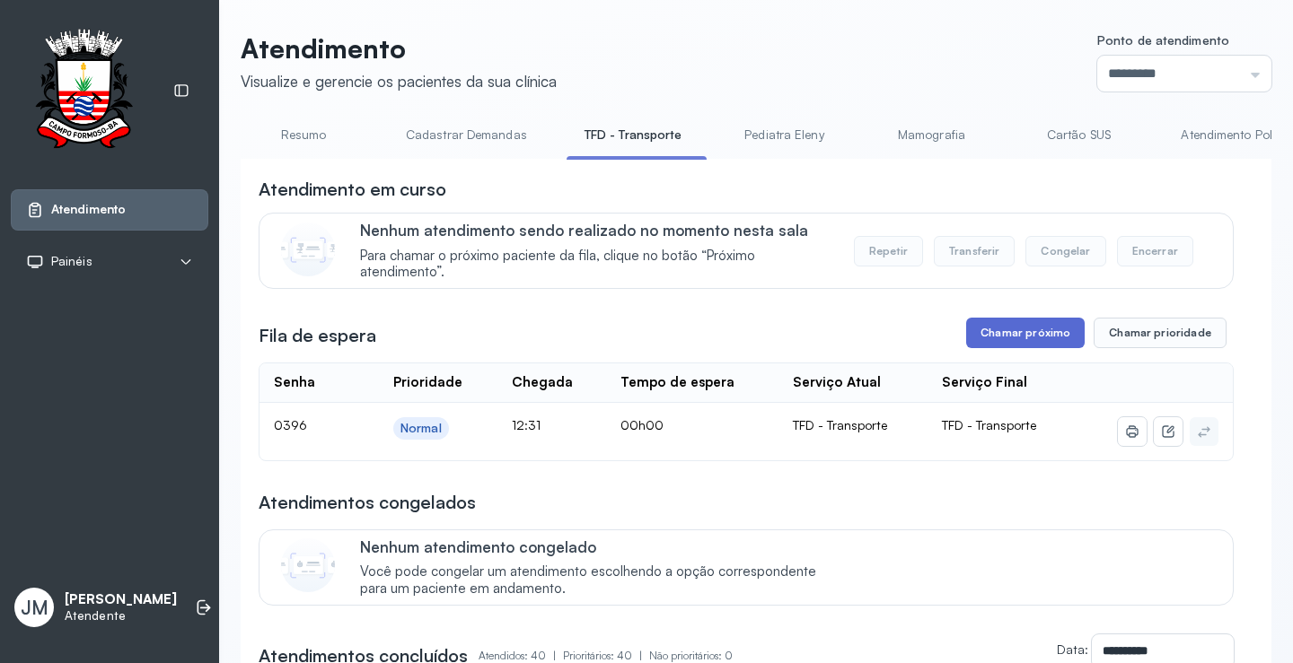
click at [1009, 338] on button "Chamar próximo" at bounding box center [1025, 333] width 118 height 31
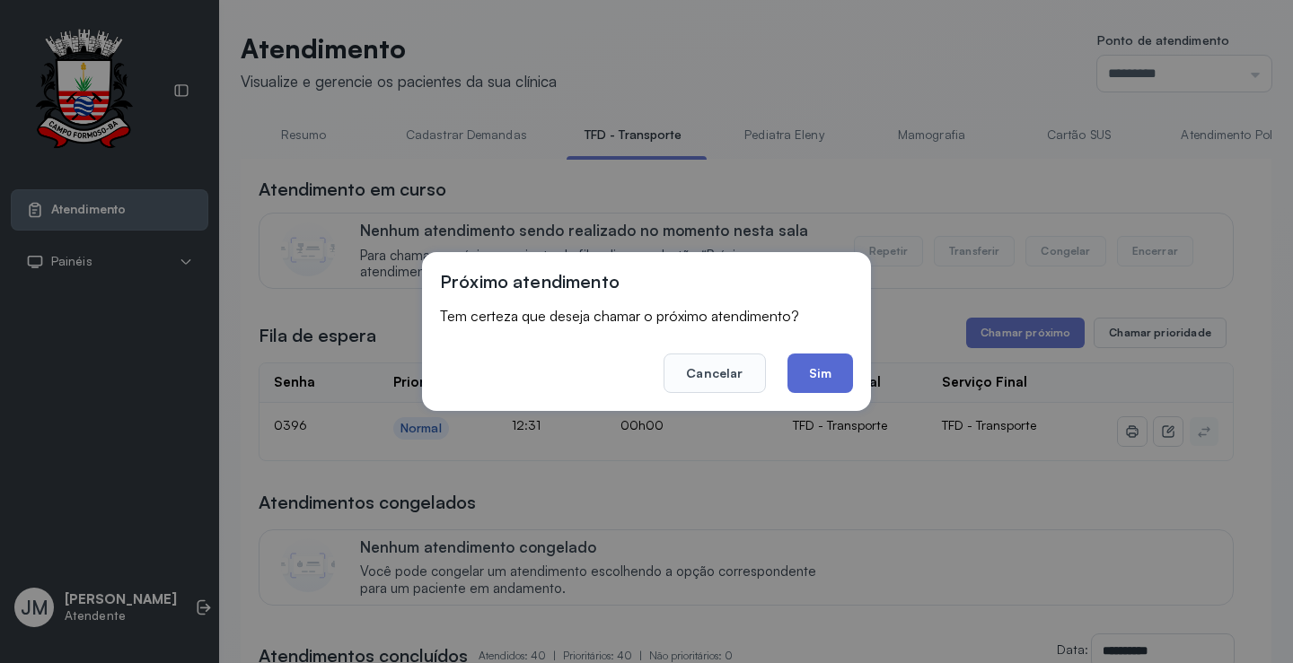
click at [834, 378] on button "Sim" at bounding box center [820, 373] width 66 height 39
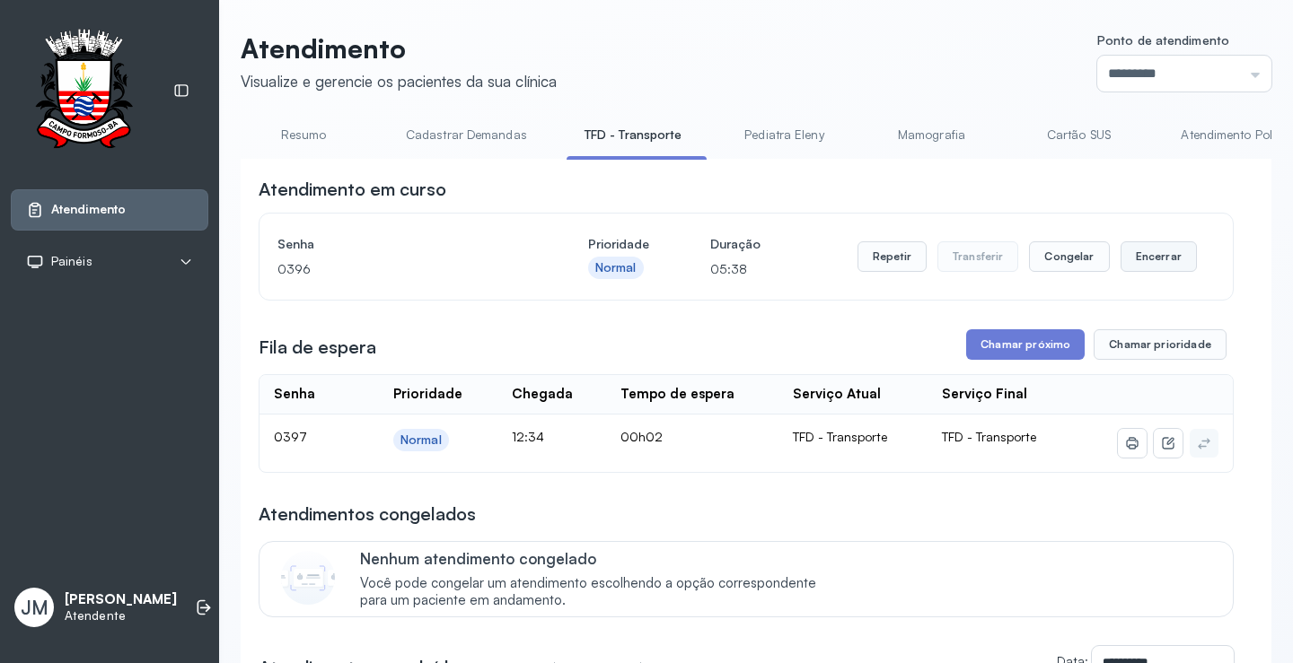
click at [1154, 261] on button "Encerrar" at bounding box center [1158, 256] width 76 height 31
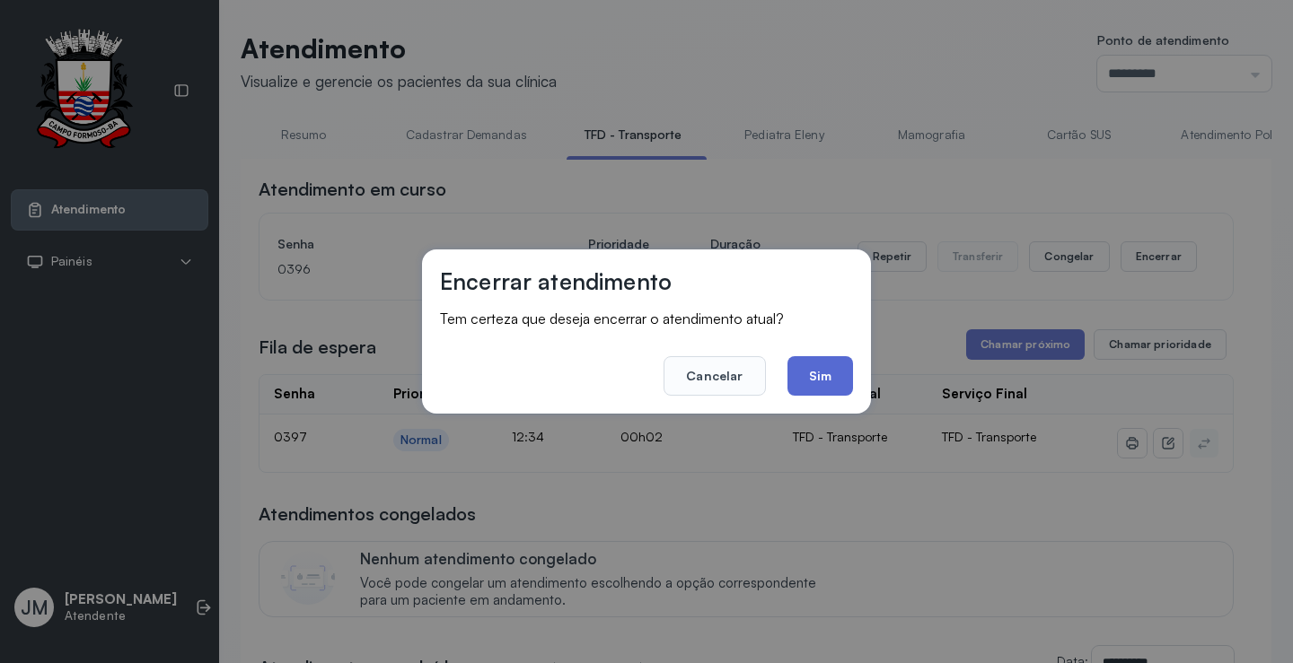
click at [808, 364] on button "Sim" at bounding box center [820, 375] width 66 height 39
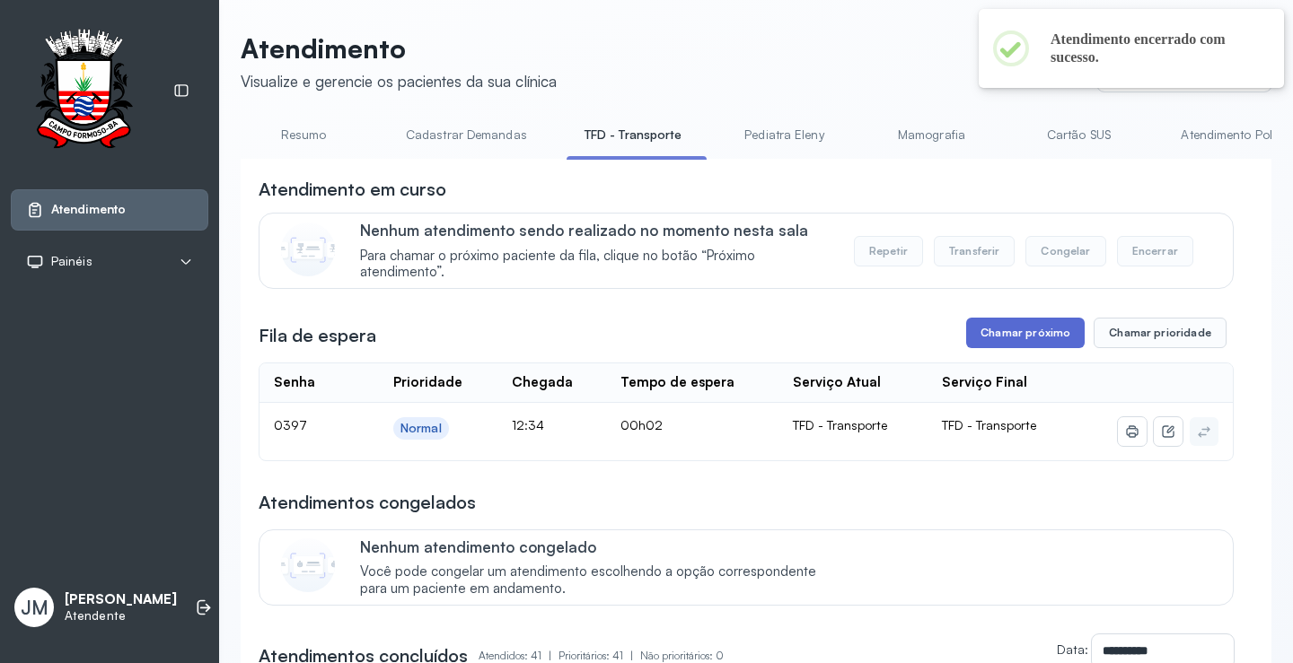
click at [1014, 329] on button "Chamar próximo" at bounding box center [1025, 333] width 118 height 31
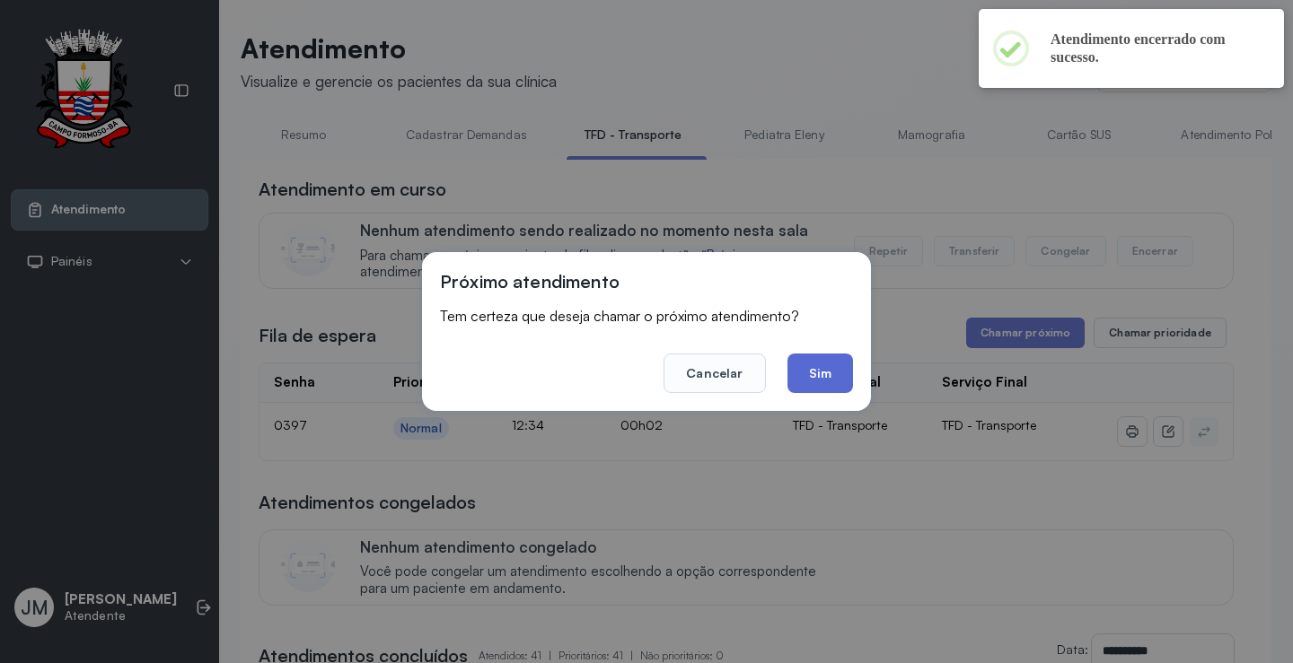
click at [811, 369] on button "Sim" at bounding box center [820, 373] width 66 height 39
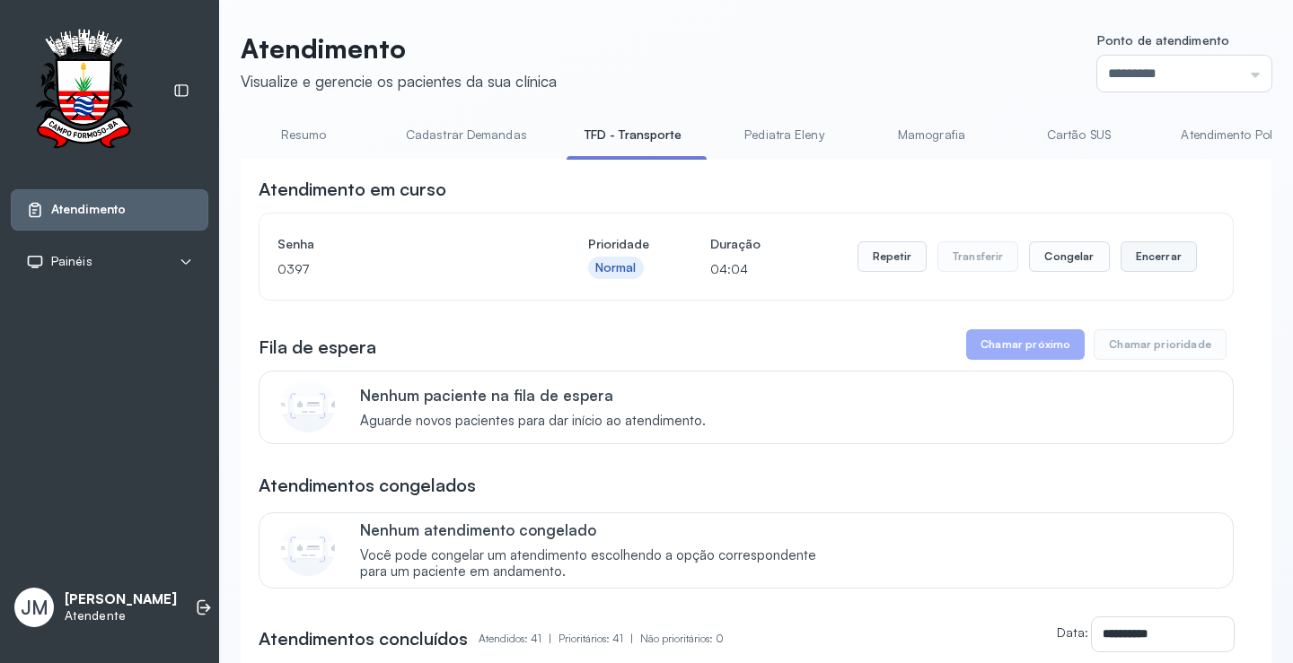
click at [1144, 253] on button "Encerrar" at bounding box center [1158, 256] width 76 height 31
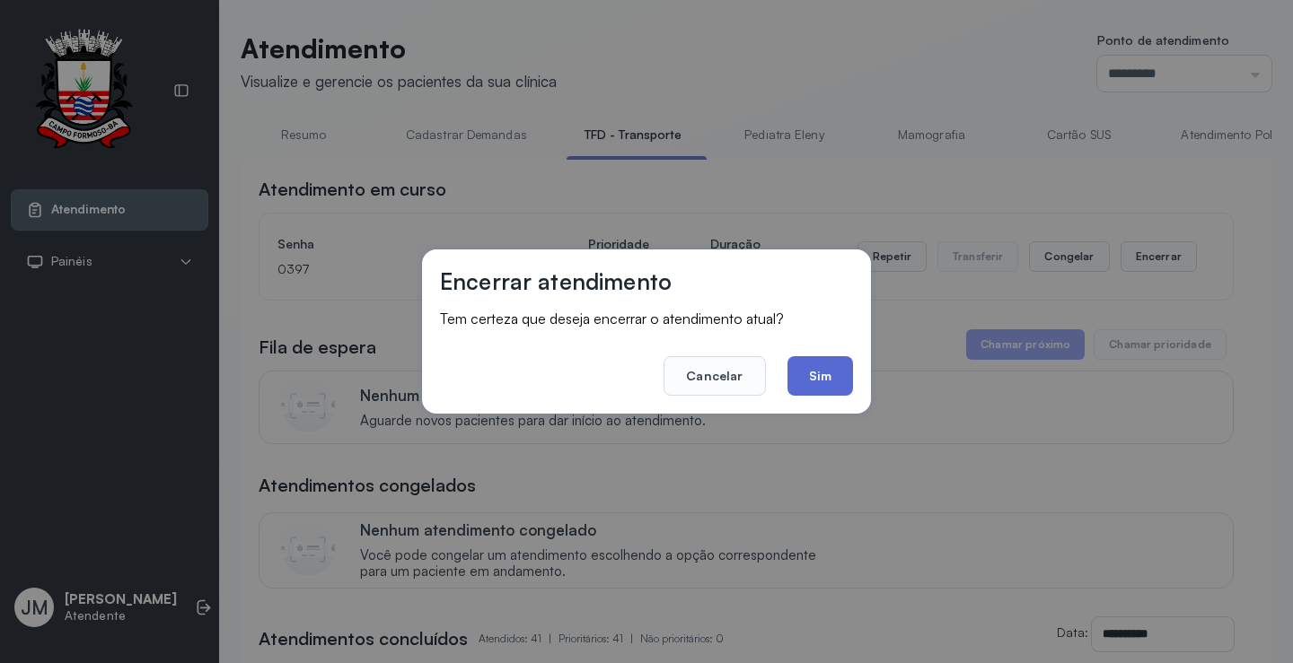
click at [826, 369] on button "Sim" at bounding box center [820, 375] width 66 height 39
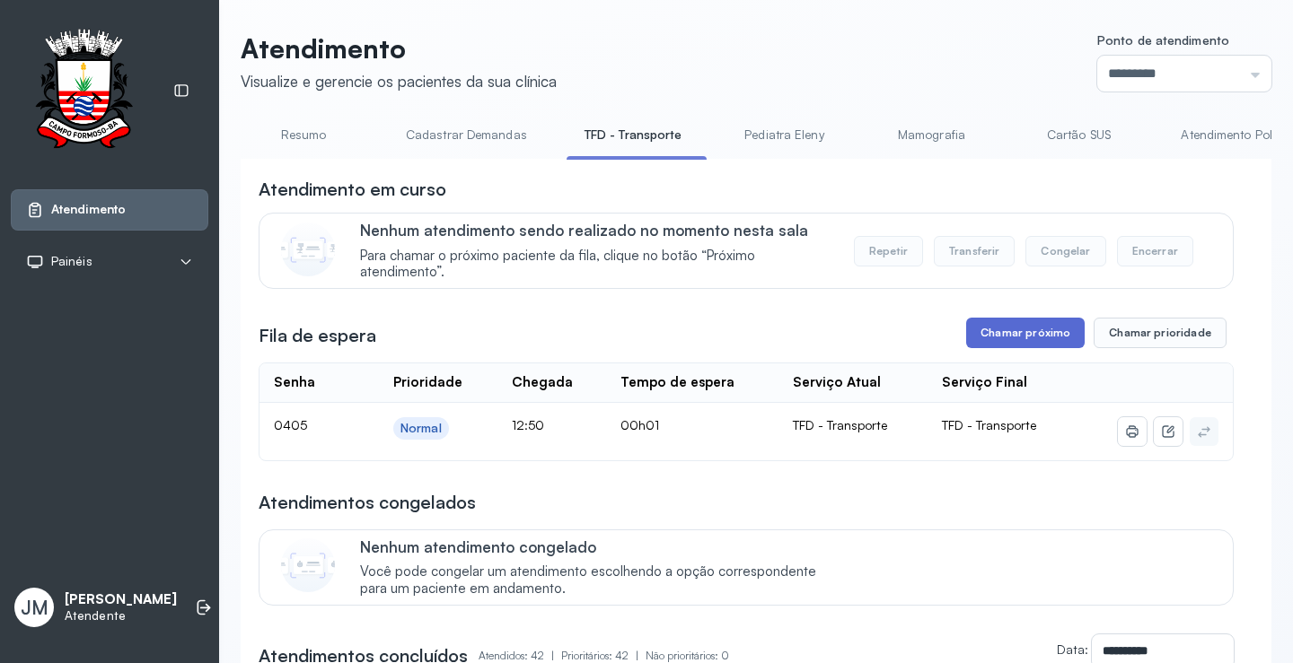
click at [1022, 324] on button "Chamar próximo" at bounding box center [1025, 333] width 118 height 31
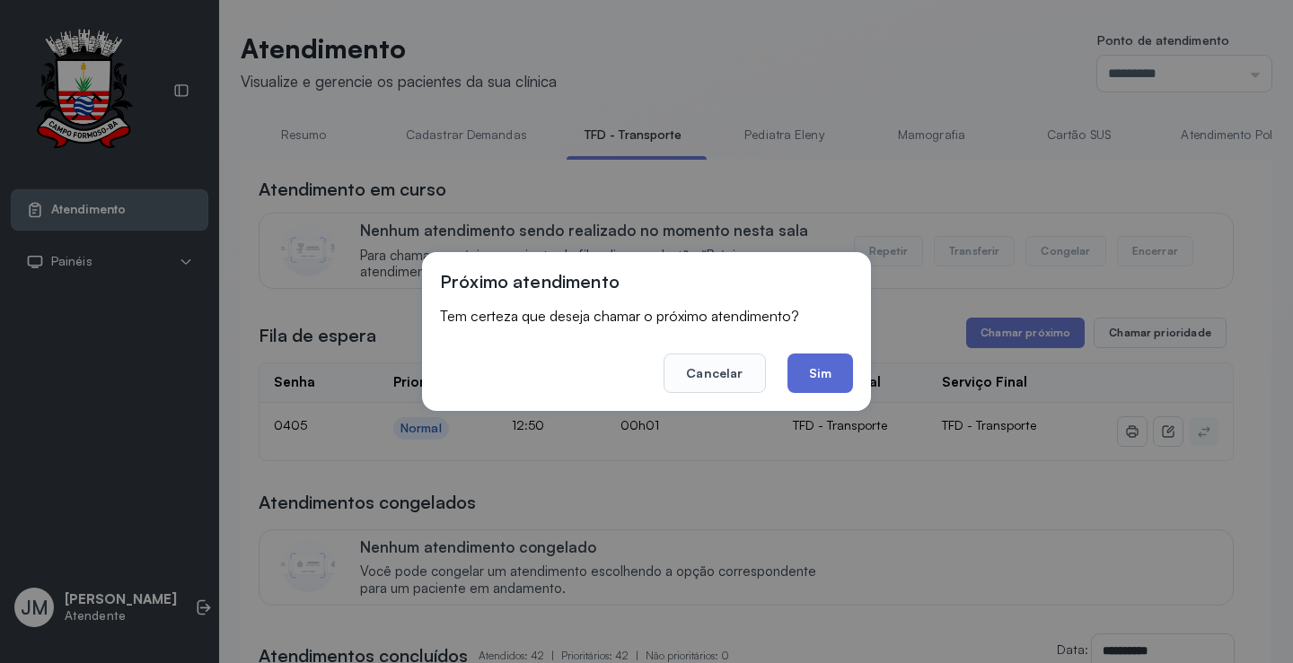
click at [792, 378] on button "Sim" at bounding box center [820, 373] width 66 height 39
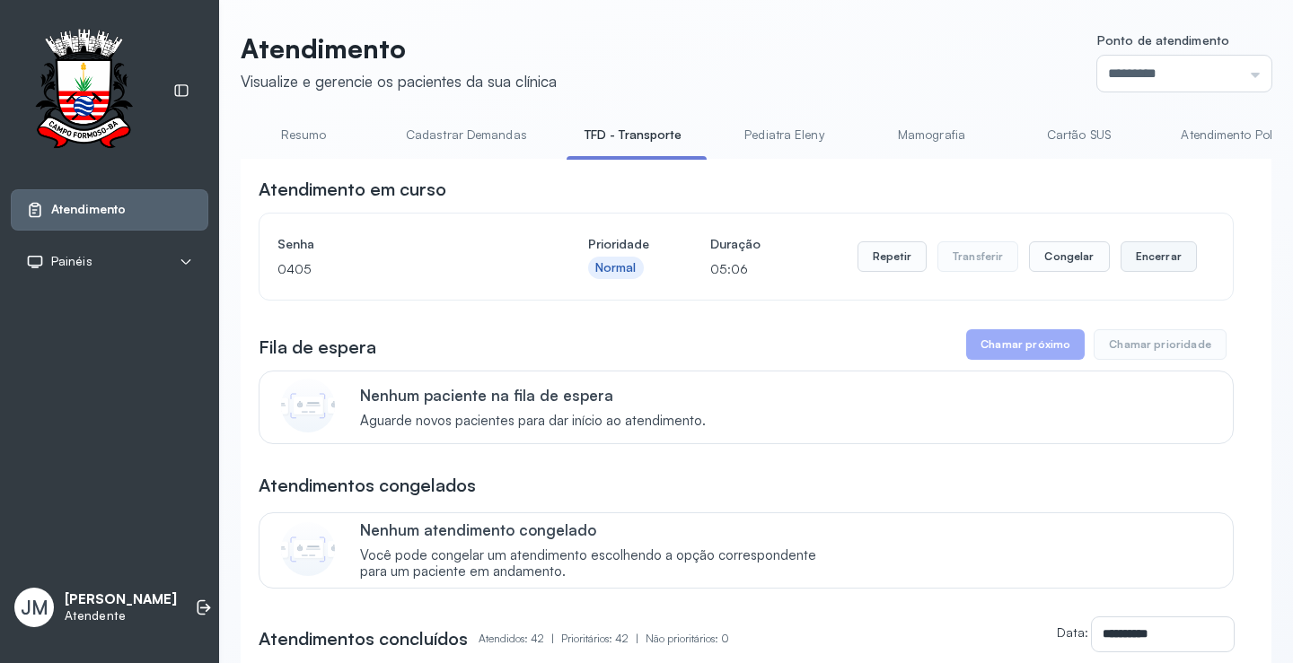
click at [1157, 260] on button "Encerrar" at bounding box center [1158, 256] width 76 height 31
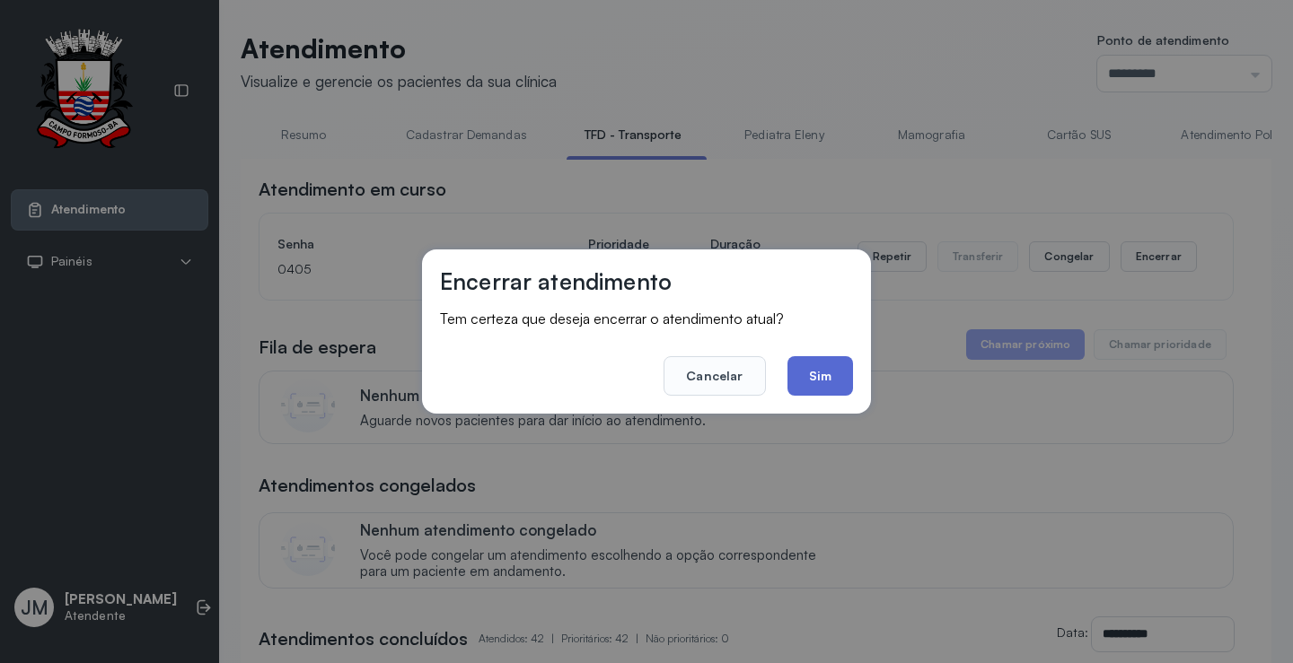
click at [820, 376] on button "Sim" at bounding box center [820, 375] width 66 height 39
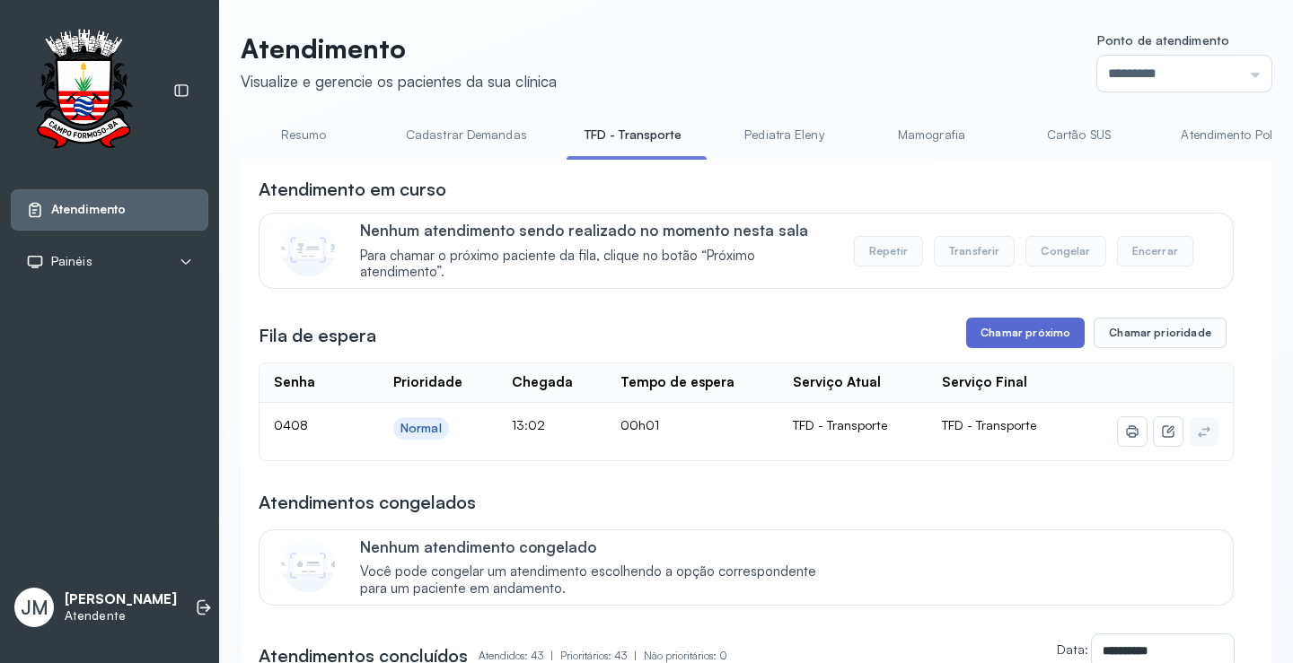
click at [1014, 329] on button "Chamar próximo" at bounding box center [1025, 333] width 118 height 31
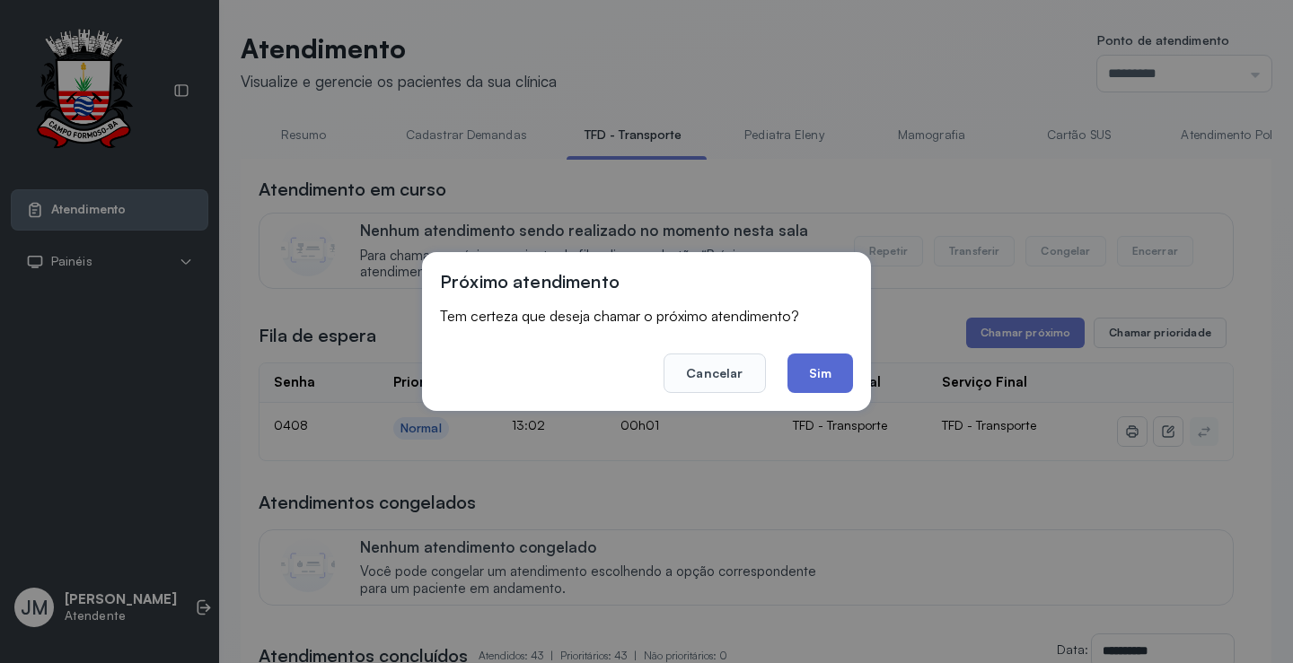
click at [816, 367] on button "Sim" at bounding box center [820, 373] width 66 height 39
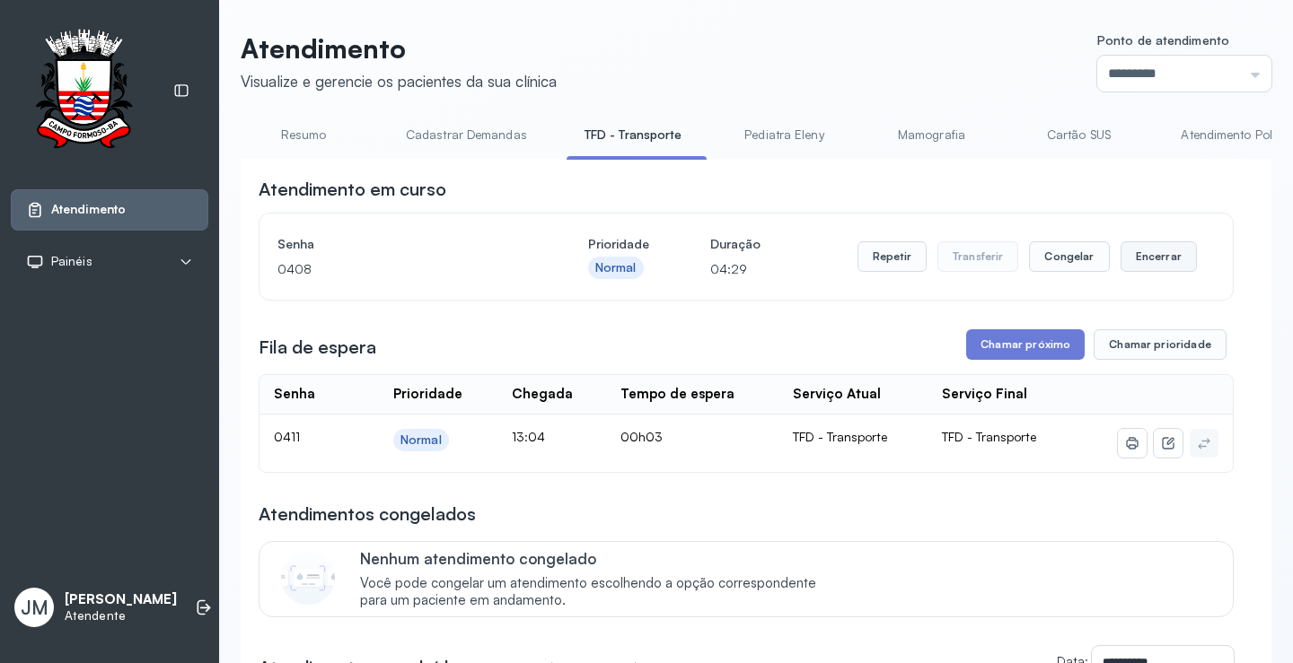
click at [1149, 252] on button "Encerrar" at bounding box center [1158, 256] width 76 height 31
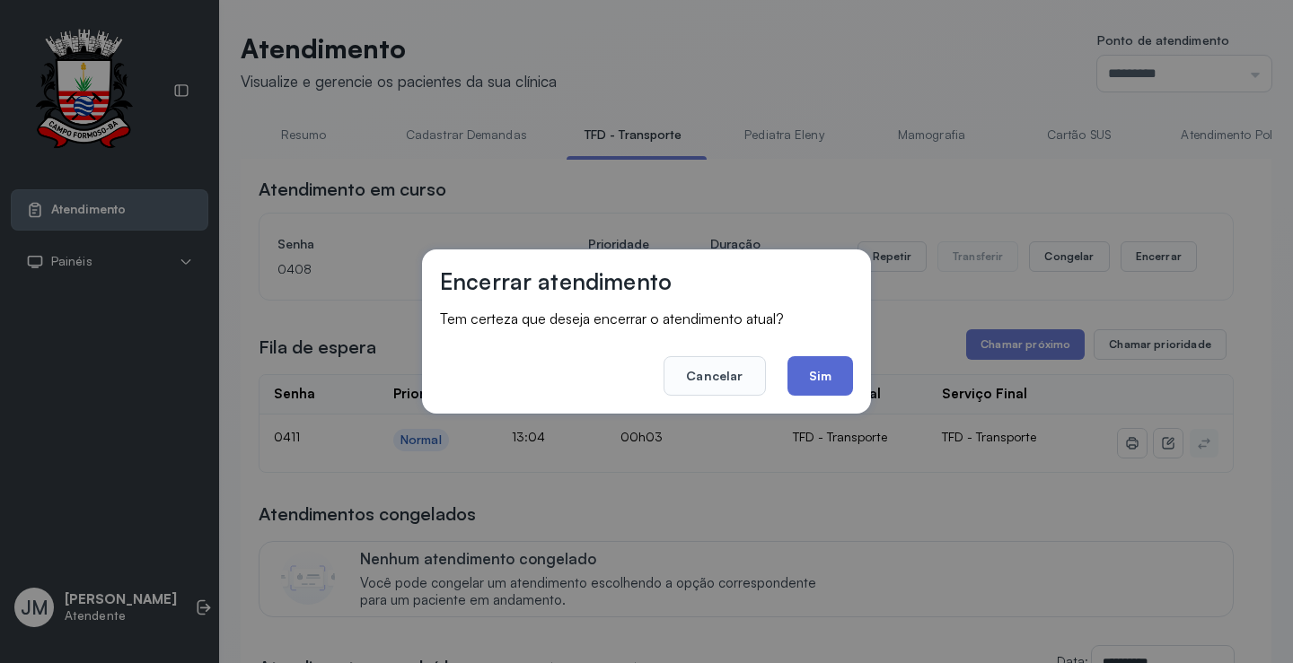
click at [825, 370] on button "Sim" at bounding box center [820, 375] width 66 height 39
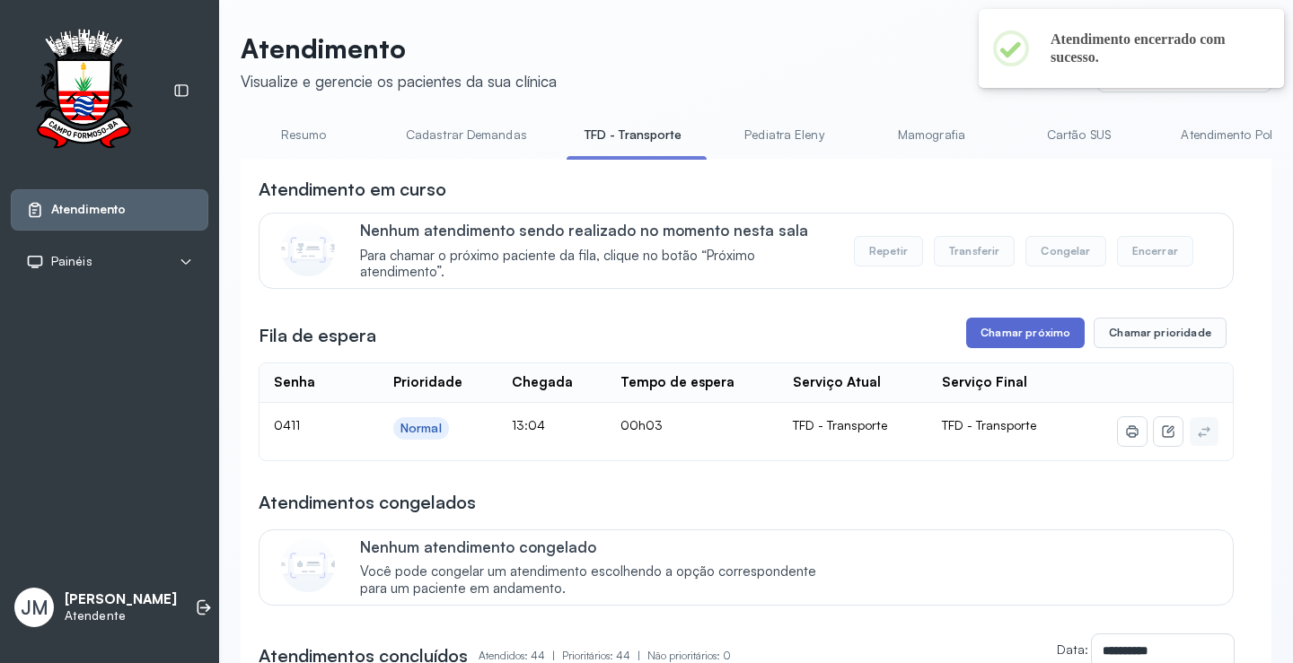
click at [995, 334] on button "Chamar próximo" at bounding box center [1025, 333] width 118 height 31
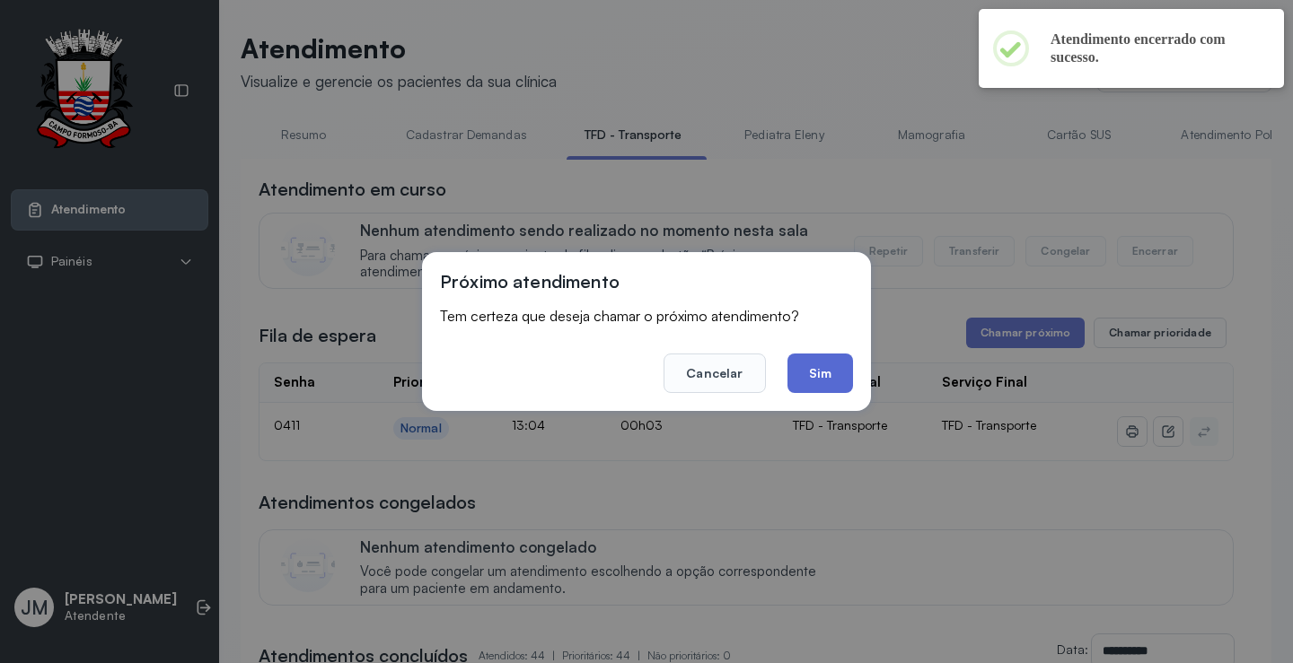
click at [820, 369] on button "Sim" at bounding box center [820, 373] width 66 height 39
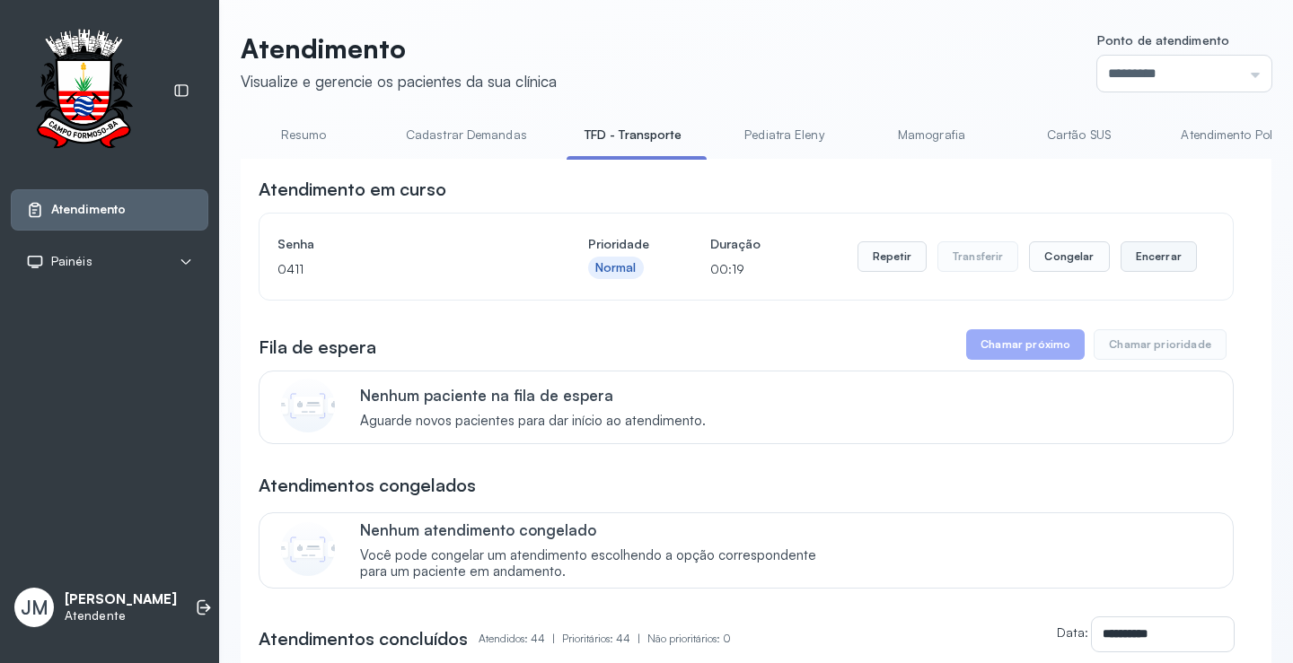
click at [1144, 256] on button "Encerrar" at bounding box center [1158, 256] width 76 height 31
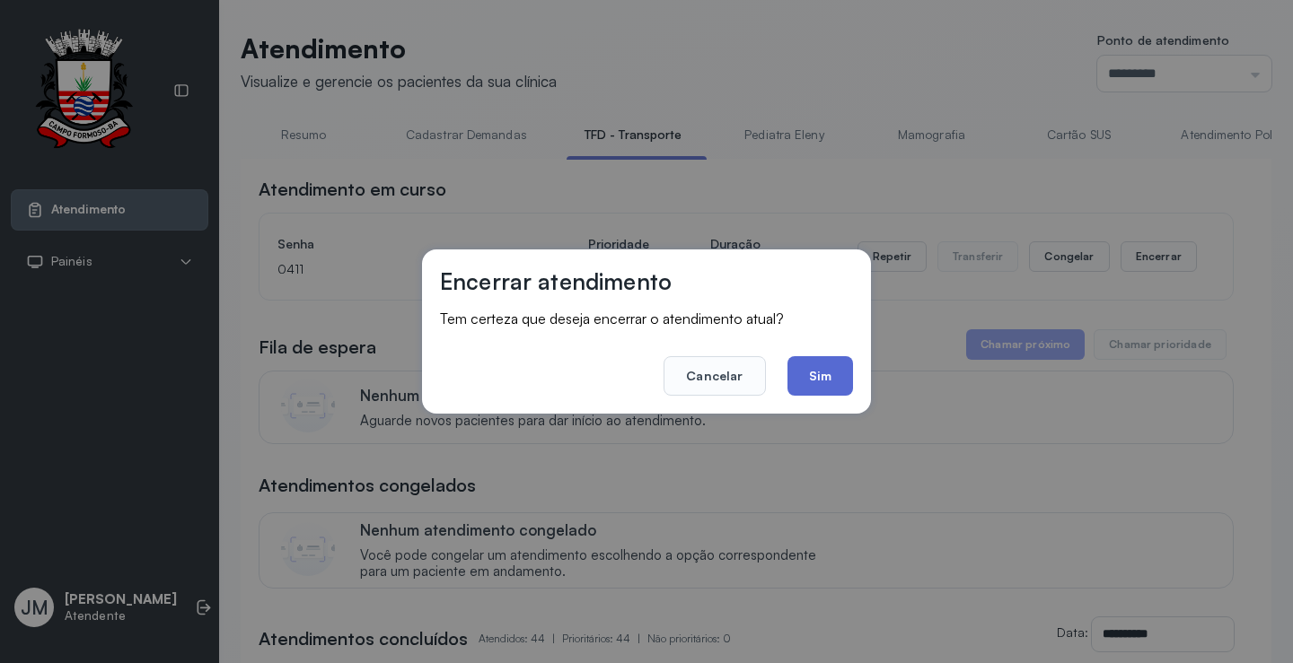
click at [829, 382] on button "Sim" at bounding box center [820, 375] width 66 height 39
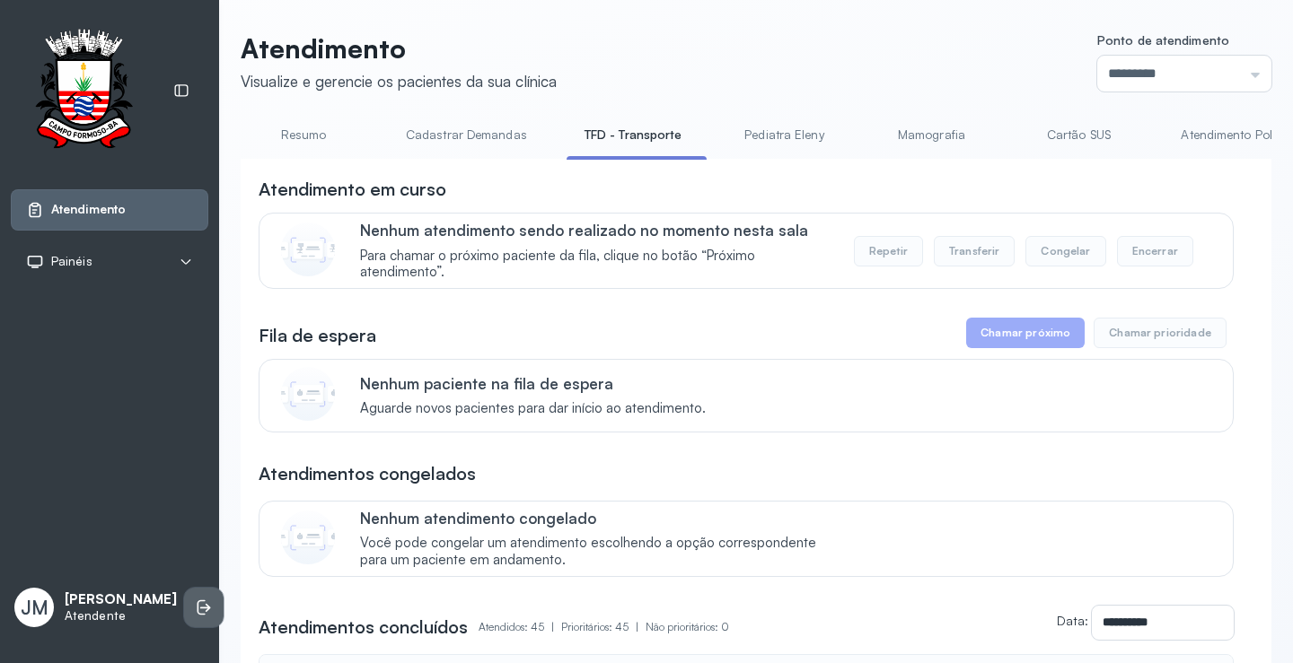
click at [195, 603] on icon at bounding box center [204, 608] width 18 height 18
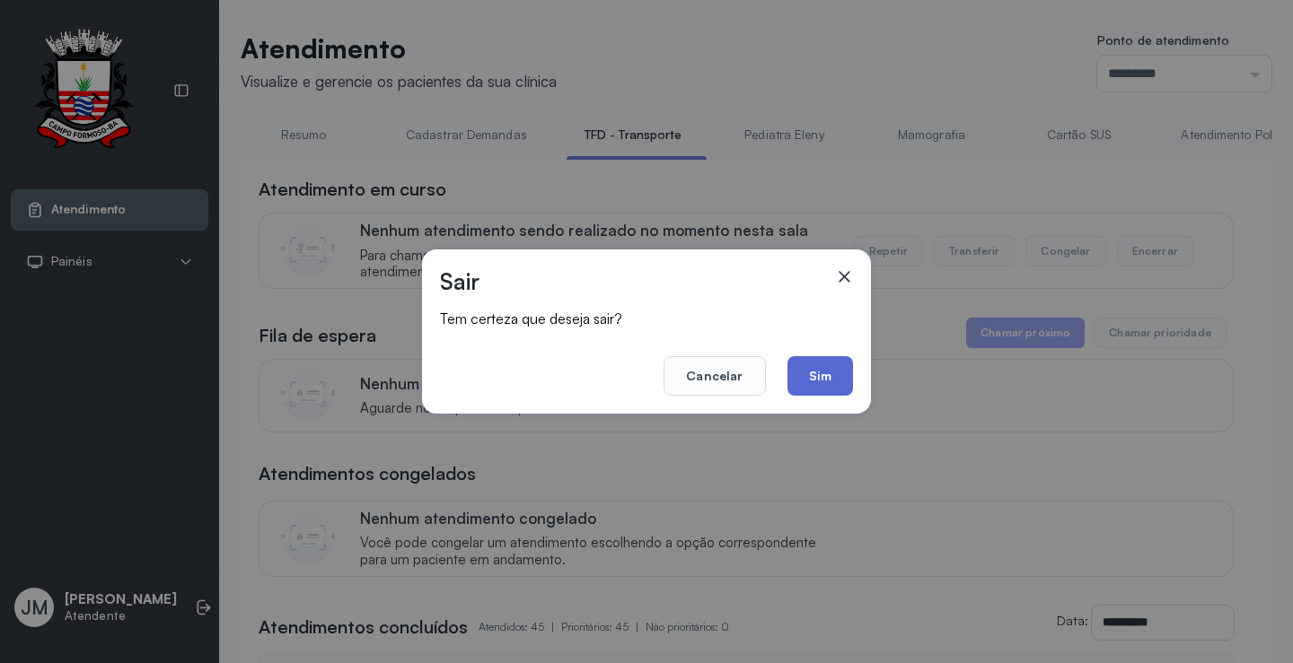
click at [819, 358] on button "Sim" at bounding box center [820, 375] width 66 height 39
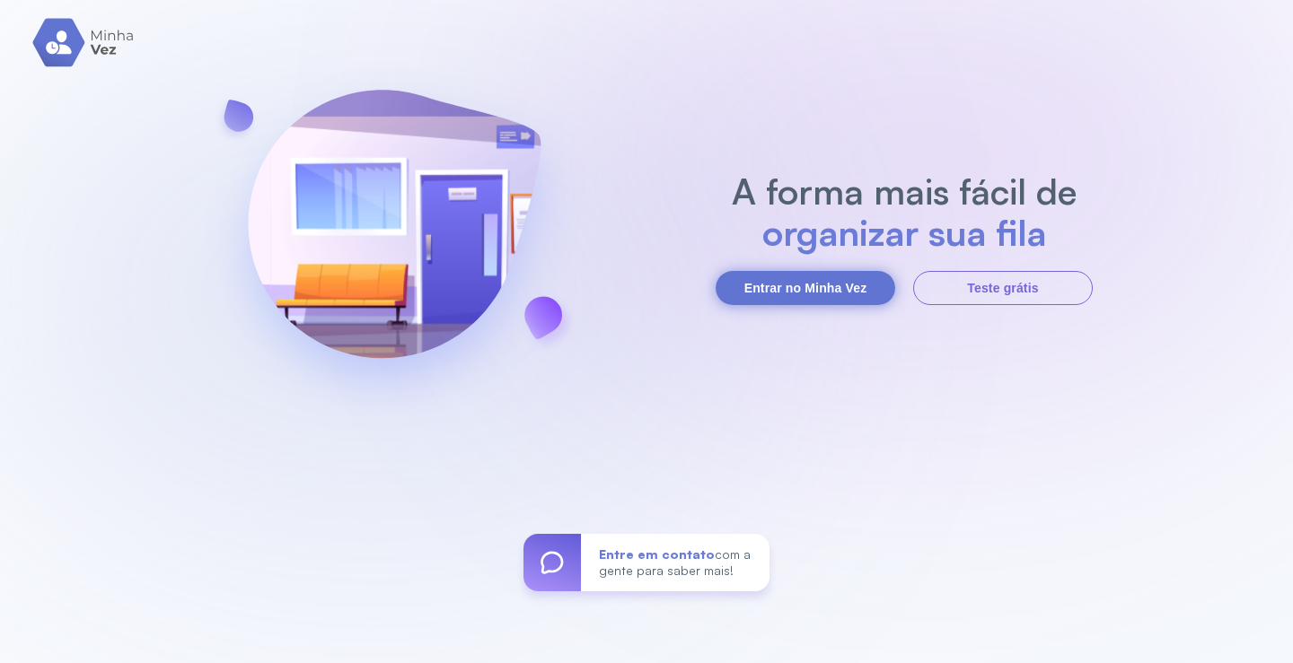
click at [794, 292] on button "Entrar no Minha Vez" at bounding box center [805, 288] width 180 height 34
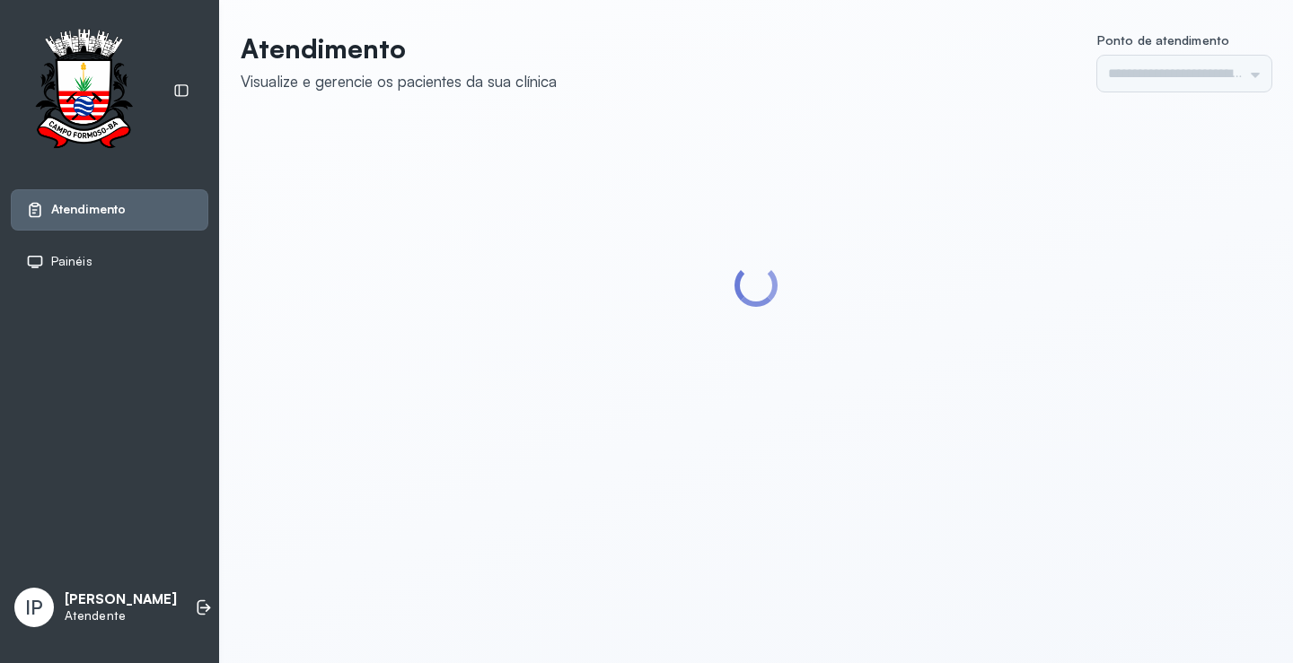
type input "*********"
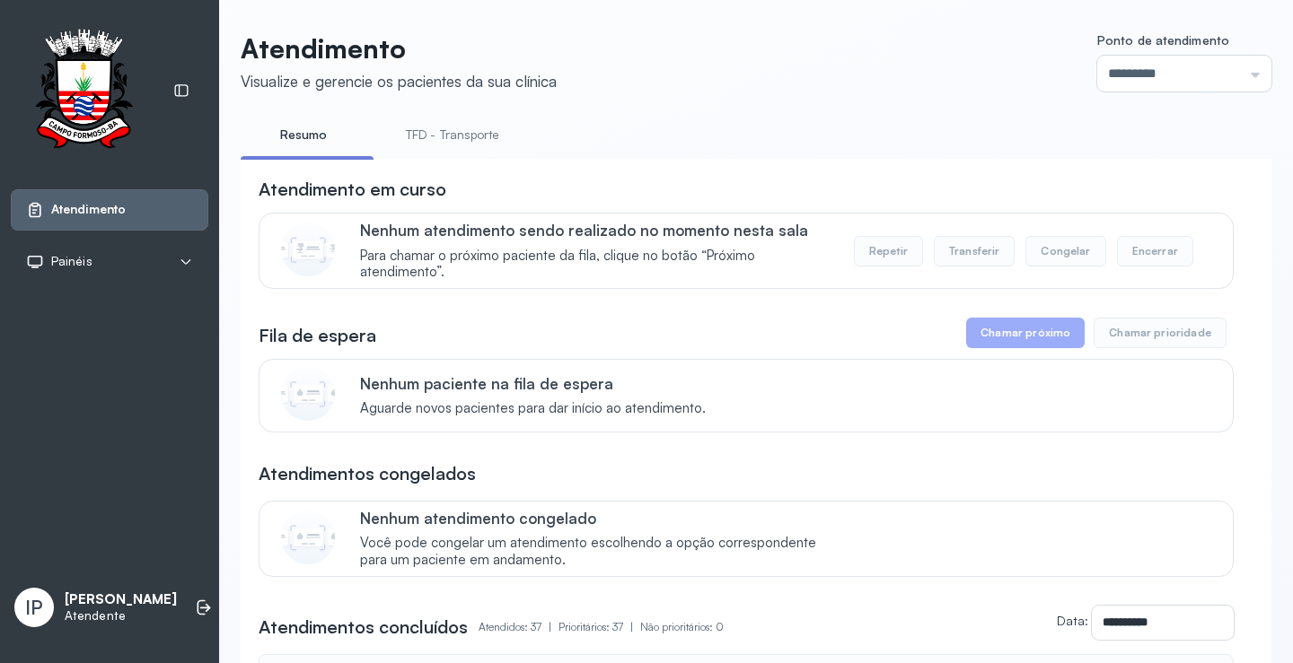
click at [473, 144] on link "TFD - Transporte" at bounding box center [452, 135] width 129 height 30
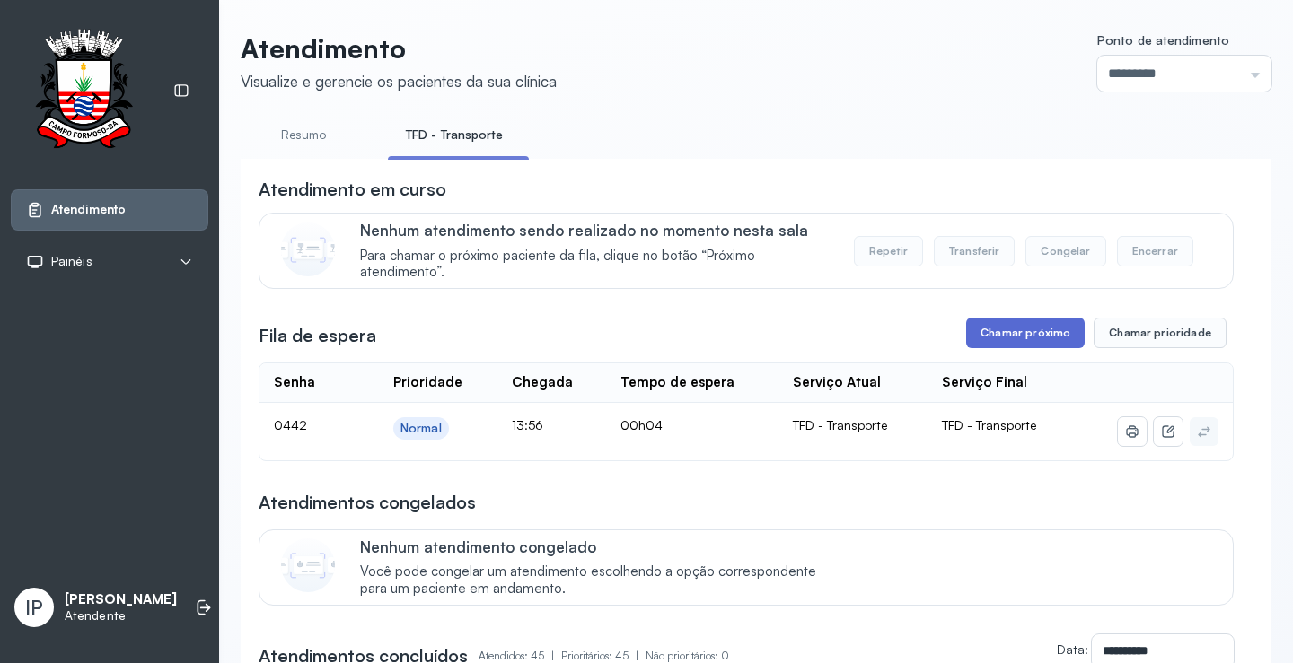
click at [1008, 348] on button "Chamar próximo" at bounding box center [1025, 333] width 118 height 31
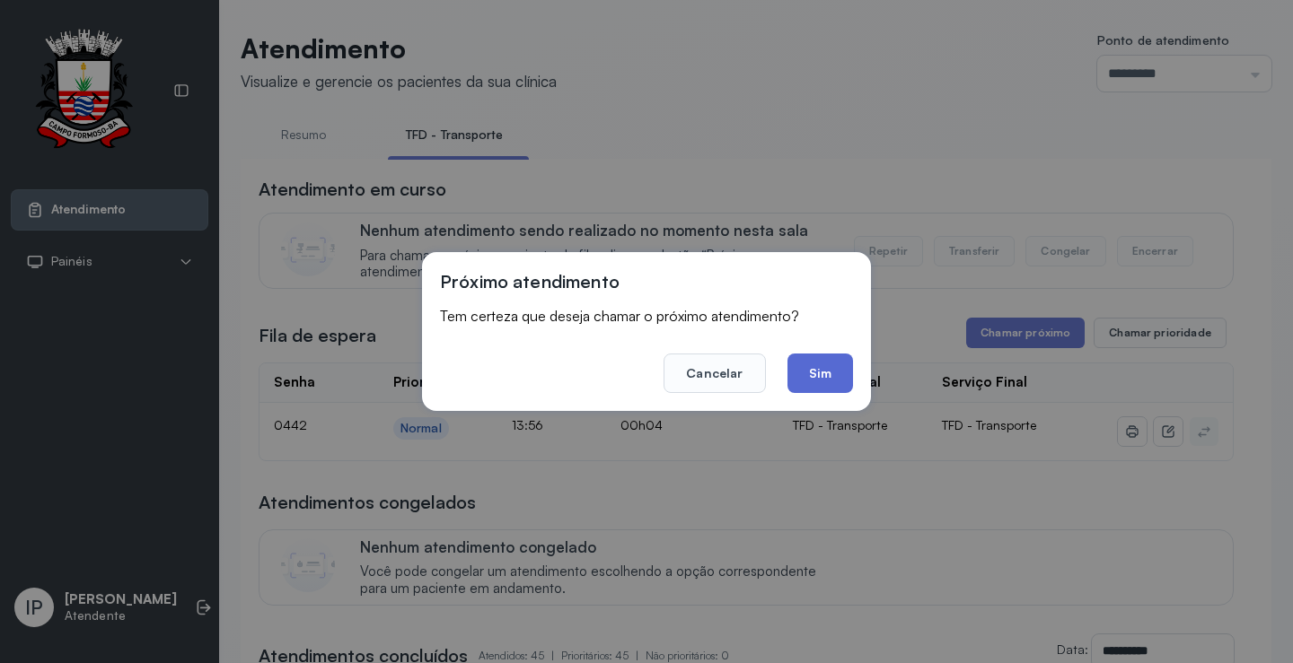
click at [828, 358] on button "Sim" at bounding box center [820, 373] width 66 height 39
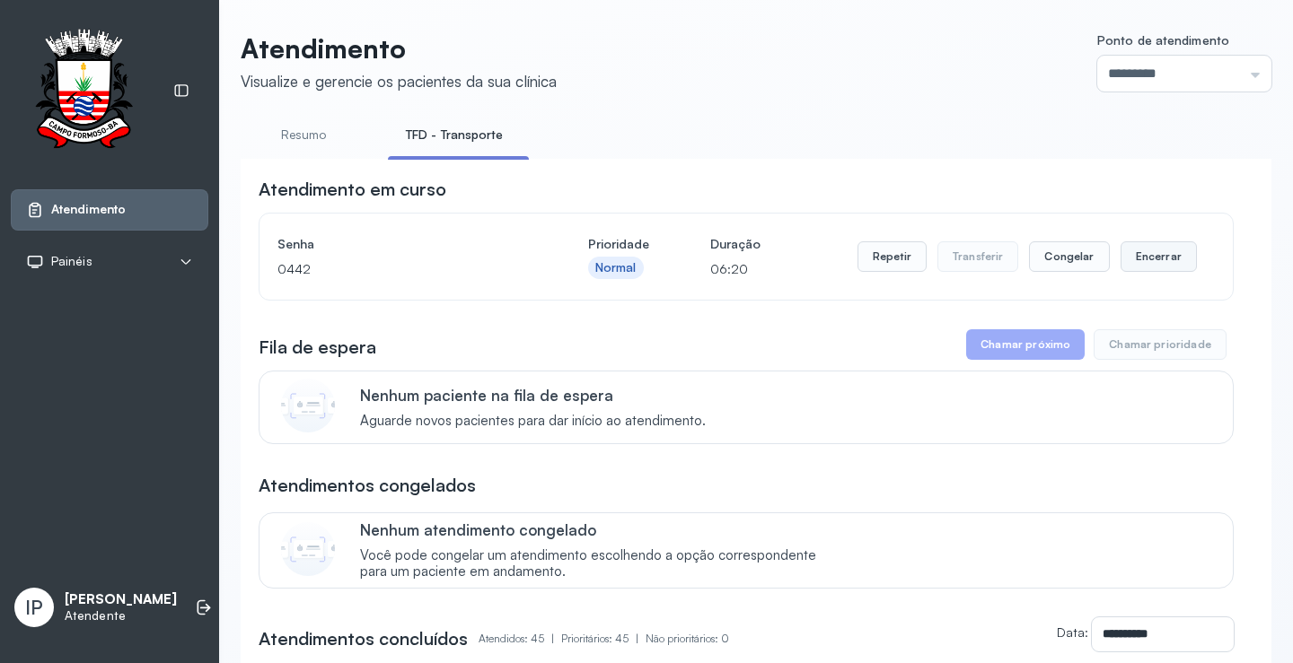
click at [1152, 257] on button "Encerrar" at bounding box center [1158, 256] width 76 height 31
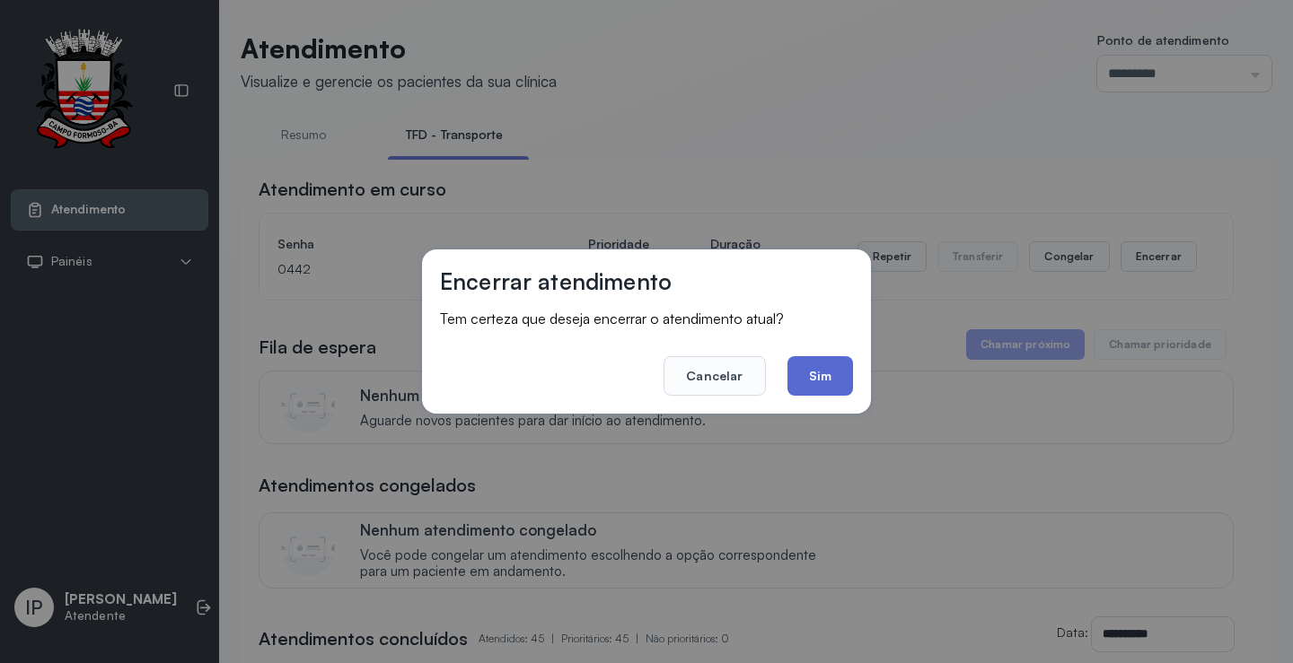
click at [843, 367] on button "Sim" at bounding box center [820, 375] width 66 height 39
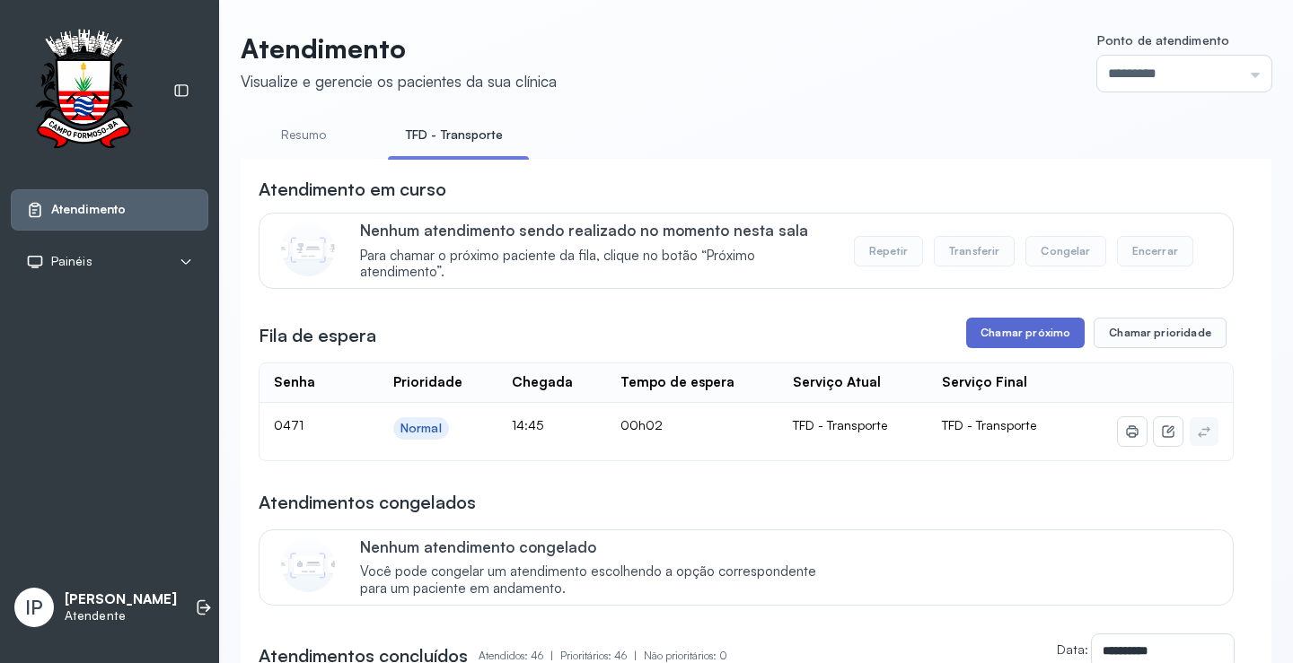
click at [986, 335] on button "Chamar próximo" at bounding box center [1025, 333] width 118 height 31
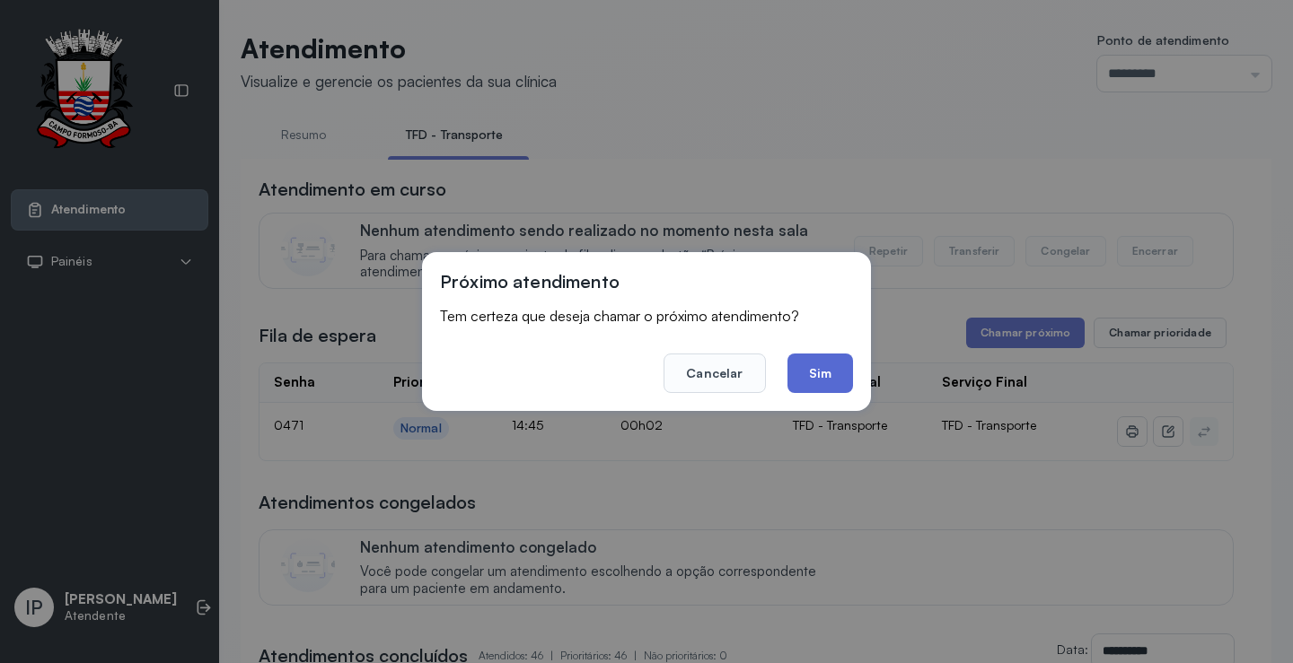
click at [829, 371] on button "Sim" at bounding box center [820, 373] width 66 height 39
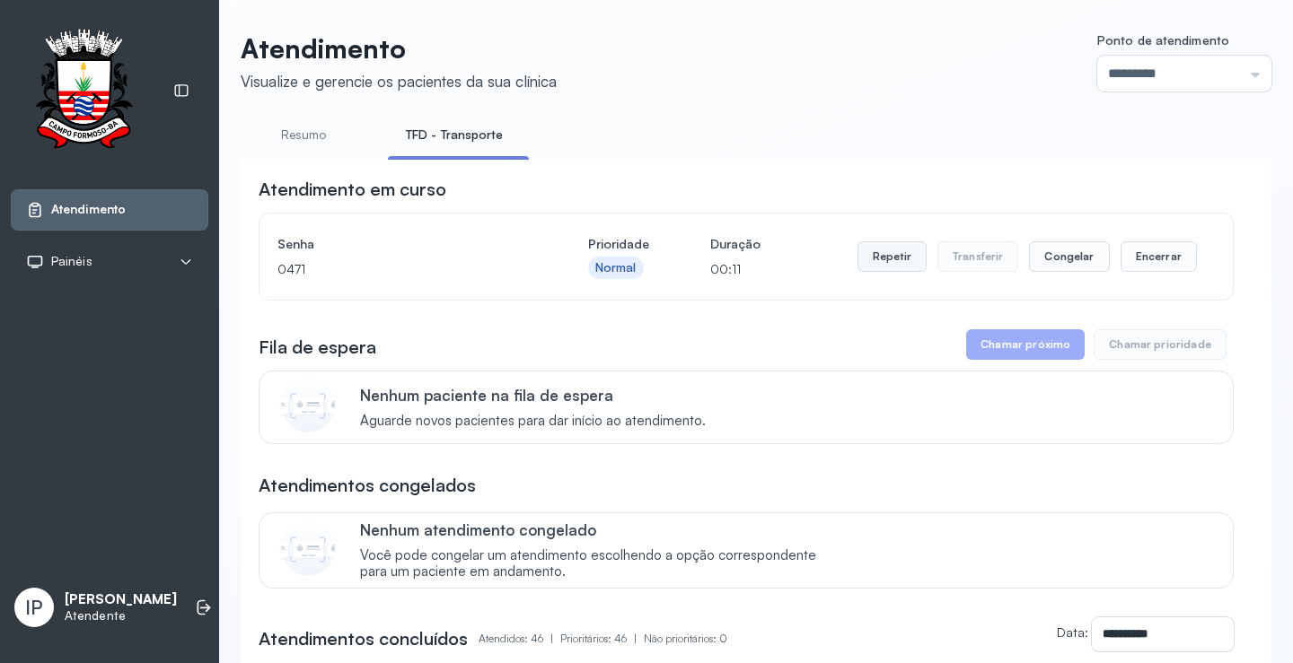
click at [860, 252] on button "Repetir" at bounding box center [891, 256] width 69 height 31
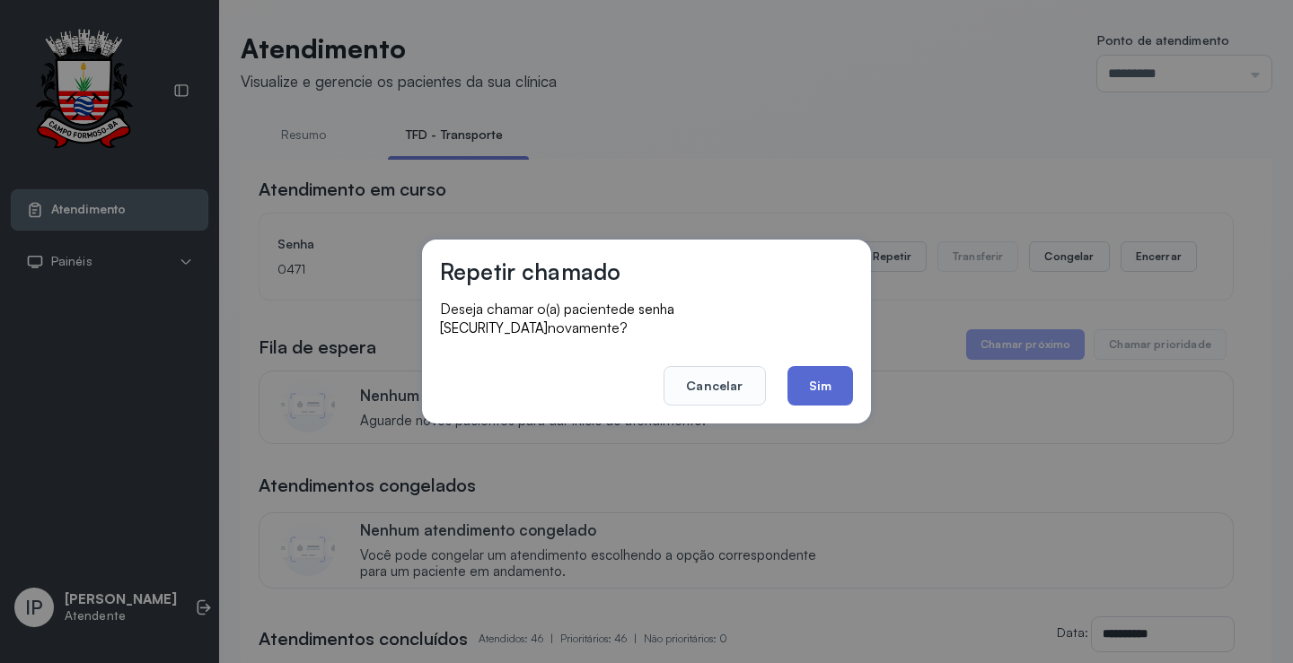
click at [797, 366] on button "Sim" at bounding box center [820, 385] width 66 height 39
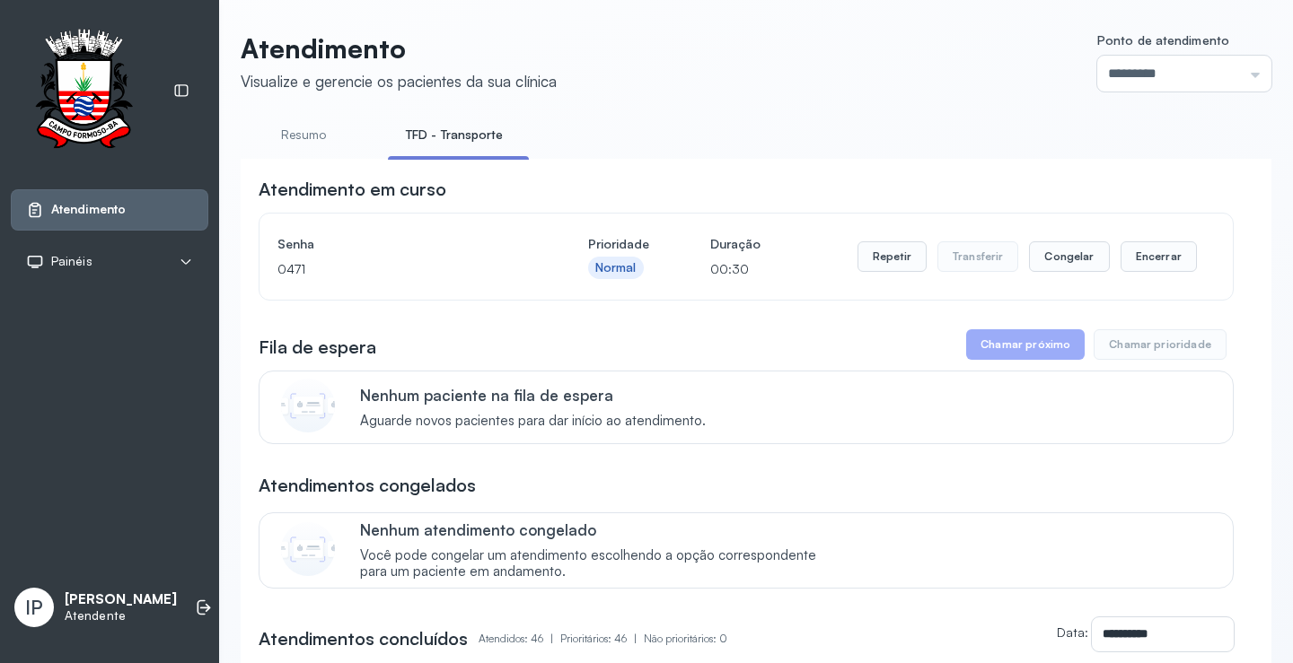
click at [878, 242] on div "Repetir Transferir Congelar Encerrar" at bounding box center [1026, 257] width 339 height 50
click at [884, 262] on button "Repetir" at bounding box center [891, 256] width 69 height 31
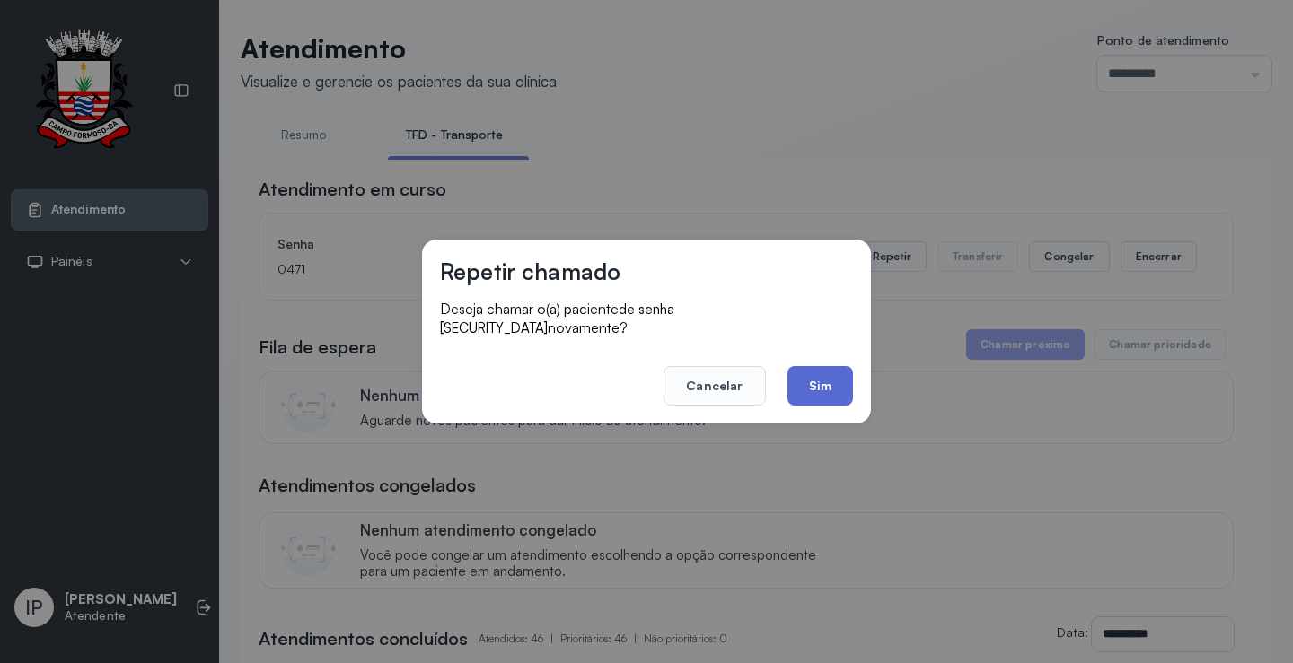
click at [816, 375] on button "Sim" at bounding box center [820, 385] width 66 height 39
